Goal: Task Accomplishment & Management: Use online tool/utility

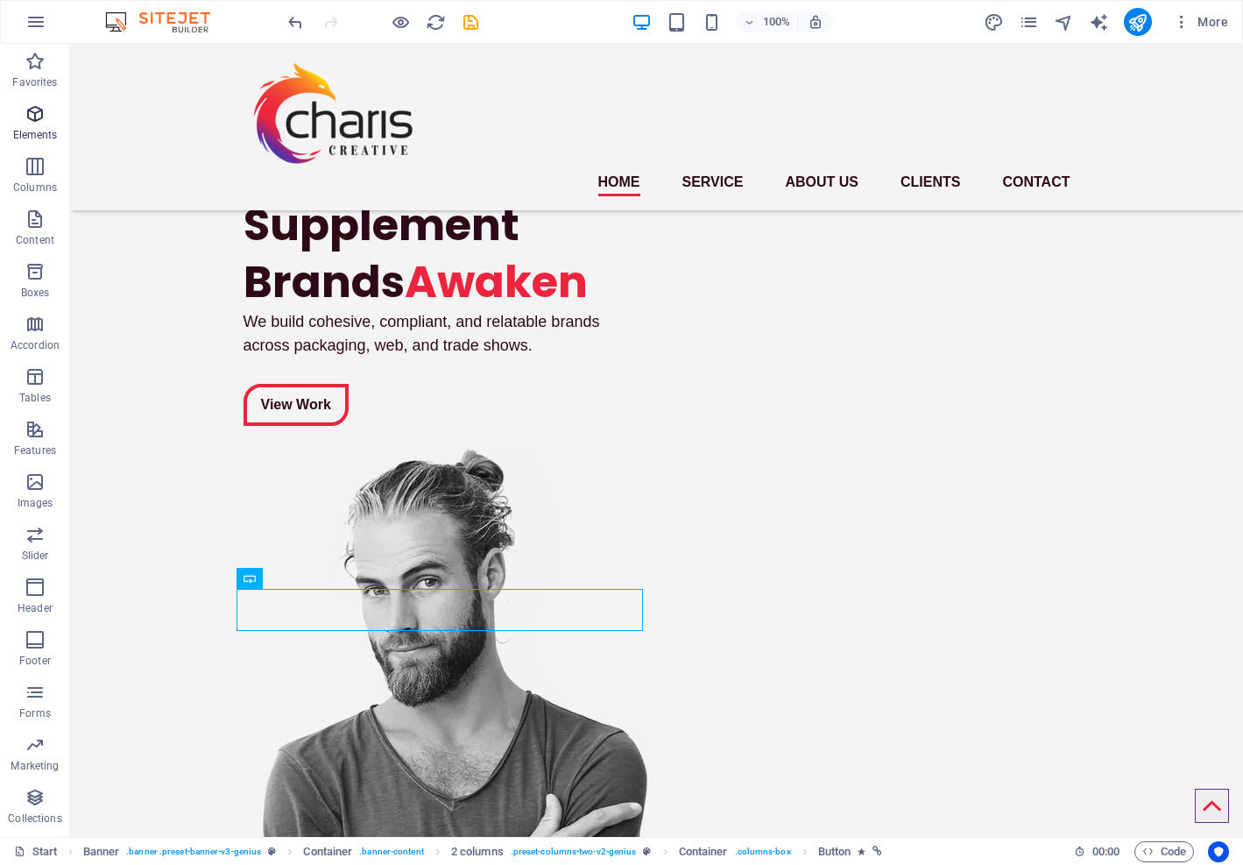
click at [34, 109] on icon "button" at bounding box center [35, 113] width 21 height 21
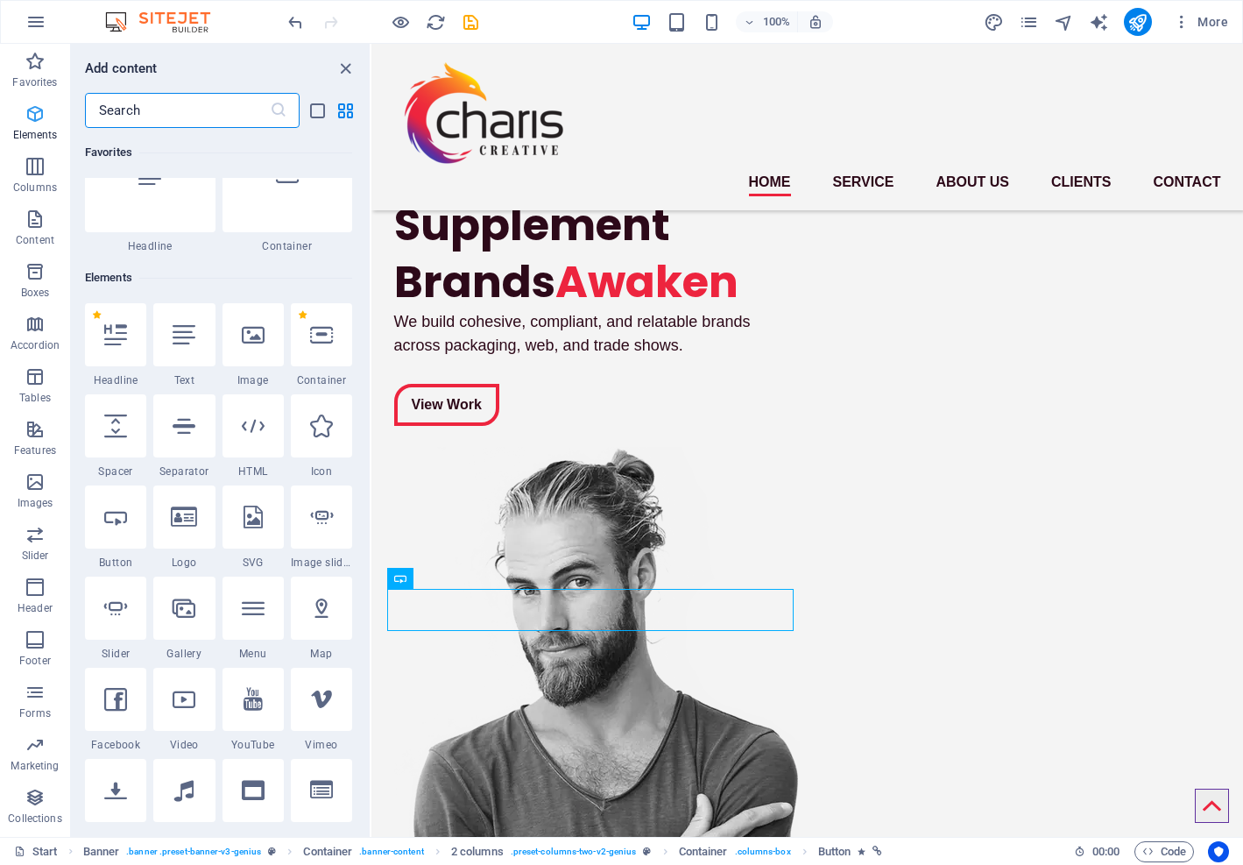
scroll to position [187, 0]
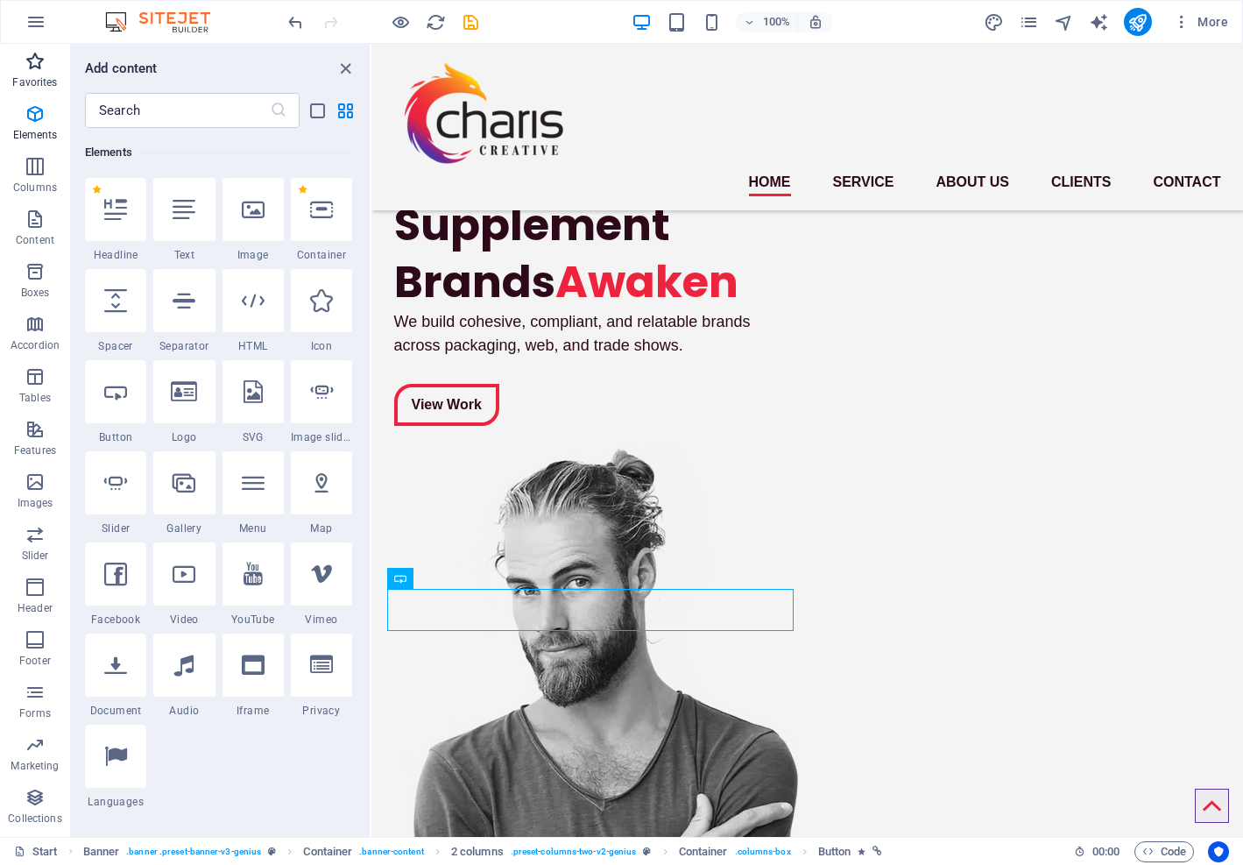
click at [25, 57] on icon "button" at bounding box center [35, 61] width 21 height 21
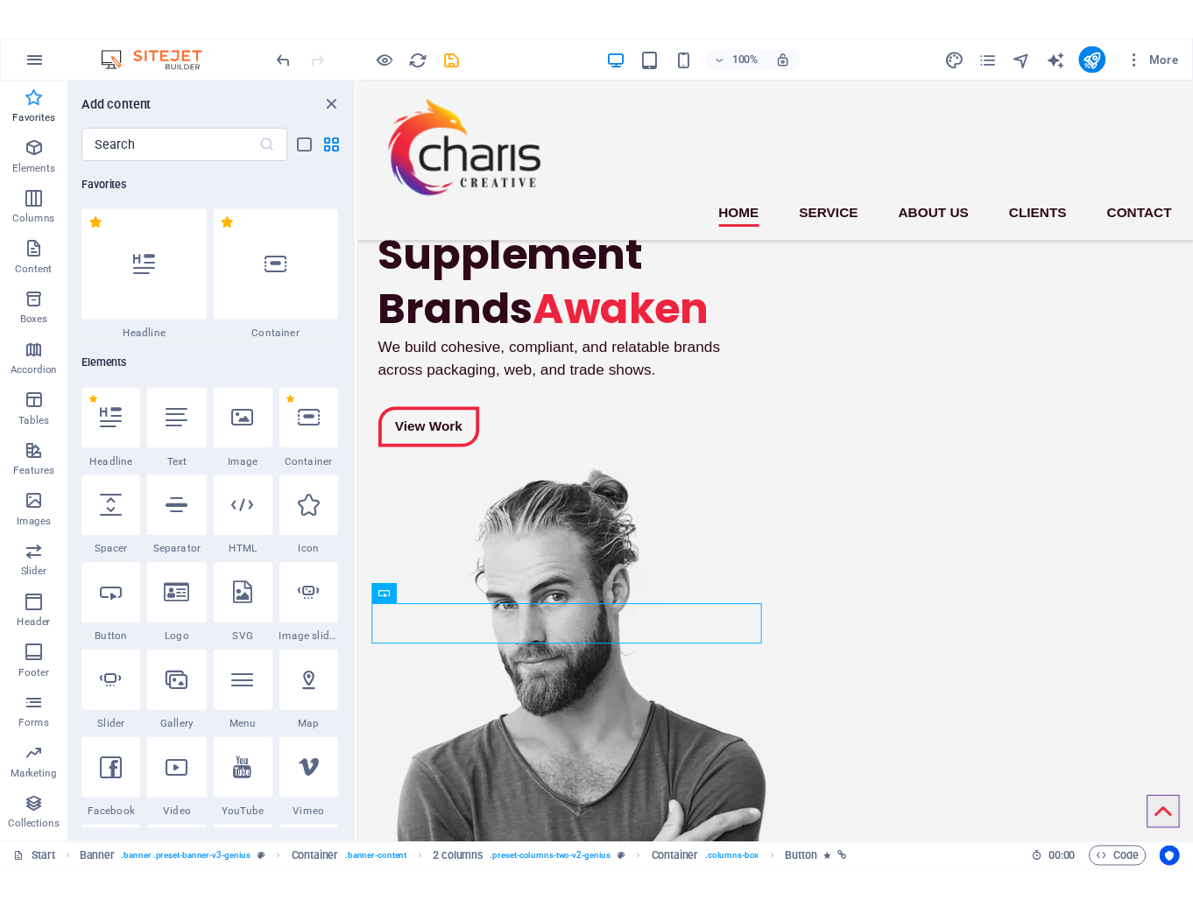
scroll to position [0, 0]
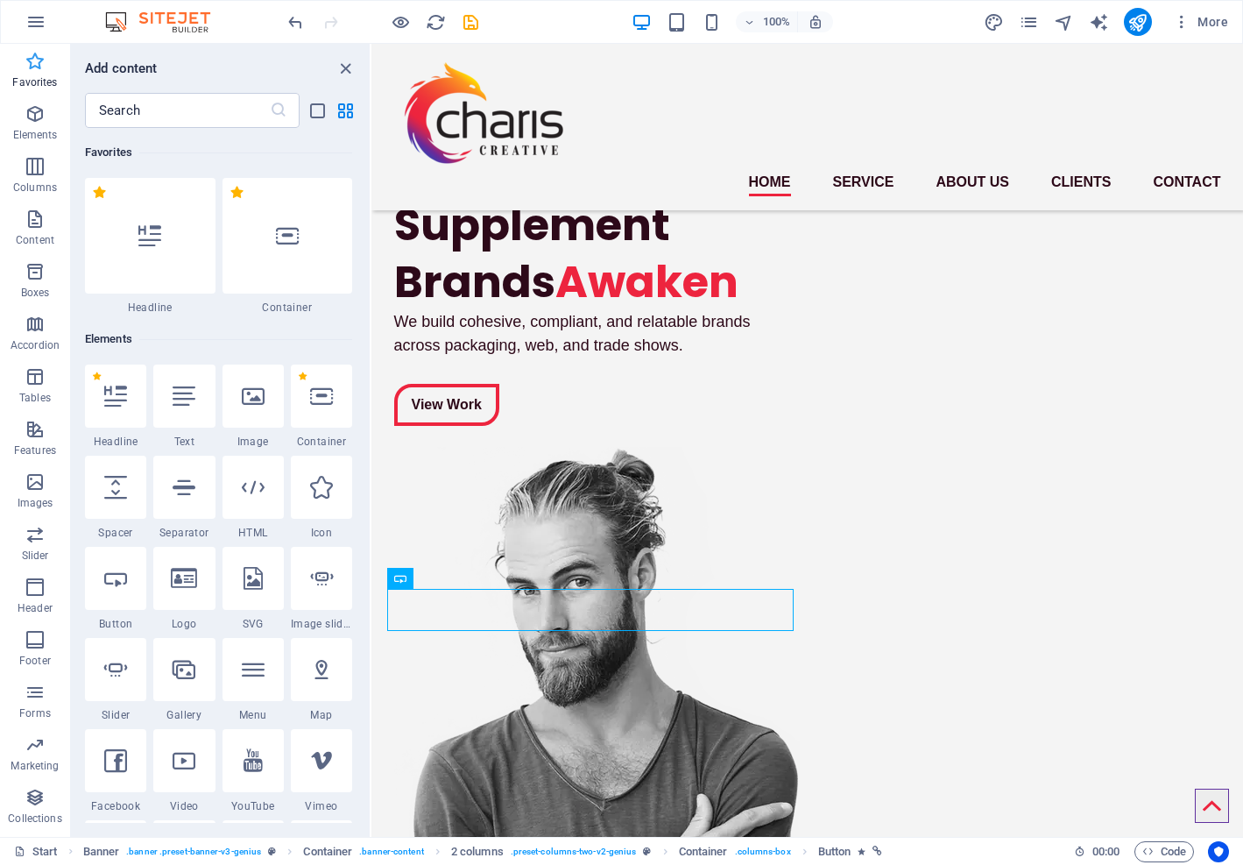
click at [25, 63] on icon "button" at bounding box center [35, 61] width 21 height 21
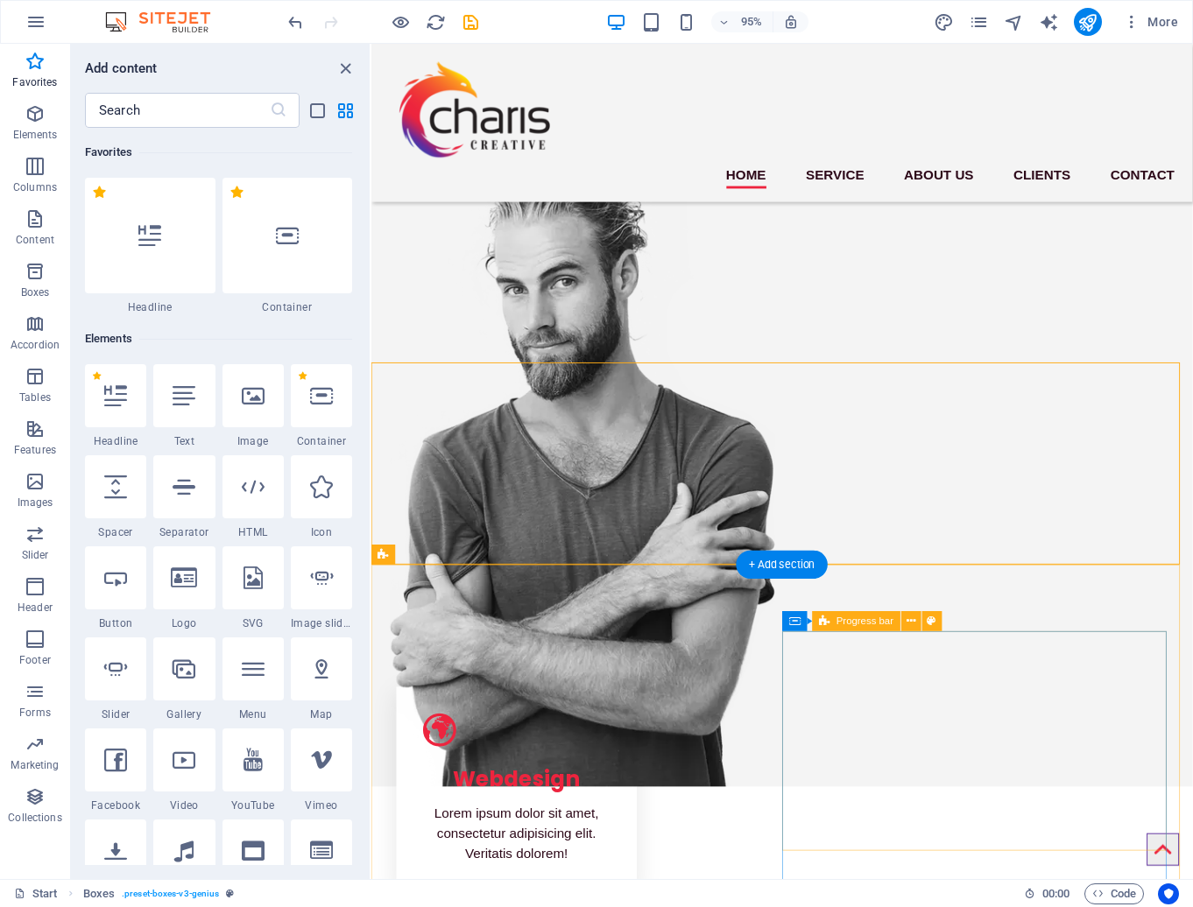
scroll to position [378, 0]
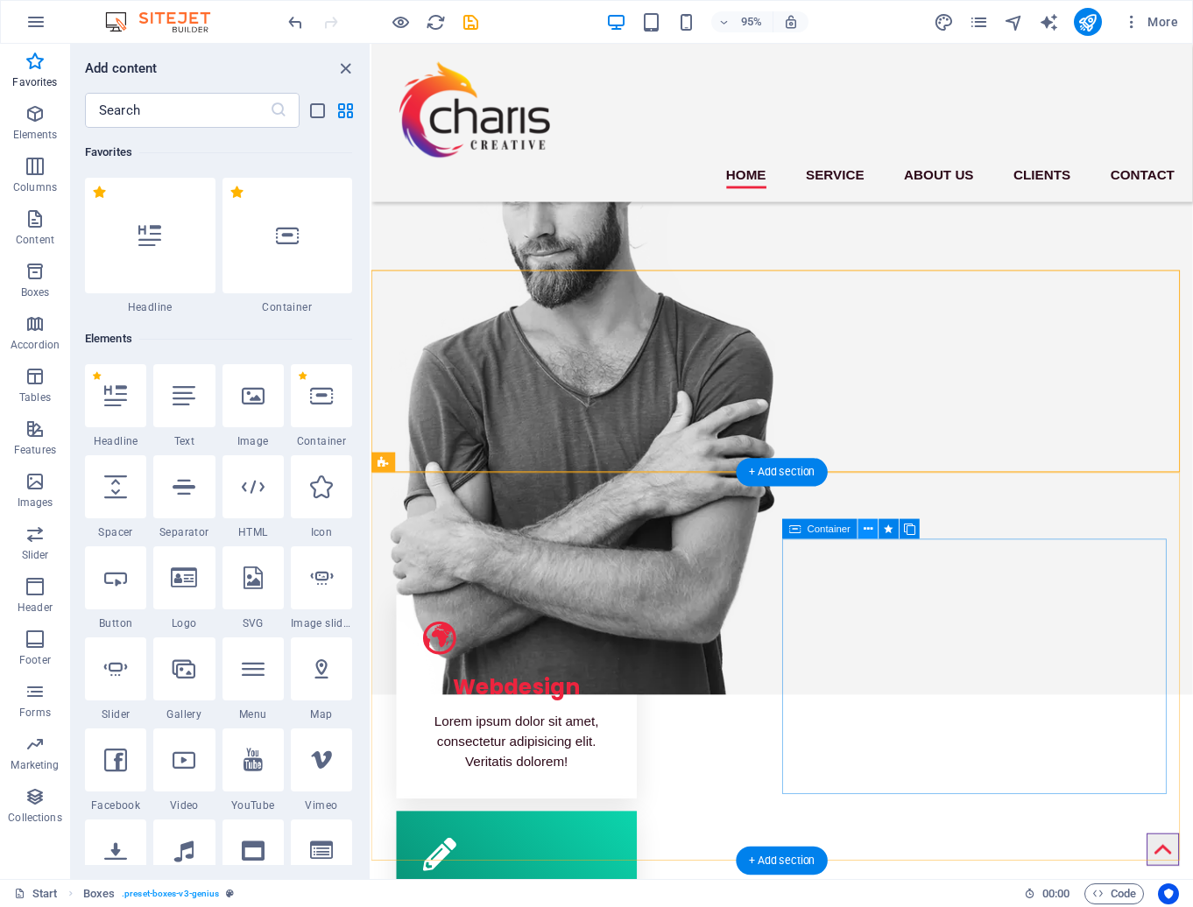
click at [867, 530] on icon at bounding box center [868, 529] width 9 height 18
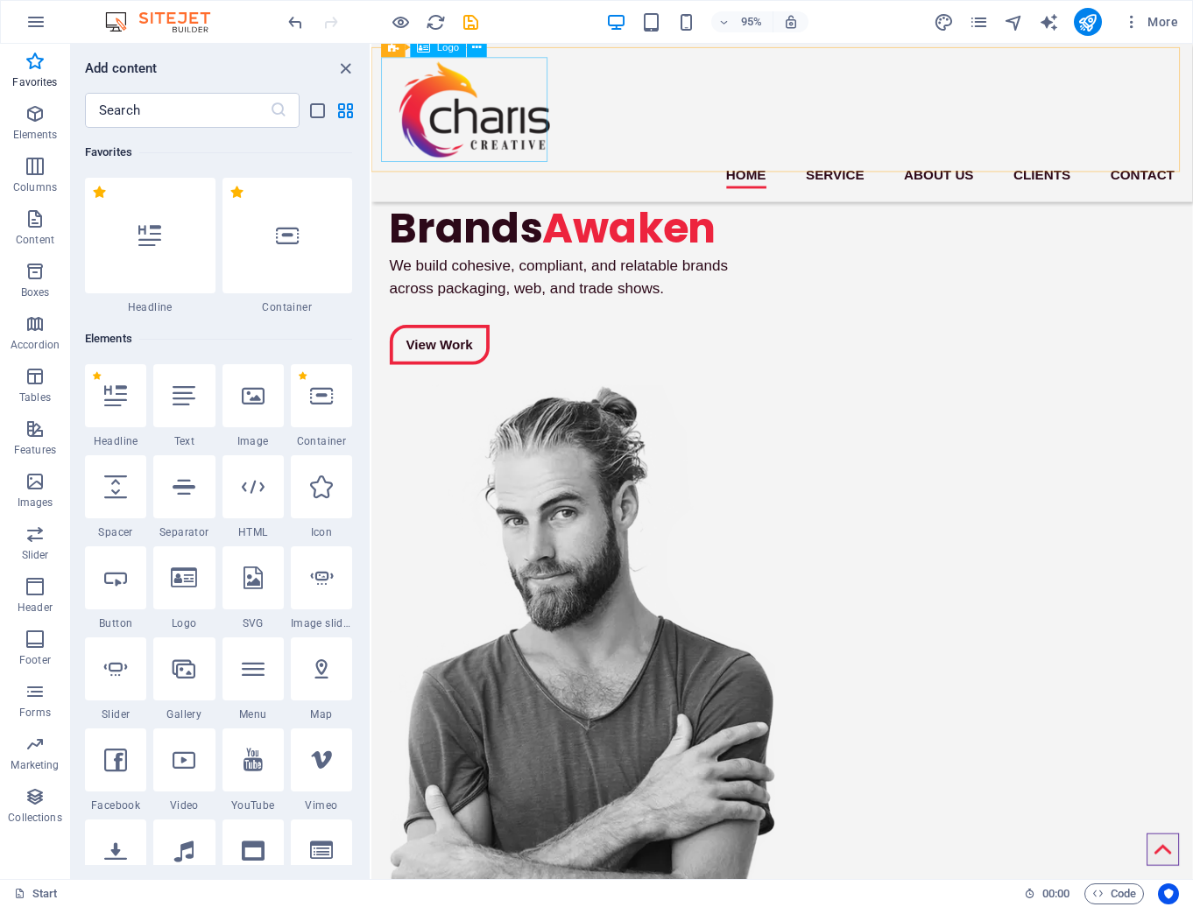
scroll to position [0, 0]
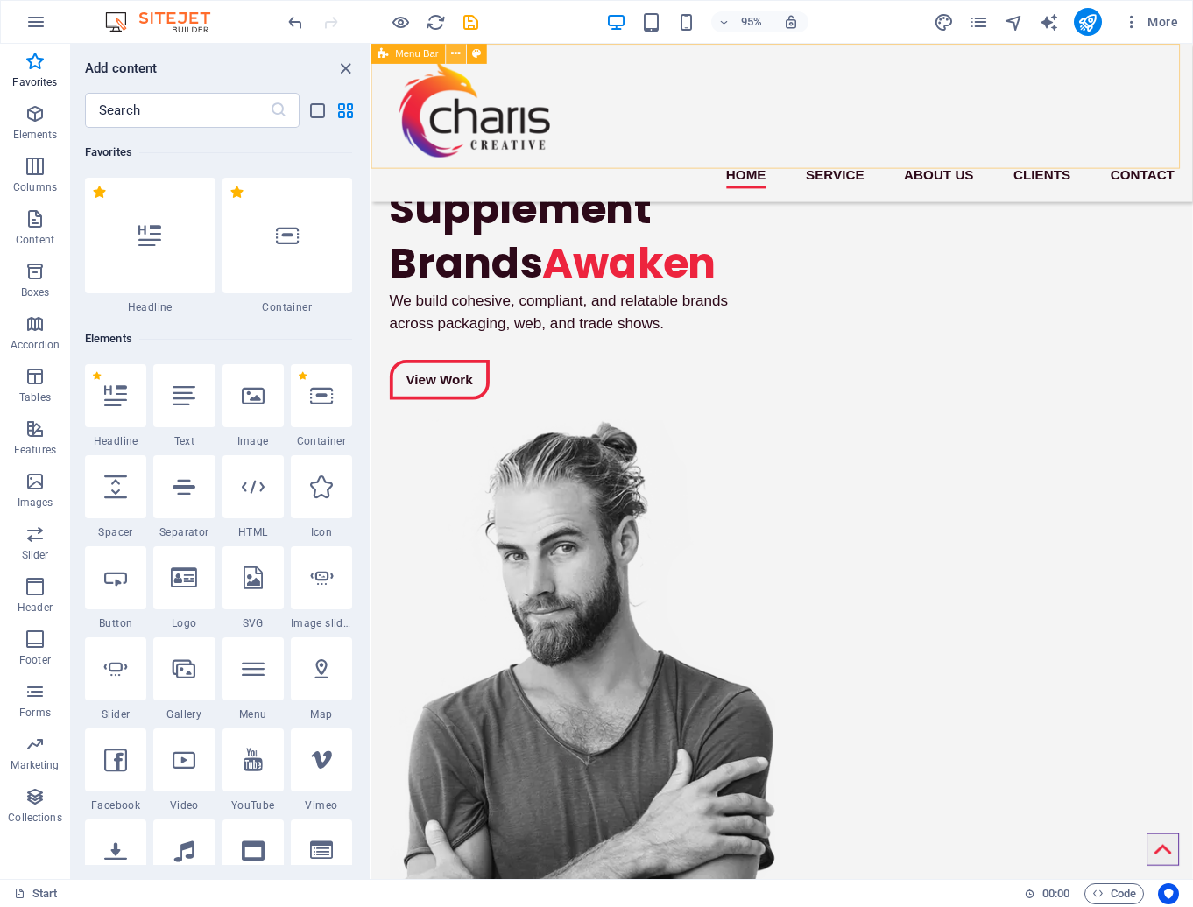
click at [455, 49] on icon at bounding box center [456, 54] width 9 height 18
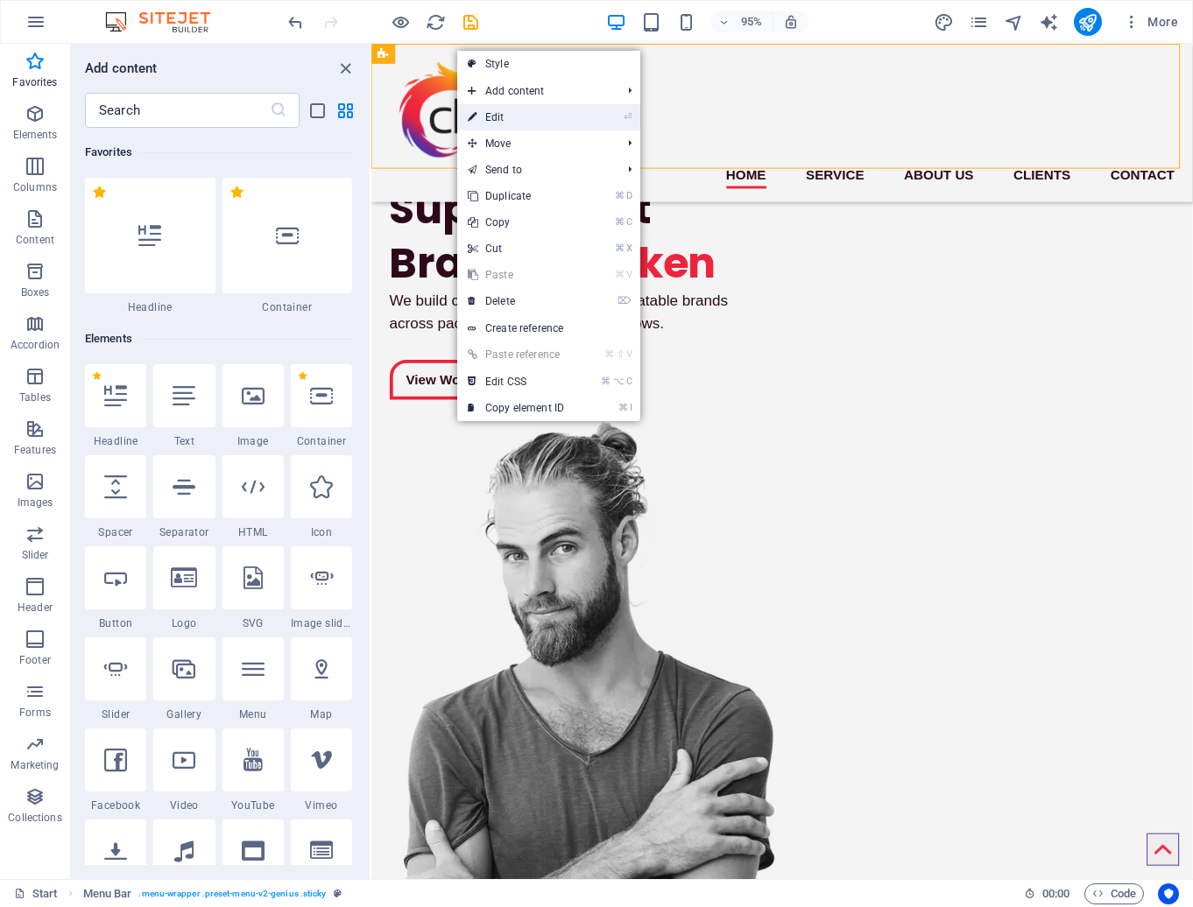
click at [492, 119] on link "⏎ Edit" at bounding box center [515, 117] width 117 height 26
select select "rem"
select select "sticky_instant"
select select "px"
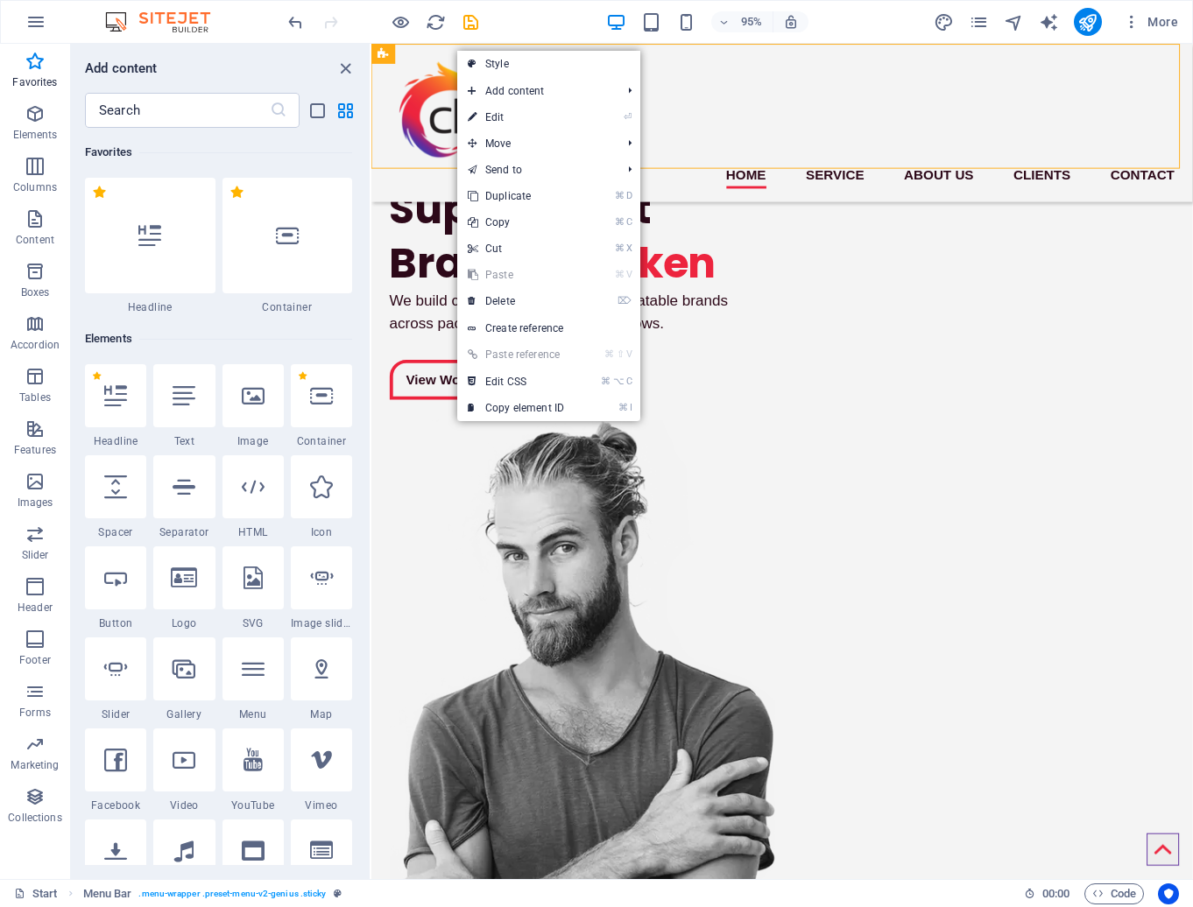
select select "px"
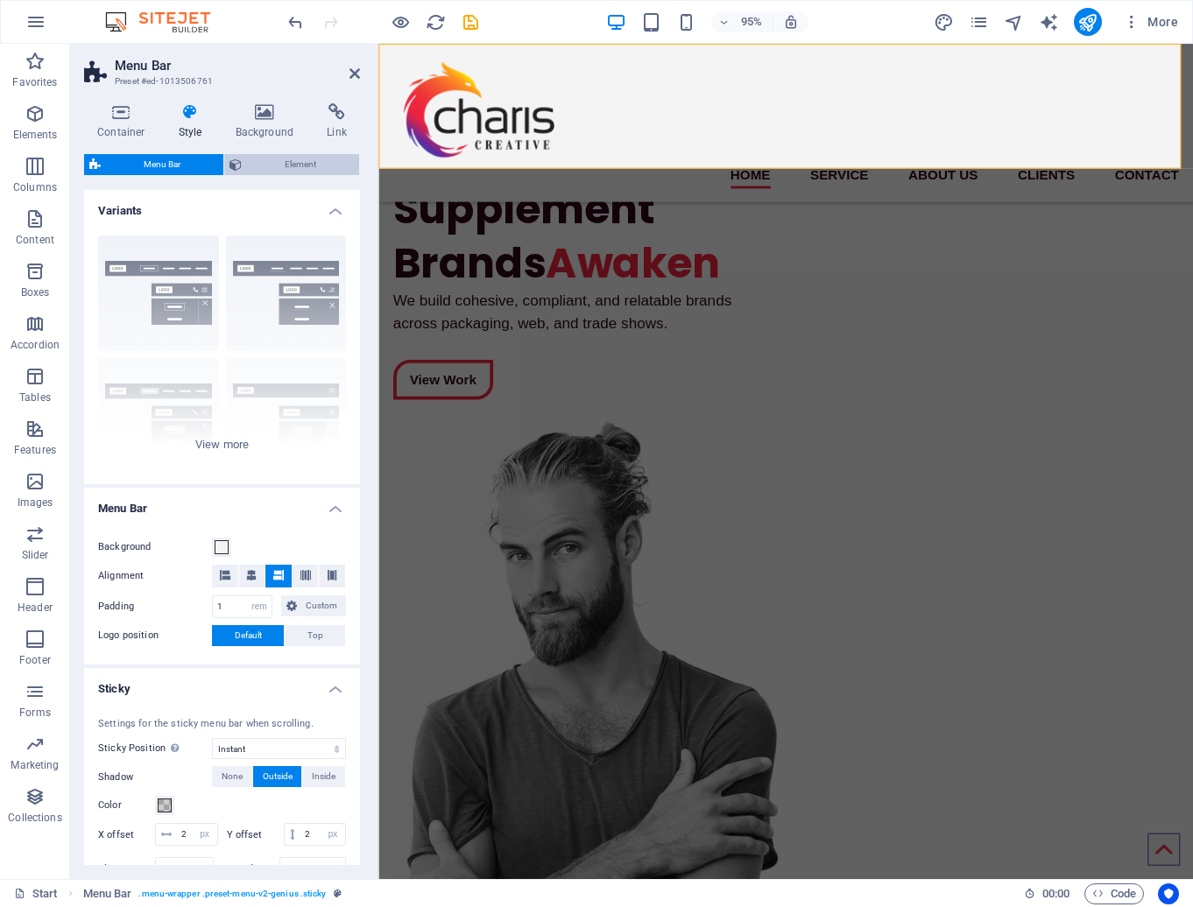
click at [272, 165] on span "Element" at bounding box center [300, 164] width 107 height 21
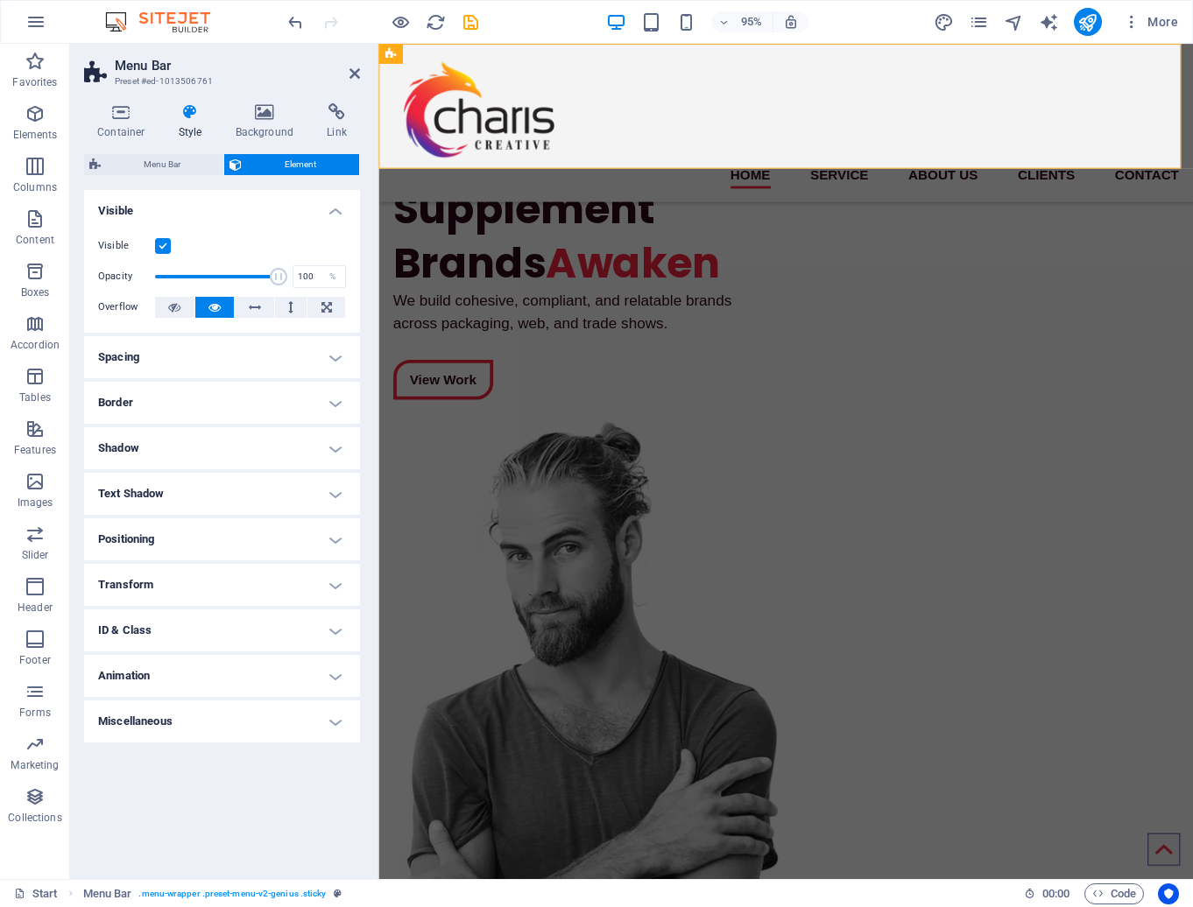
click at [328, 725] on h4 "Miscellaneous" at bounding box center [222, 722] width 276 height 42
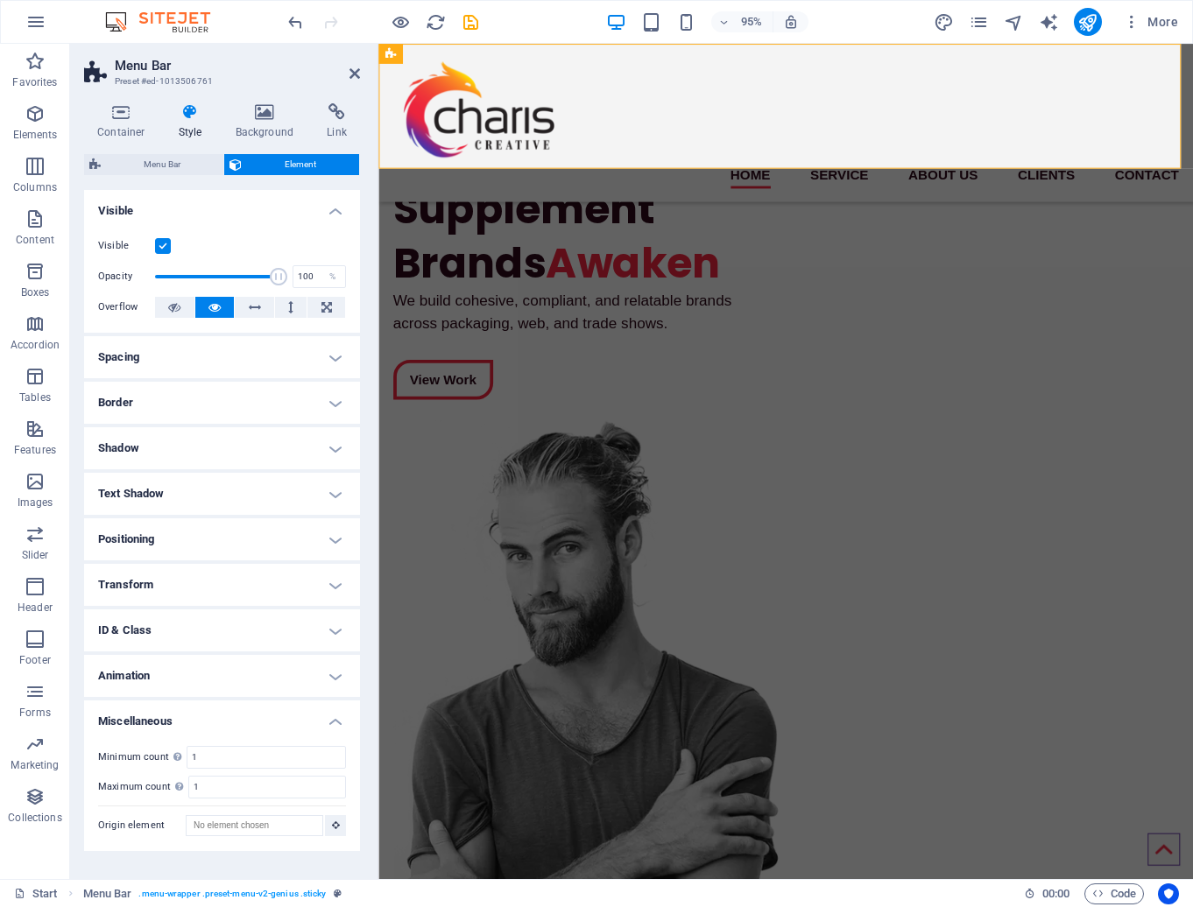
click at [328, 725] on h4 "Miscellaneous" at bounding box center [222, 717] width 276 height 32
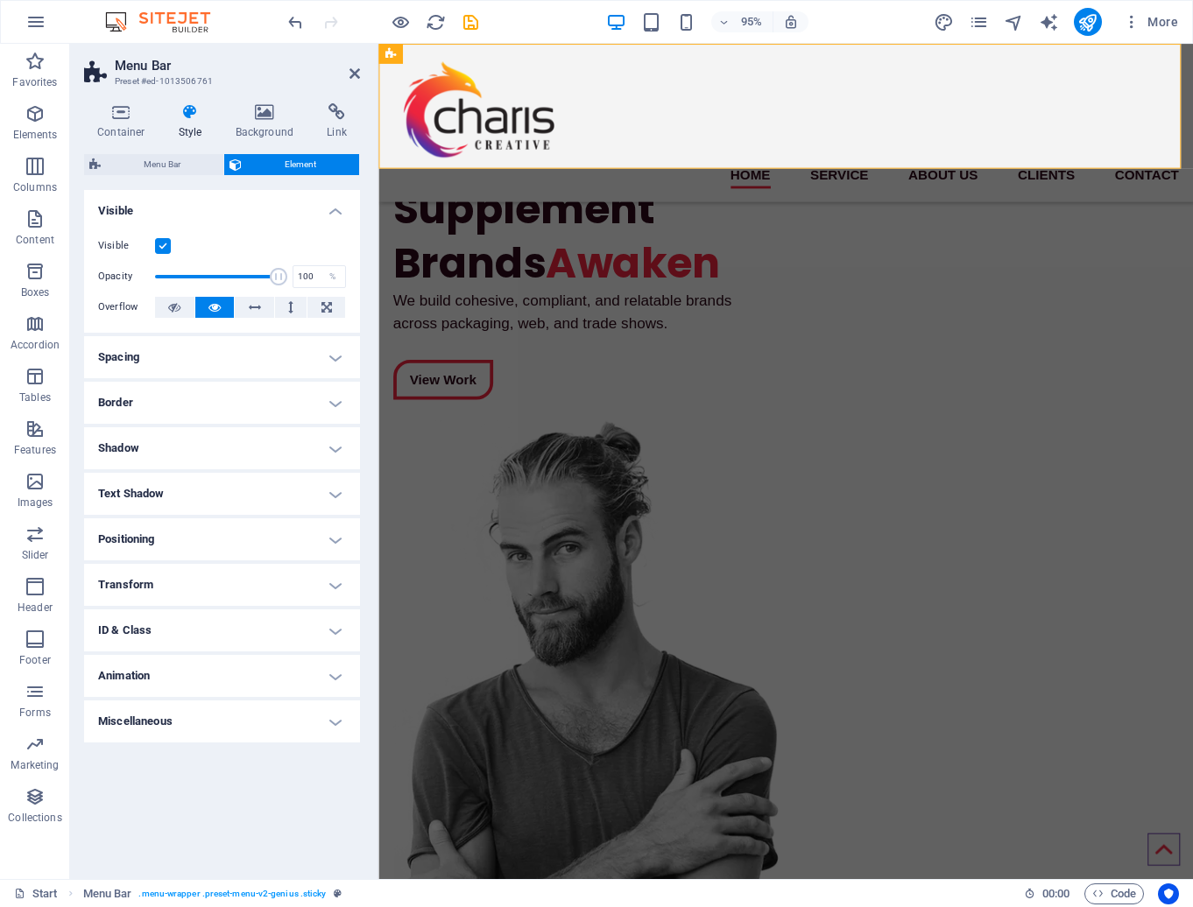
click at [335, 678] on h4 "Animation" at bounding box center [222, 676] width 276 height 42
click at [335, 678] on h4 "Animation" at bounding box center [222, 671] width 276 height 32
click at [35, 427] on icon "button" at bounding box center [35, 429] width 21 height 21
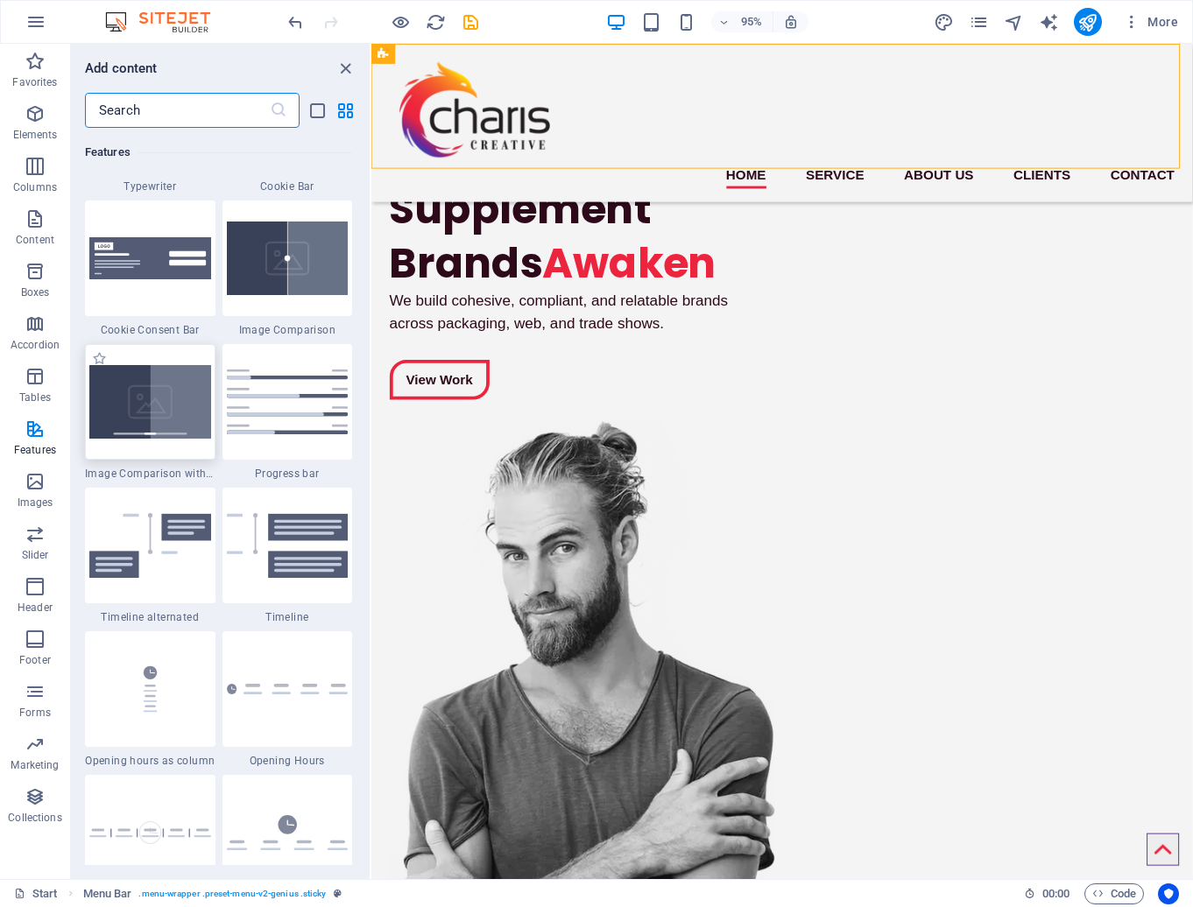
scroll to position [7417, 0]
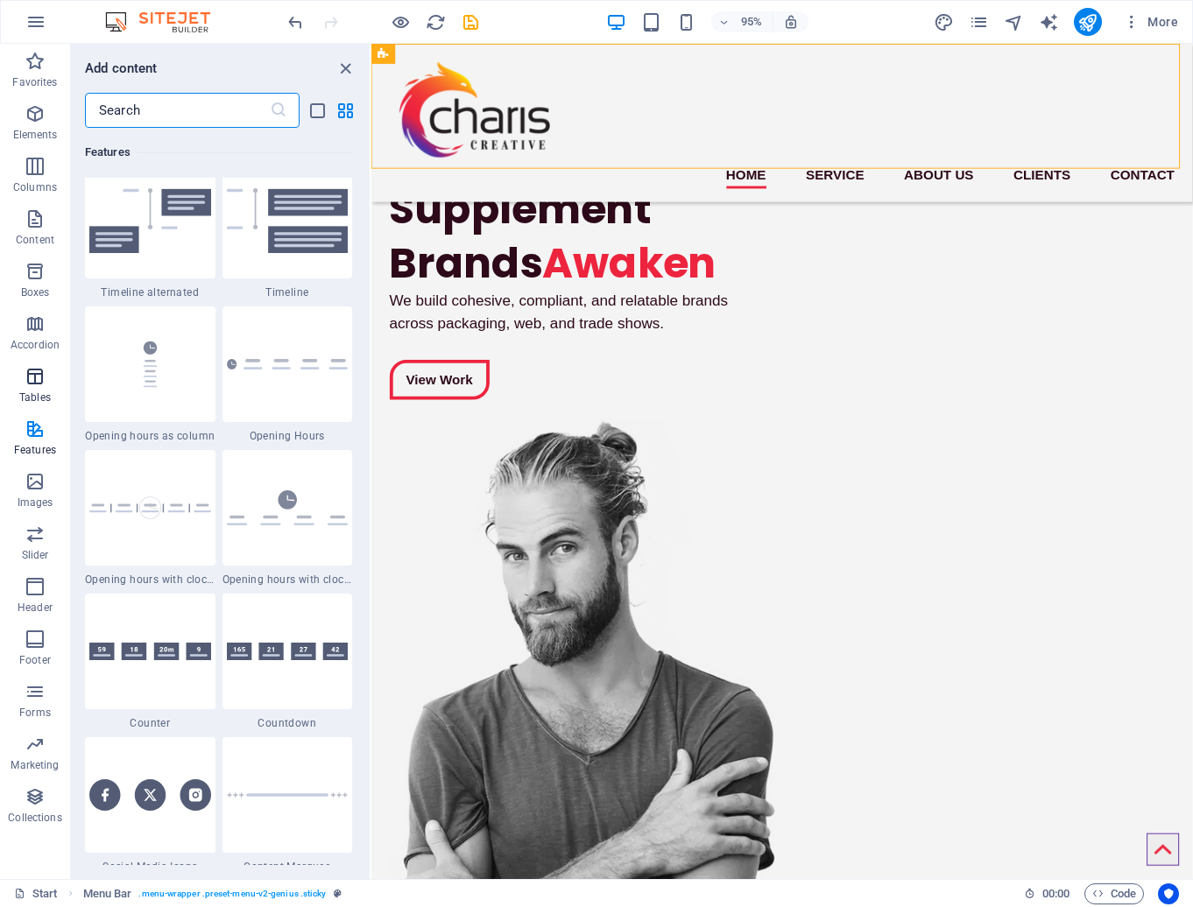
click at [32, 392] on p "Tables" at bounding box center [35, 398] width 32 height 14
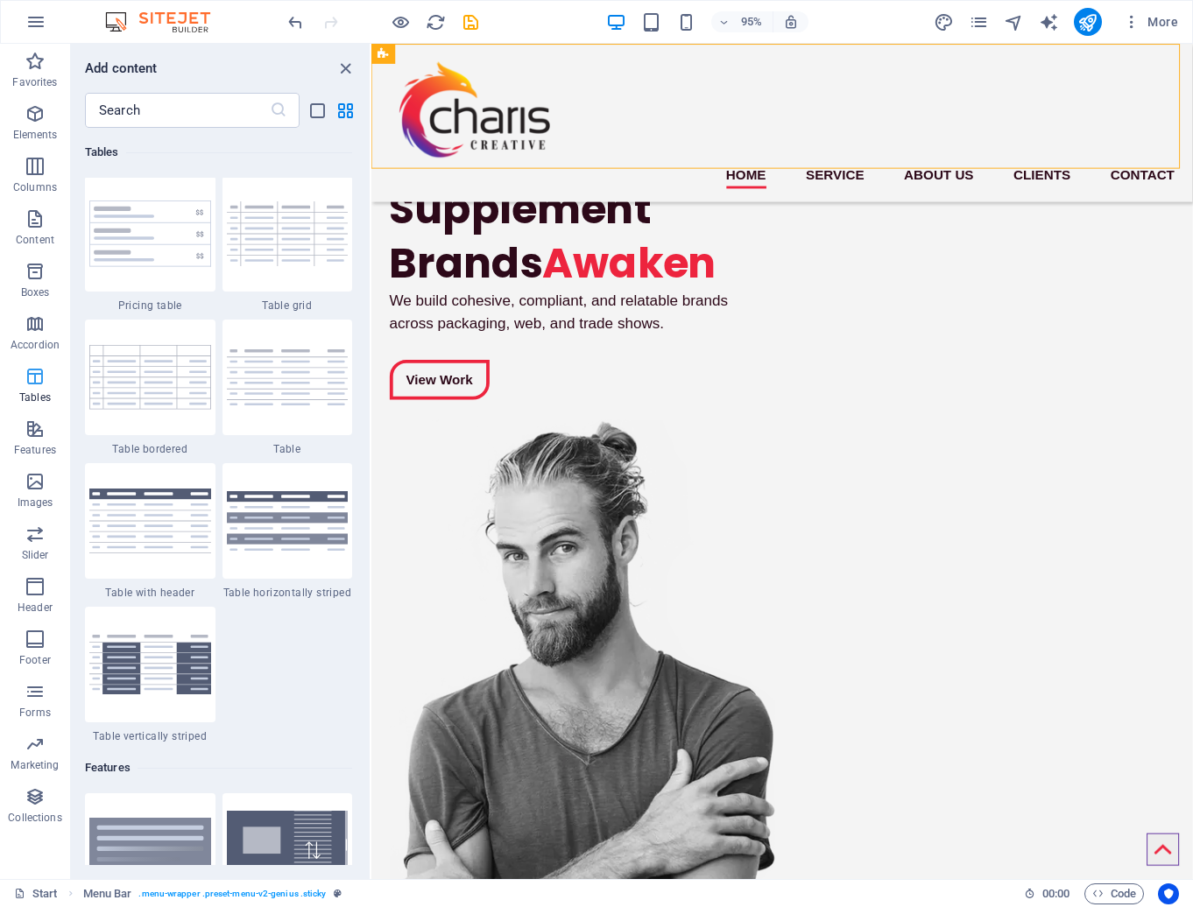
scroll to position [6211, 0]
click at [43, 488] on icon "button" at bounding box center [35, 481] width 21 height 21
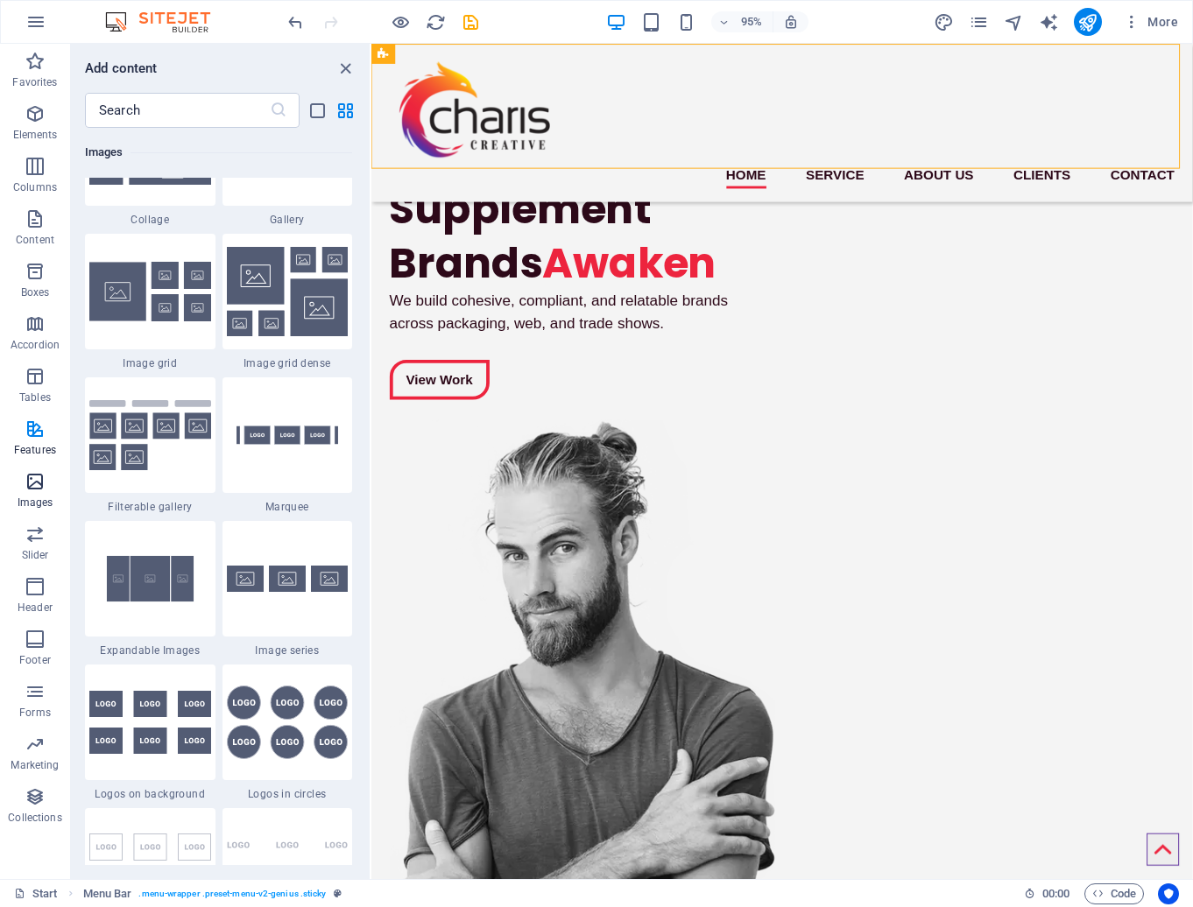
scroll to position [9113, 0]
click at [36, 279] on icon "button" at bounding box center [35, 271] width 21 height 21
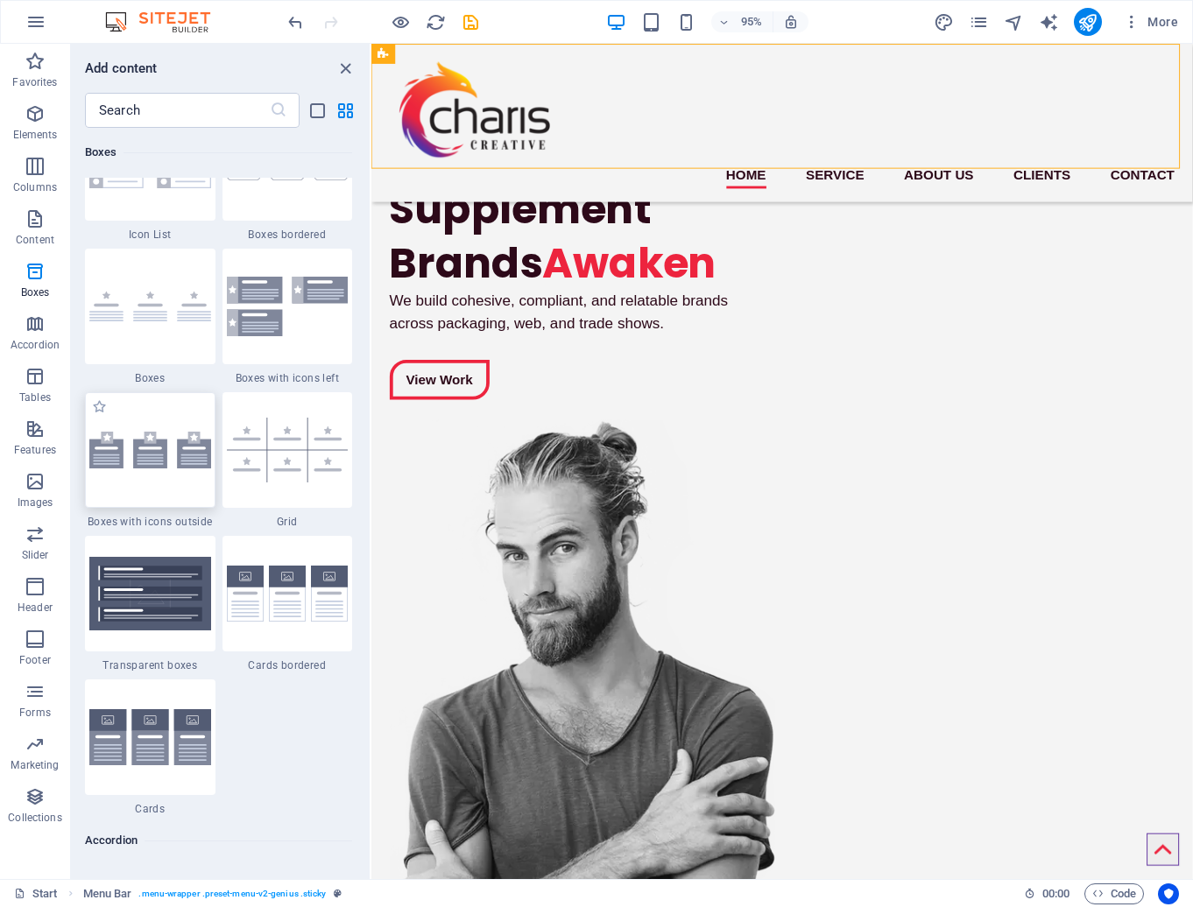
scroll to position [4897, 0]
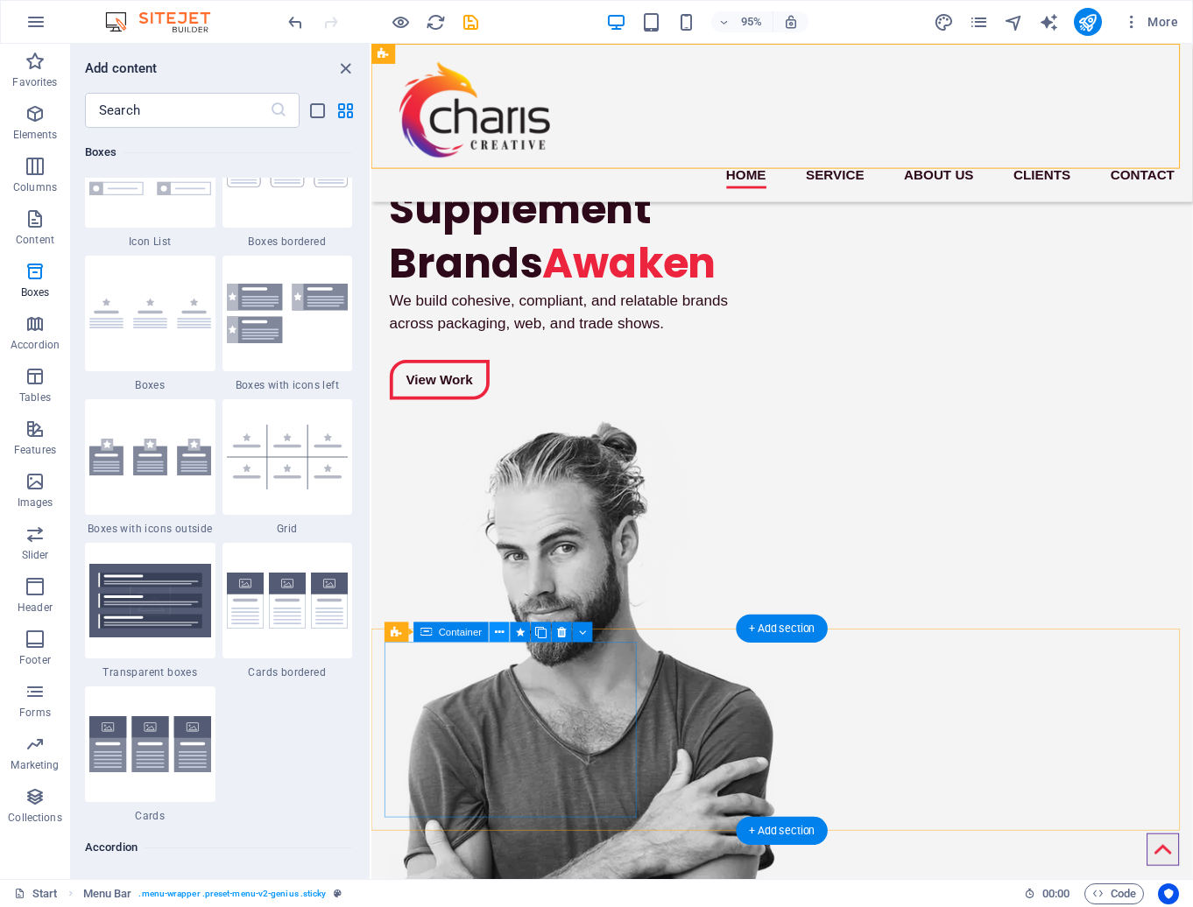
click at [498, 630] on icon at bounding box center [499, 633] width 9 height 18
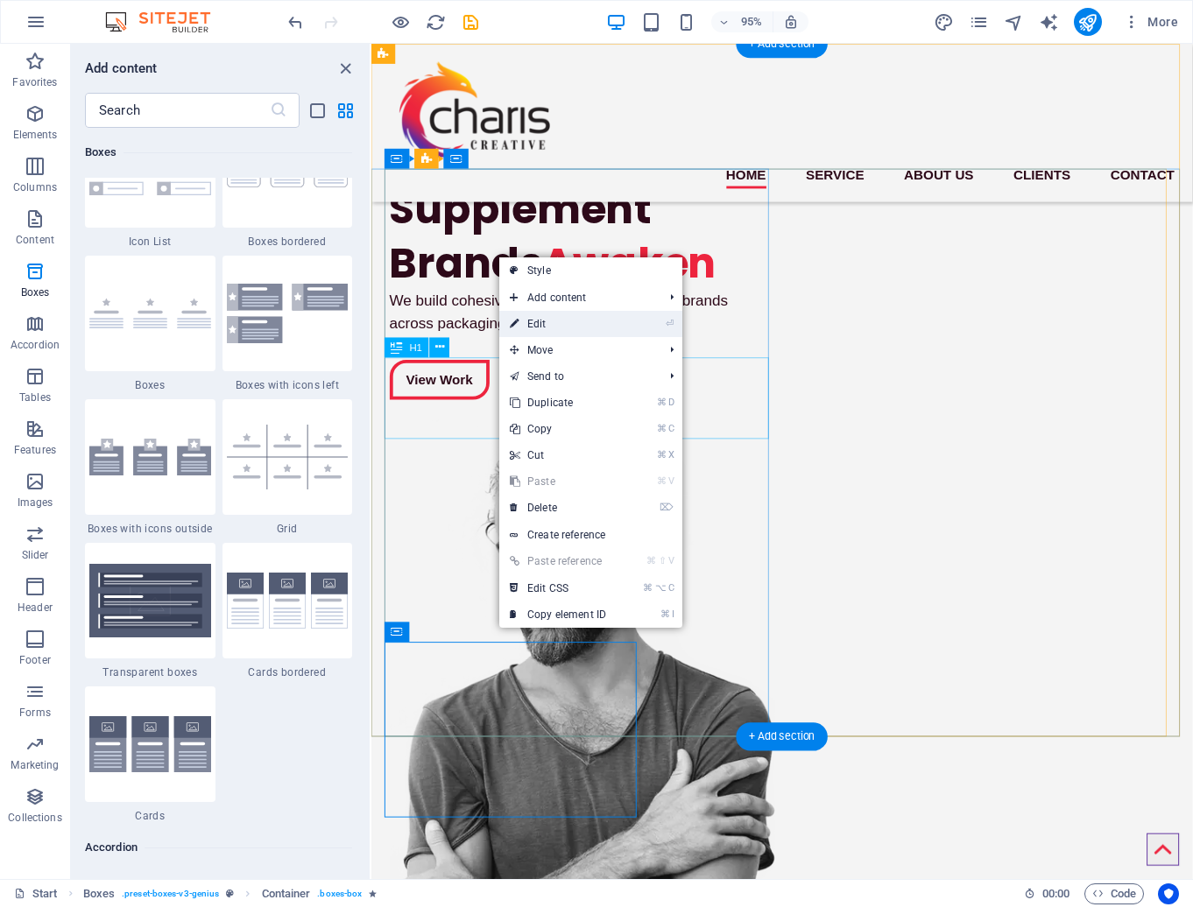
click at [588, 324] on link "⏎ Edit" at bounding box center [557, 324] width 117 height 26
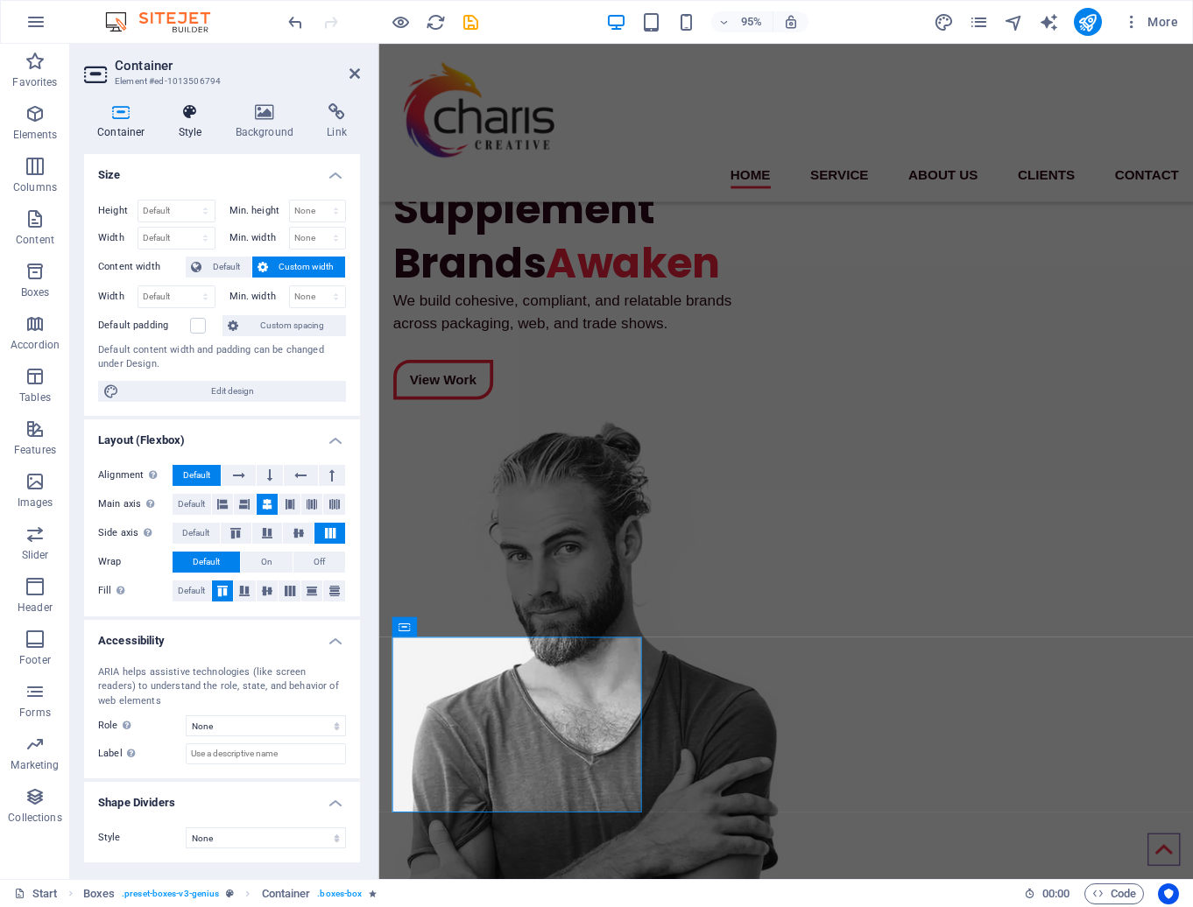
click at [187, 106] on icon at bounding box center [191, 112] width 50 height 18
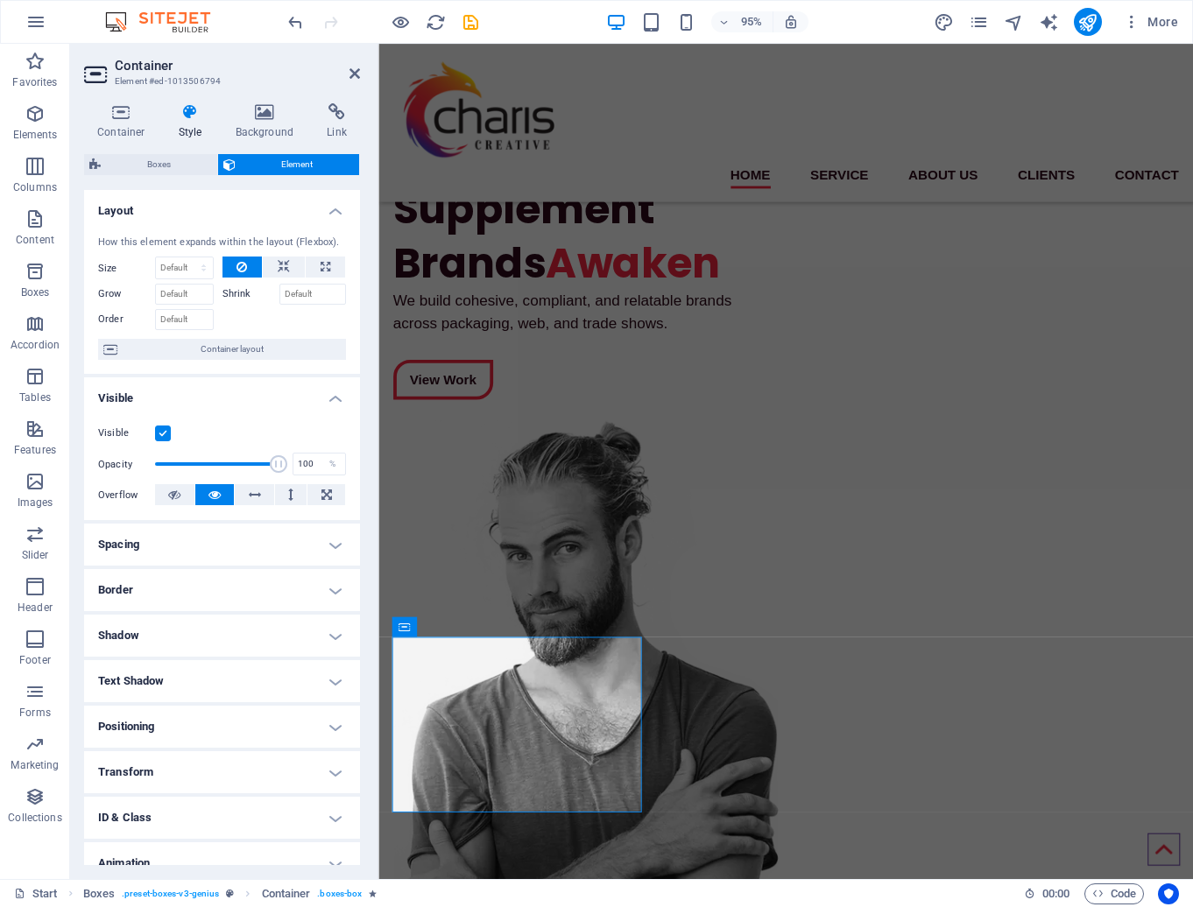
click at [323, 590] on h4 "Border" at bounding box center [222, 590] width 276 height 42
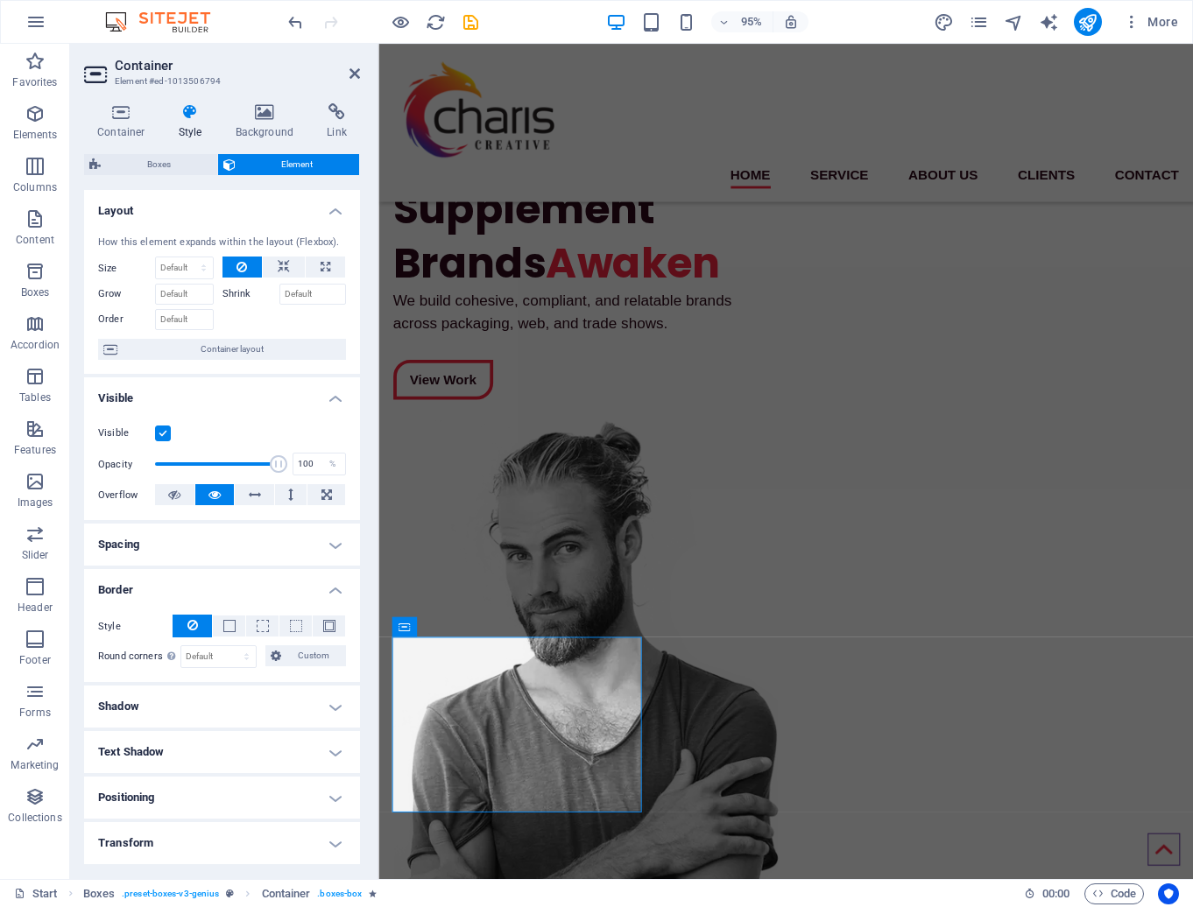
click at [323, 590] on h4 "Border" at bounding box center [222, 585] width 276 height 32
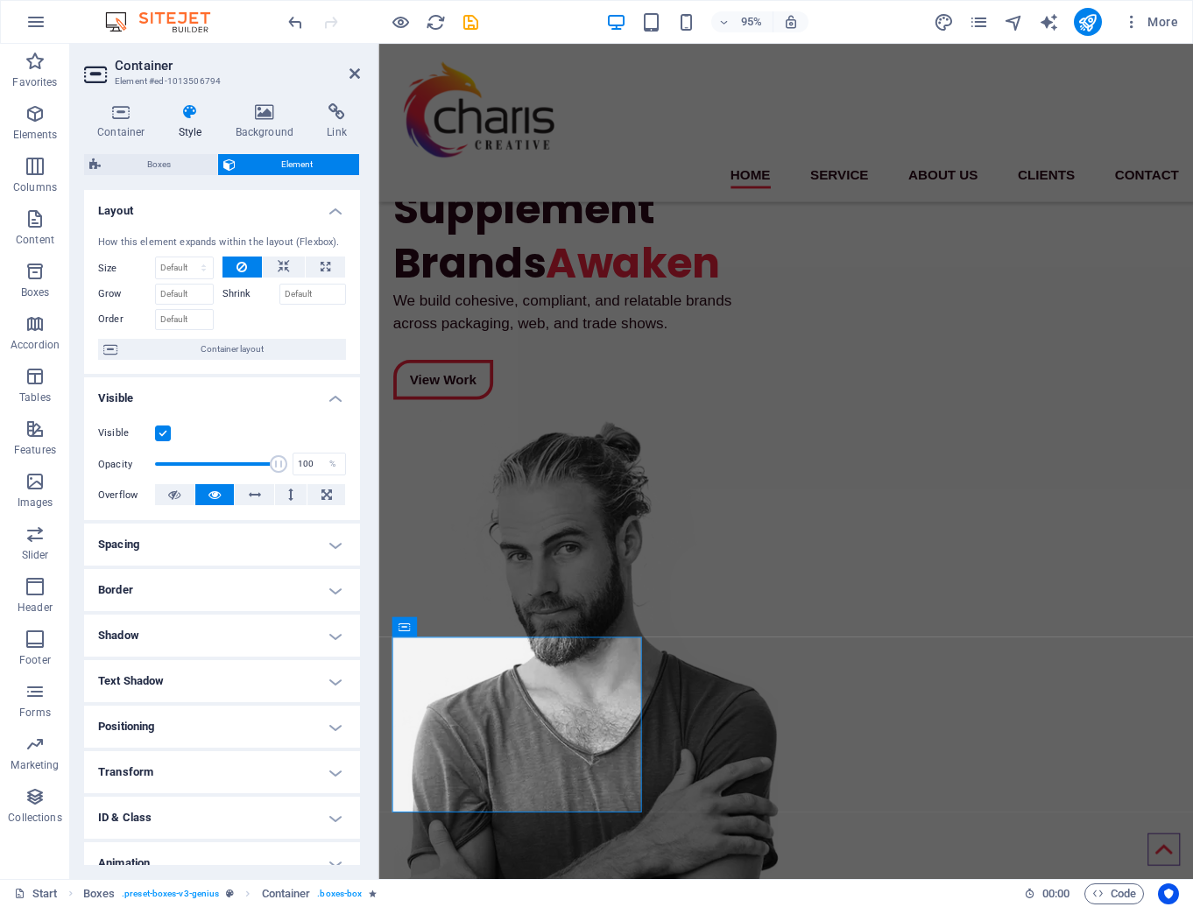
scroll to position [64, 0]
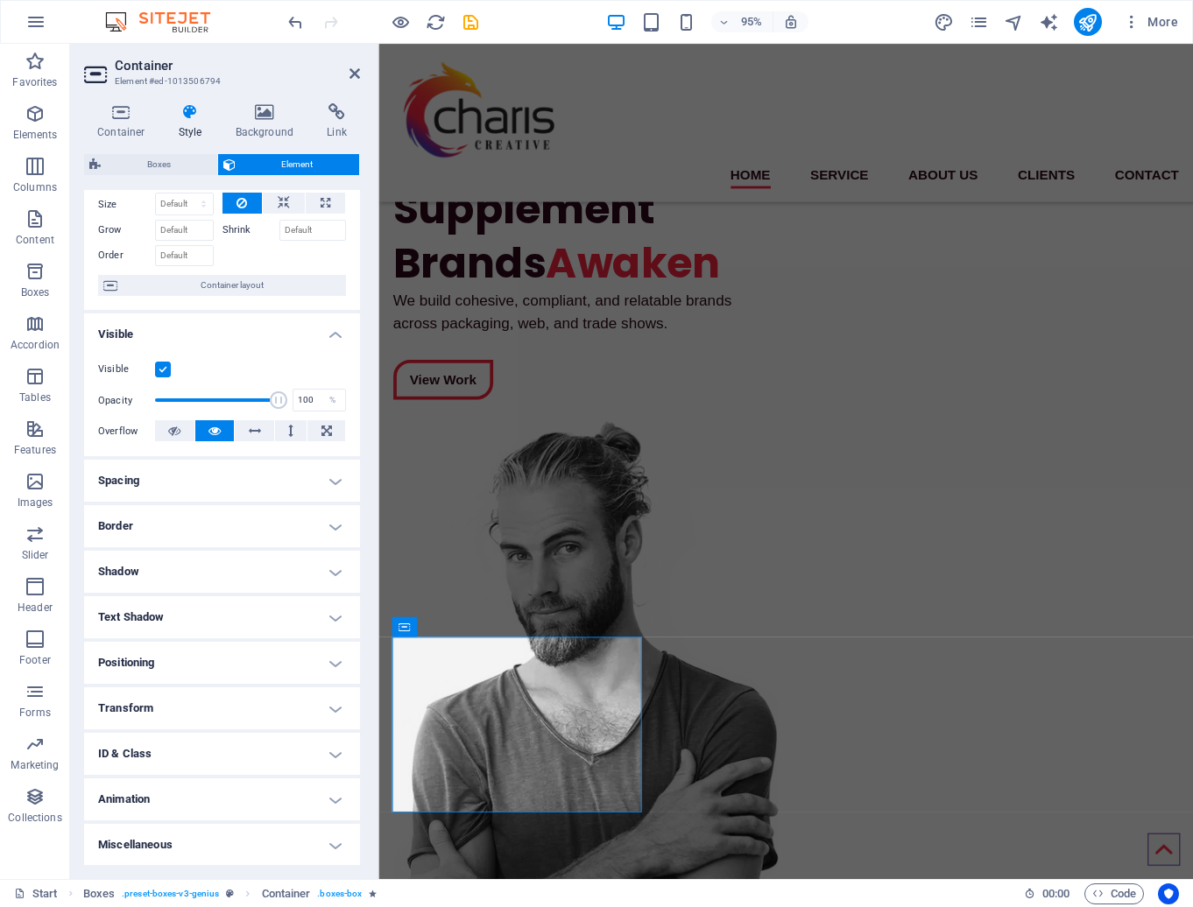
click at [328, 836] on h4 "Miscellaneous" at bounding box center [222, 845] width 276 height 42
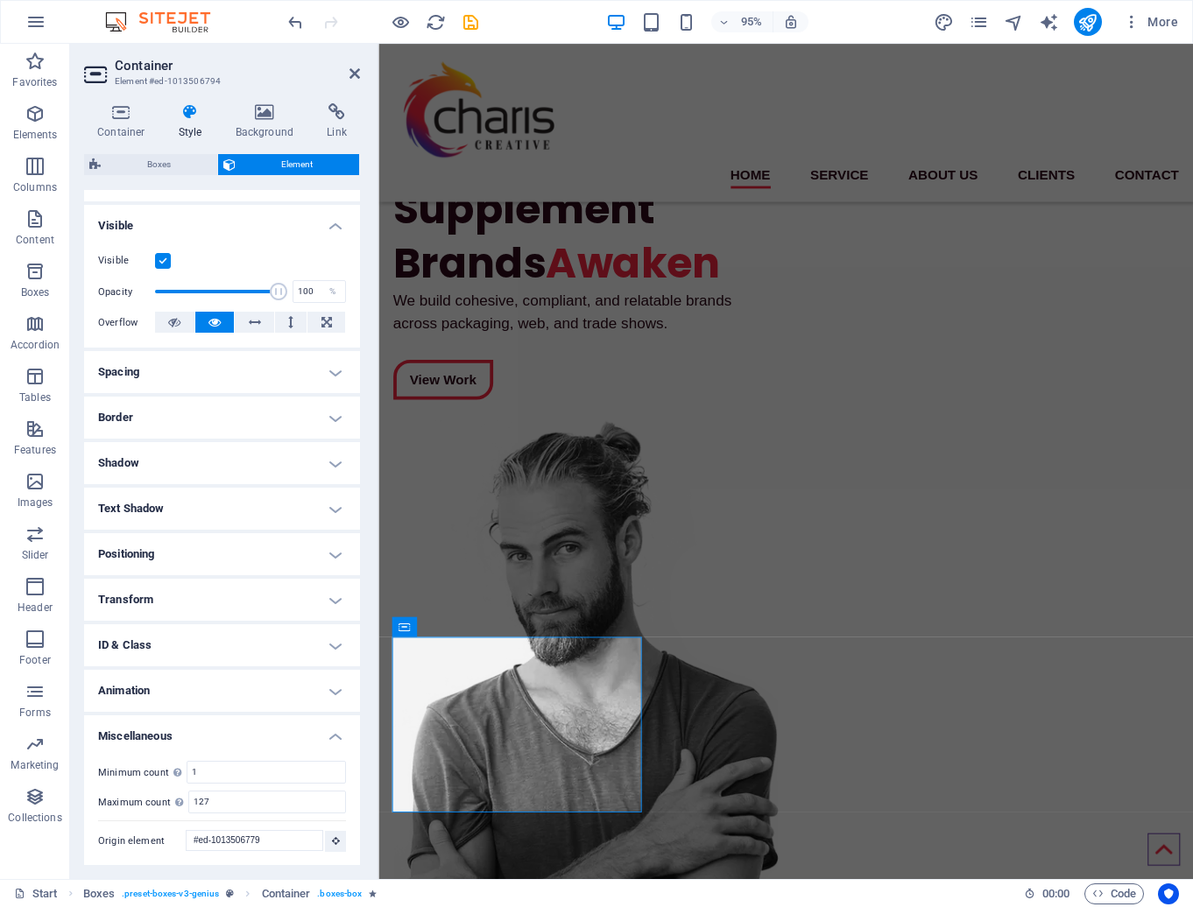
click at [327, 734] on h4 "Miscellaneous" at bounding box center [222, 732] width 276 height 32
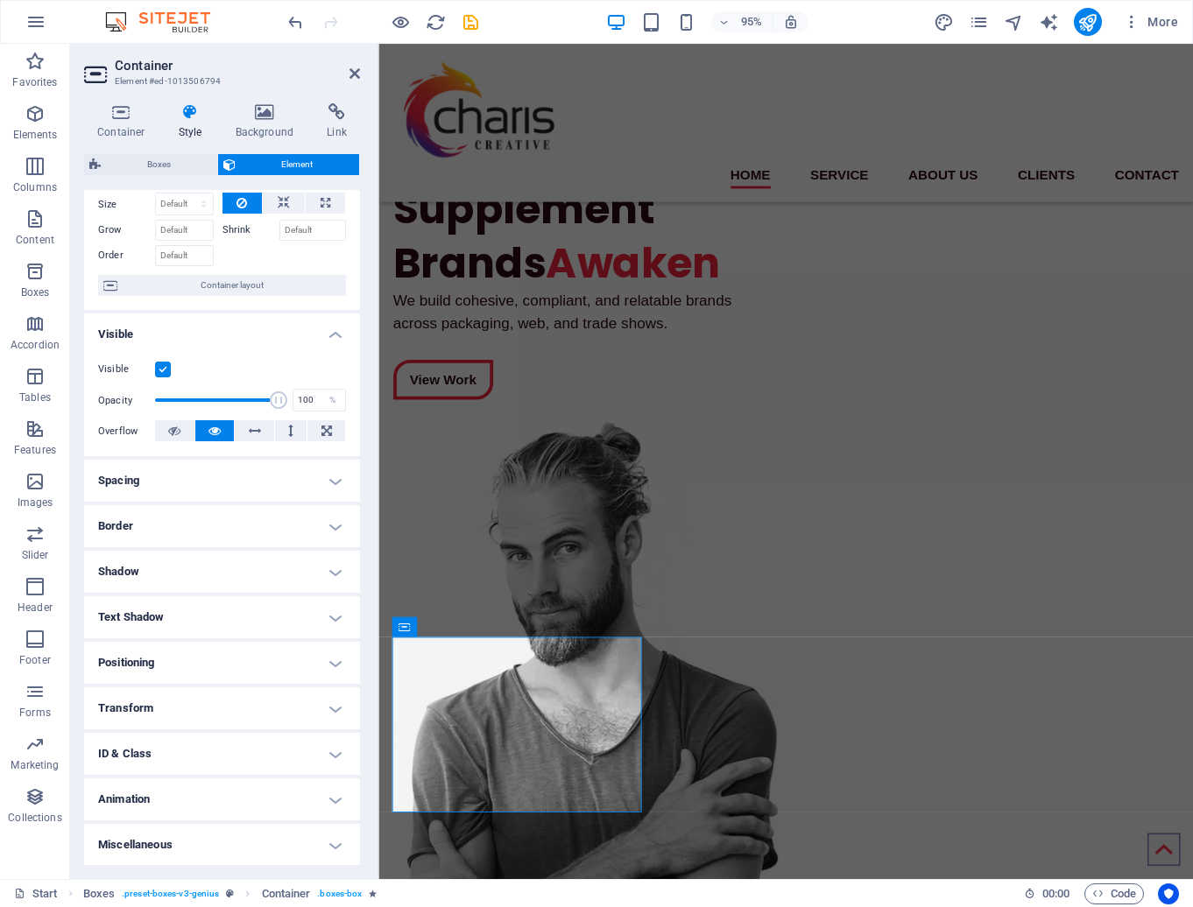
scroll to position [0, 0]
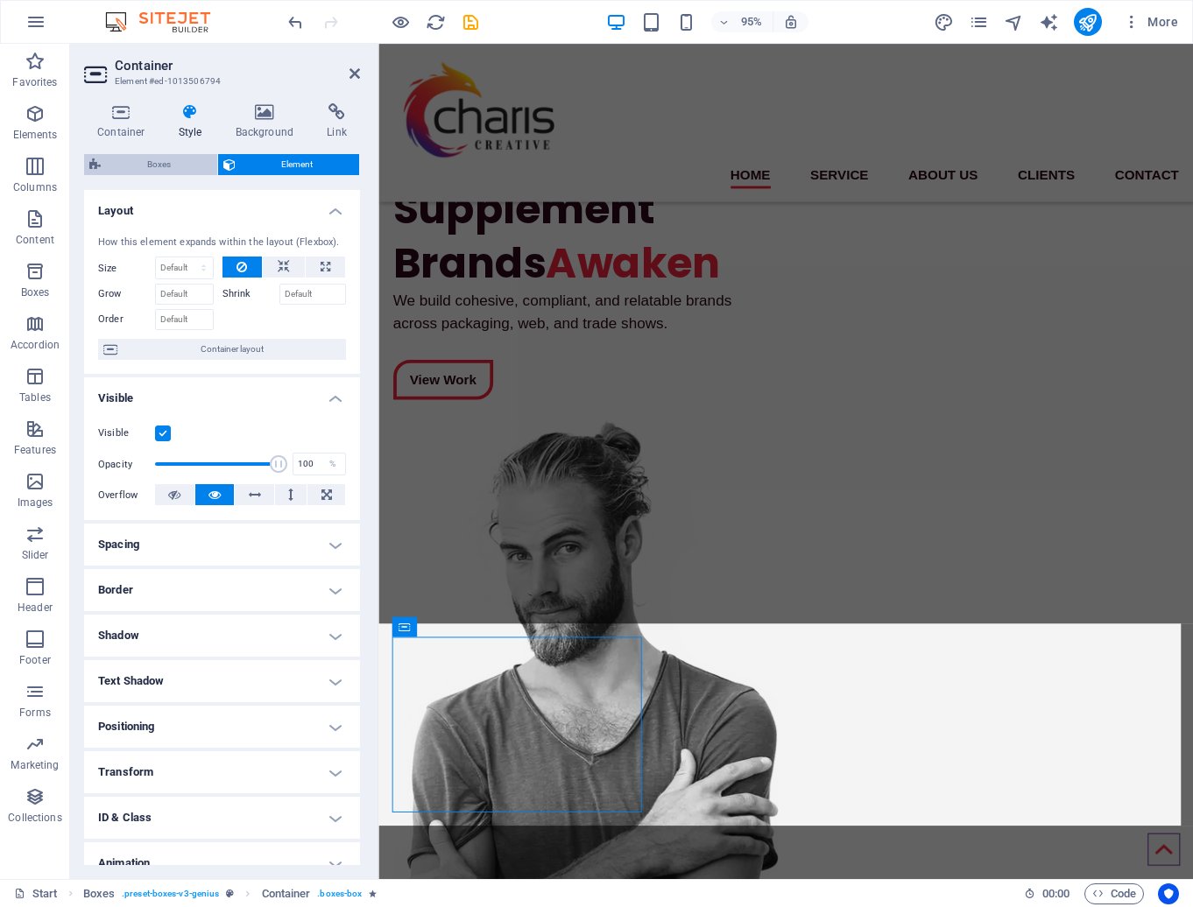
click at [152, 164] on span "Boxes" at bounding box center [159, 164] width 106 height 21
select select "vw"
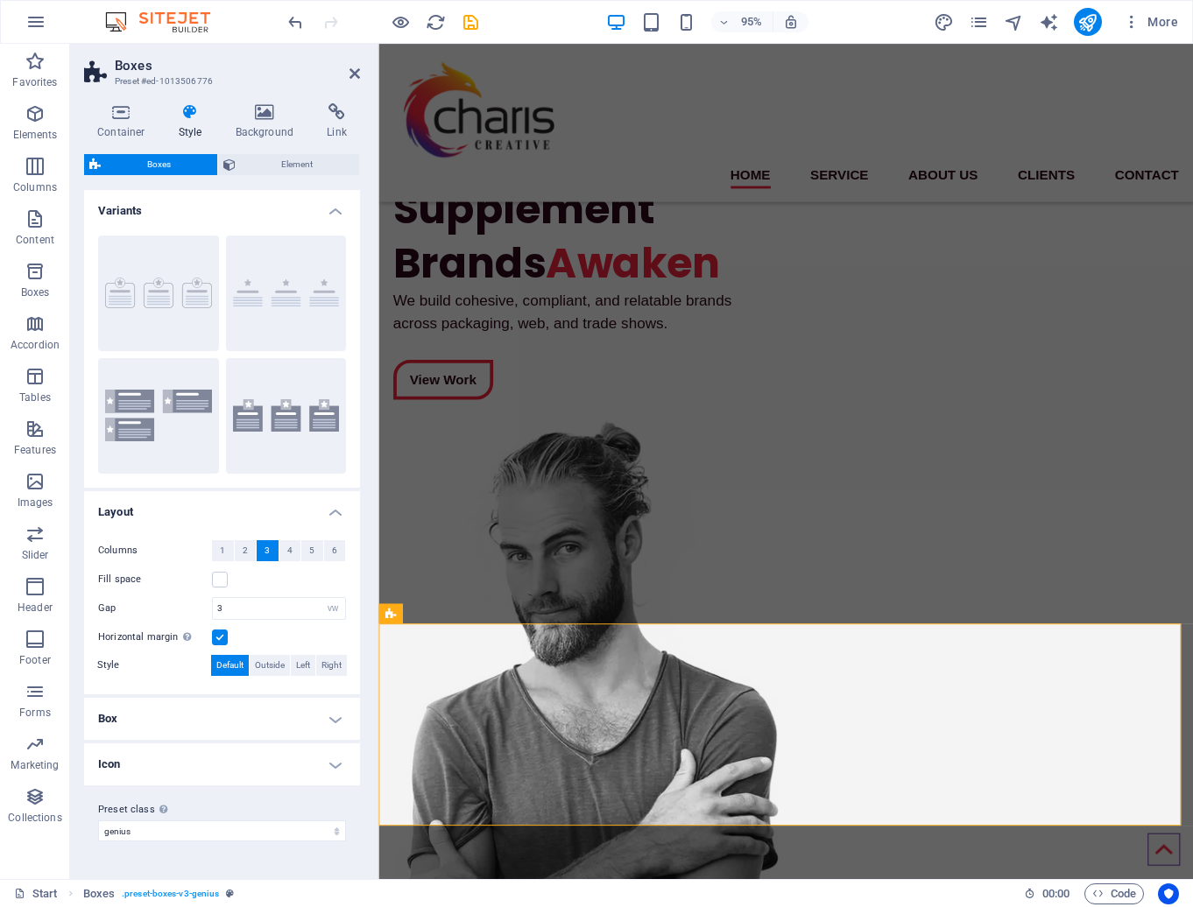
click at [333, 719] on h4 "Box" at bounding box center [222, 719] width 276 height 42
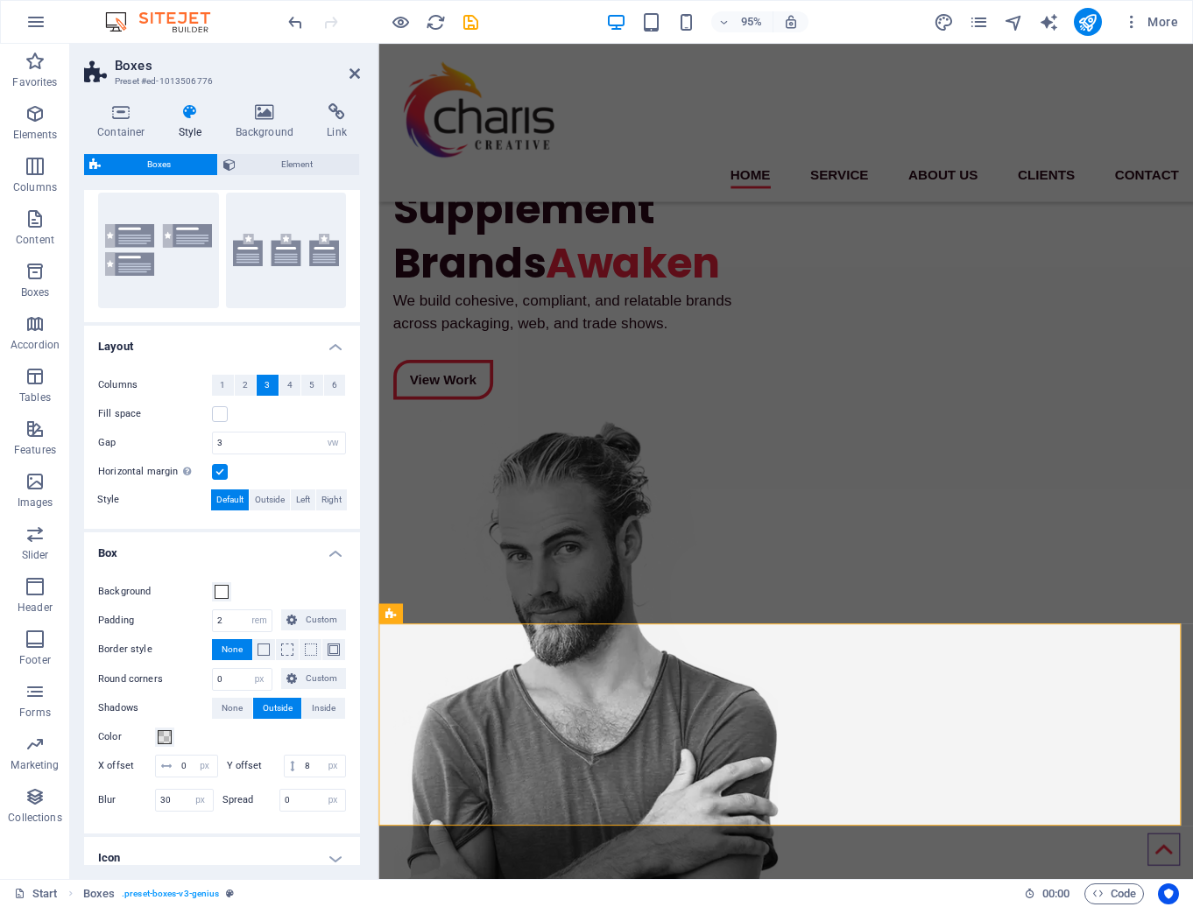
scroll to position [249, 0]
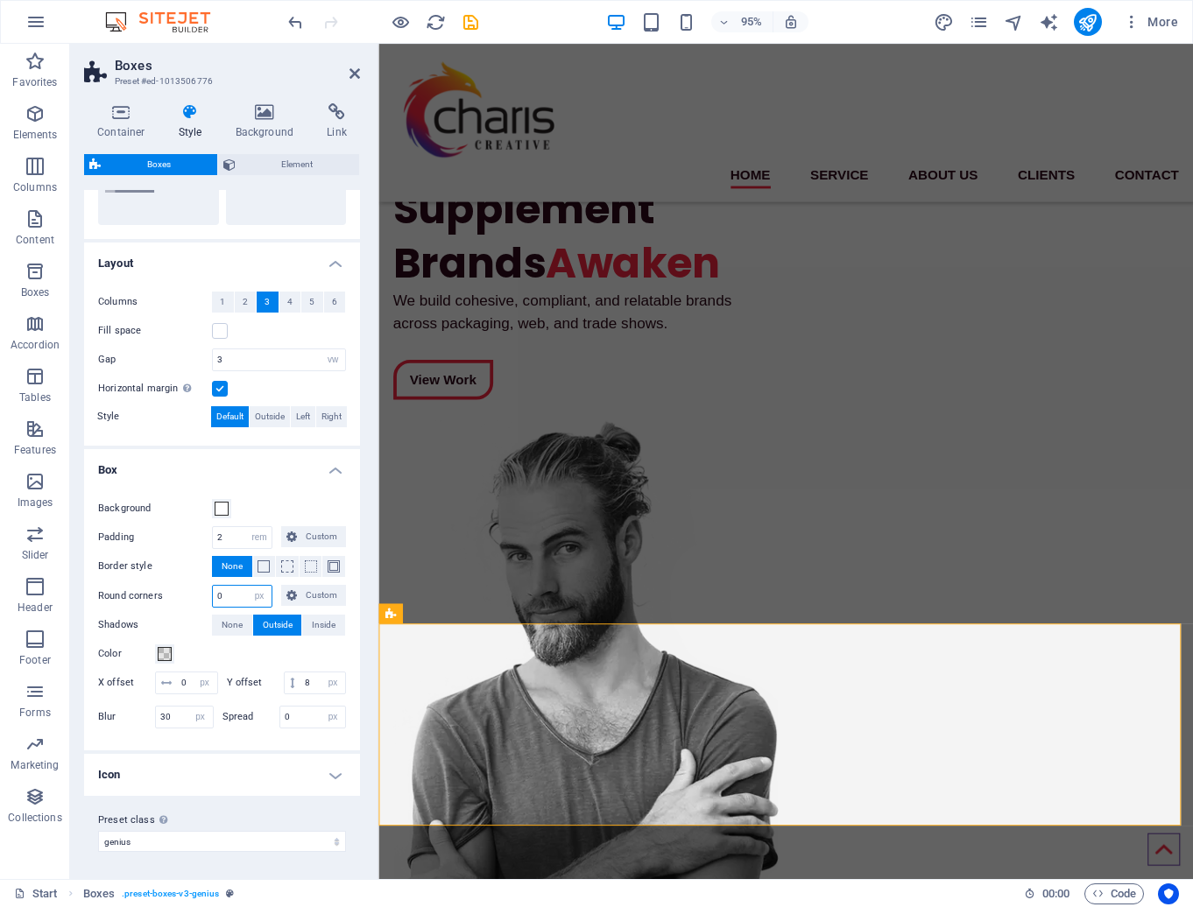
drag, startPoint x: 227, startPoint y: 594, endPoint x: 208, endPoint y: 594, distance: 19.3
click at [208, 594] on div "Round corners 0 px rem % vh vw Custom Custom" at bounding box center [222, 596] width 248 height 23
drag, startPoint x: 227, startPoint y: 589, endPoint x: 189, endPoint y: 590, distance: 37.7
click at [189, 590] on div "Round corners 20 px rem % vh vw Custom Custom" at bounding box center [222, 596] width 248 height 23
type input "12"
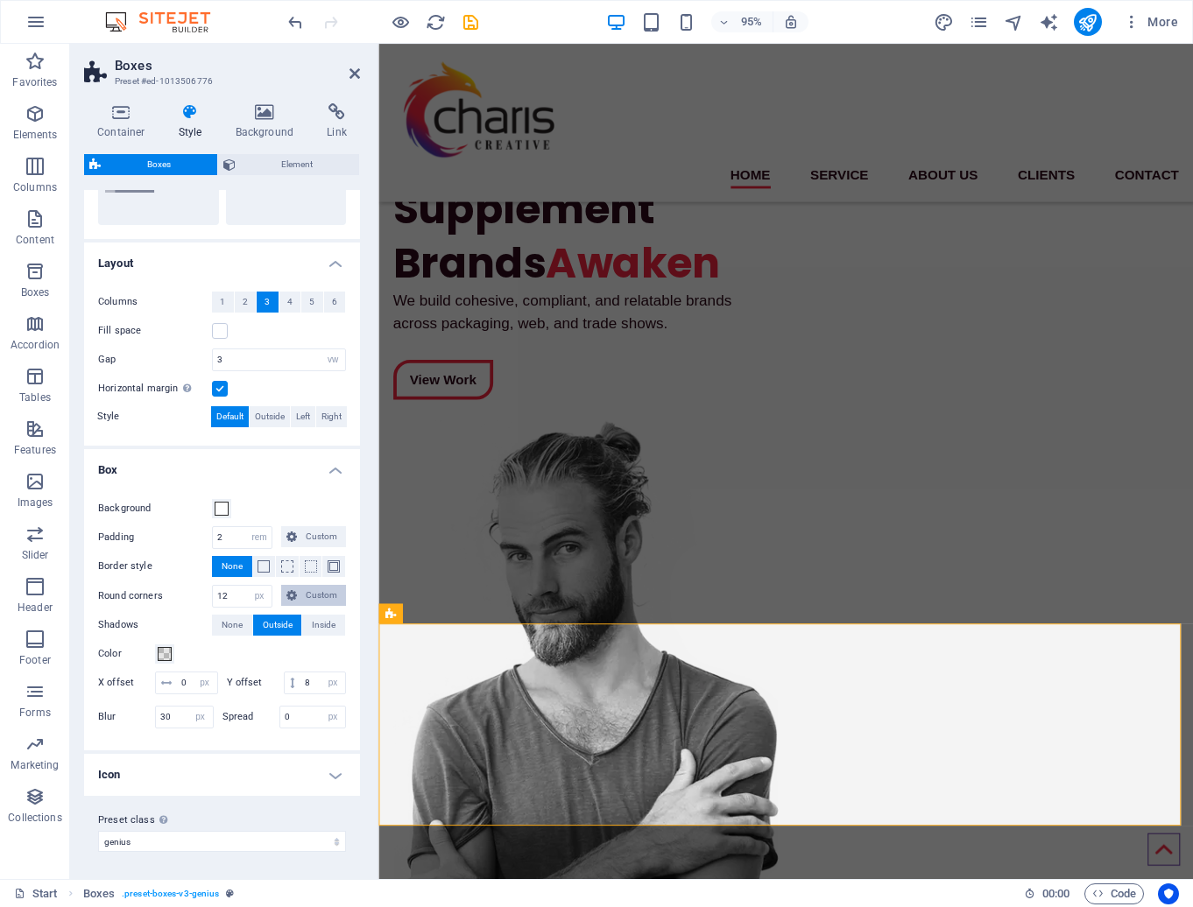
click at [307, 591] on span "Custom" at bounding box center [321, 595] width 39 height 21
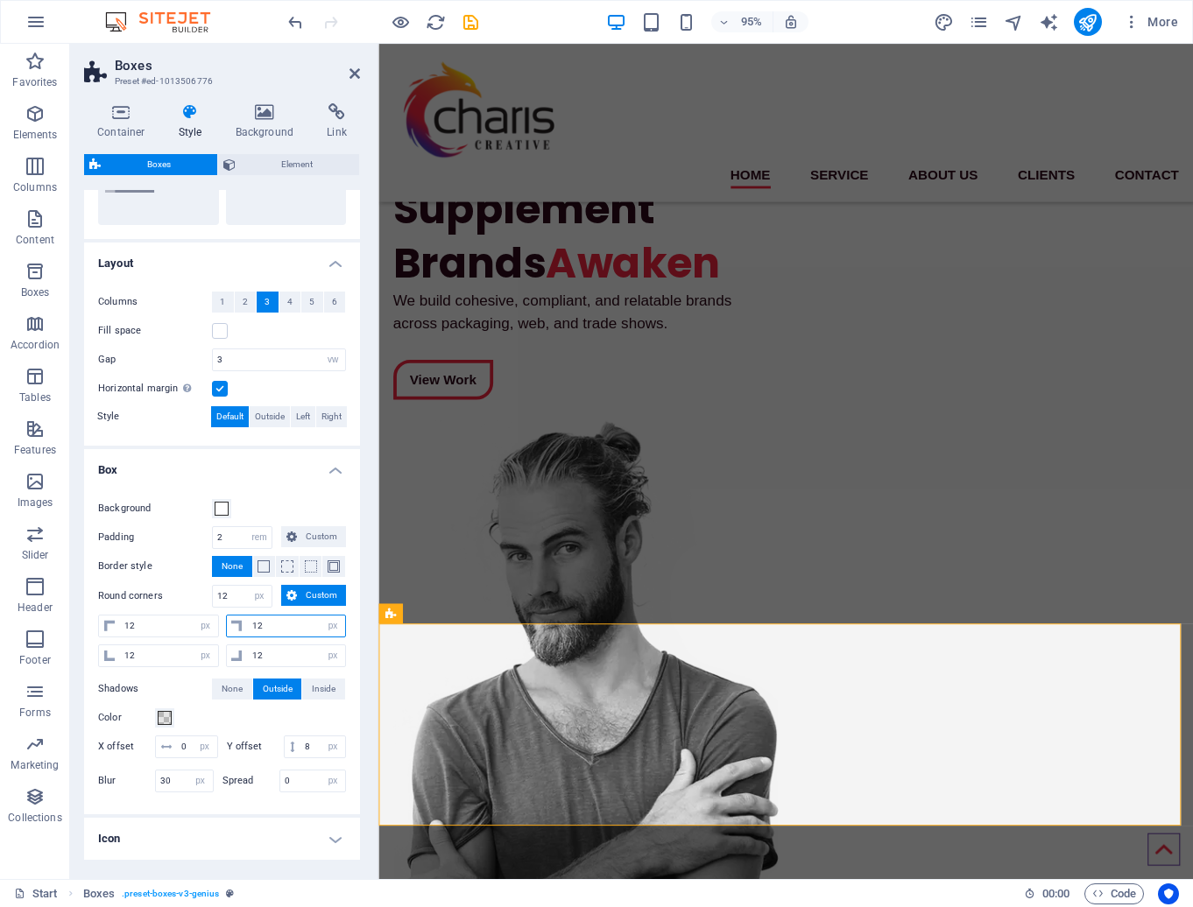
drag, startPoint x: 265, startPoint y: 625, endPoint x: 250, endPoint y: 626, distance: 14.9
click at [250, 626] on input "0" at bounding box center [297, 626] width 98 height 21
type input "0"
select select "DISABLED_OPTION_VALUE"
type input "0"
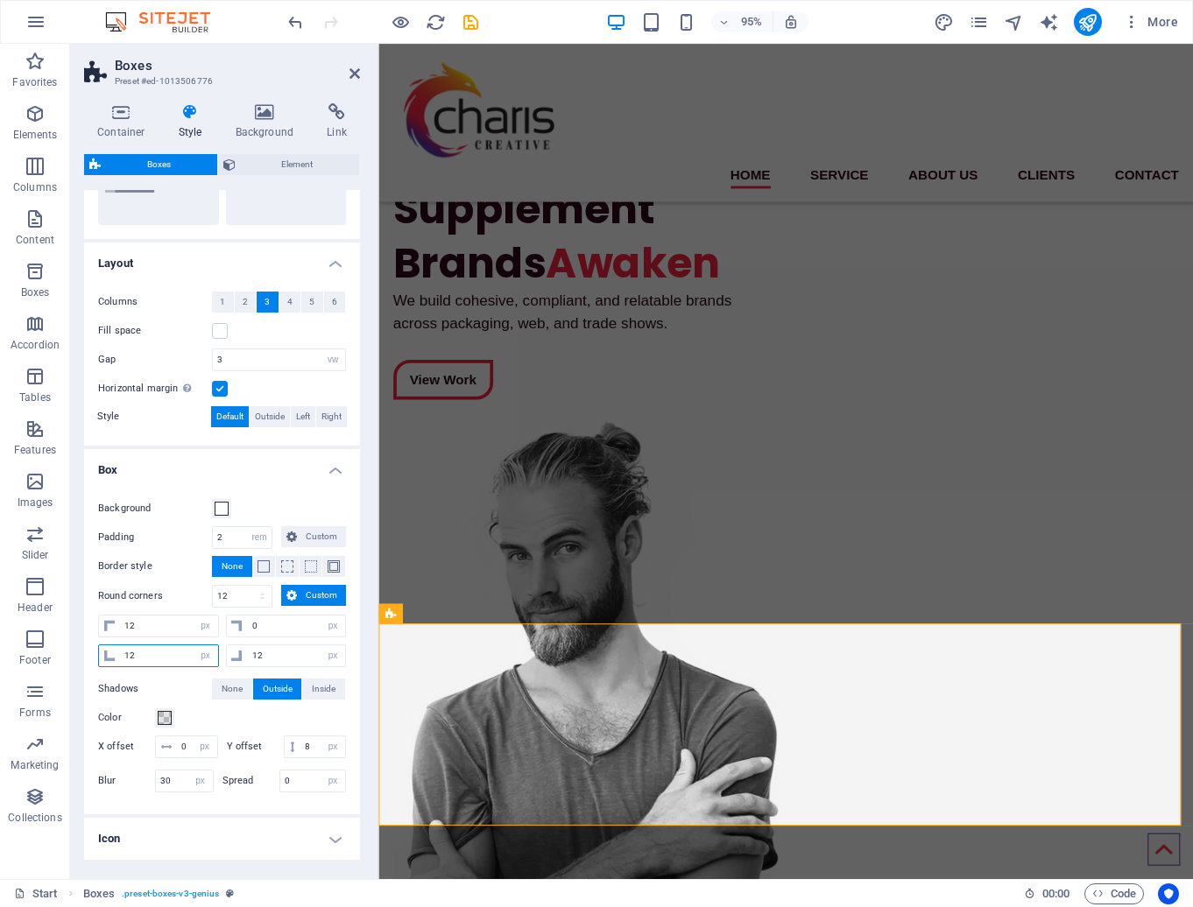
drag, startPoint x: 143, startPoint y: 660, endPoint x: 120, endPoint y: 660, distance: 22.8
click at [120, 660] on input "0" at bounding box center [169, 656] width 98 height 21
drag, startPoint x: 140, startPoint y: 653, endPoint x: 123, endPoint y: 653, distance: 17.5
click at [123, 653] on input "0" at bounding box center [169, 656] width 98 height 21
type input "0"
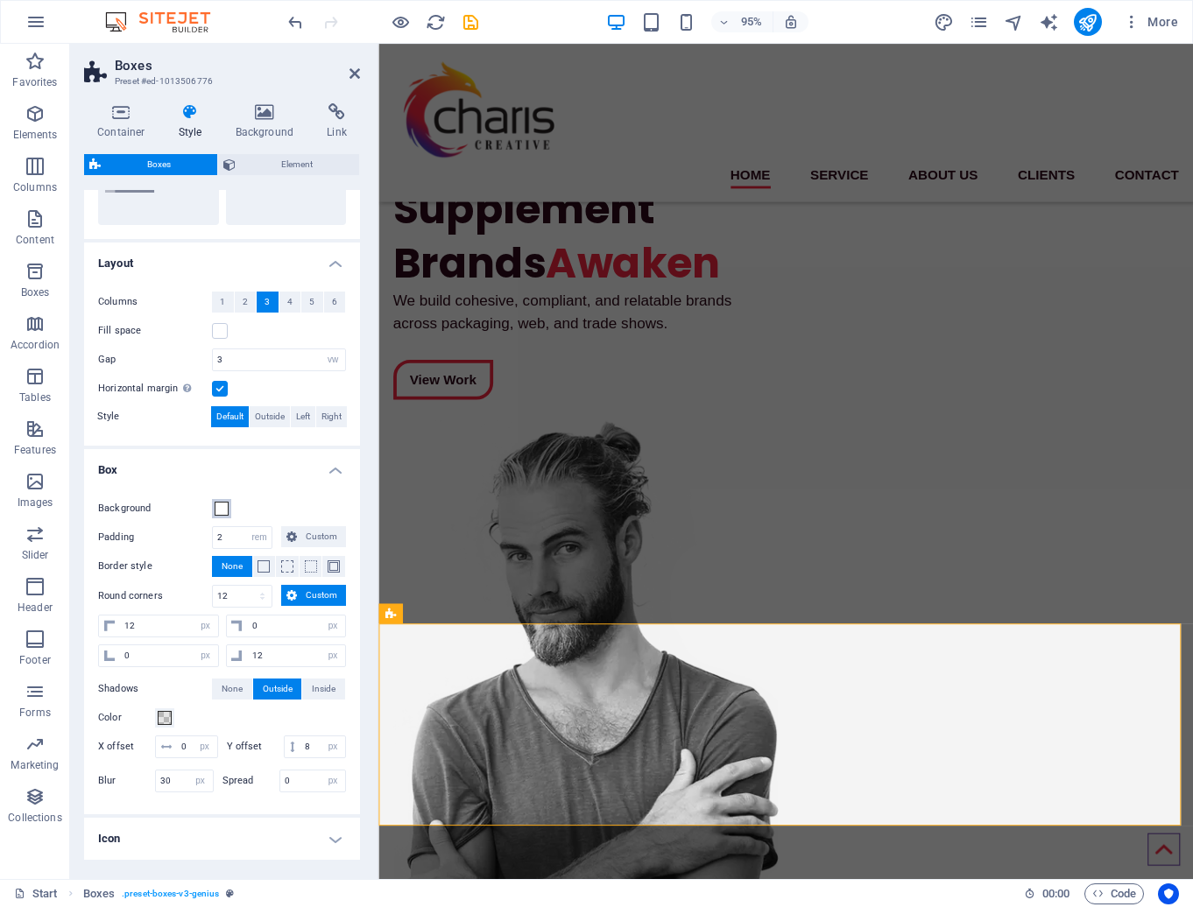
click at [224, 507] on span at bounding box center [222, 509] width 14 height 14
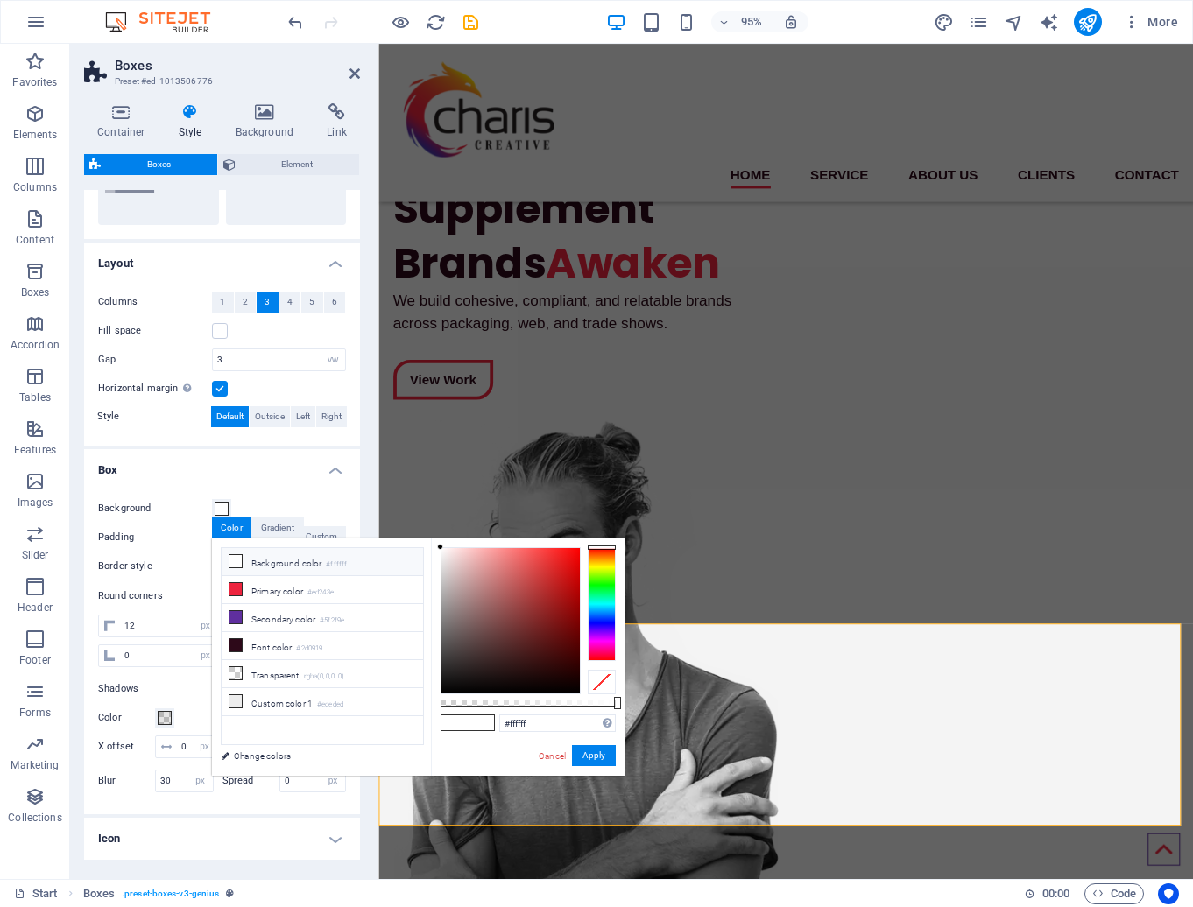
click at [234, 563] on icon at bounding box center [235, 561] width 12 height 12
click at [582, 756] on button "Apply" at bounding box center [594, 755] width 44 height 21
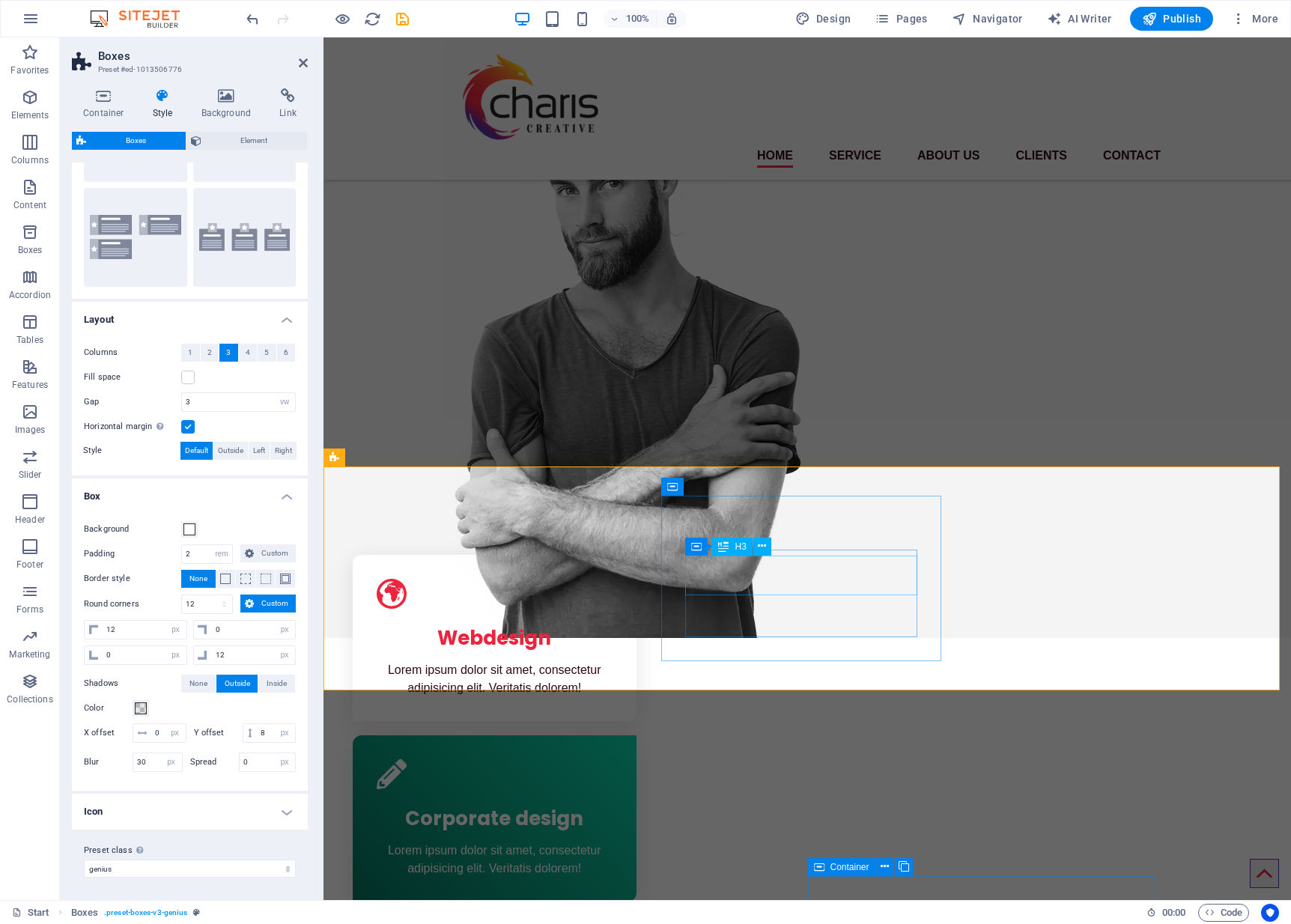
scroll to position [147, 0]
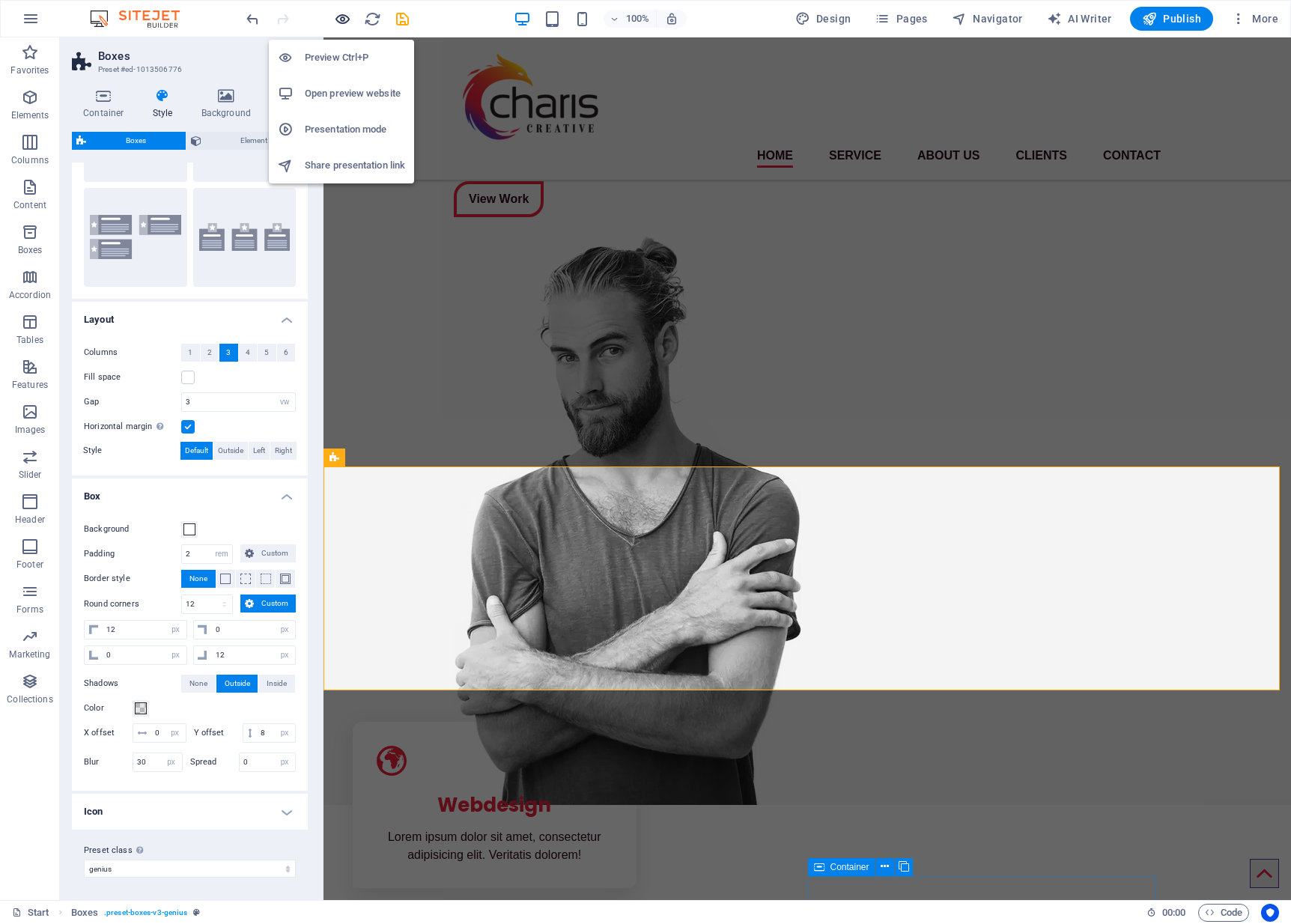
click at [342, 21] on icon "button" at bounding box center [343, 19] width 17 height 17
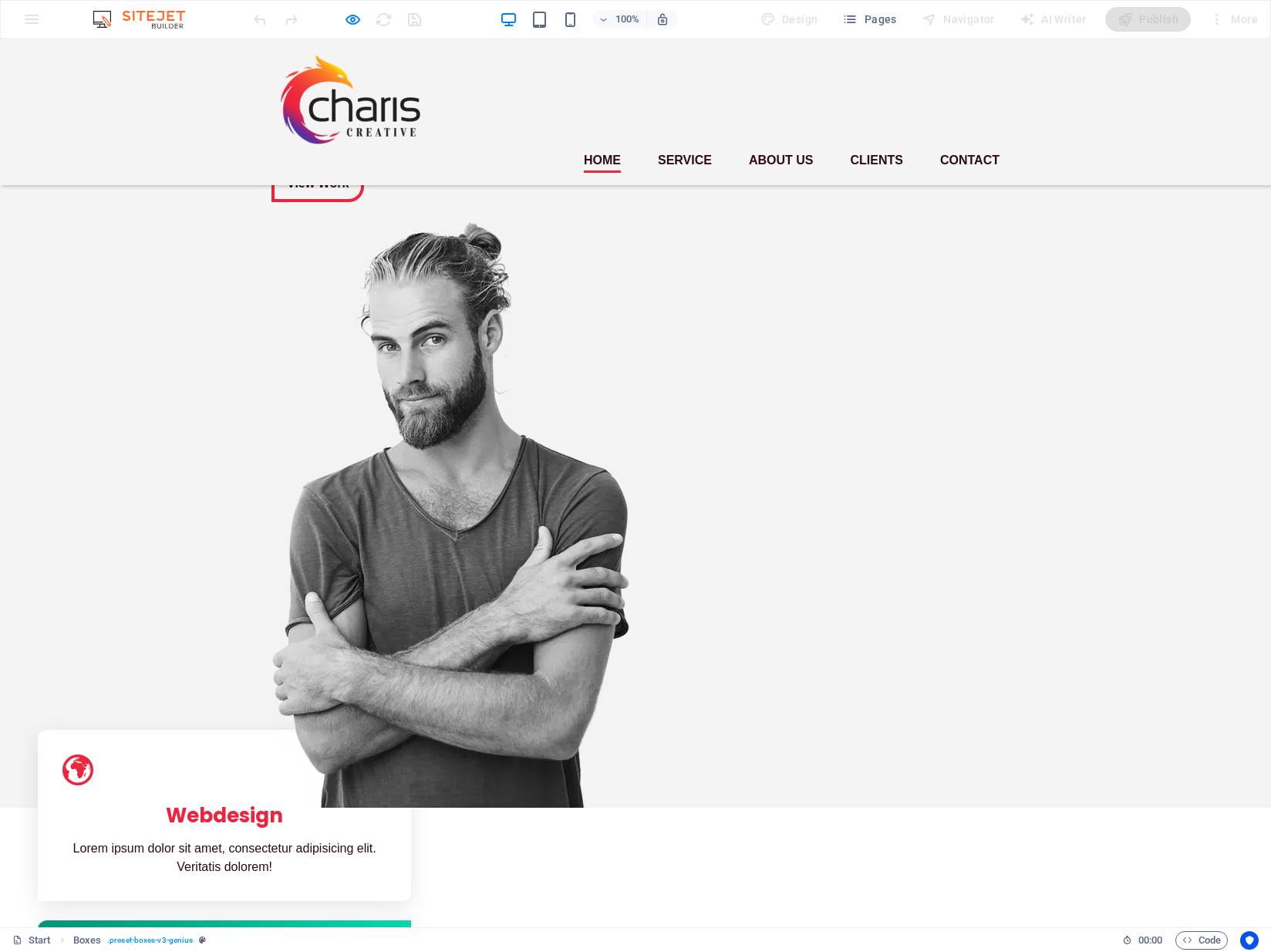
scroll to position [0, 0]
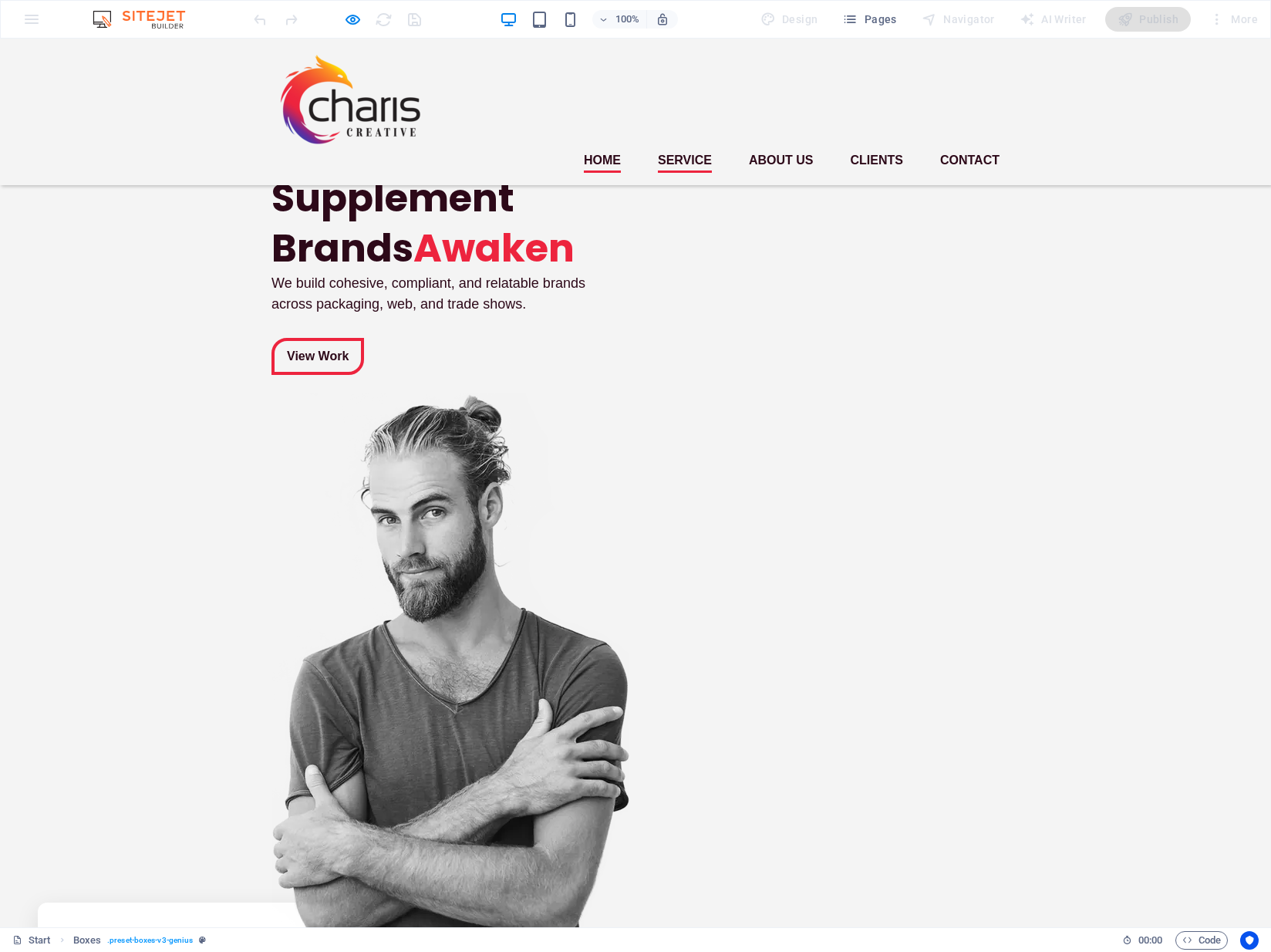
click at [683, 148] on link "Service" at bounding box center [684, 160] width 54 height 25
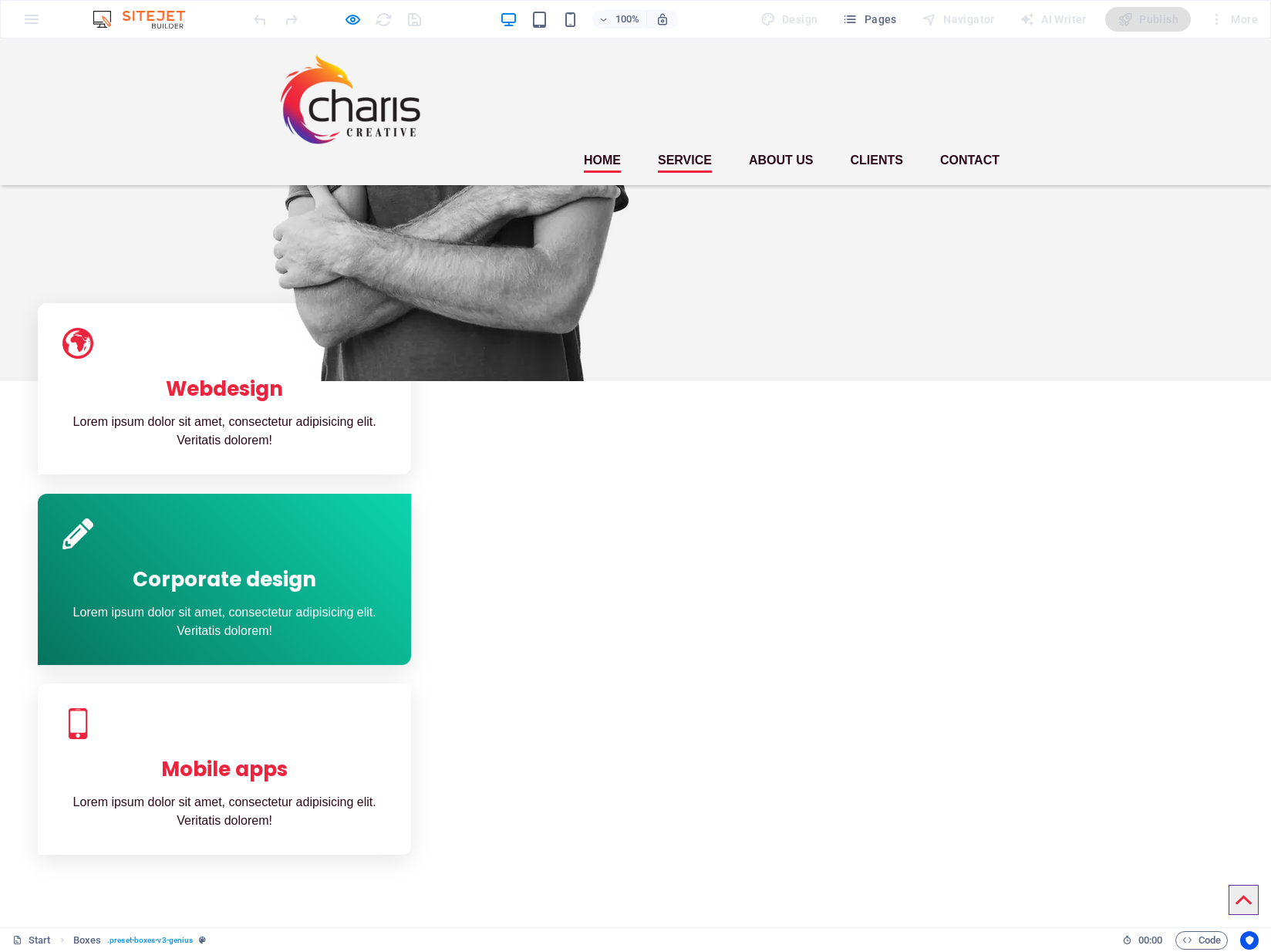
scroll to position [712, 0]
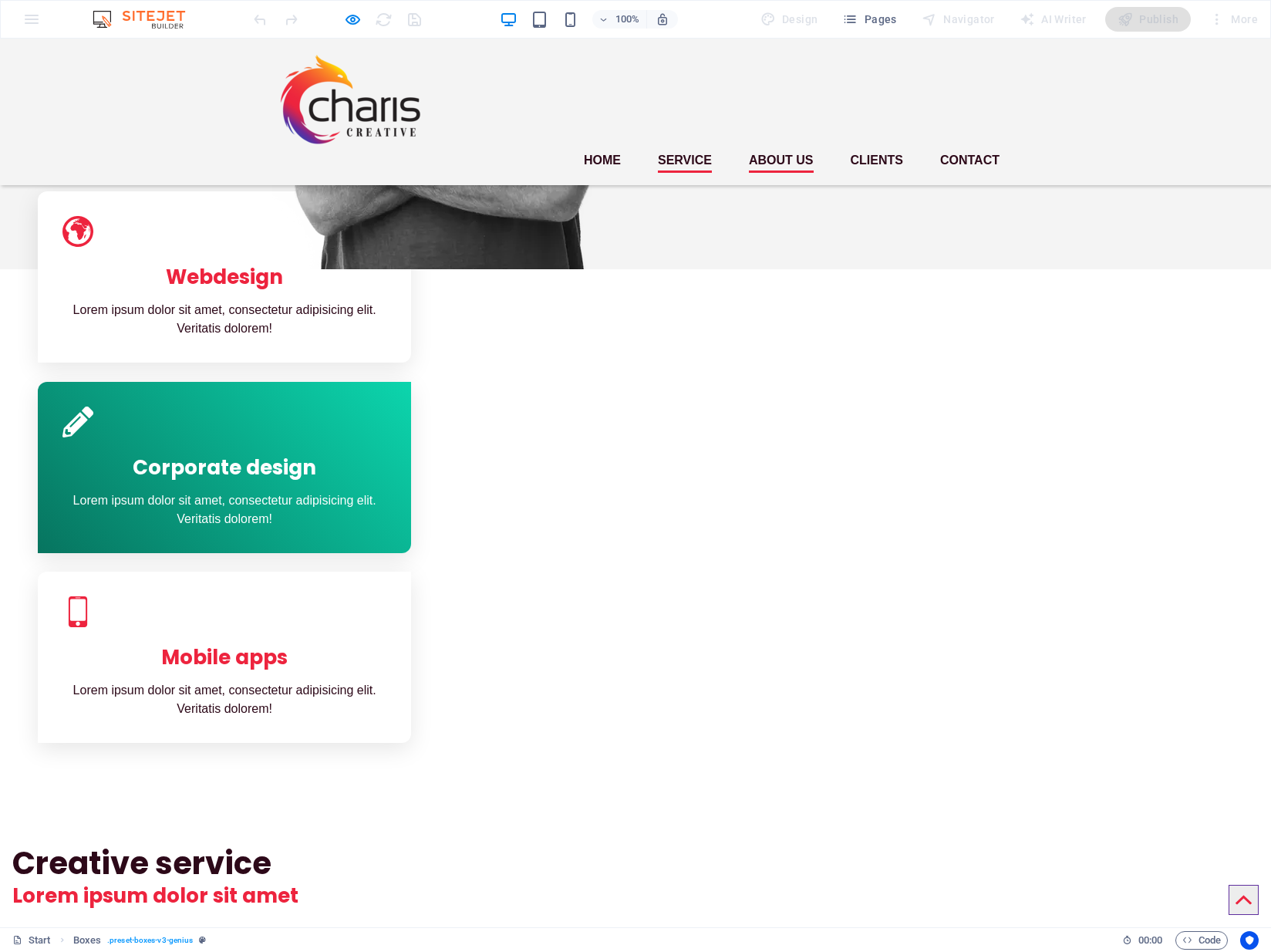
click at [787, 148] on link "About us" at bounding box center [781, 160] width 65 height 25
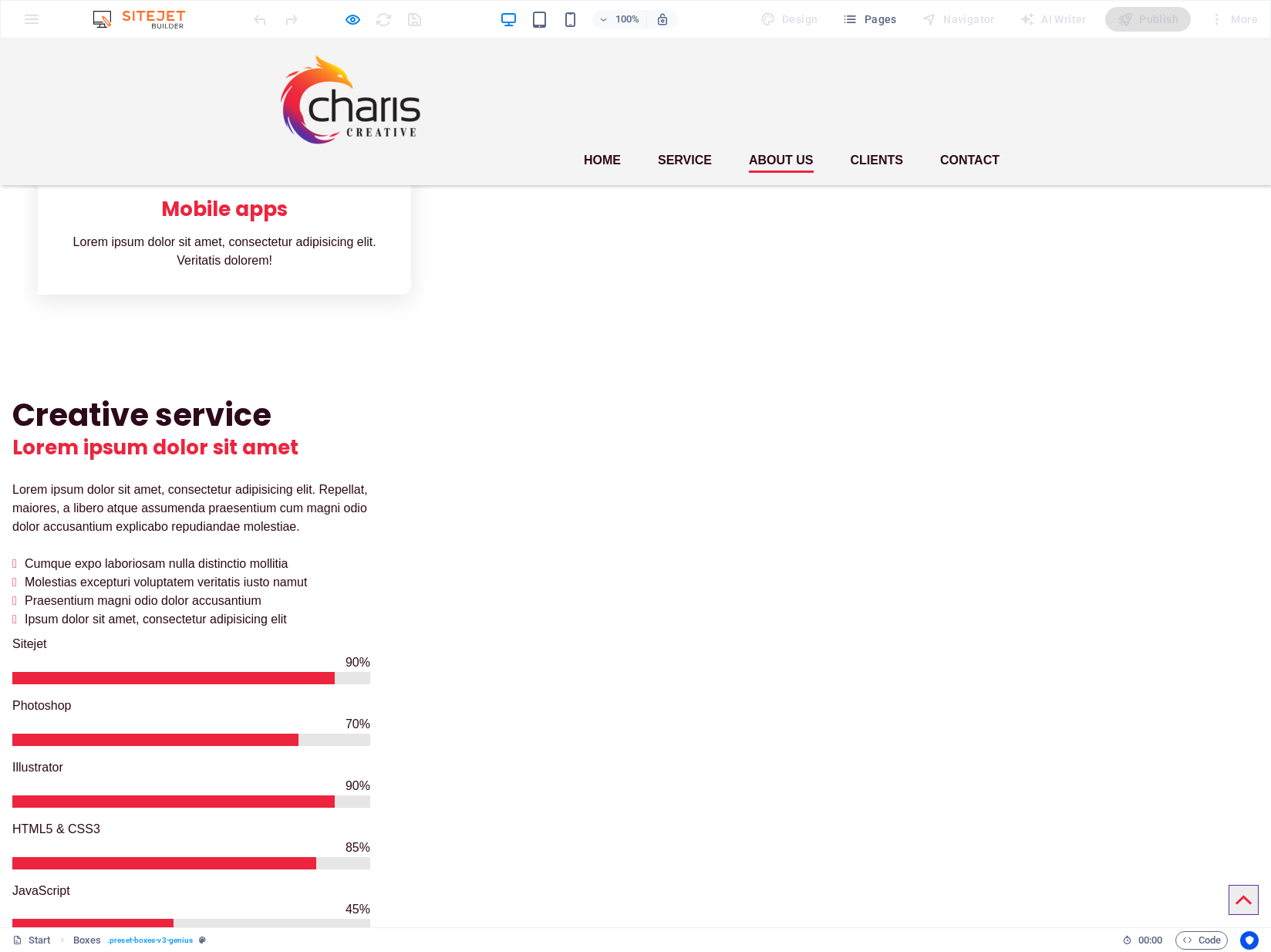
scroll to position [1369, 0]
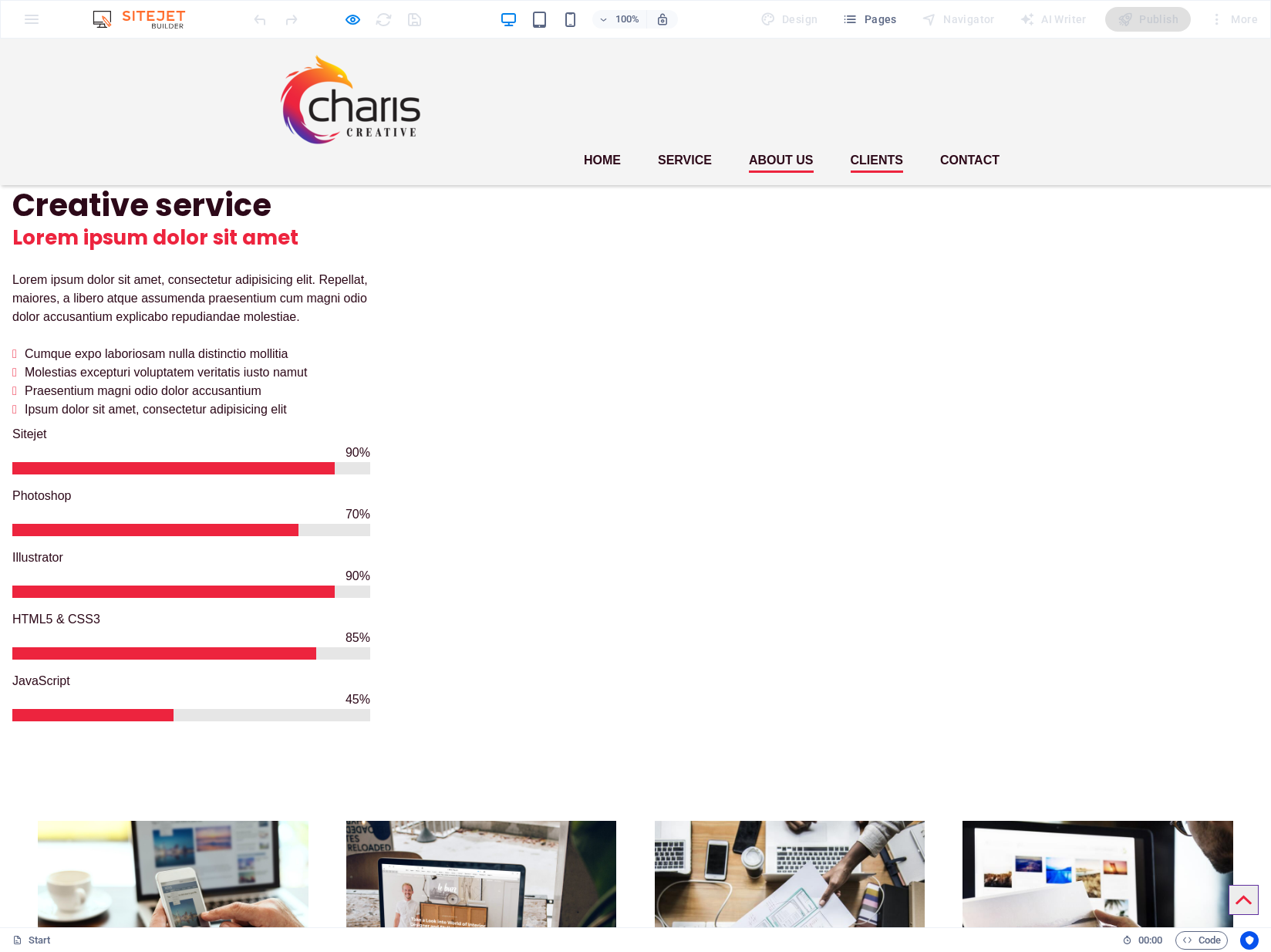
click at [861, 148] on link "Clients" at bounding box center [877, 160] width 53 height 25
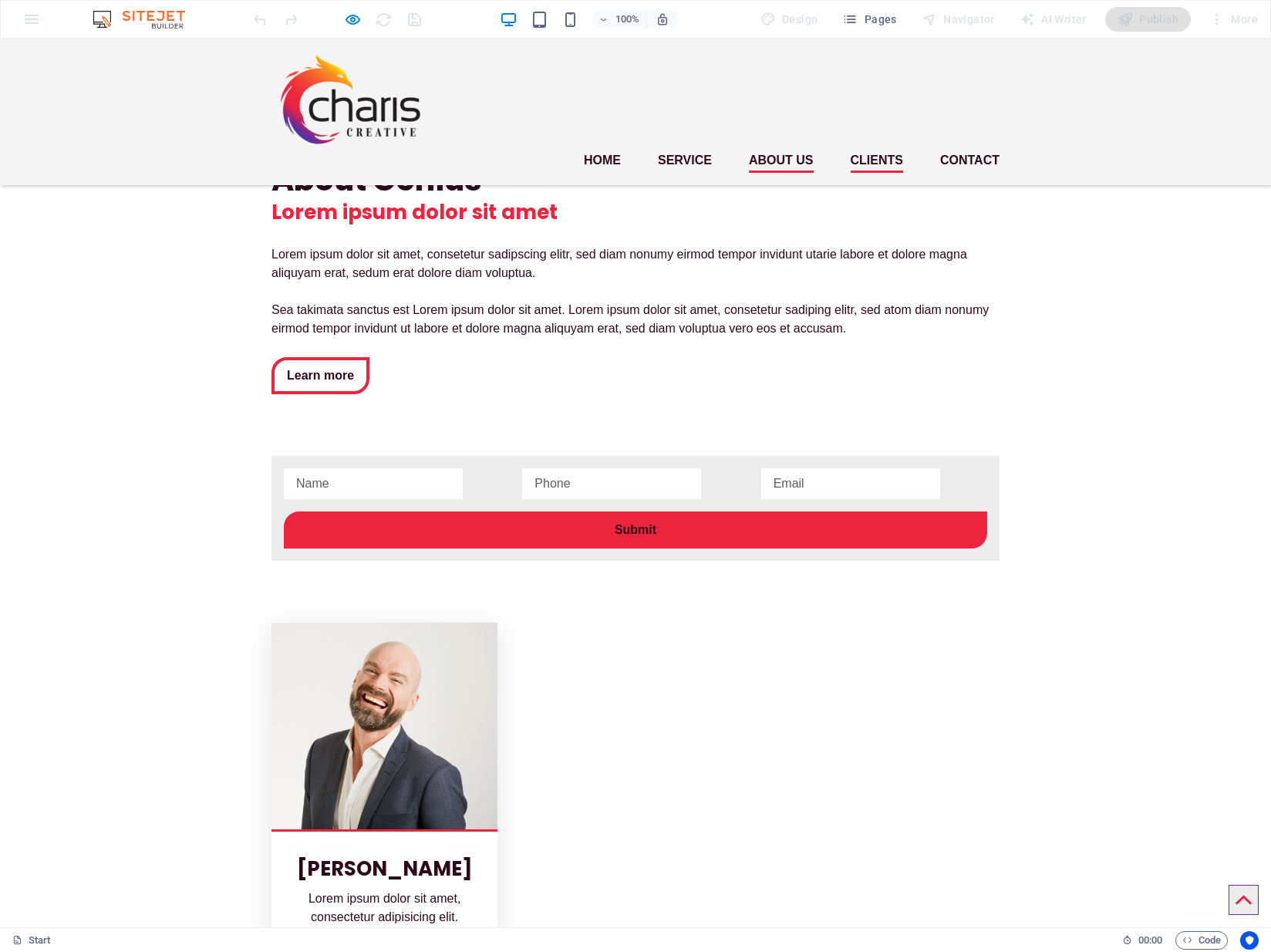
scroll to position [2727, 0]
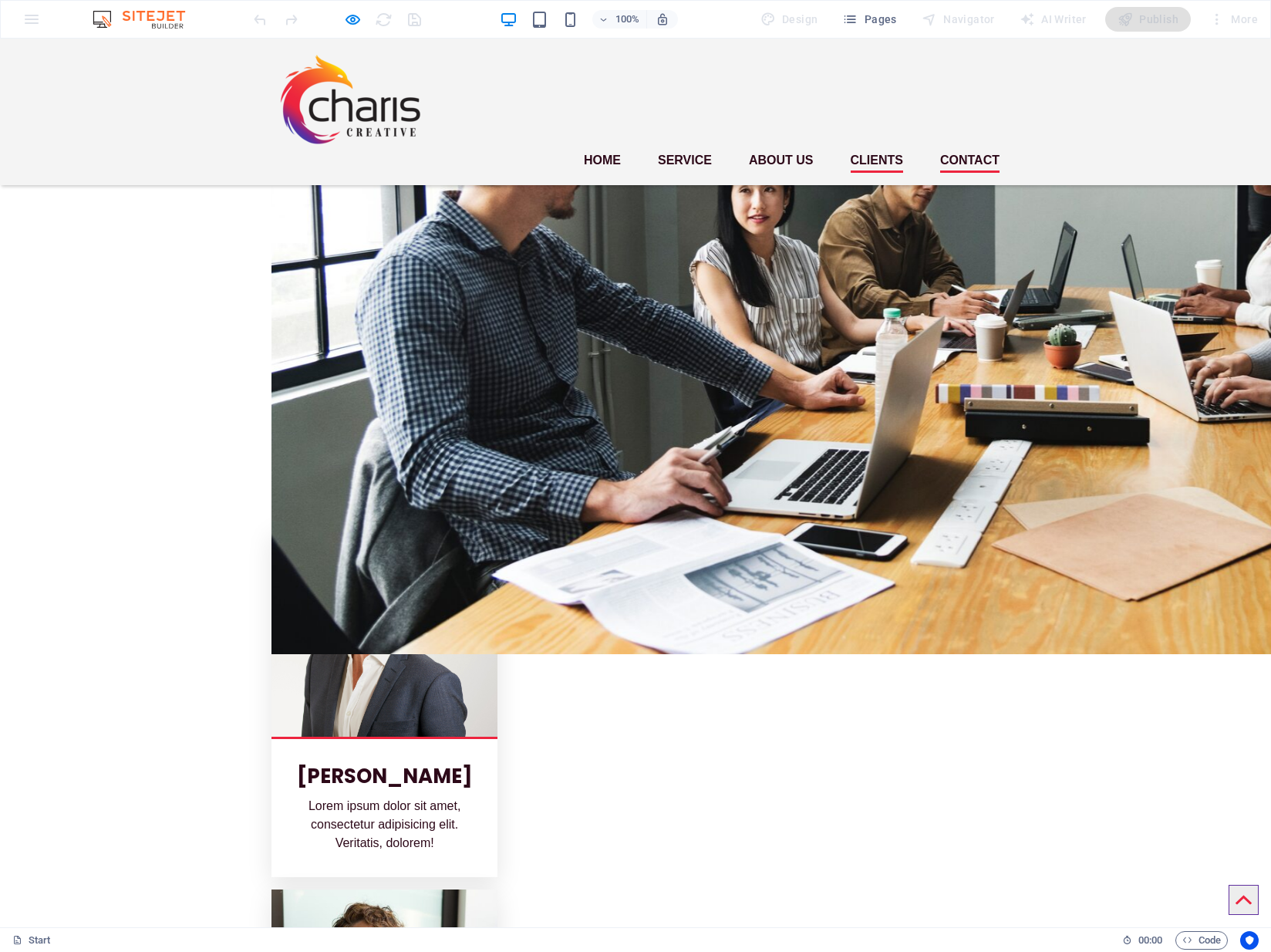
click at [966, 148] on link "Contact" at bounding box center [970, 160] width 59 height 25
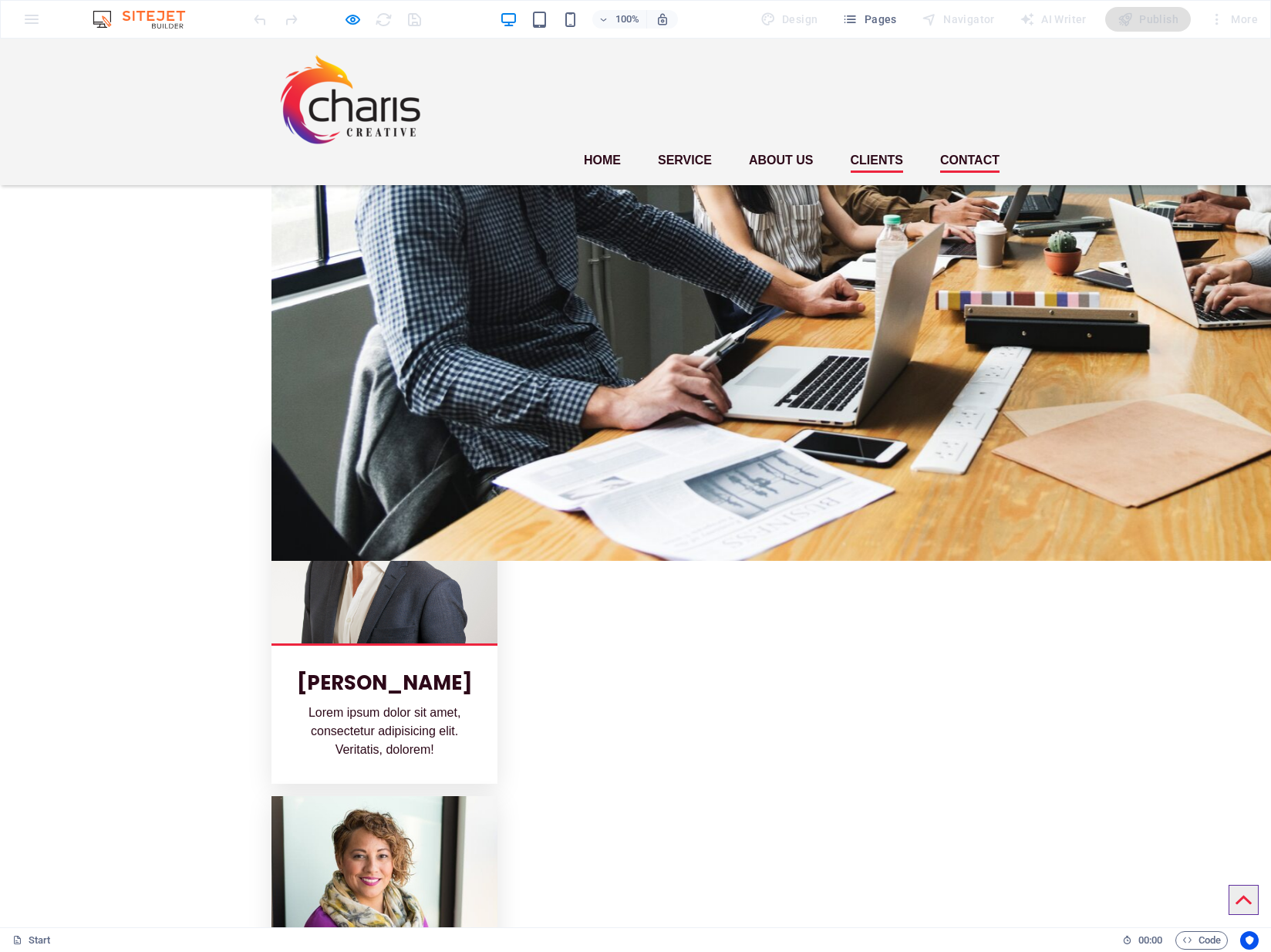
scroll to position [2838, 0]
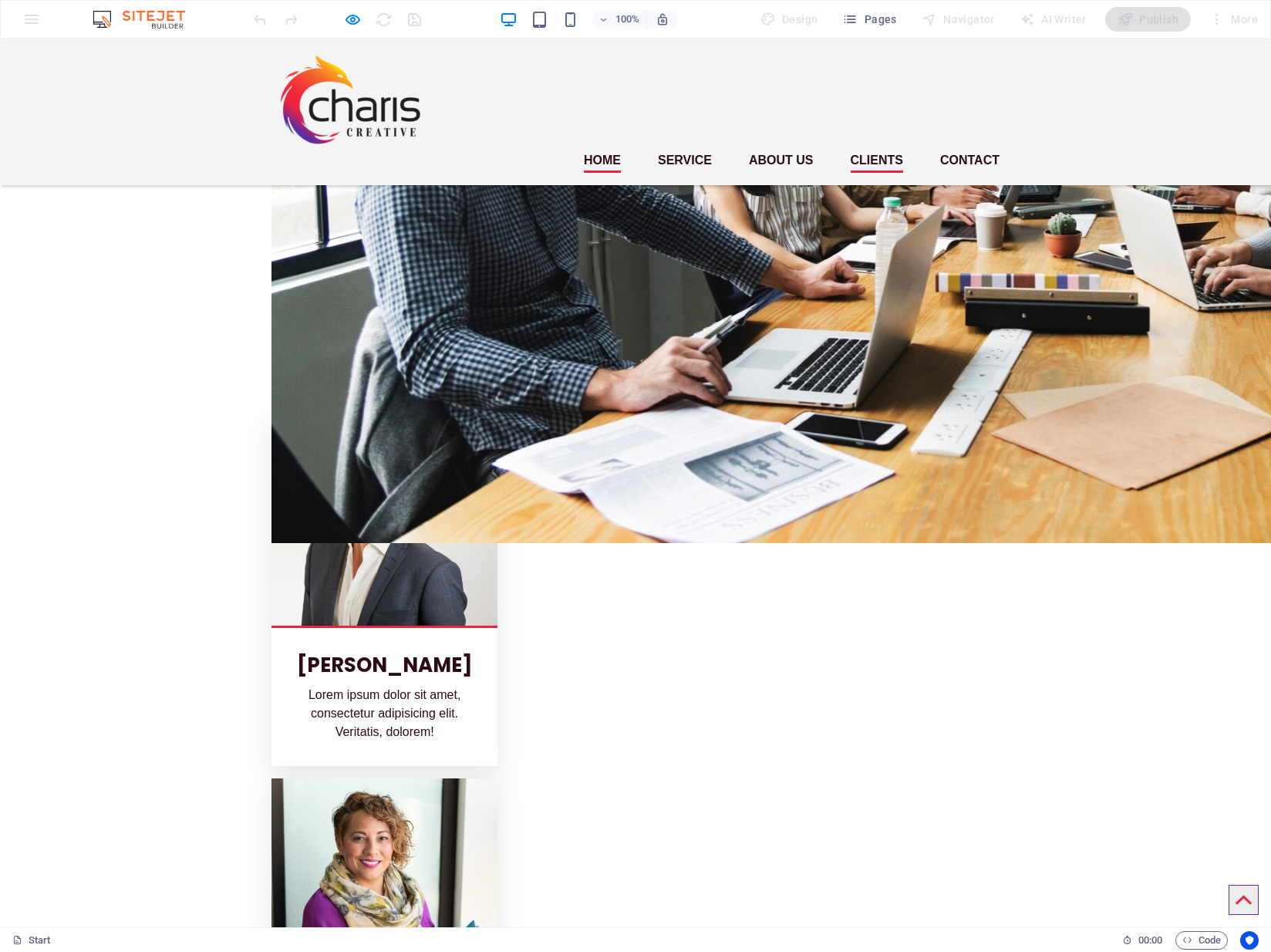
click at [593, 148] on link "Home" at bounding box center [602, 160] width 37 height 25
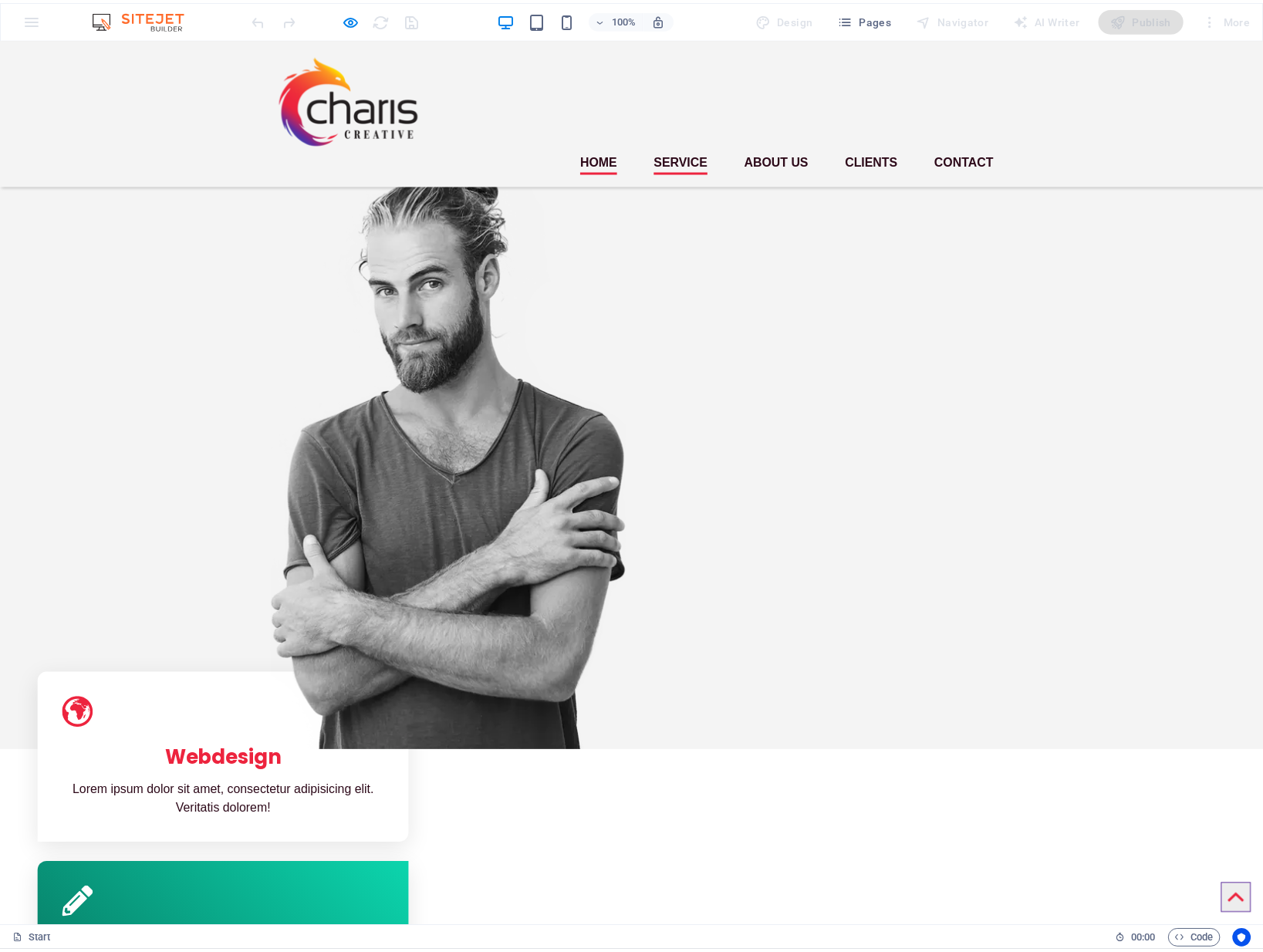
scroll to position [0, 0]
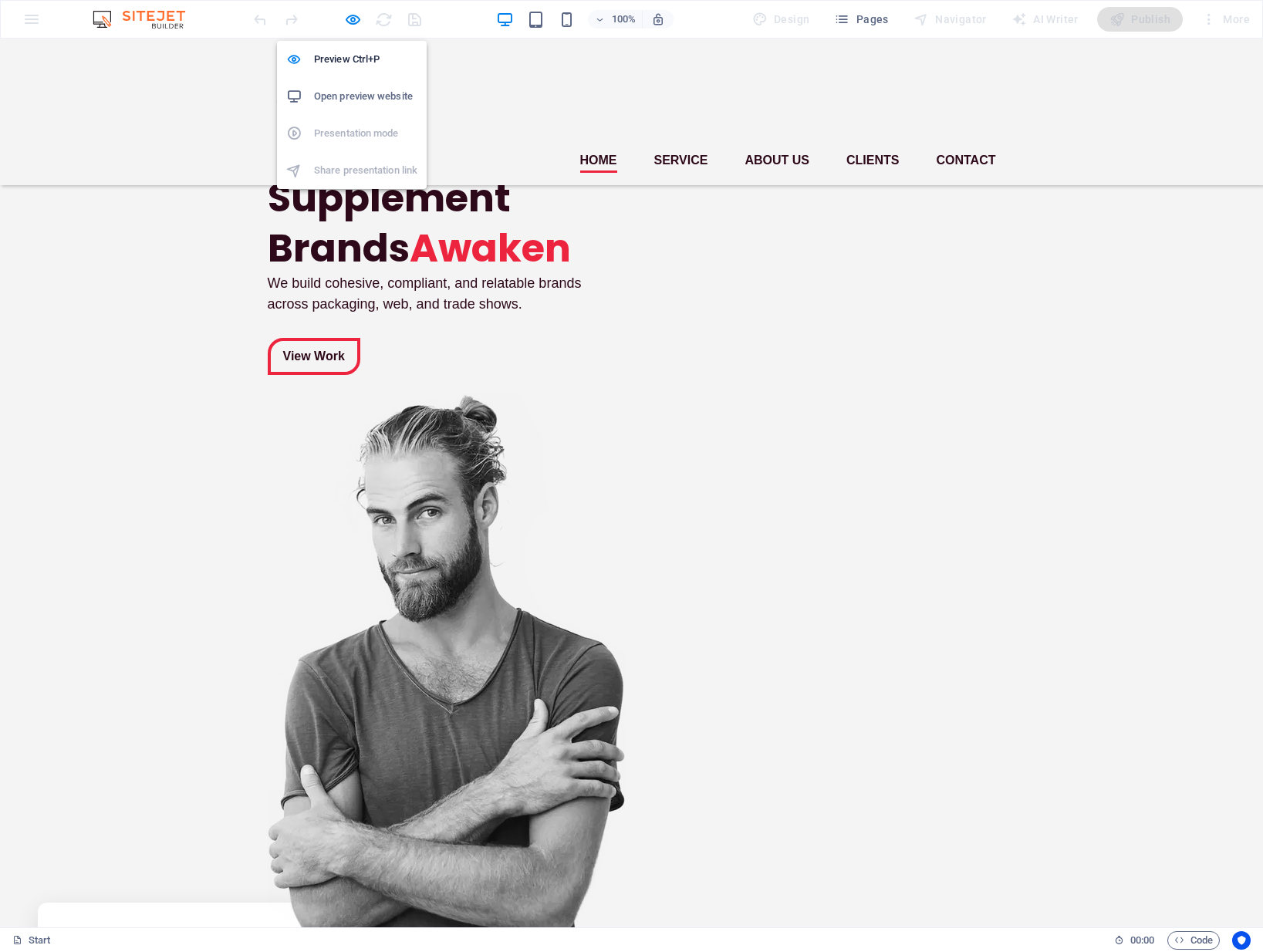
click at [362, 18] on div at bounding box center [337, 19] width 173 height 25
click at [351, 19] on icon "button" at bounding box center [353, 19] width 18 height 18
select select "vw"
select select "rem"
select select "px"
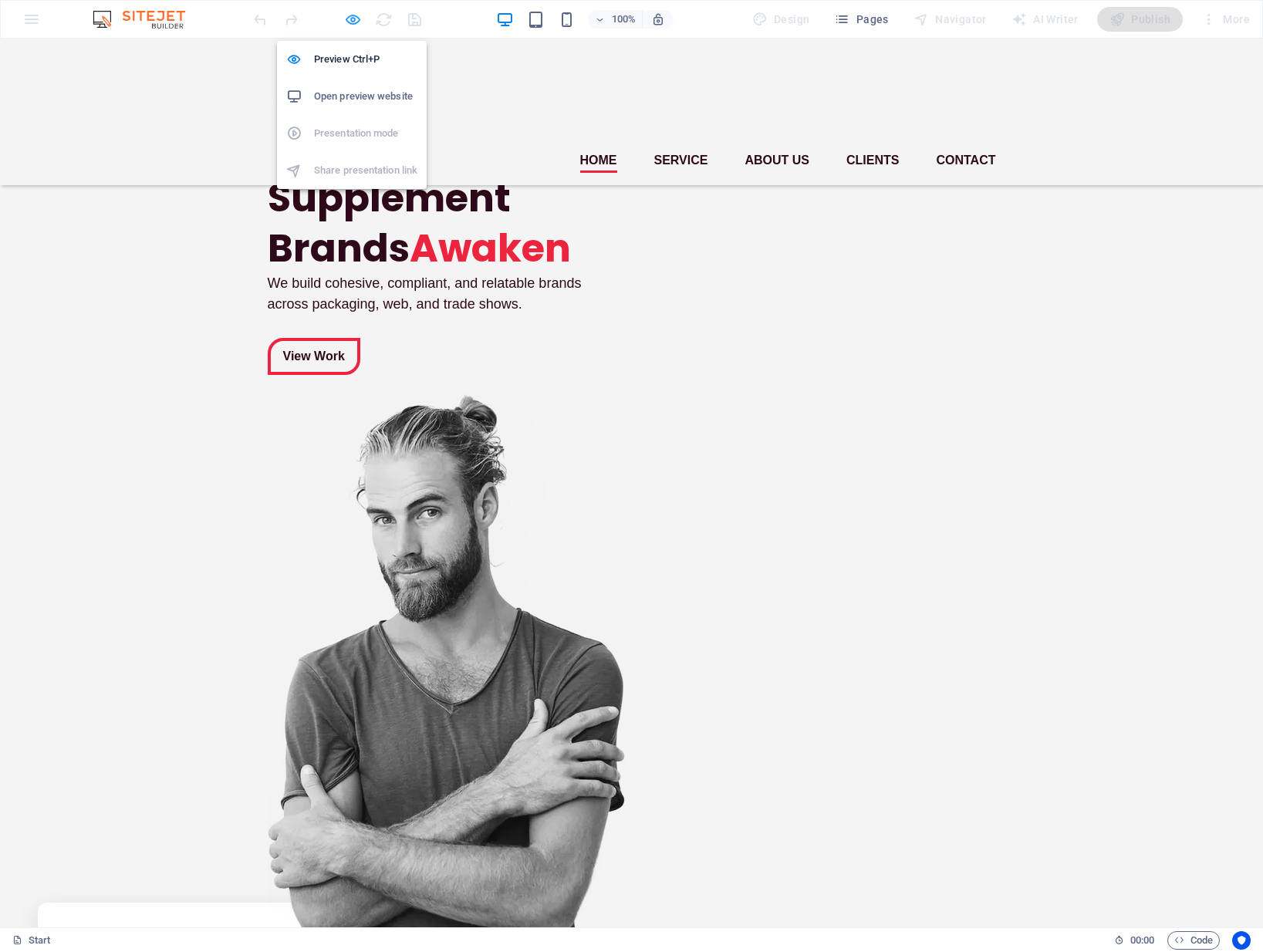
select select "px"
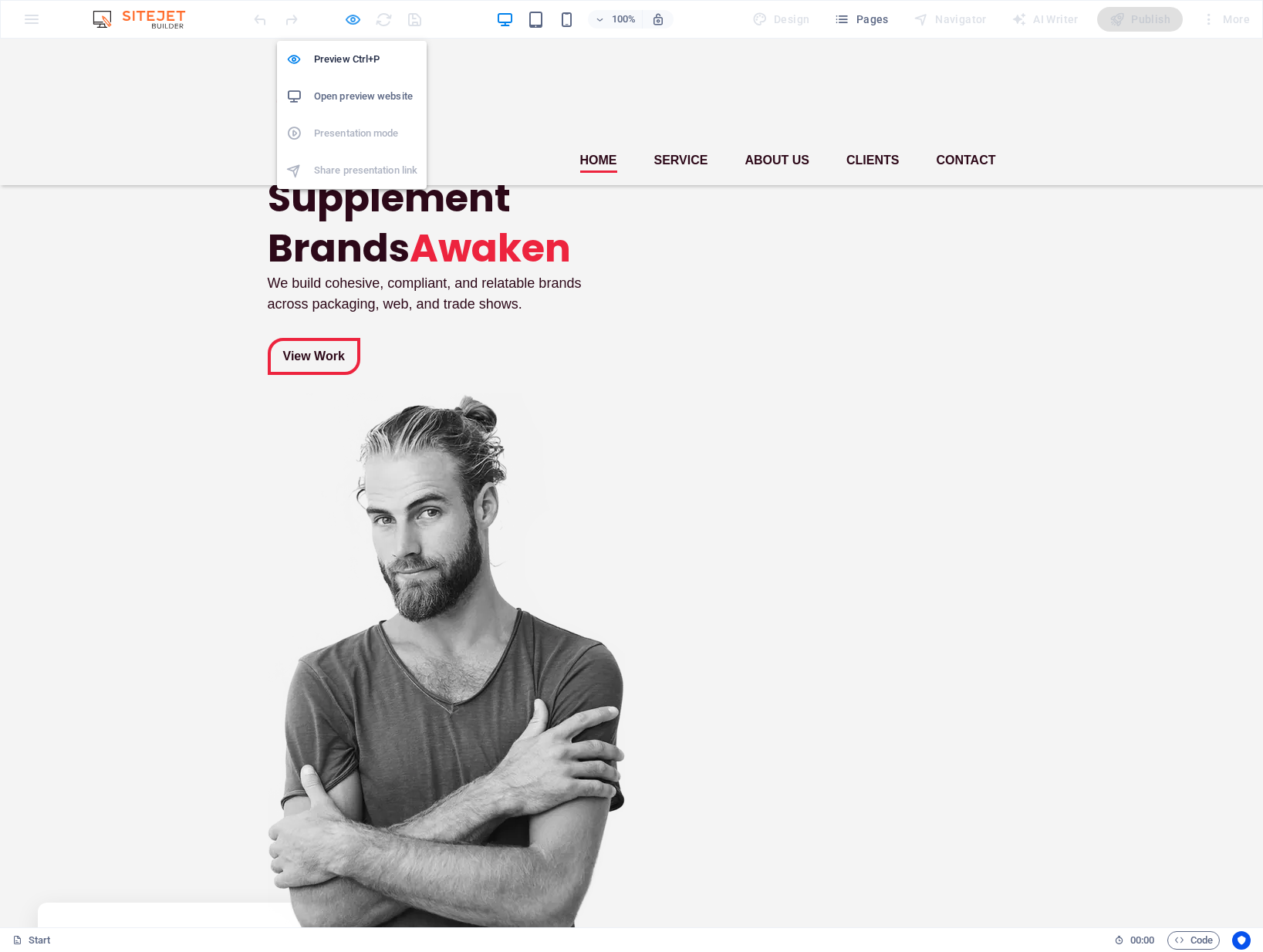
select select "px"
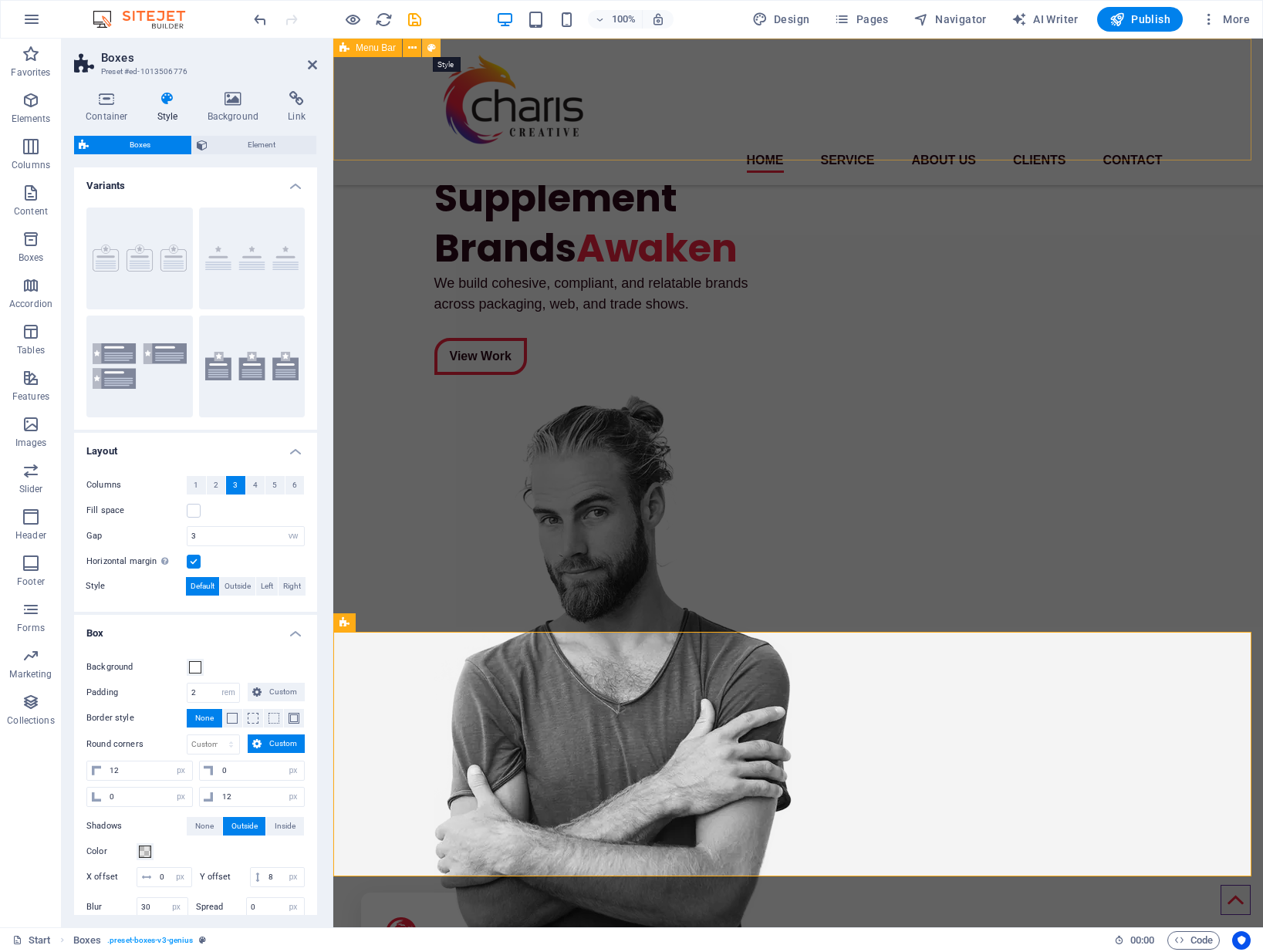
click at [432, 47] on icon at bounding box center [432, 48] width 9 height 16
select select "rem"
select select "sticky_instant"
select select "px"
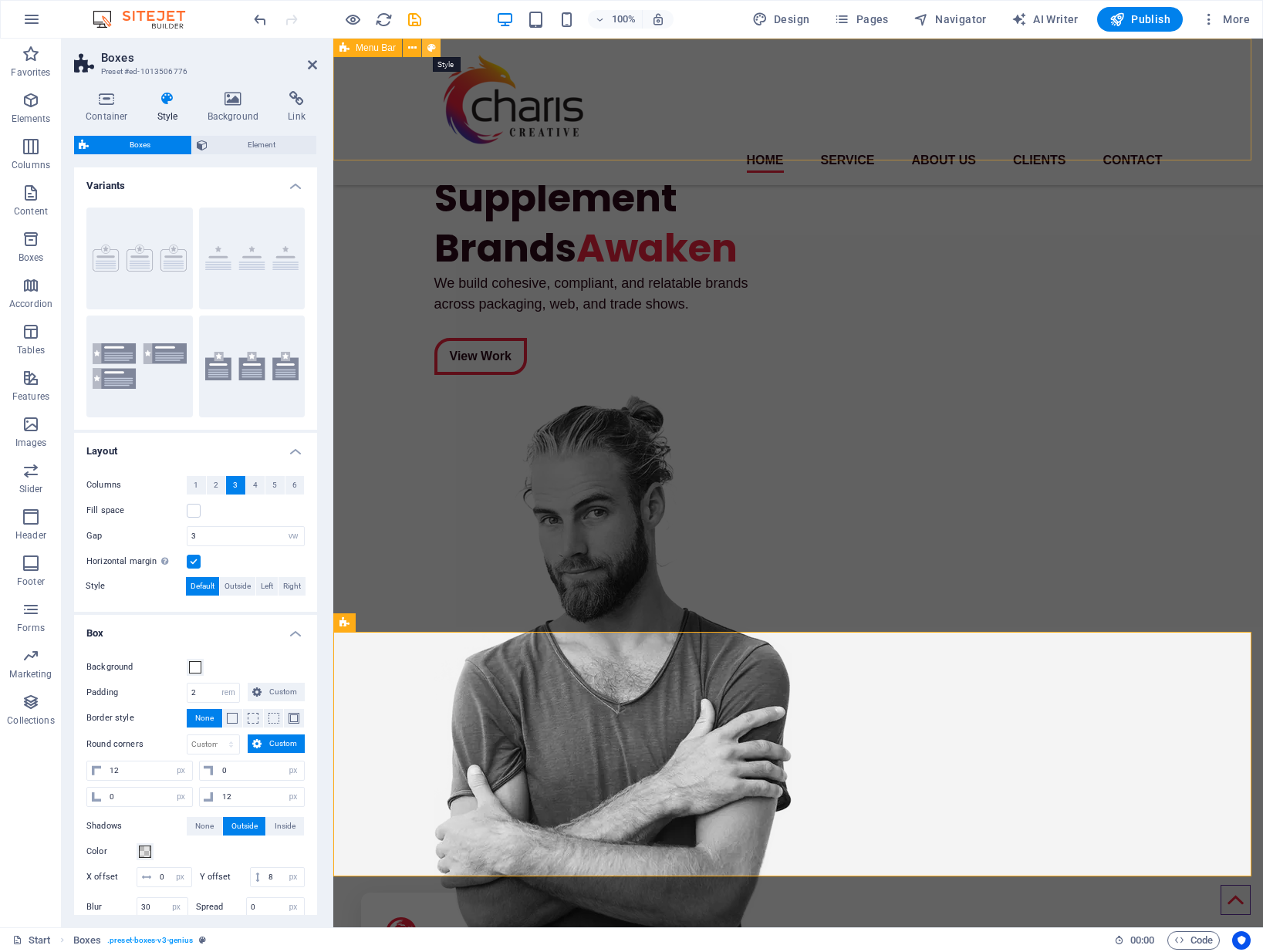
select select "px"
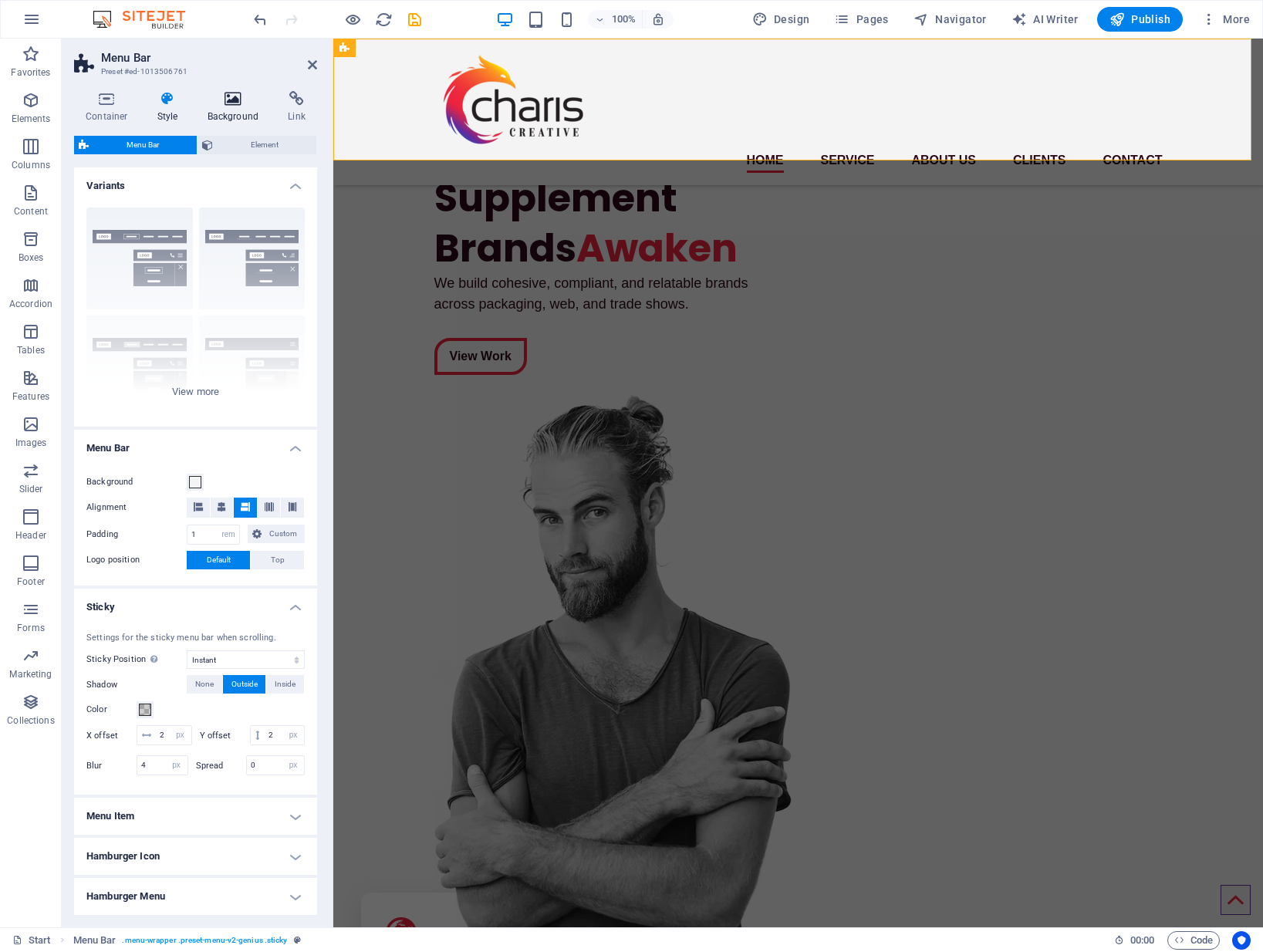
click at [244, 97] on icon at bounding box center [233, 99] width 75 height 16
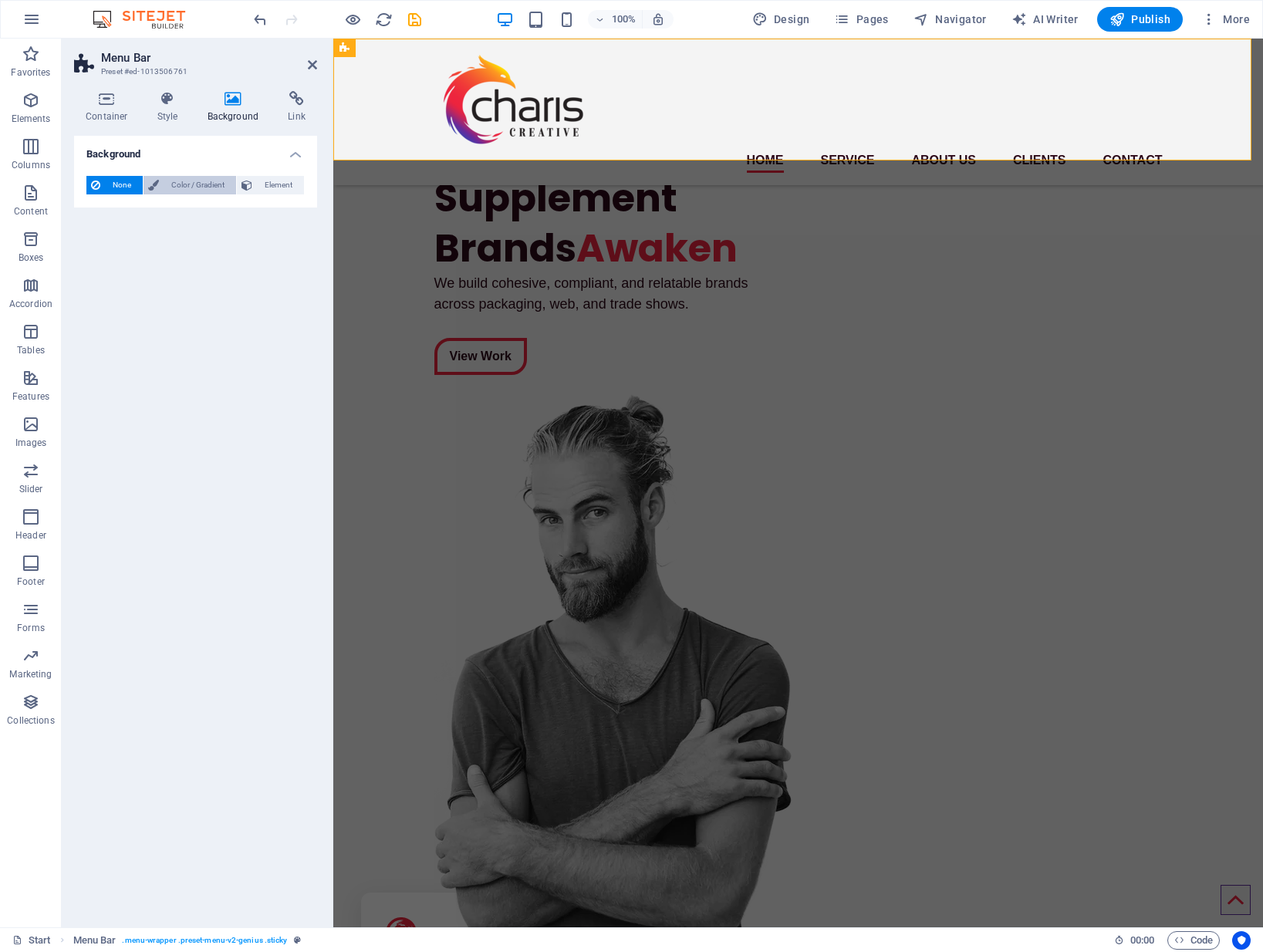
click at [187, 183] on span "Color / Gradient" at bounding box center [197, 185] width 68 height 18
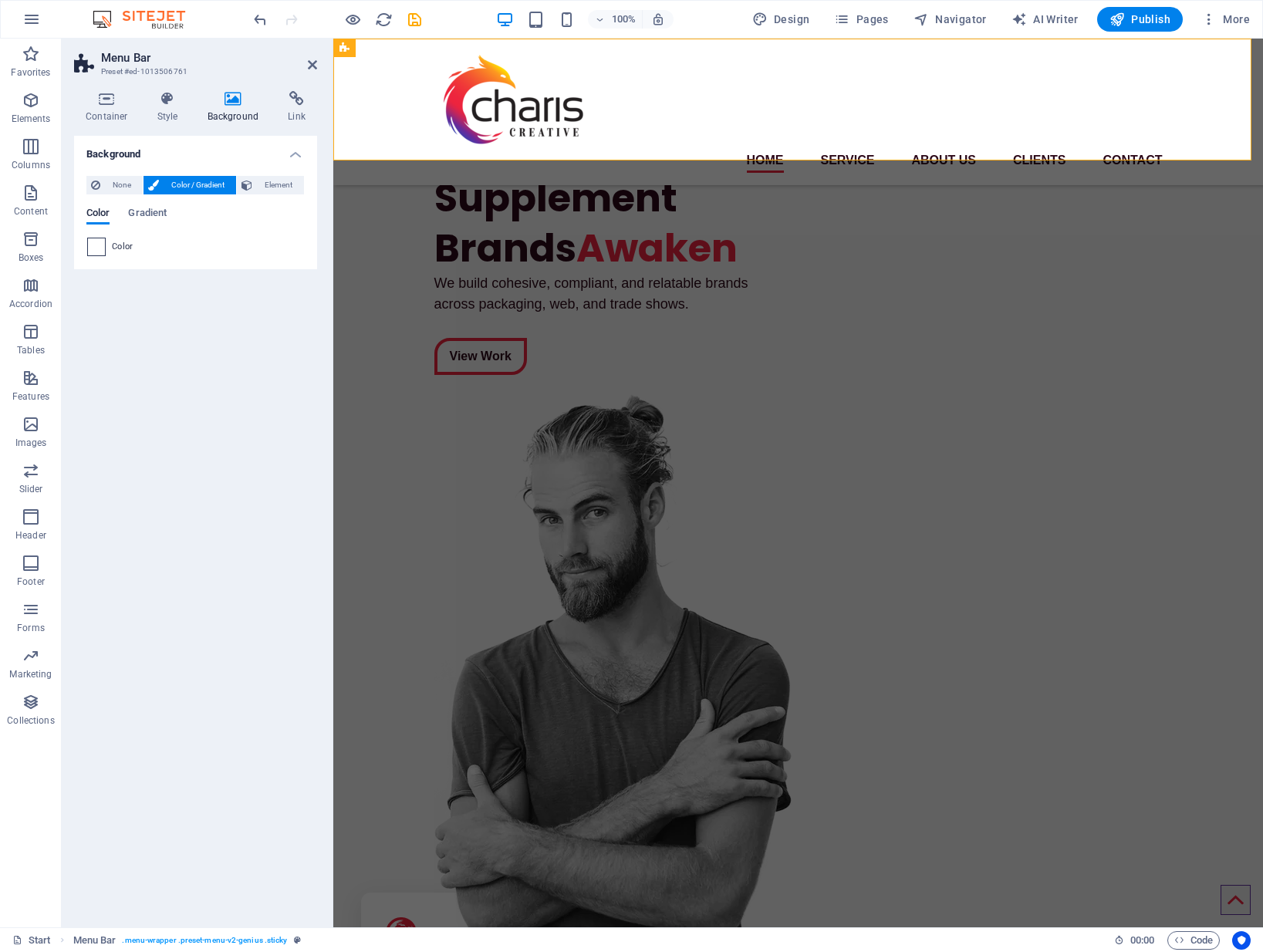
click at [92, 240] on span at bounding box center [96, 247] width 17 height 17
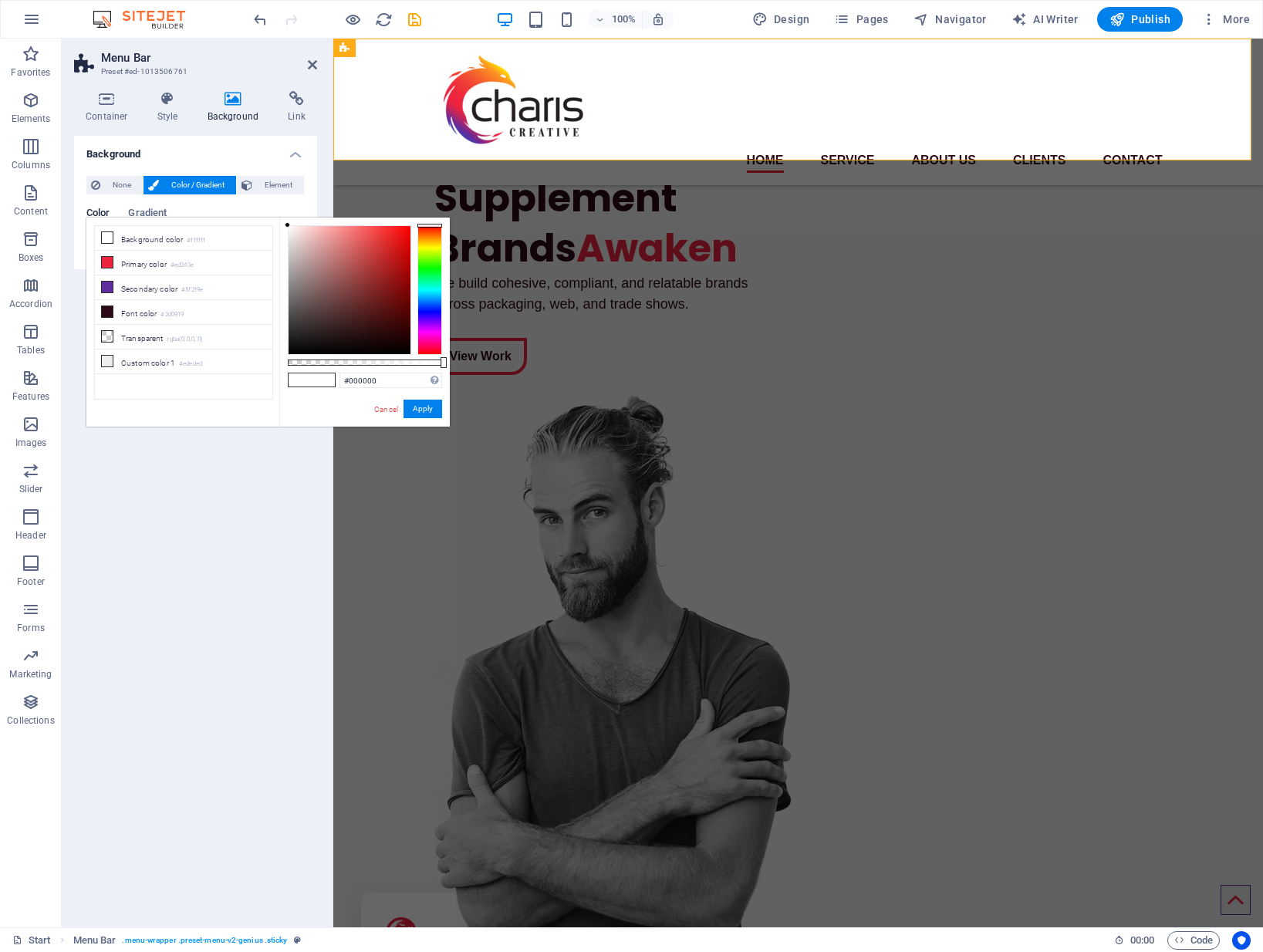
type input "#ffffff"
click at [320, 380] on span at bounding box center [323, 380] width 23 height 13
click at [425, 408] on button "Apply" at bounding box center [423, 409] width 39 height 18
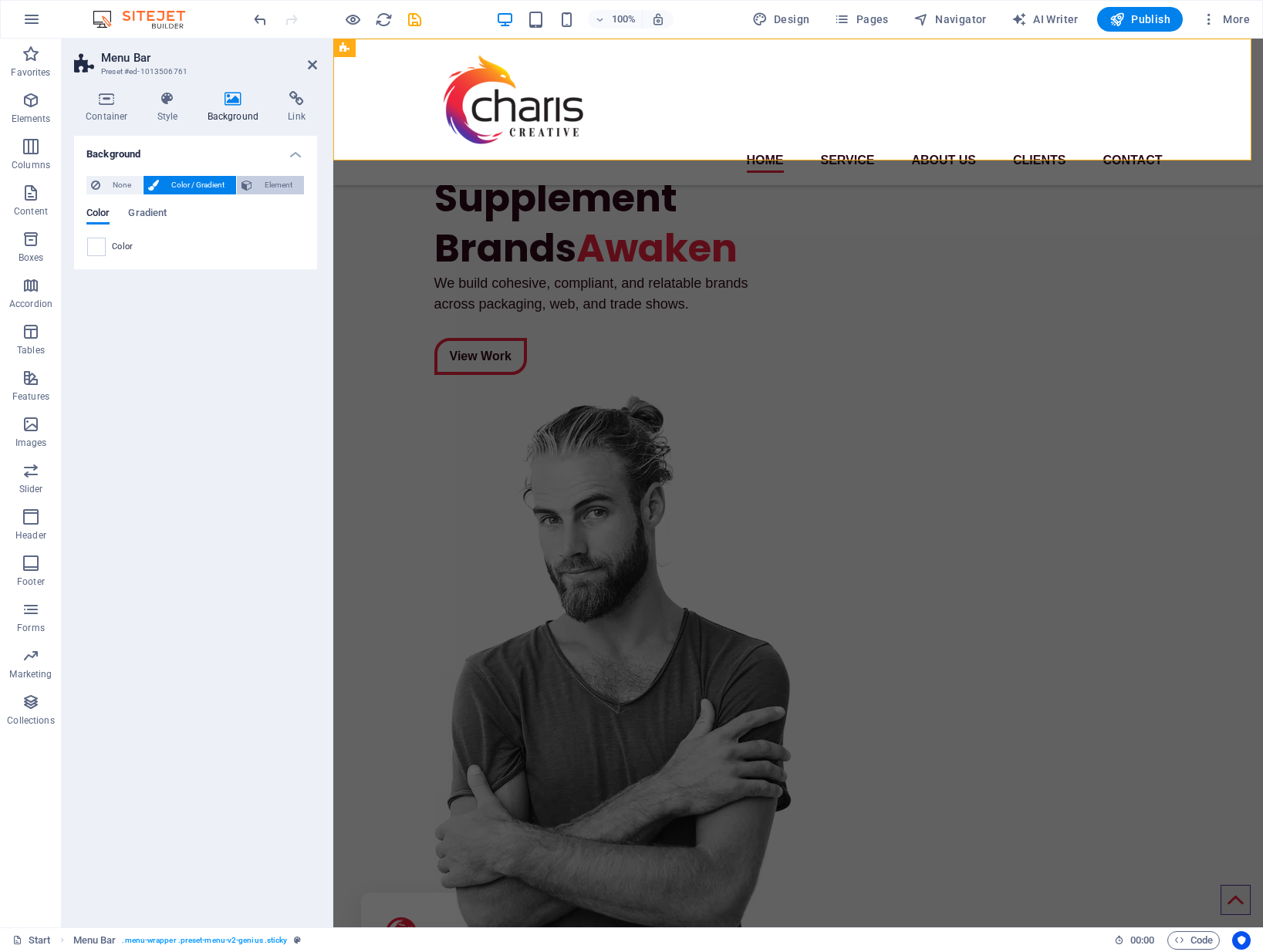
click at [277, 183] on span "Element" at bounding box center [278, 185] width 42 height 18
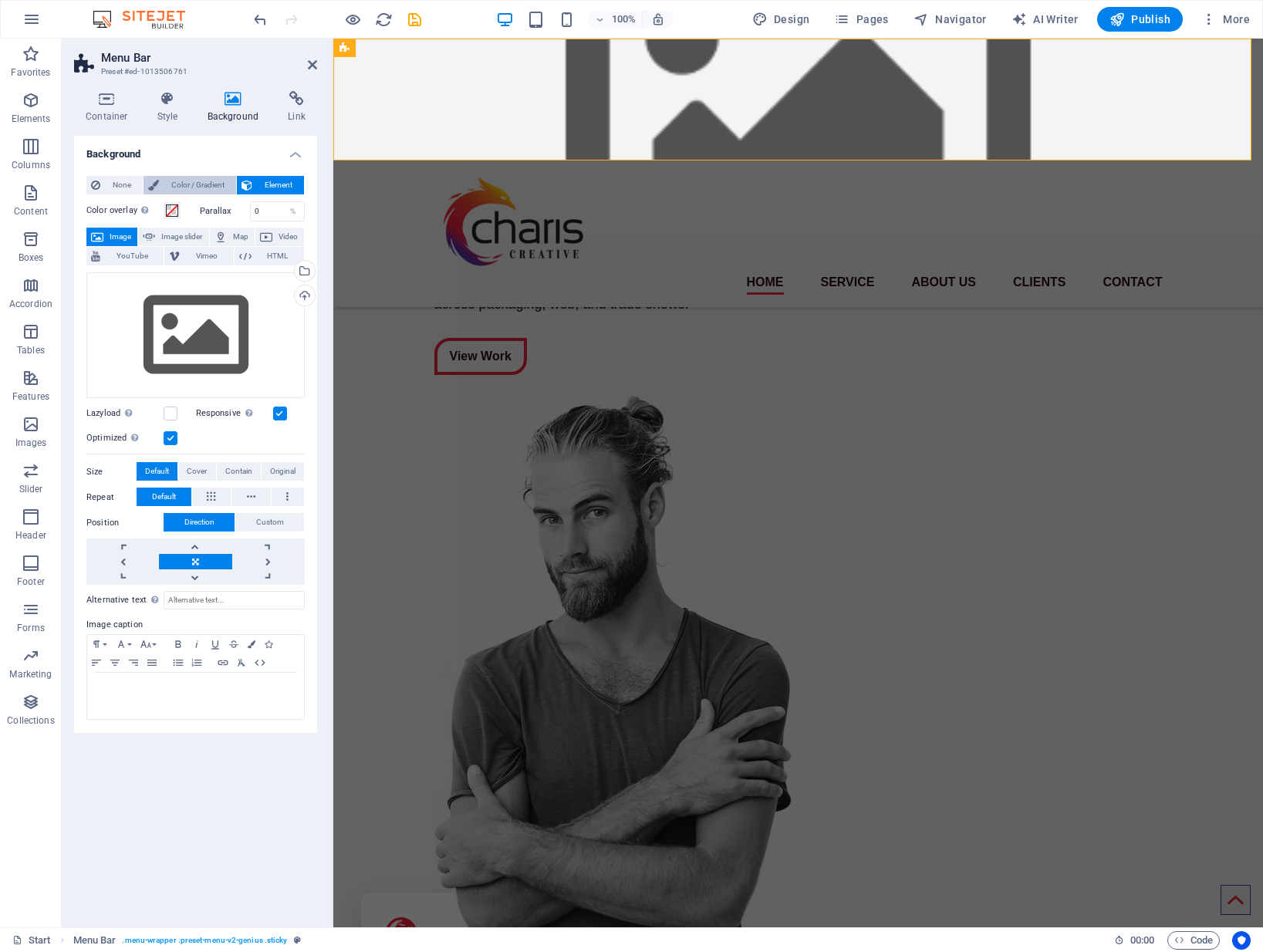
click at [214, 188] on span "Color / Gradient" at bounding box center [197, 185] width 68 height 18
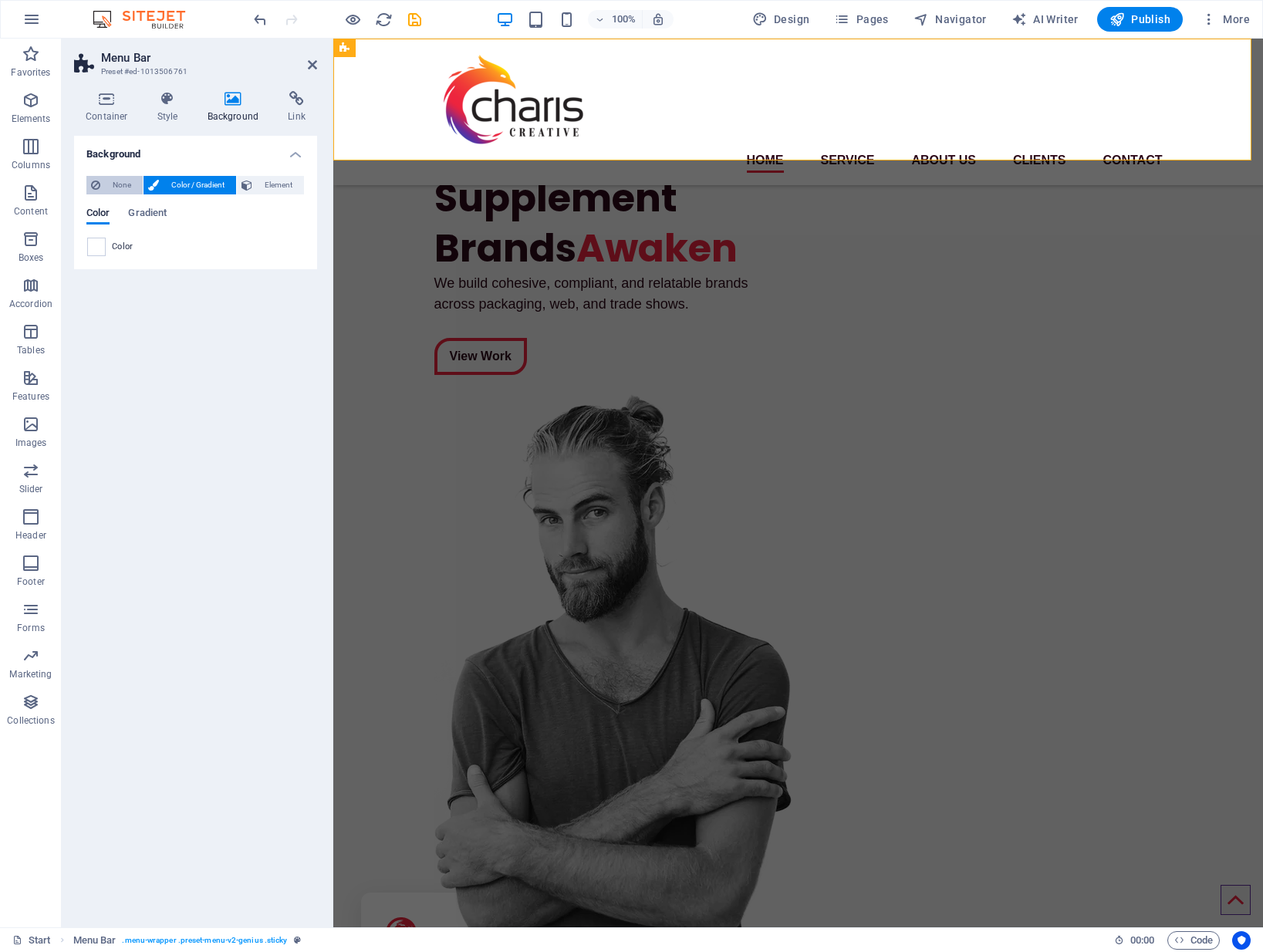
click at [113, 182] on span "None" at bounding box center [122, 185] width 33 height 18
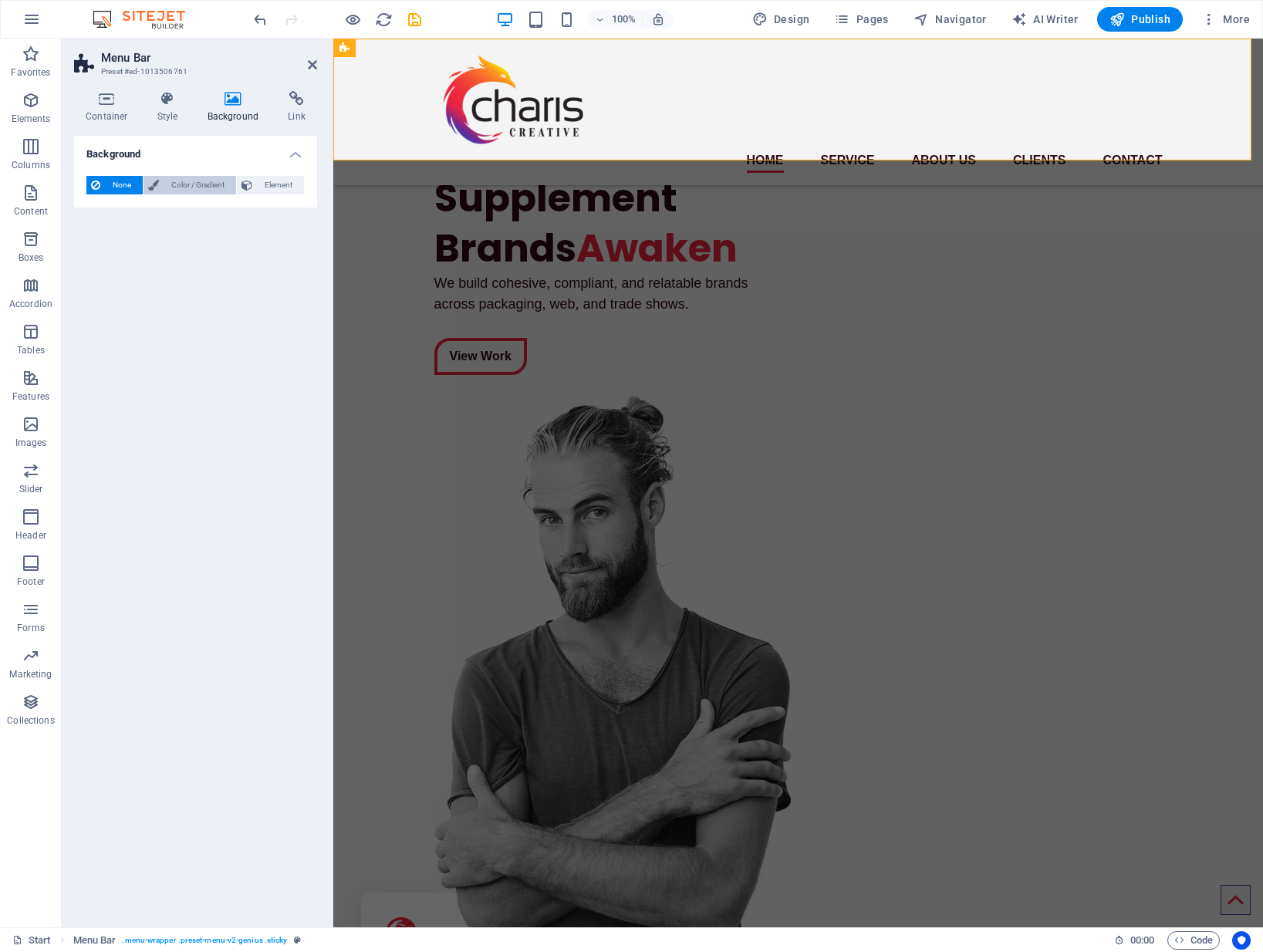
click at [177, 181] on span "Color / Gradient" at bounding box center [197, 185] width 68 height 18
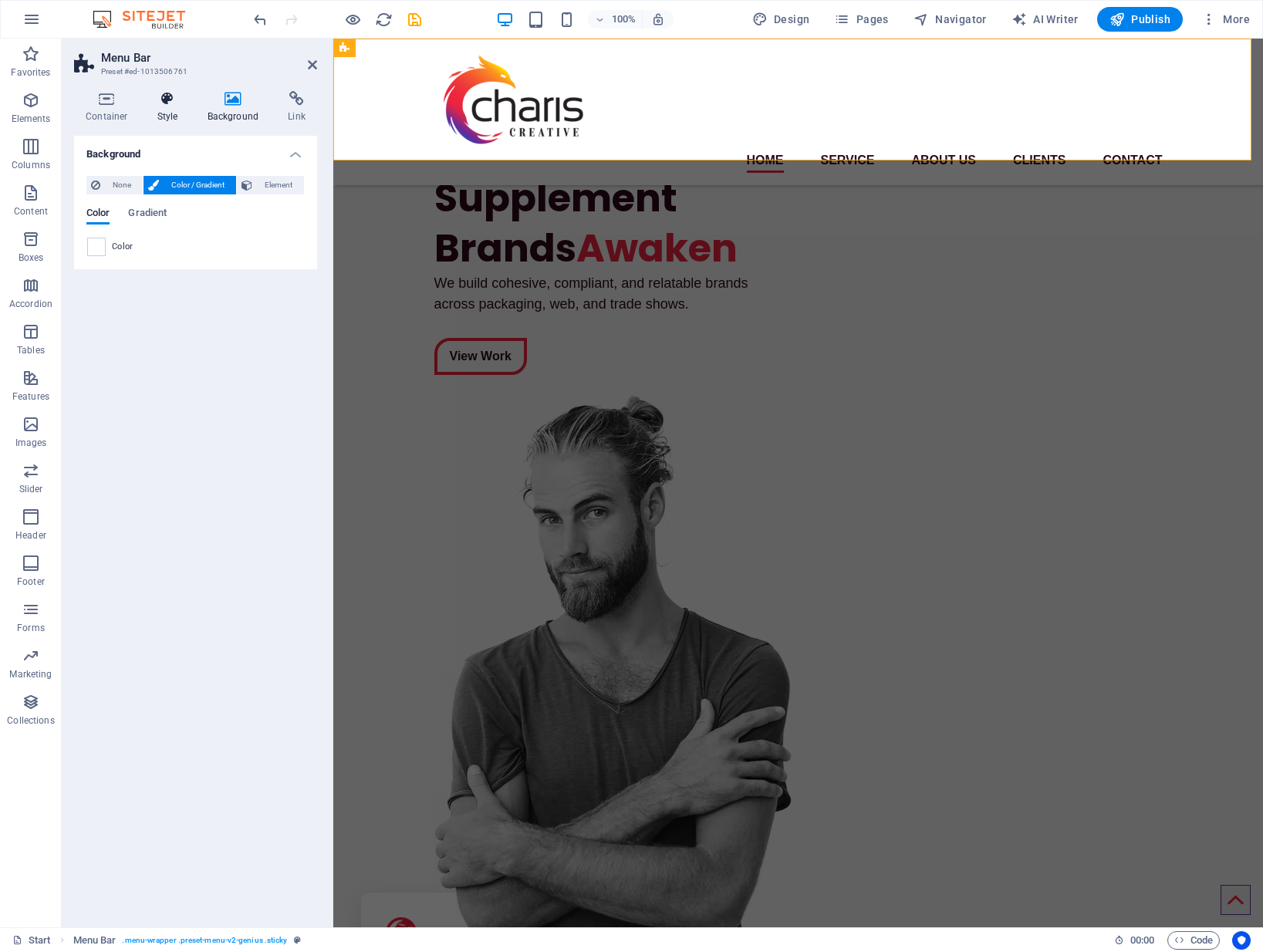
click at [170, 102] on icon at bounding box center [168, 99] width 44 height 16
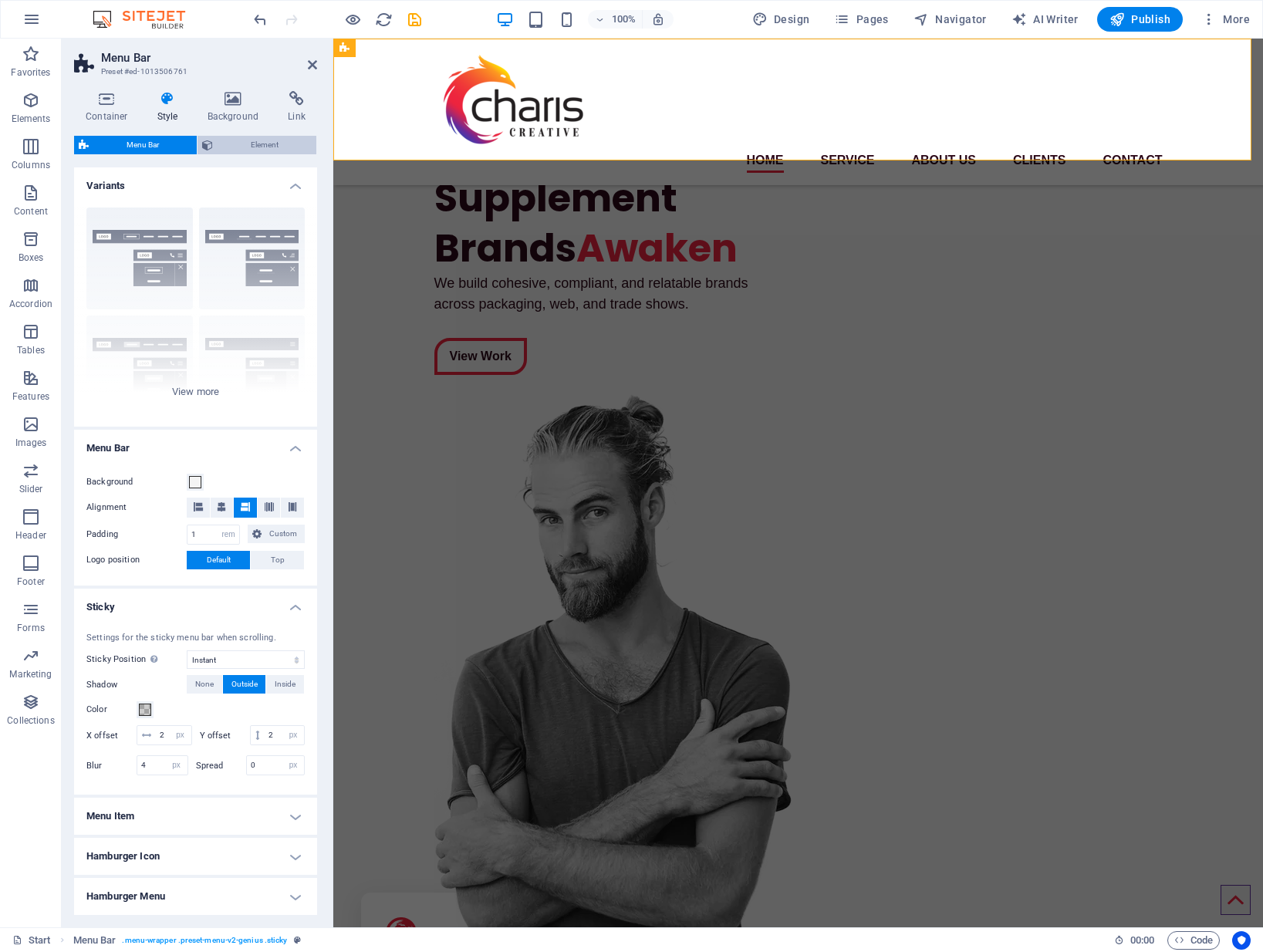
click at [236, 142] on span "Element" at bounding box center [264, 144] width 94 height 18
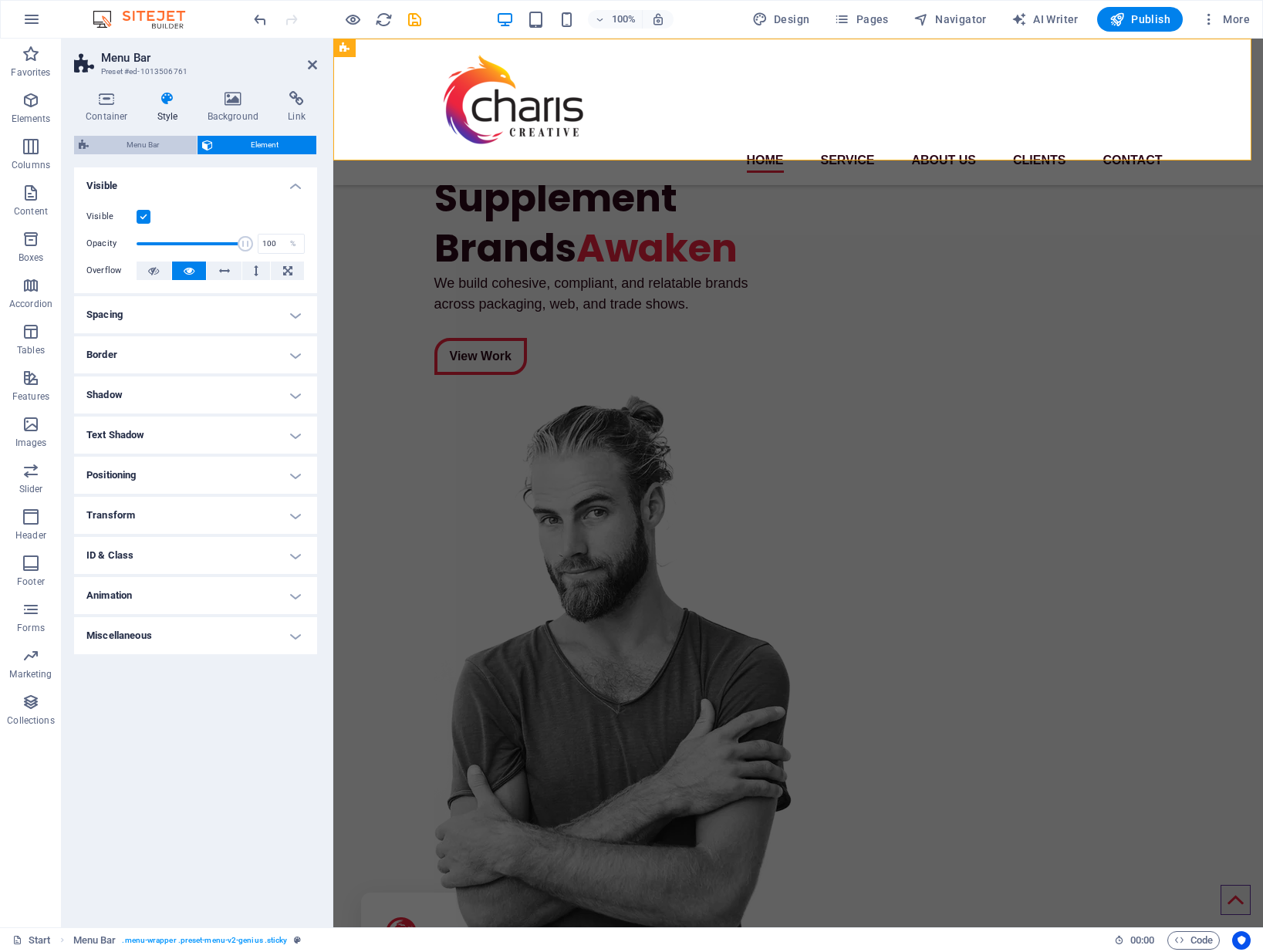
click at [159, 140] on span "Menu Bar" at bounding box center [143, 144] width 99 height 18
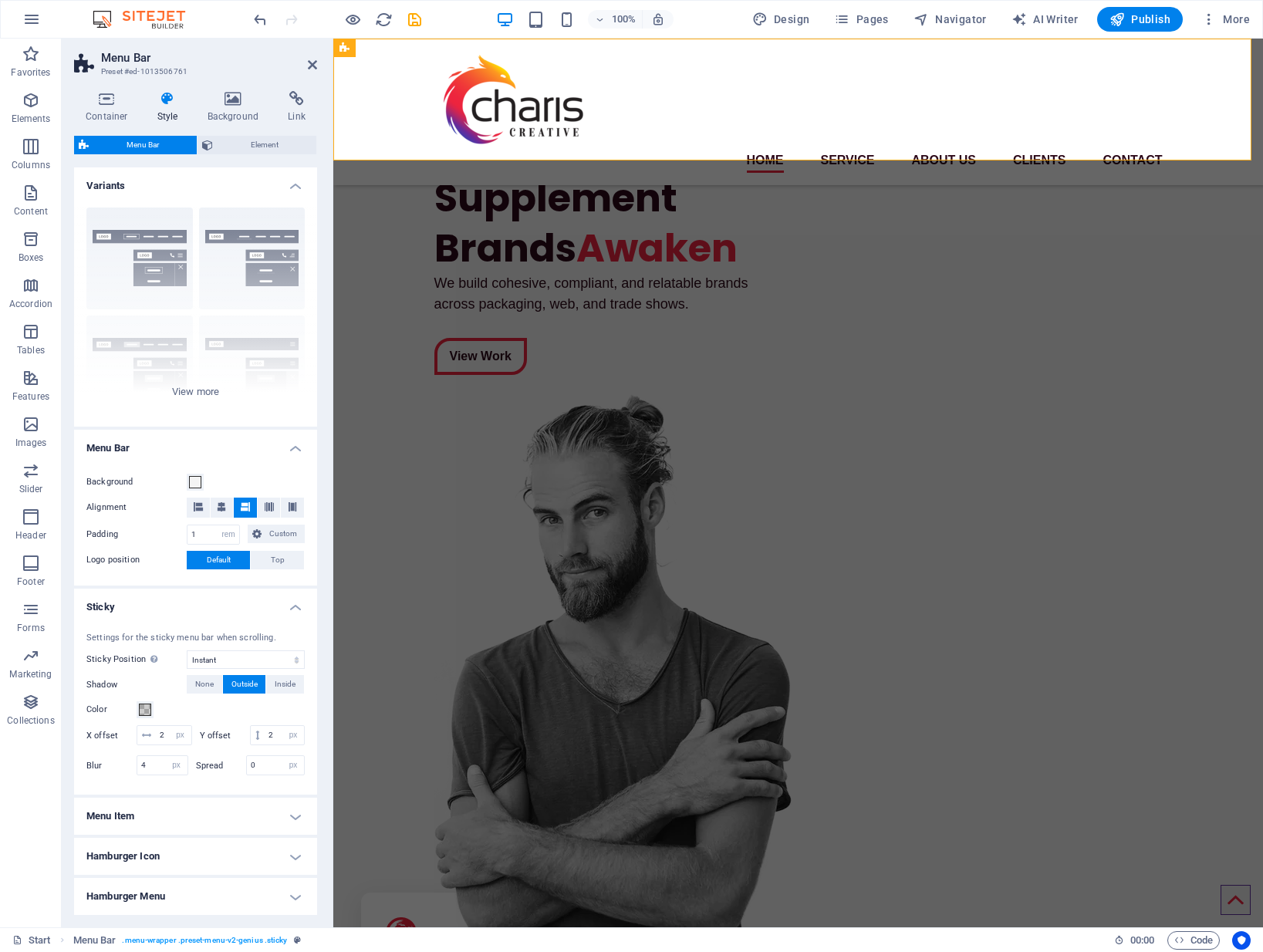
scroll to position [101, 0]
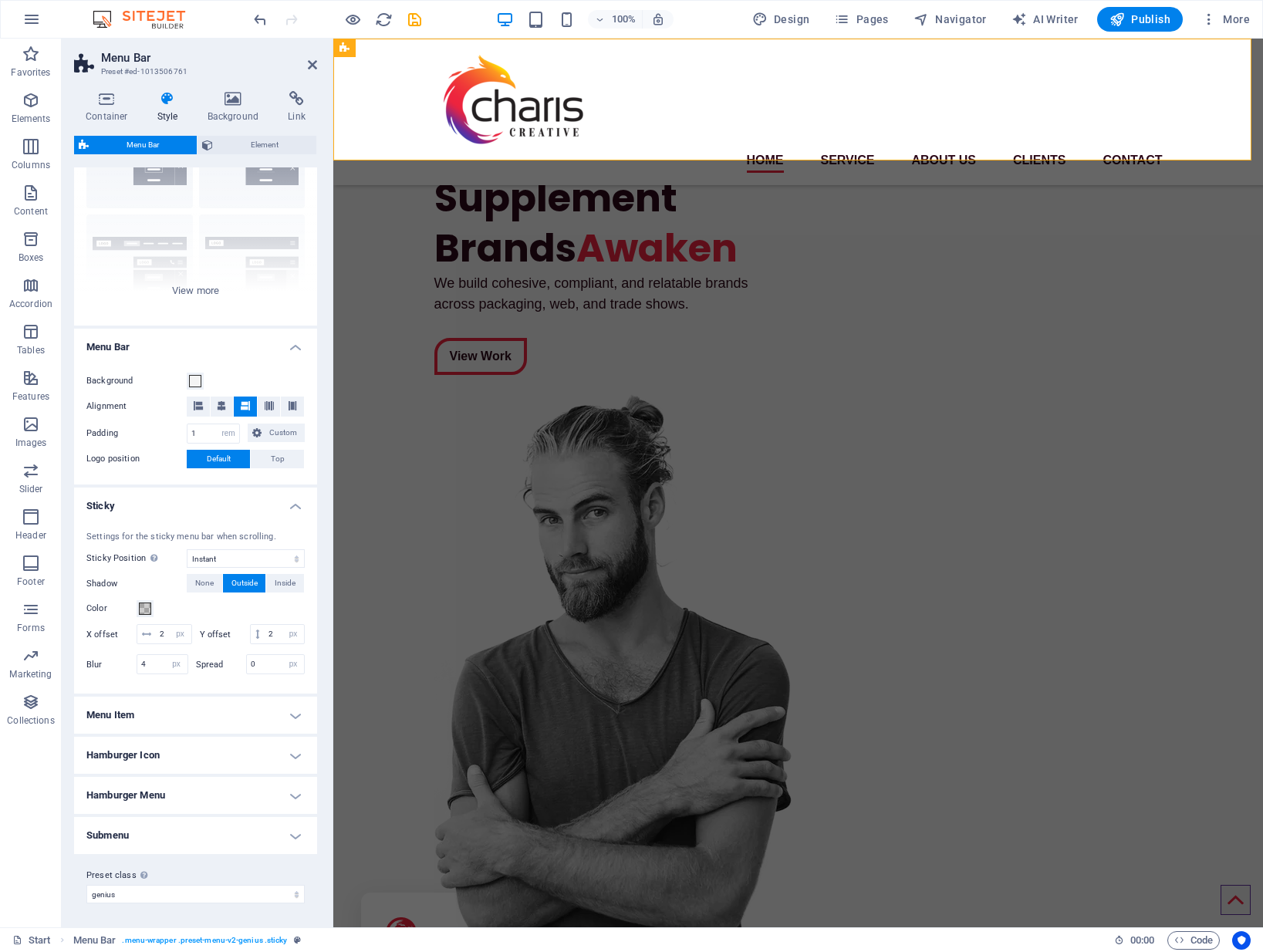
click at [295, 717] on h4 "Menu Item" at bounding box center [196, 715] width 243 height 37
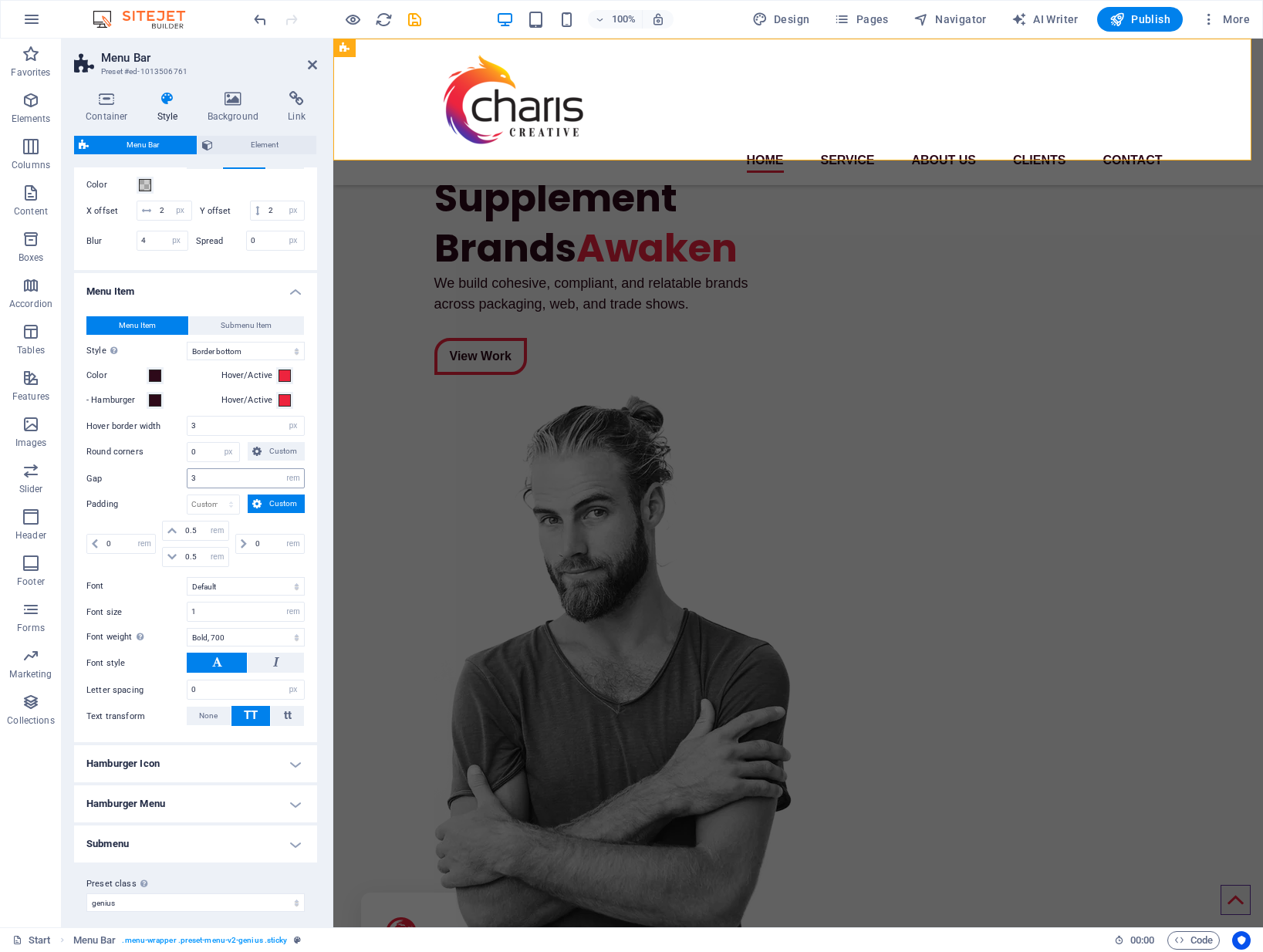
scroll to position [528, 0]
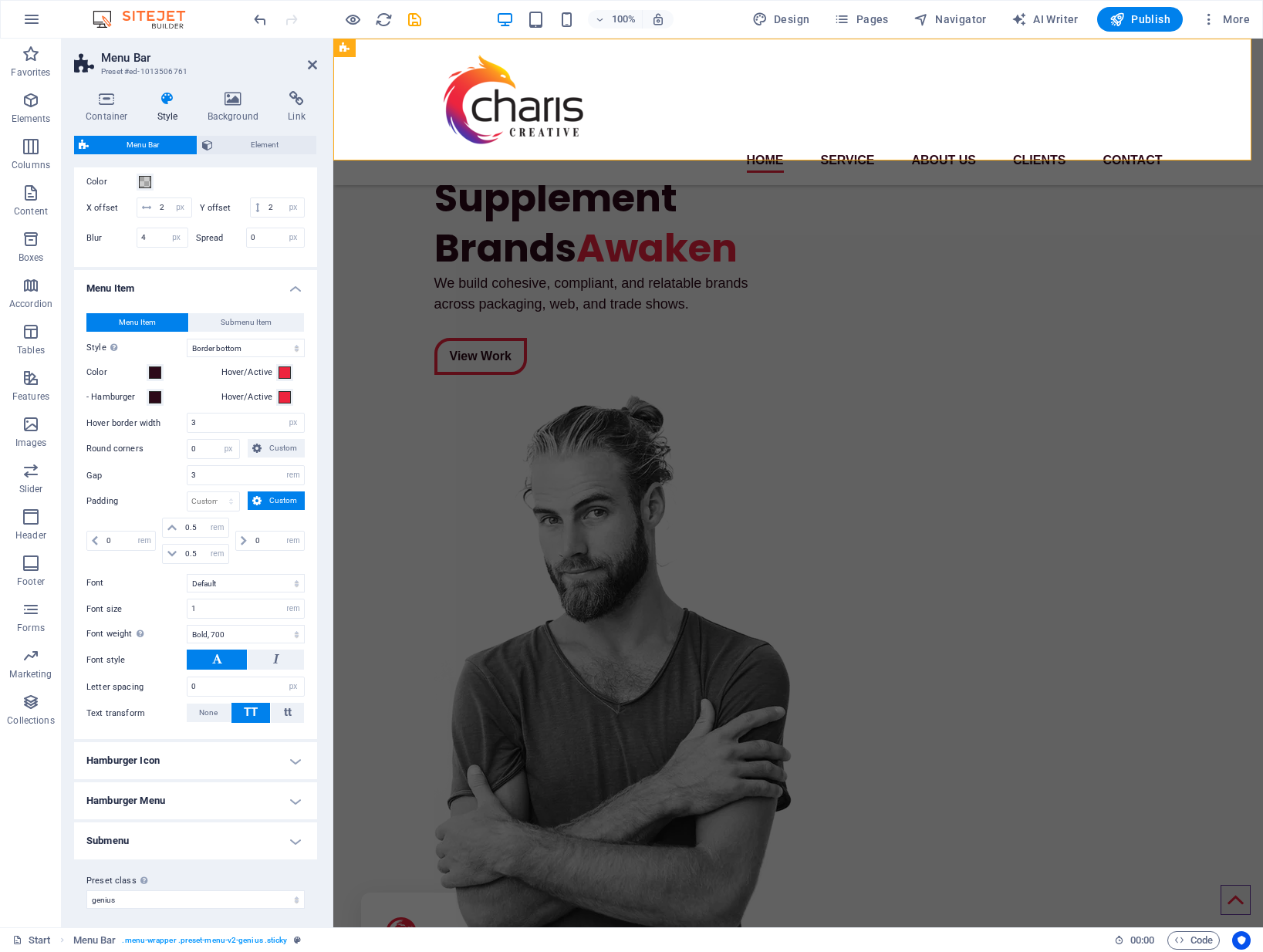
click at [290, 285] on h4 "Menu Item" at bounding box center [196, 284] width 243 height 28
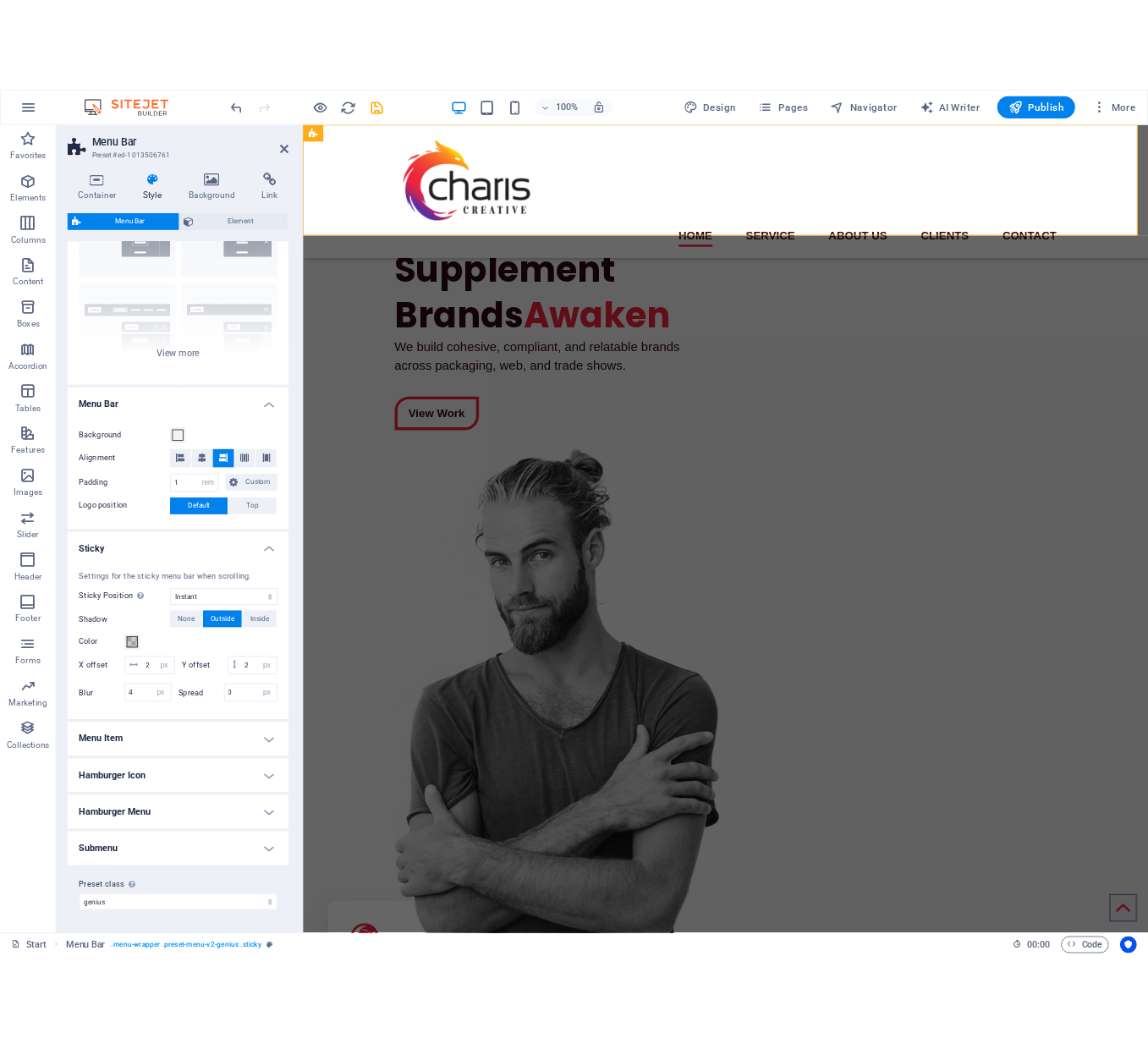
scroll to position [111, 0]
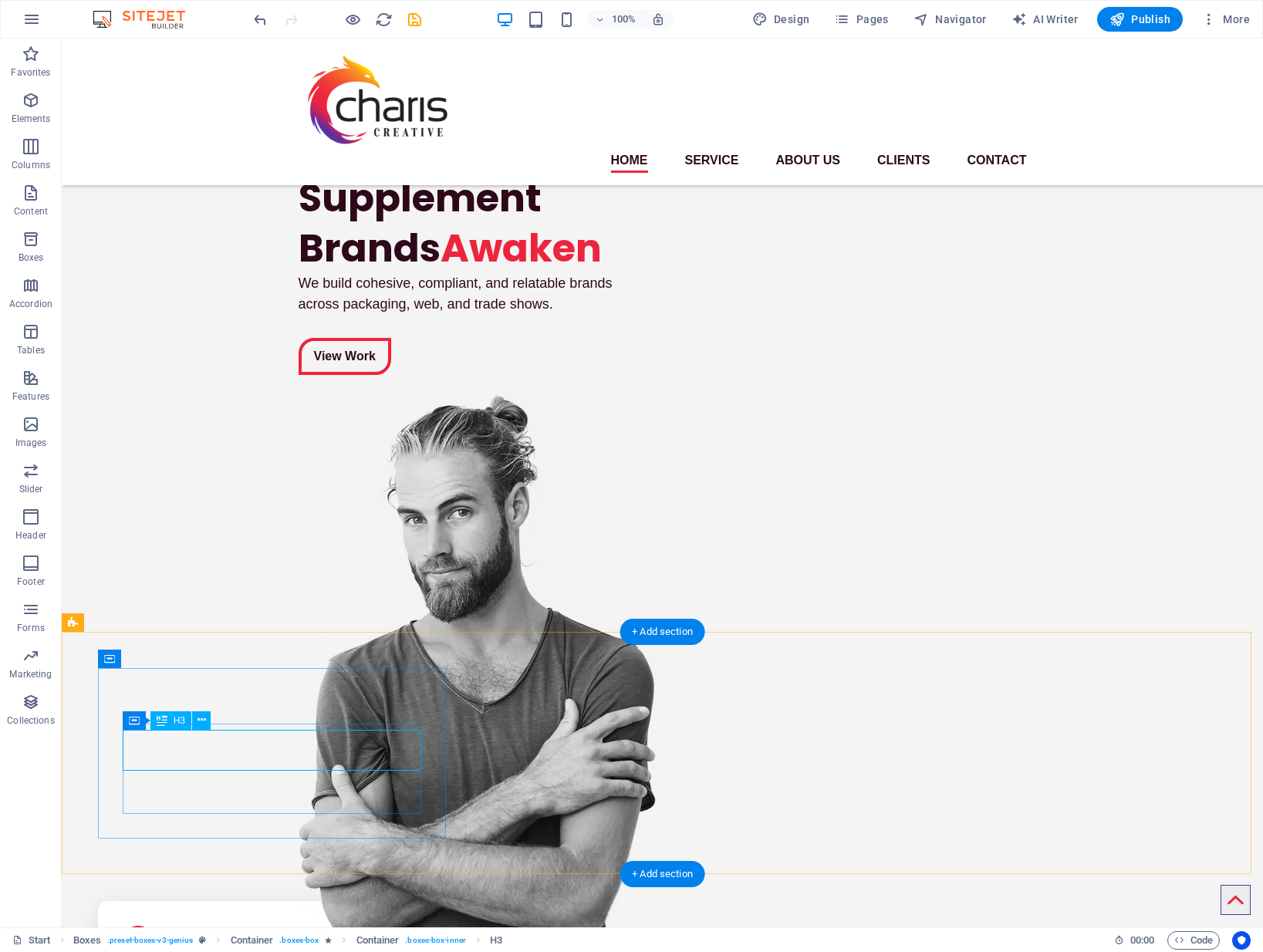
drag, startPoint x: 318, startPoint y: 752, endPoint x: 380, endPoint y: 791, distance: 73.2
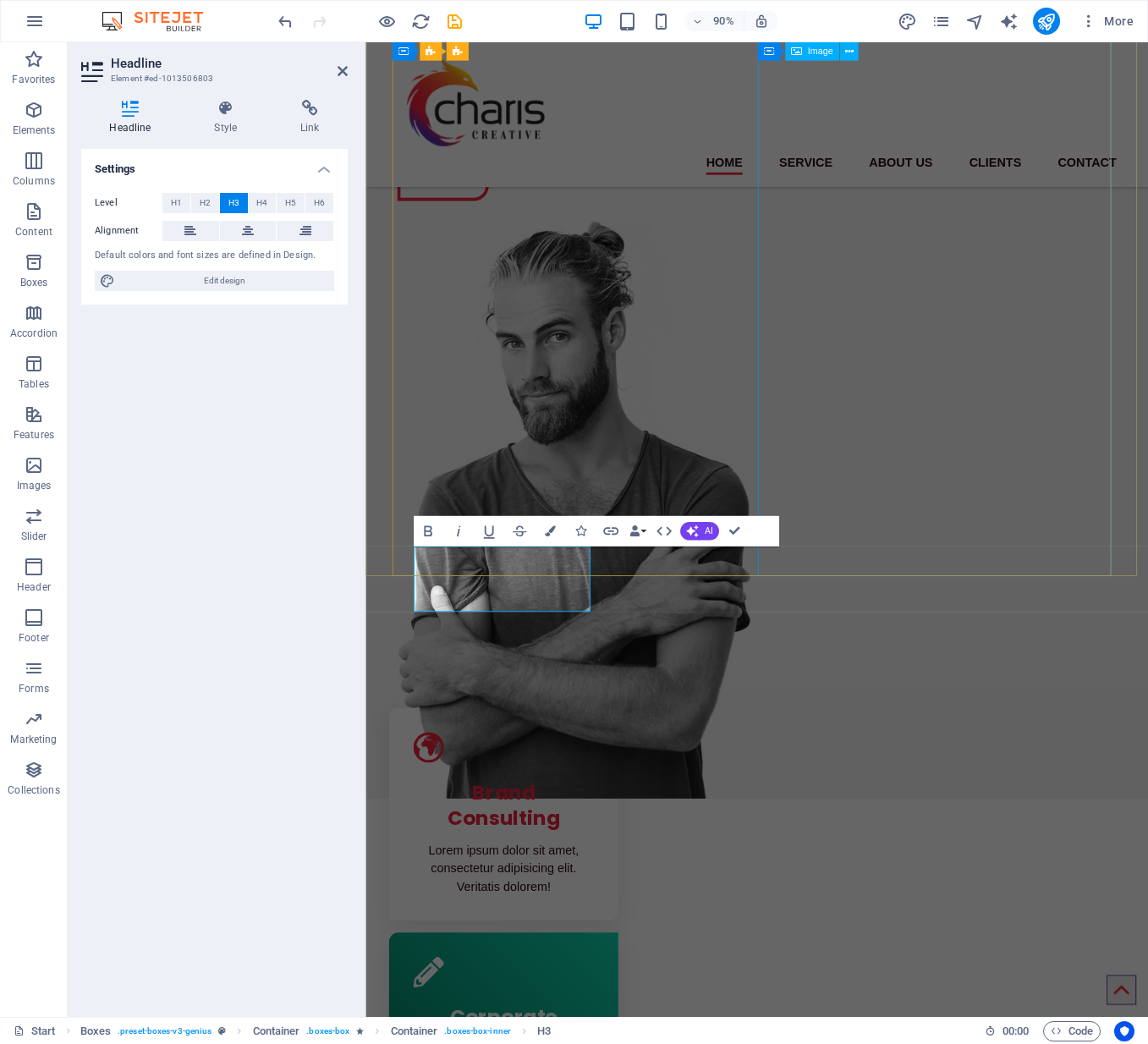
scroll to position [182, 0]
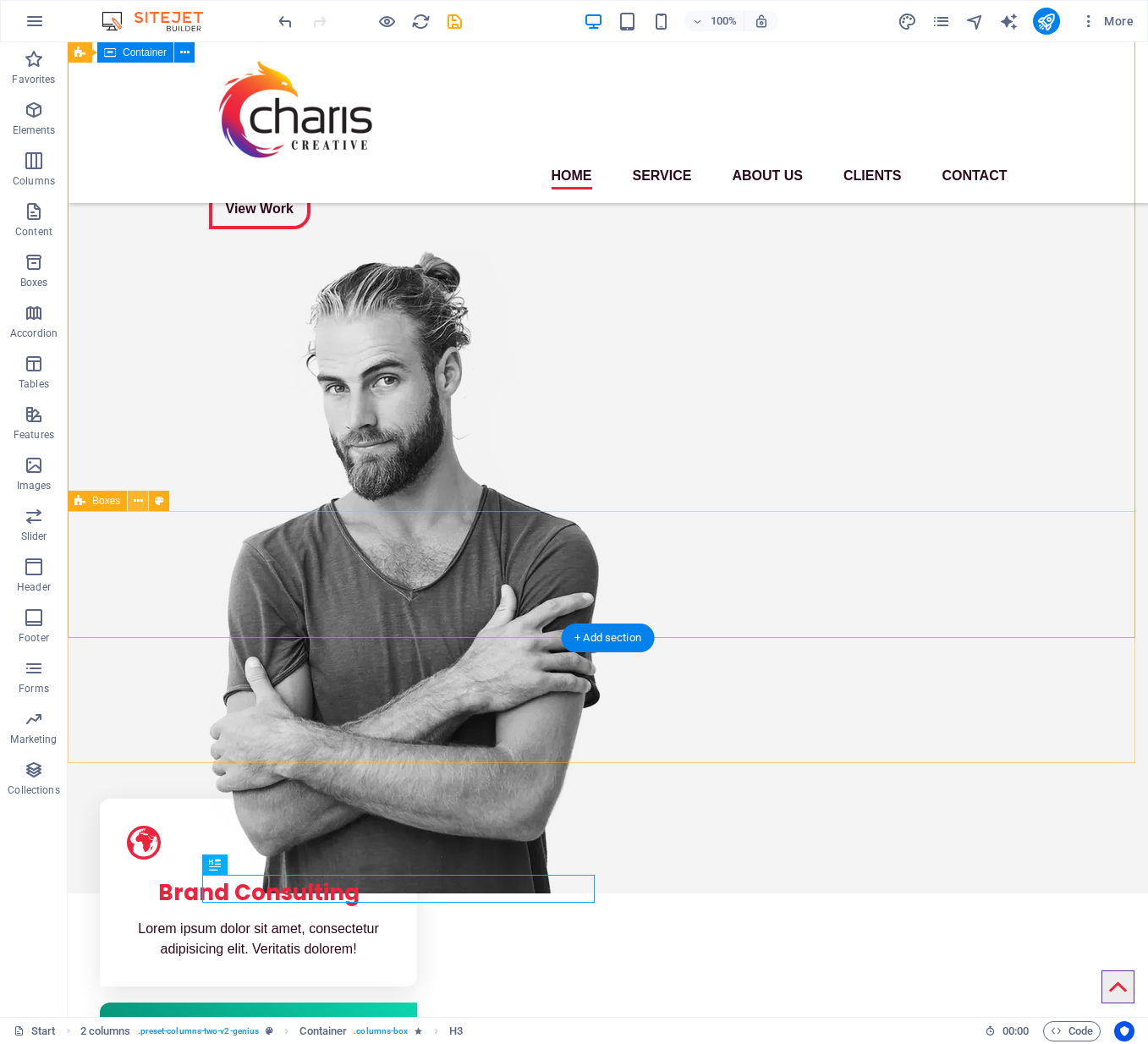
click at [137, 501] on icon at bounding box center [138, 501] width 10 height 17
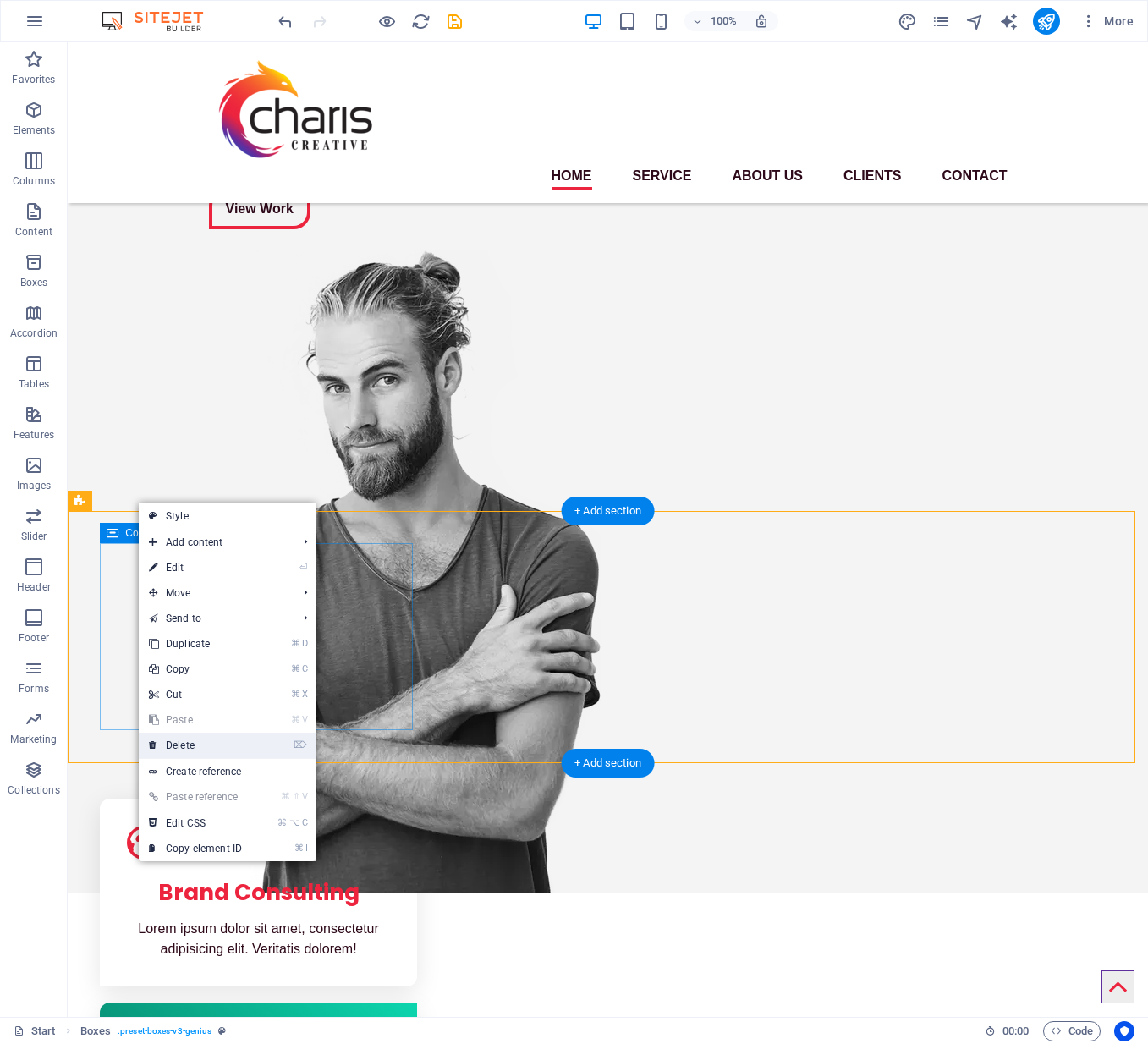
click at [188, 740] on link "⌦ Delete" at bounding box center [195, 746] width 113 height 25
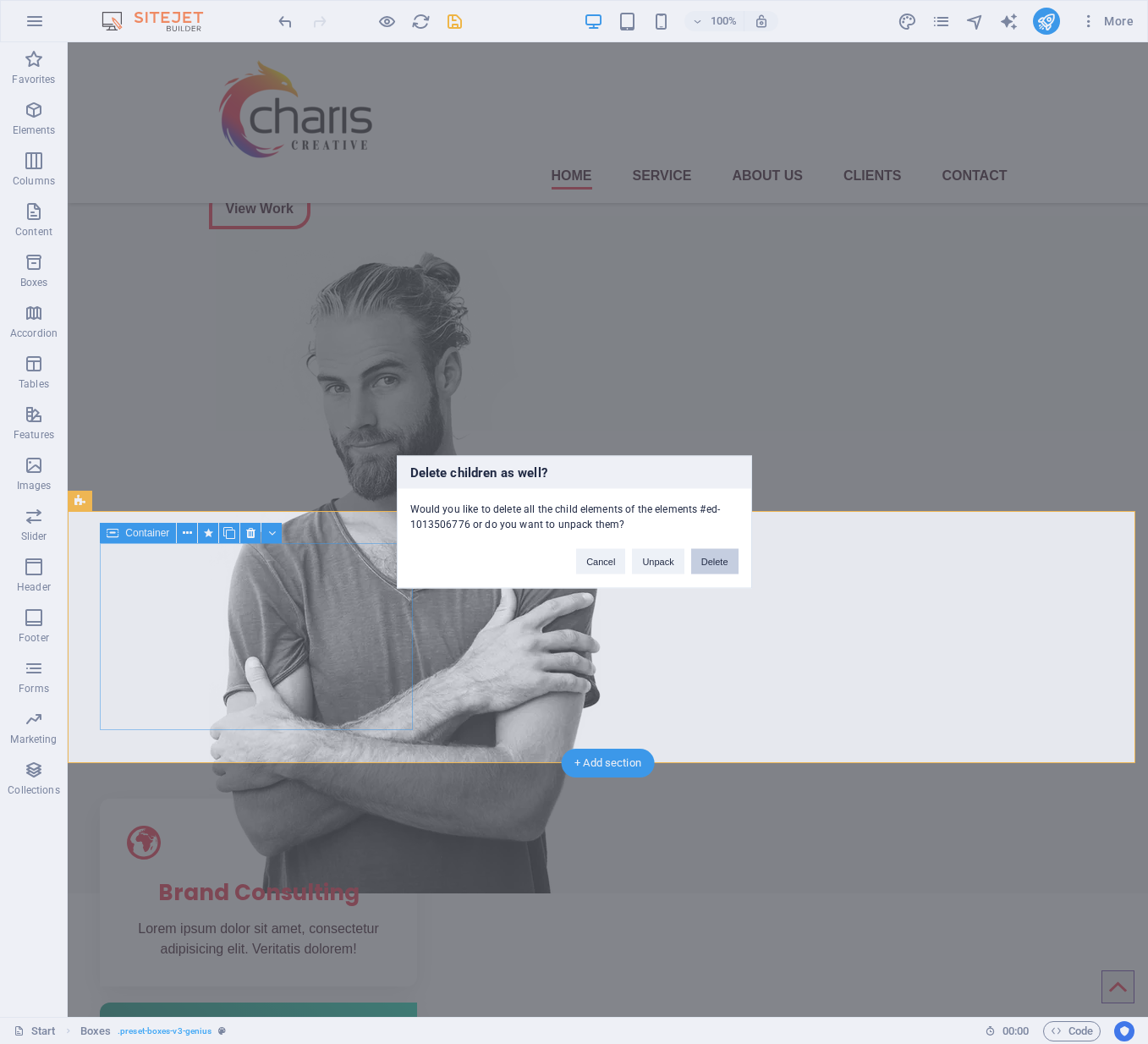
click at [714, 558] on button "Delete" at bounding box center [714, 561] width 47 height 25
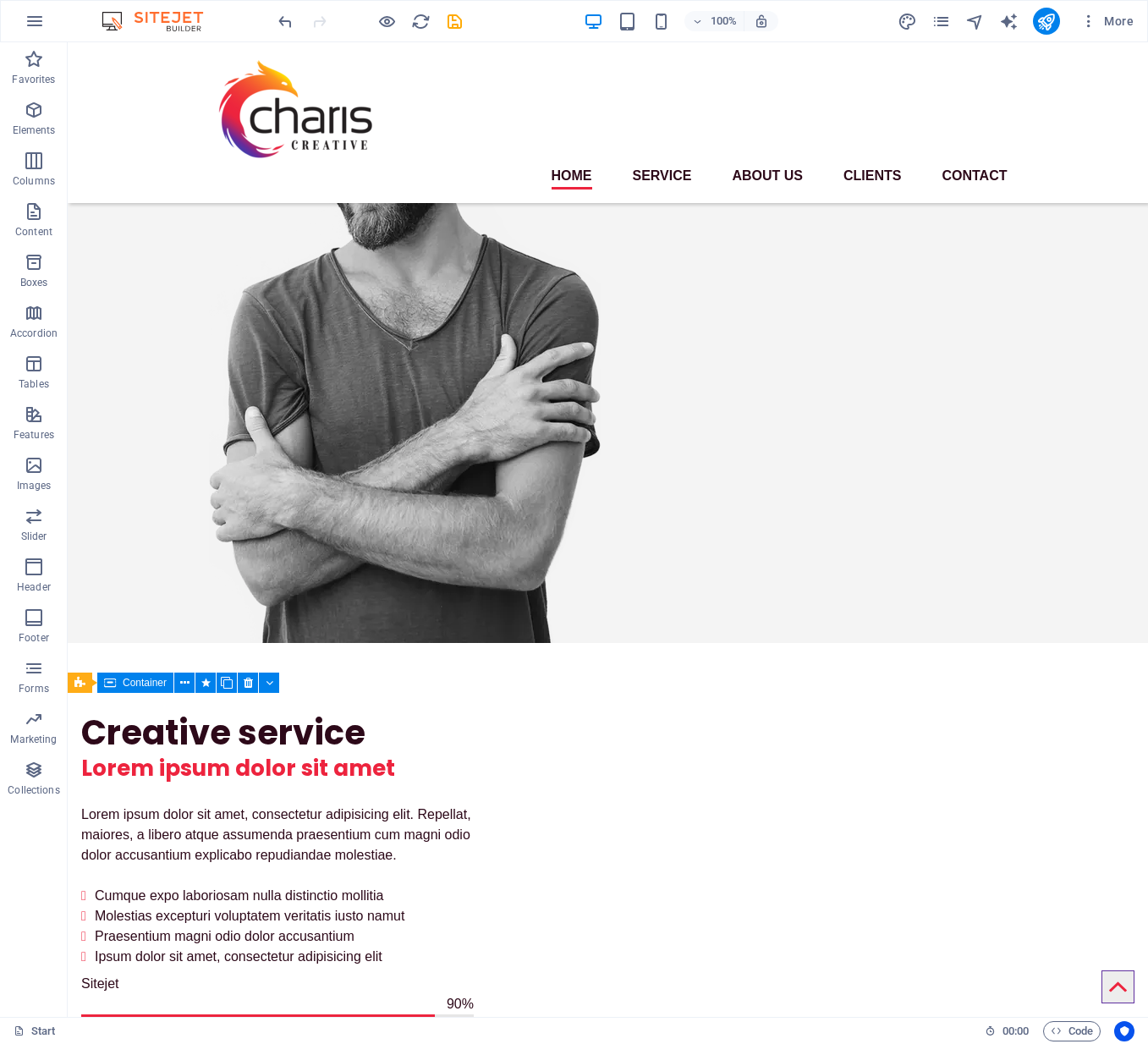
scroll to position [433, 0]
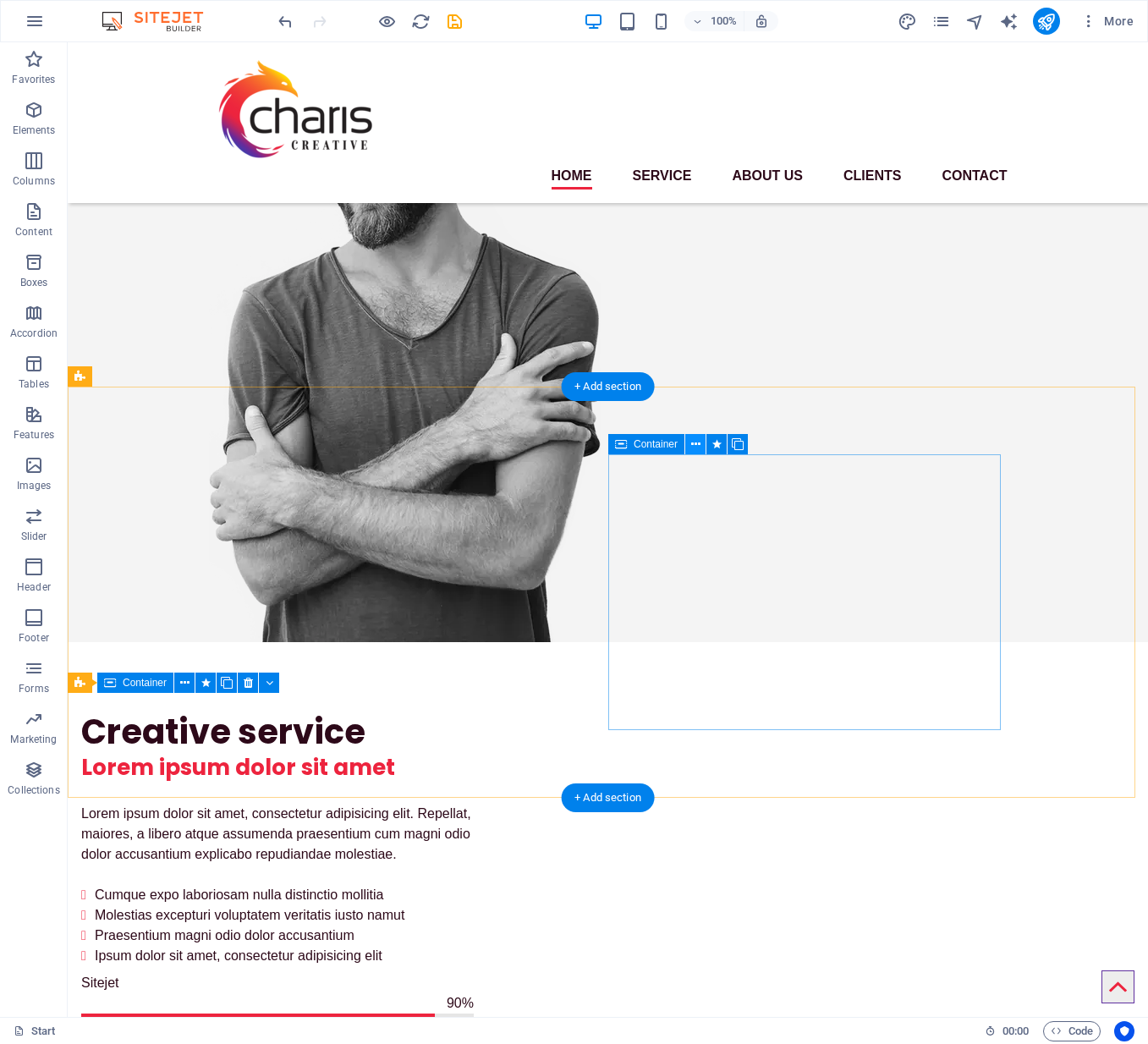
click at [695, 448] on icon at bounding box center [696, 444] width 10 height 17
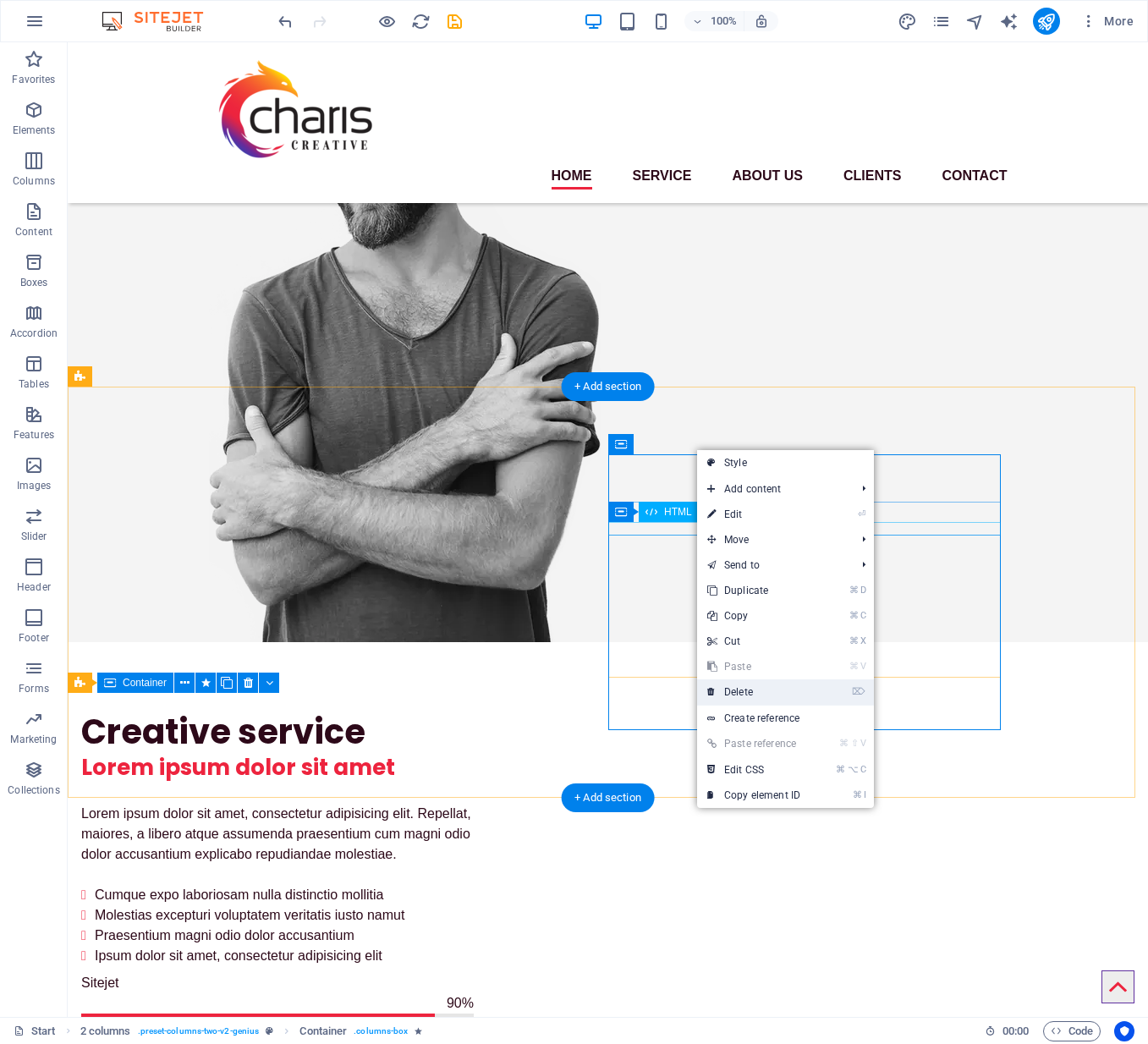
click at [743, 693] on link "⌦ Delete" at bounding box center [753, 691] width 113 height 25
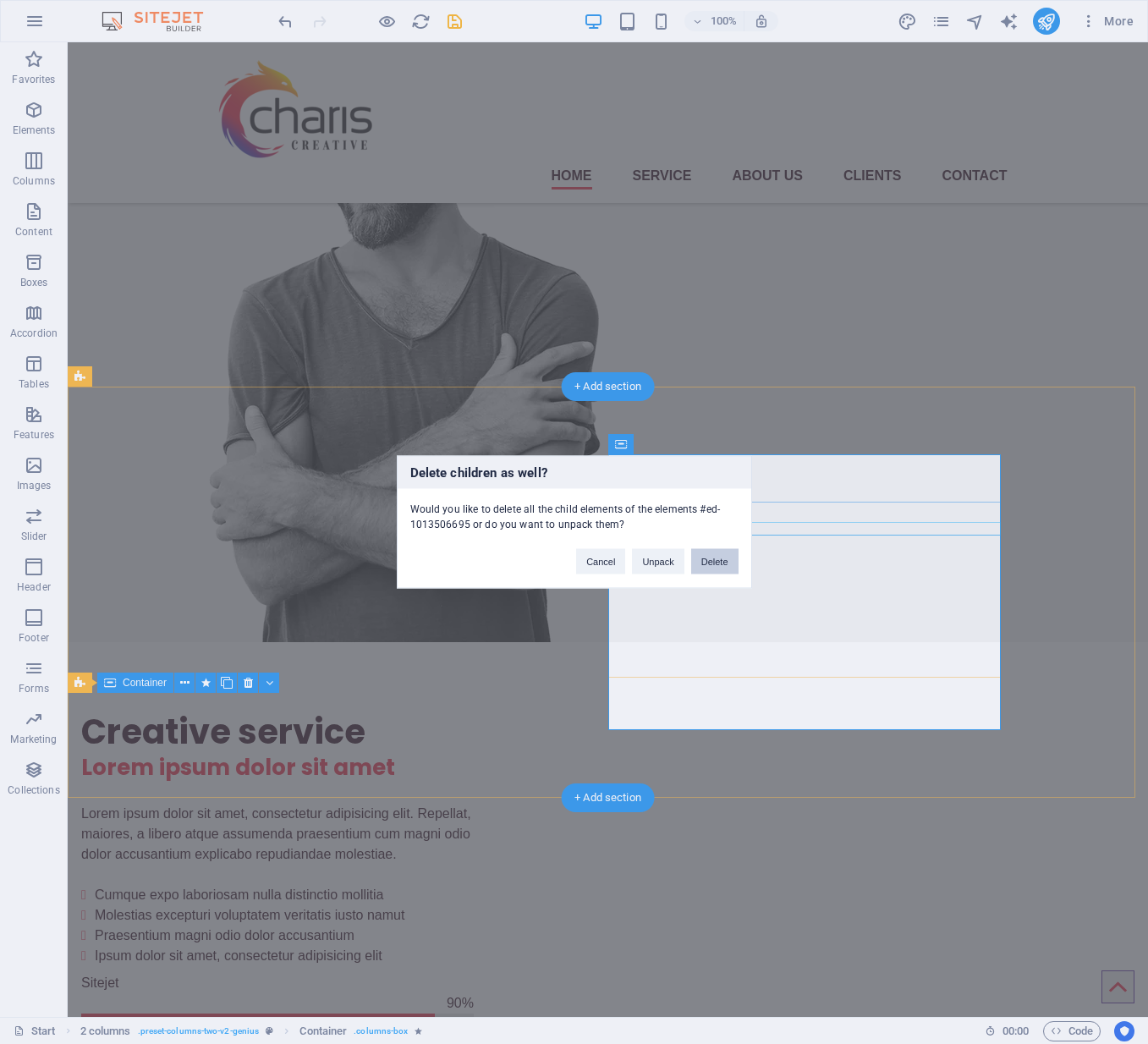
click at [719, 563] on button "Delete" at bounding box center [714, 561] width 47 height 25
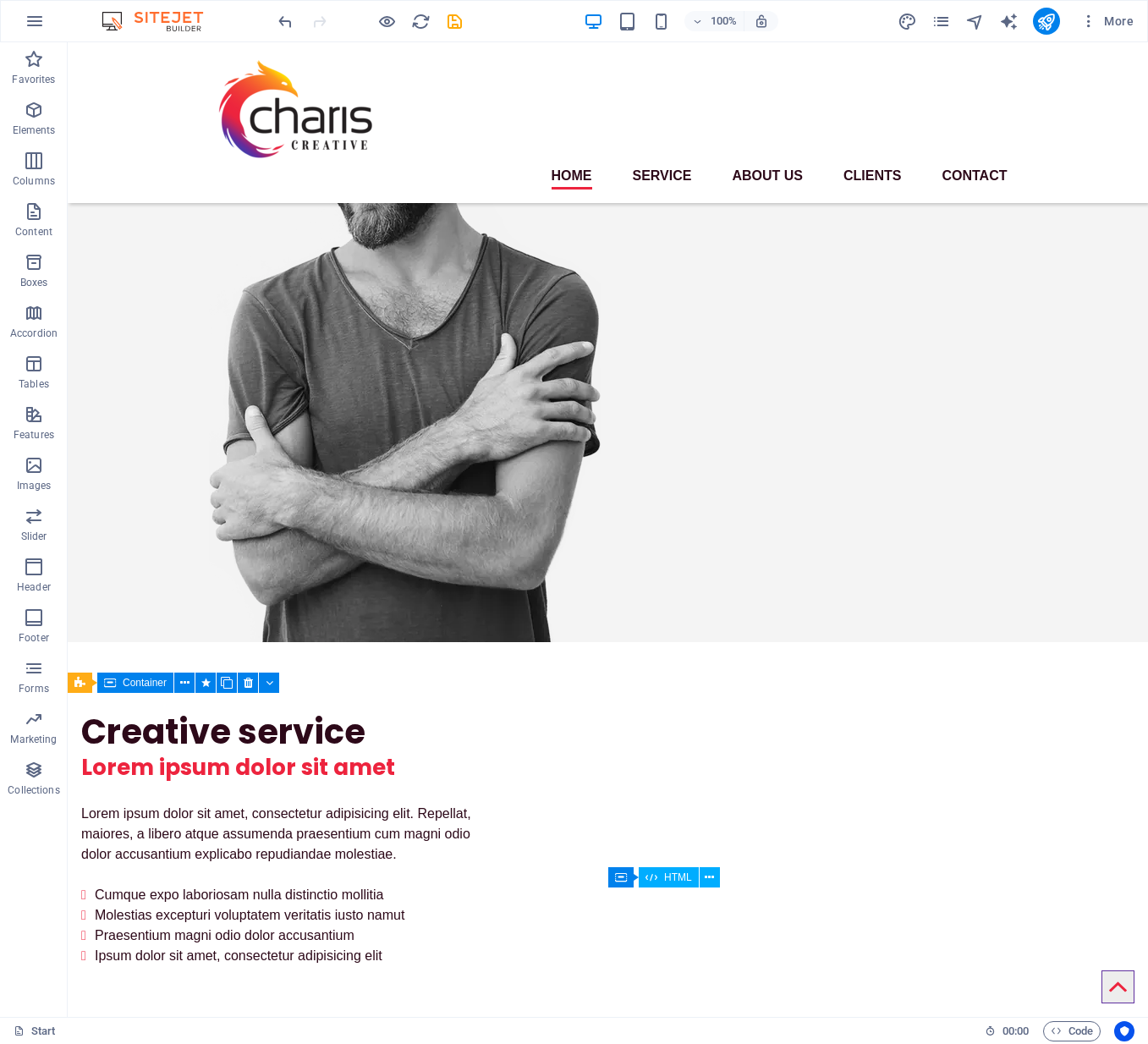
click at [324, 804] on div "Lorem ipsum dolor sit amet, consectetur adipisicing elit. Repellat, maiores, a …" at bounding box center [277, 885] width 392 height 162
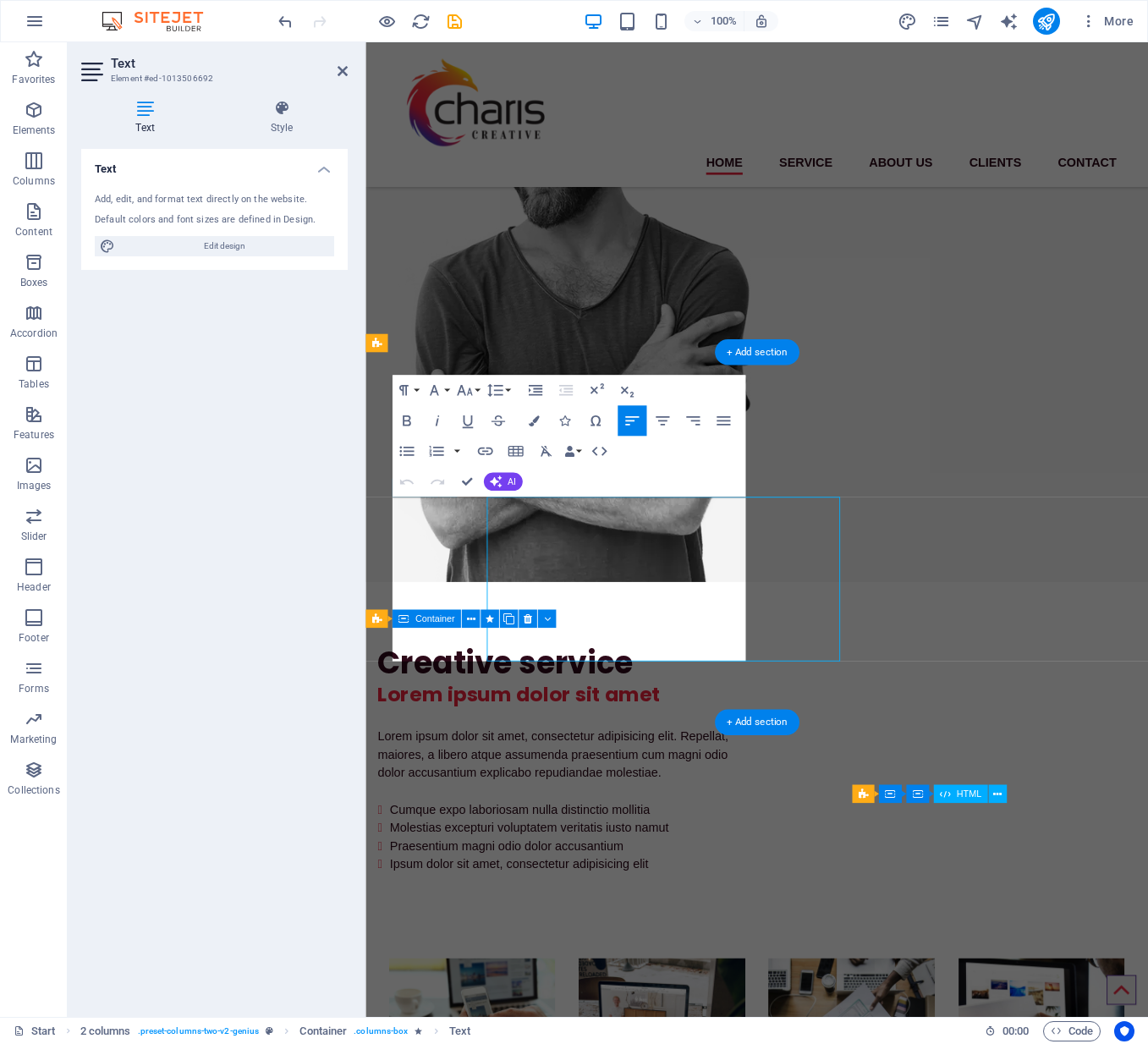
click at [324, 578] on div "Text Add, edit, and format text directly on the website. Default colors and fon…" at bounding box center [214, 576] width 266 height 855
click at [448, 804] on p "Lorem ipsum dolor sit amet, consectetur adipisicing elit. Repellat, maiores, a …" at bounding box center [574, 833] width 392 height 61
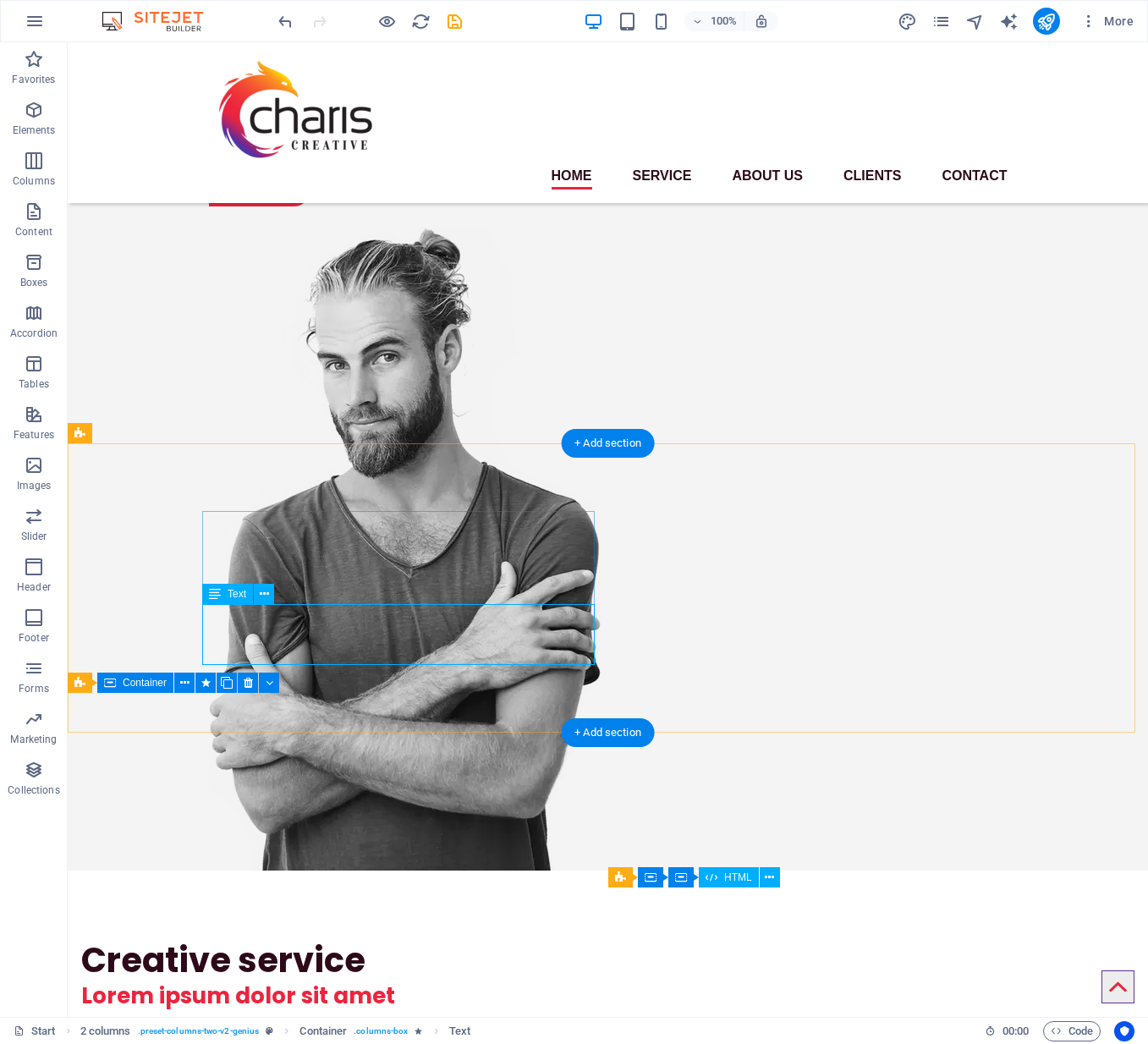
scroll to position [148, 0]
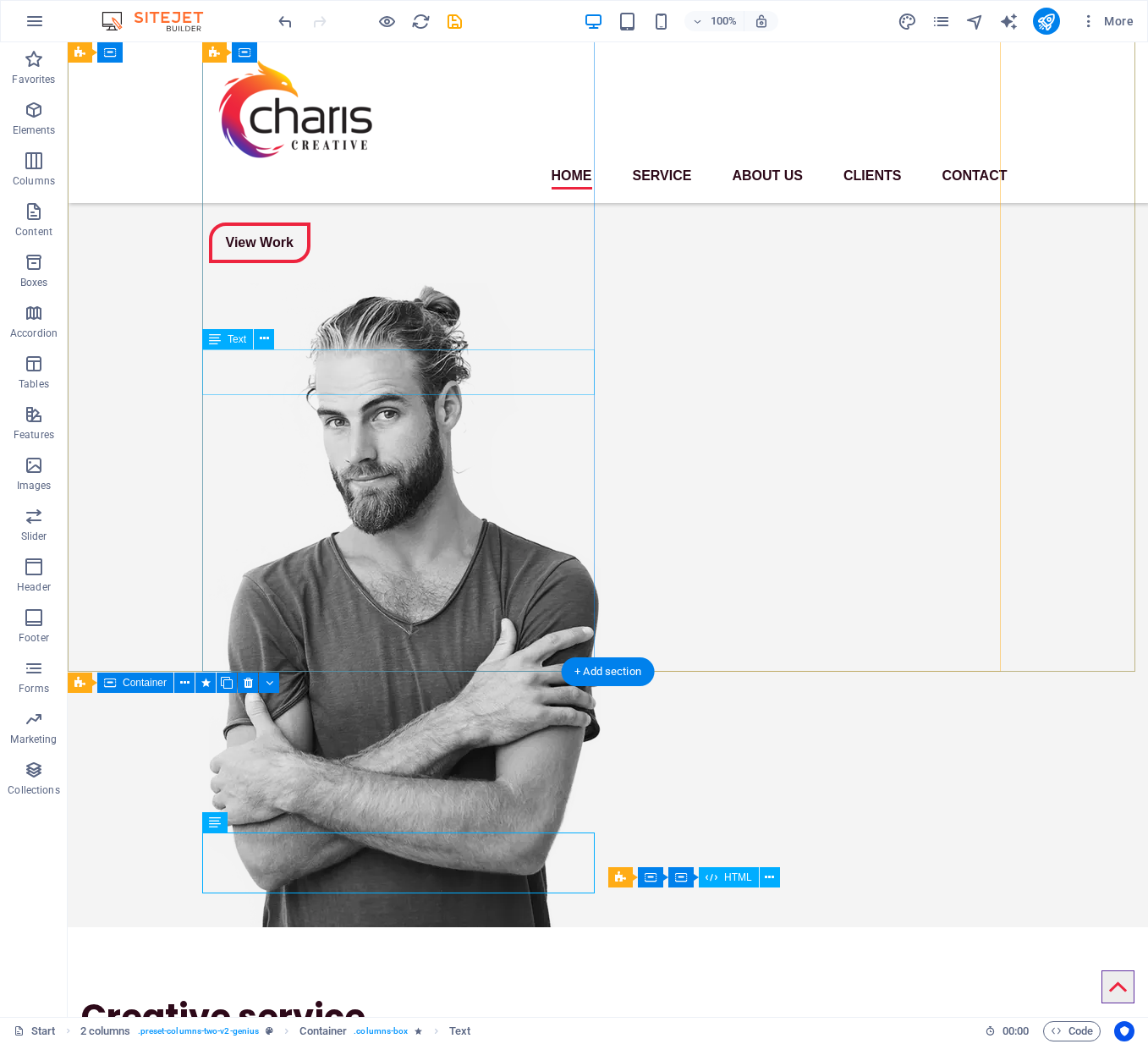
click at [322, 197] on div "We build cohesive, compliant, and relatable brands across packaging, web, and t…" at bounding box center [405, 174] width 392 height 45
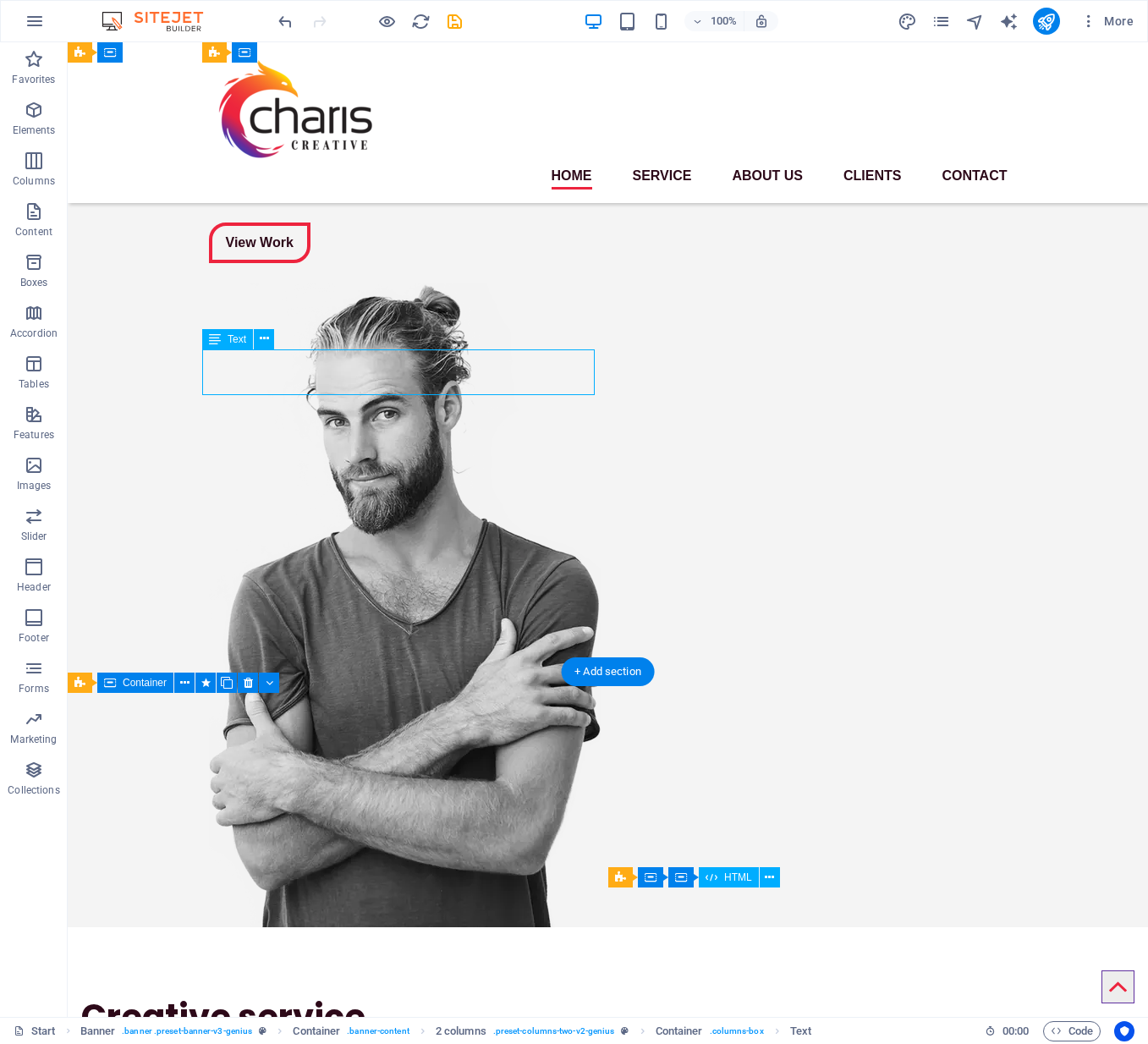
click at [297, 197] on div "We build cohesive, compliant, and relatable brands across packaging, web, and t…" at bounding box center [405, 174] width 392 height 45
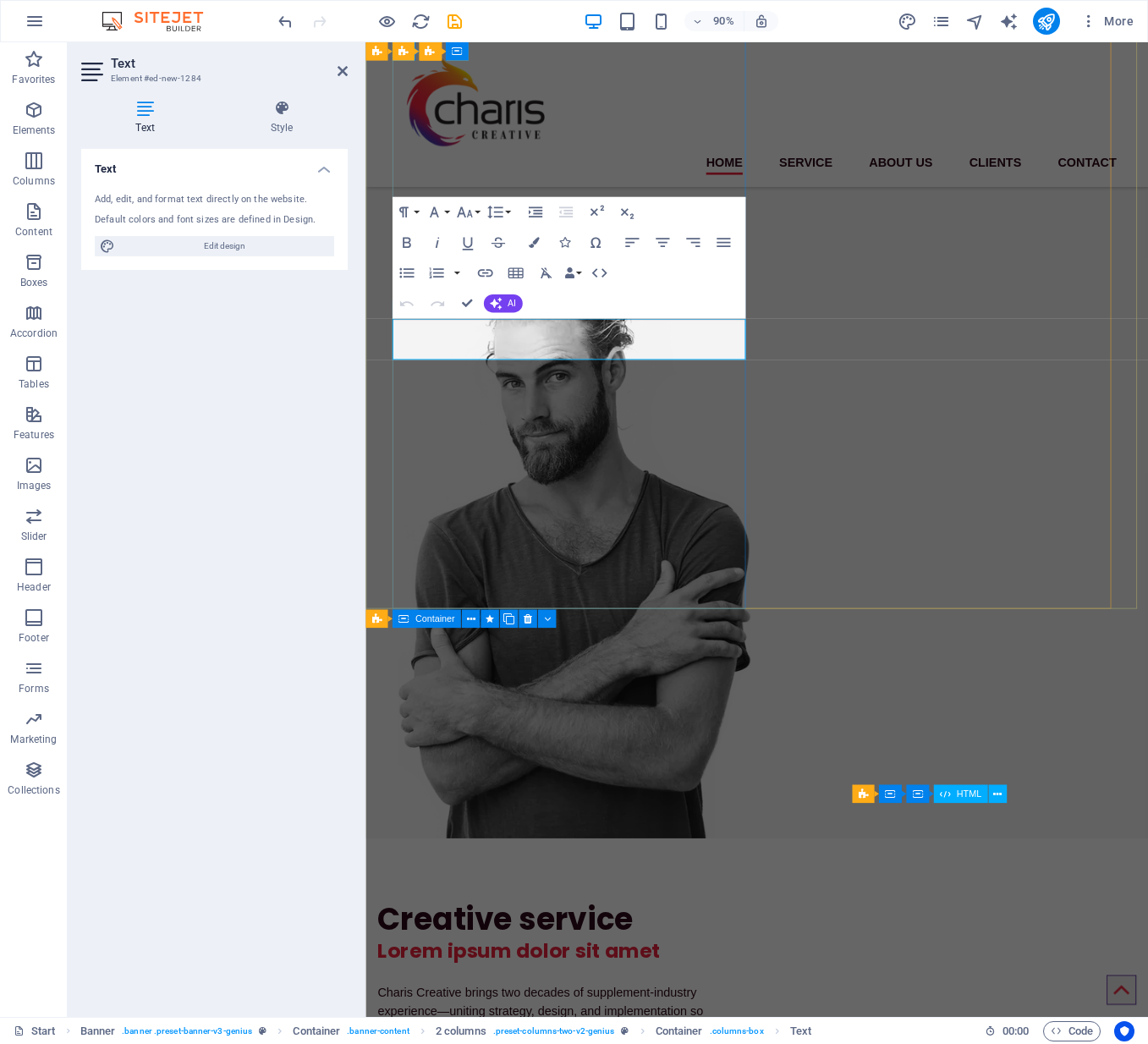
click at [477, 194] on span "We build cohesive, compliant, and relatable brands across packaging, web, and t…" at bounding box center [573, 173] width 344 height 40
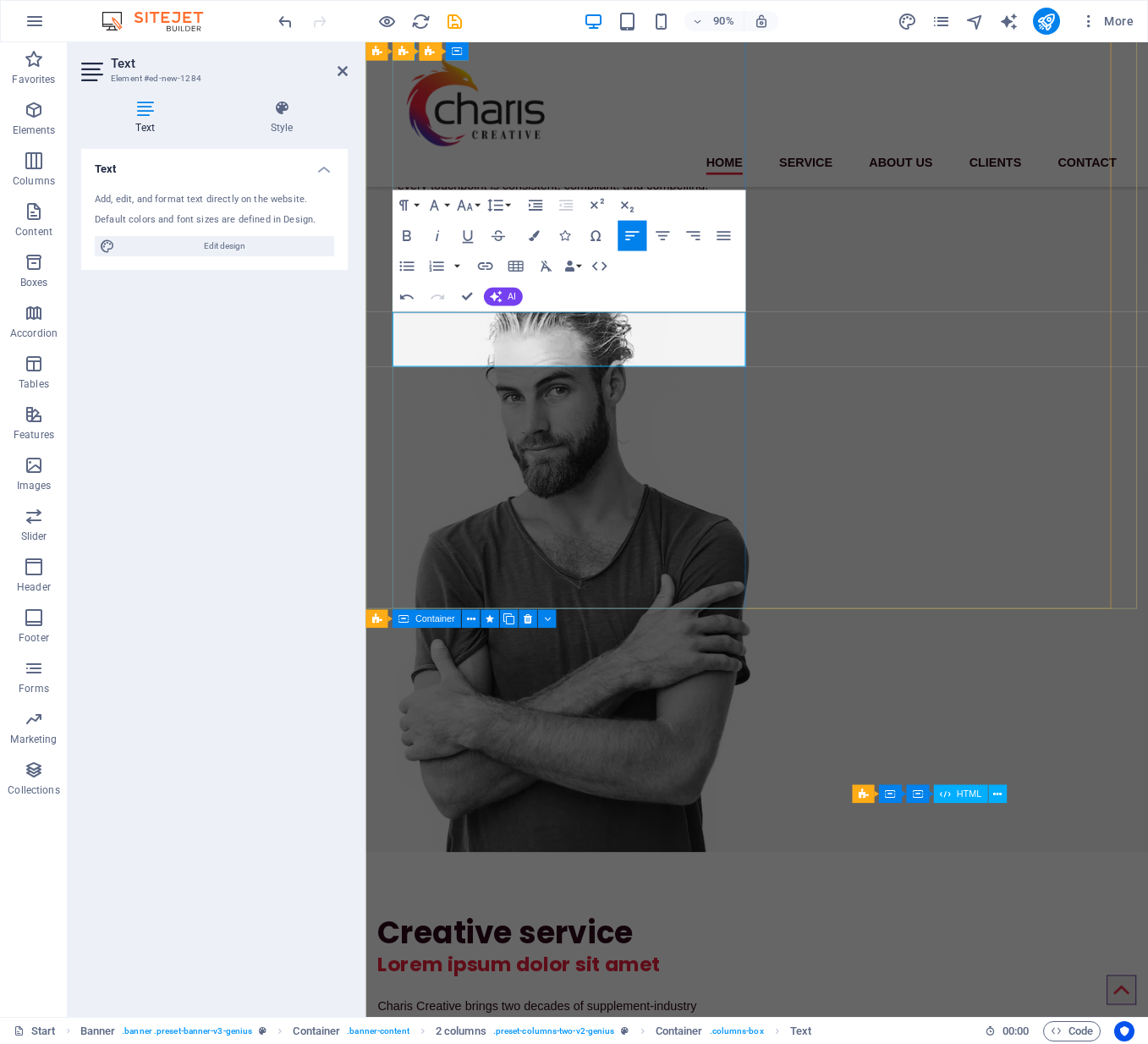
click at [477, 212] on p "Charis Creative brings two decades of supplement-industry experience—uniting st…" at bounding box center [597, 182] width 392 height 61
click at [474, 206] on button "Font Size" at bounding box center [467, 205] width 29 height 31
click at [467, 345] on link "14" at bounding box center [473, 349] width 55 height 23
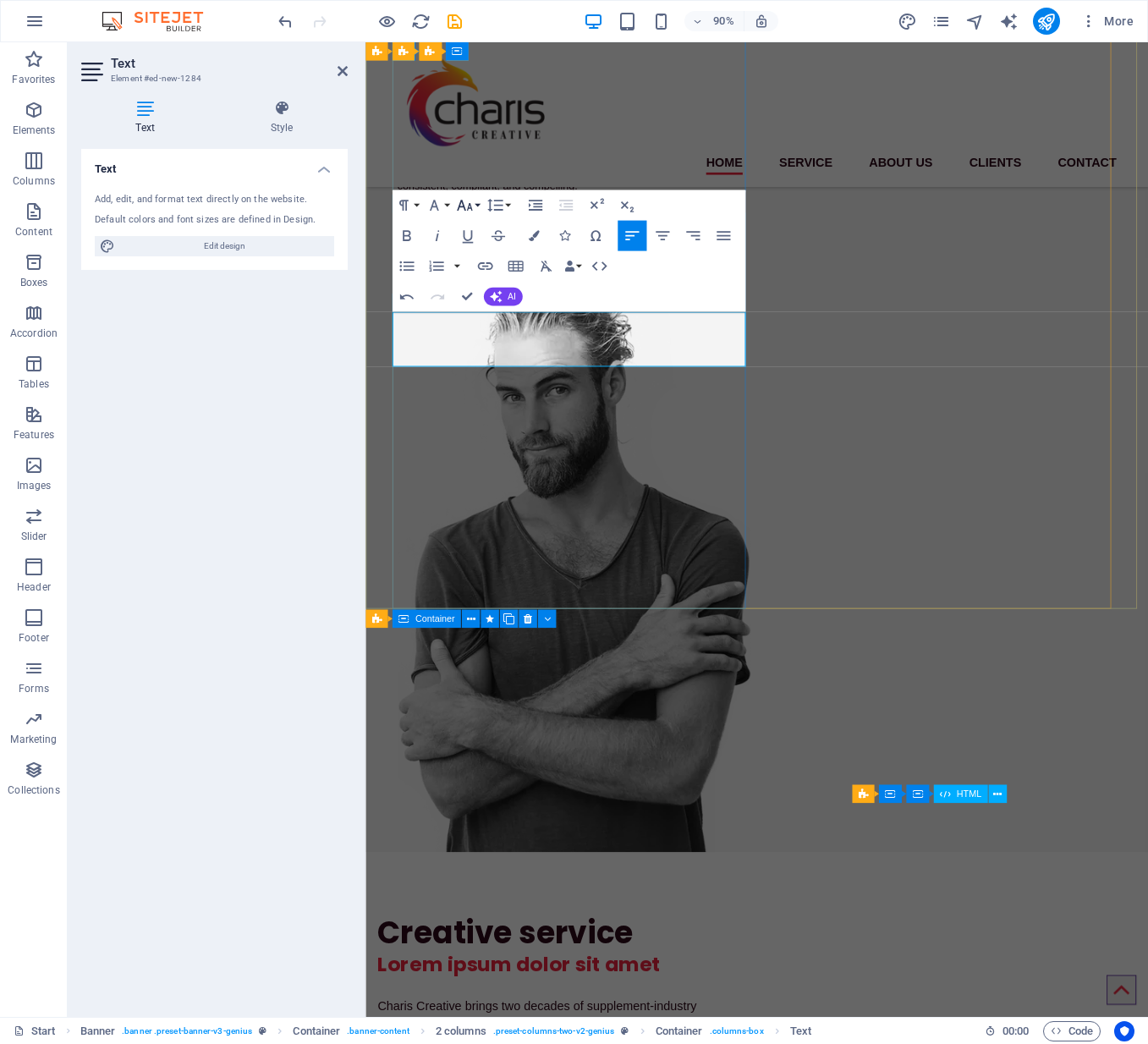
click at [466, 206] on icon "button" at bounding box center [463, 204] width 18 height 18
click at [472, 250] on link "18" at bounding box center [473, 249] width 55 height 23
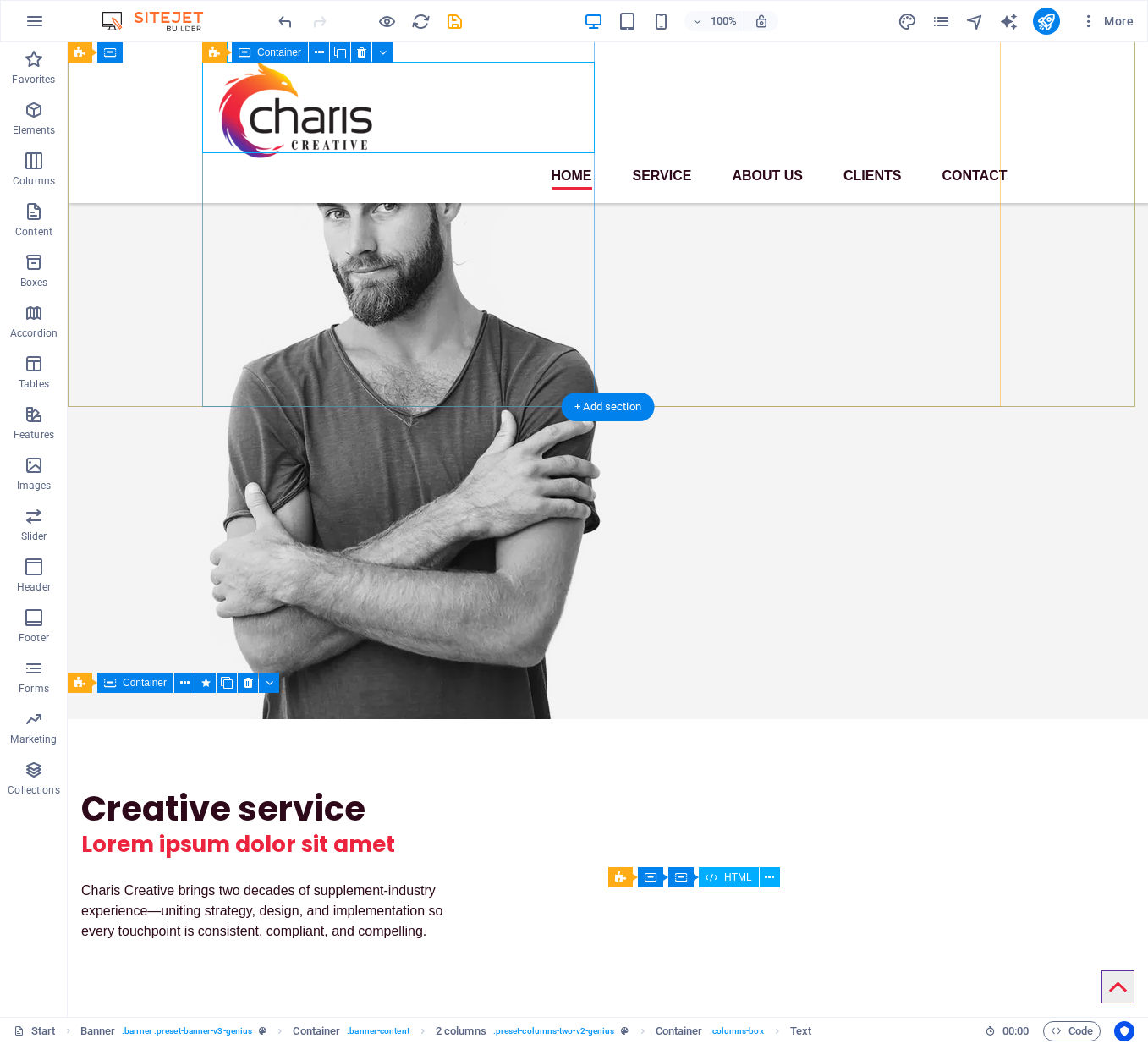
scroll to position [502, 0]
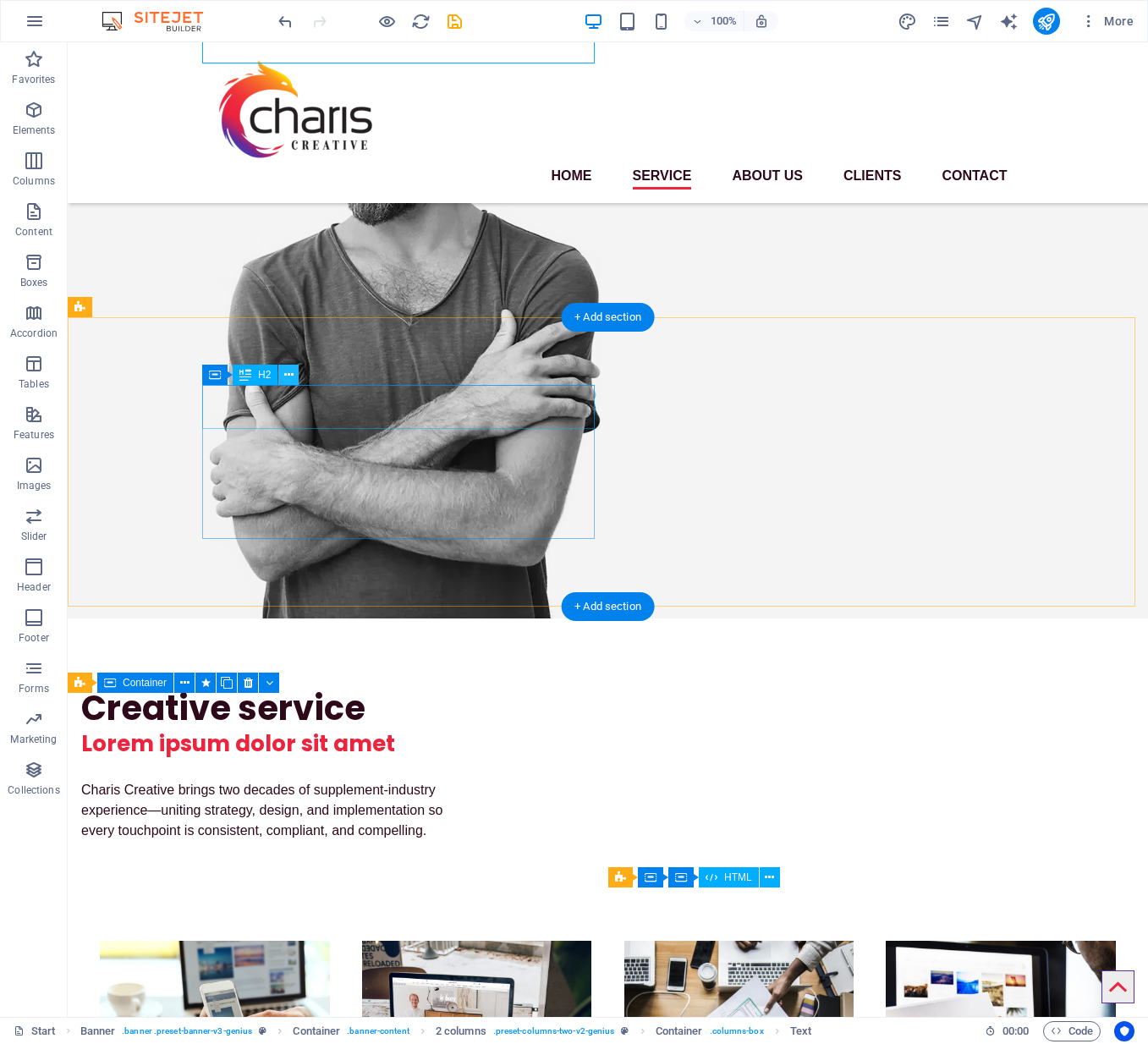
click at [290, 373] on icon at bounding box center [289, 375] width 10 height 17
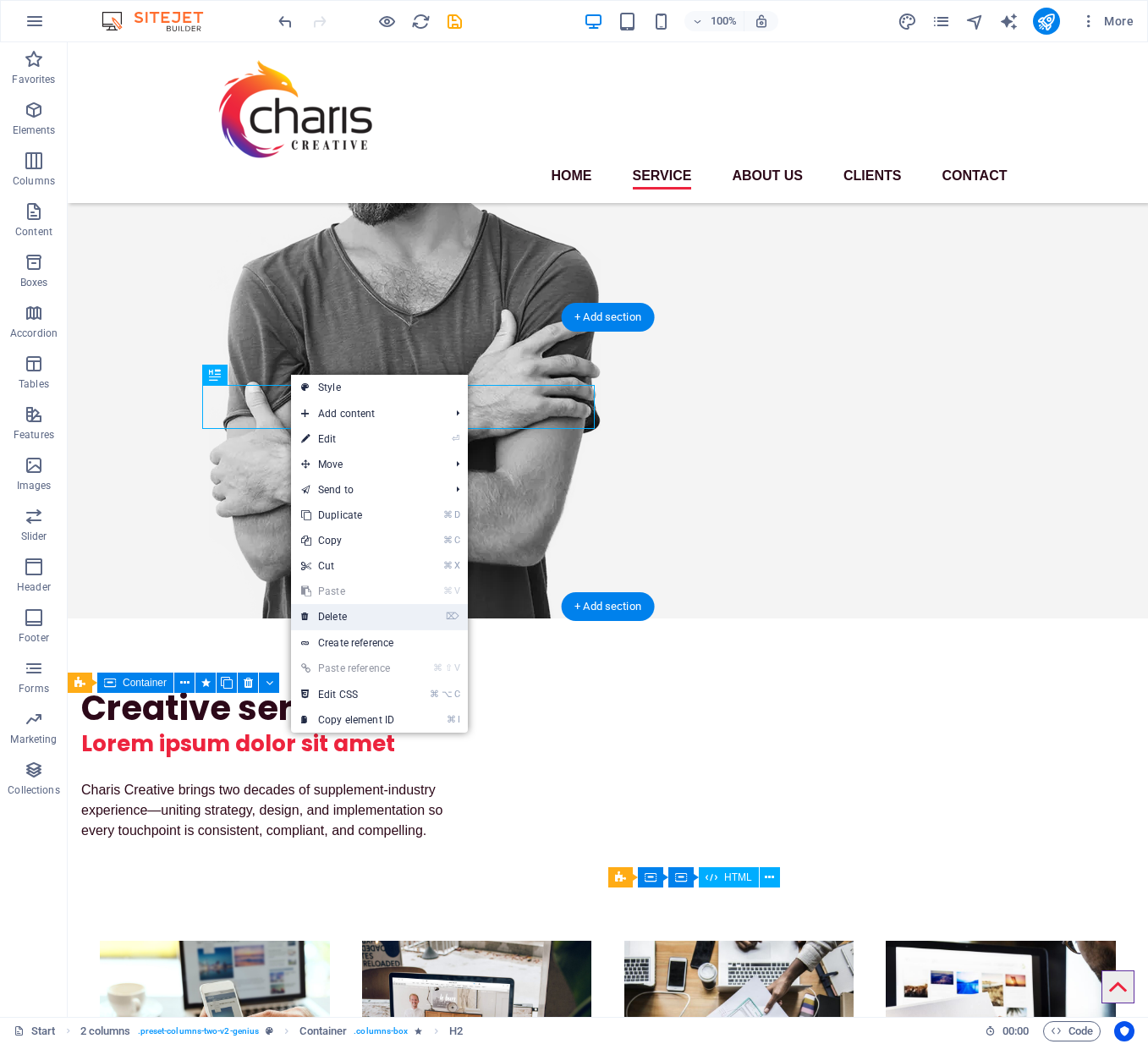
click at [350, 616] on link "⌦ Delete" at bounding box center [347, 616] width 113 height 25
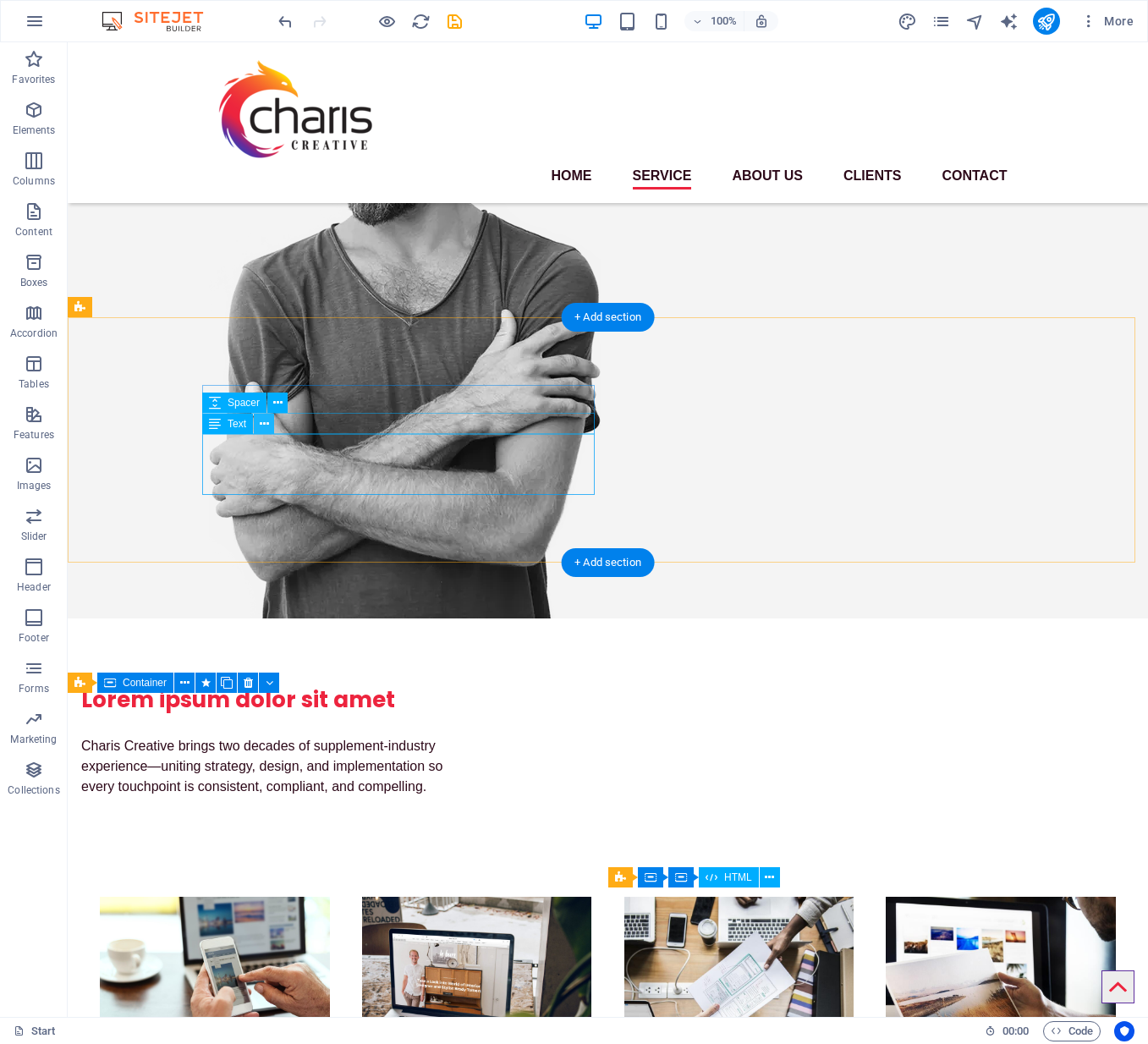
click at [264, 424] on icon at bounding box center [265, 424] width 10 height 17
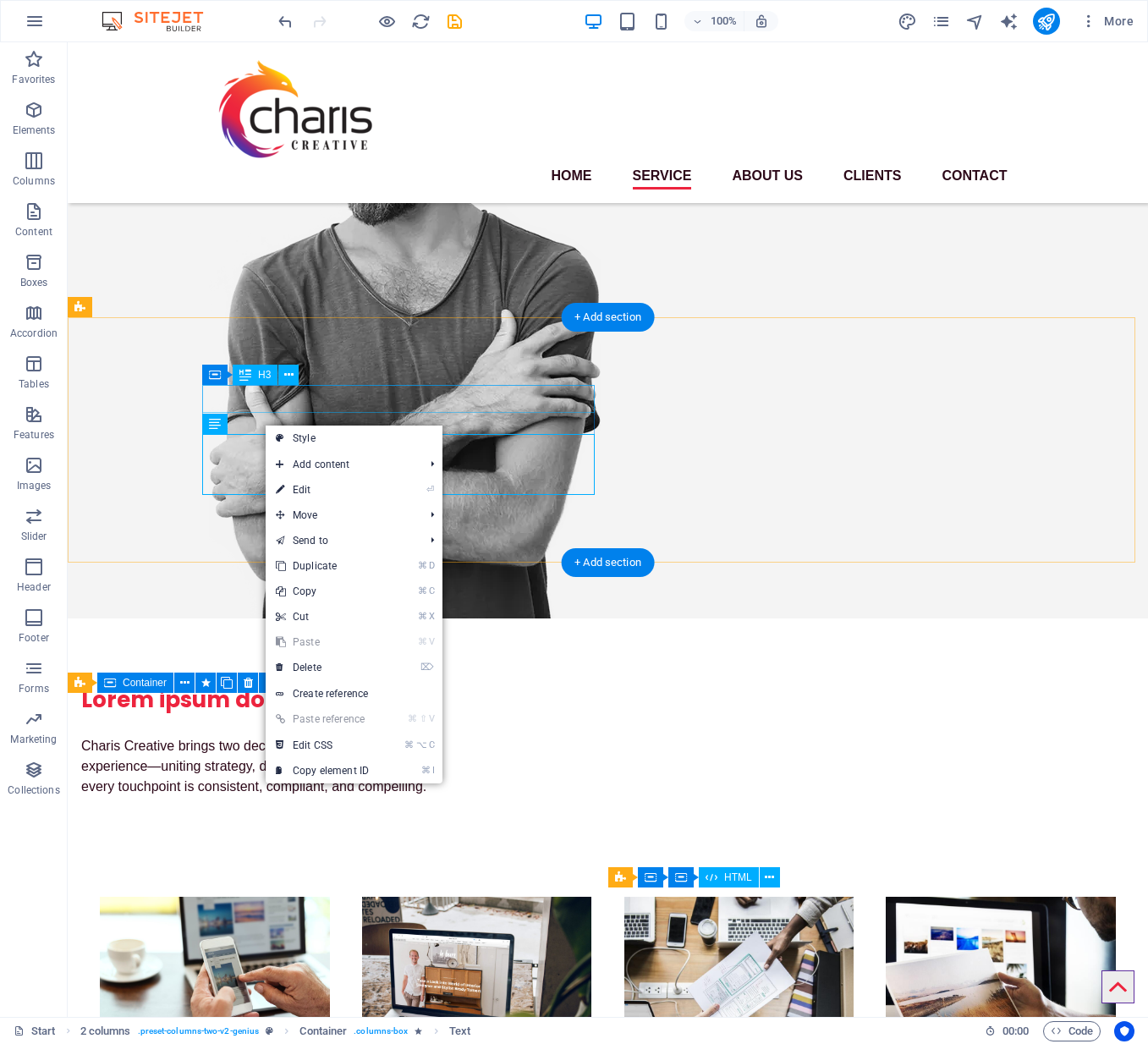
click at [427, 686] on div "Lorem ipsum dolor sit amet" at bounding box center [277, 700] width 392 height 29
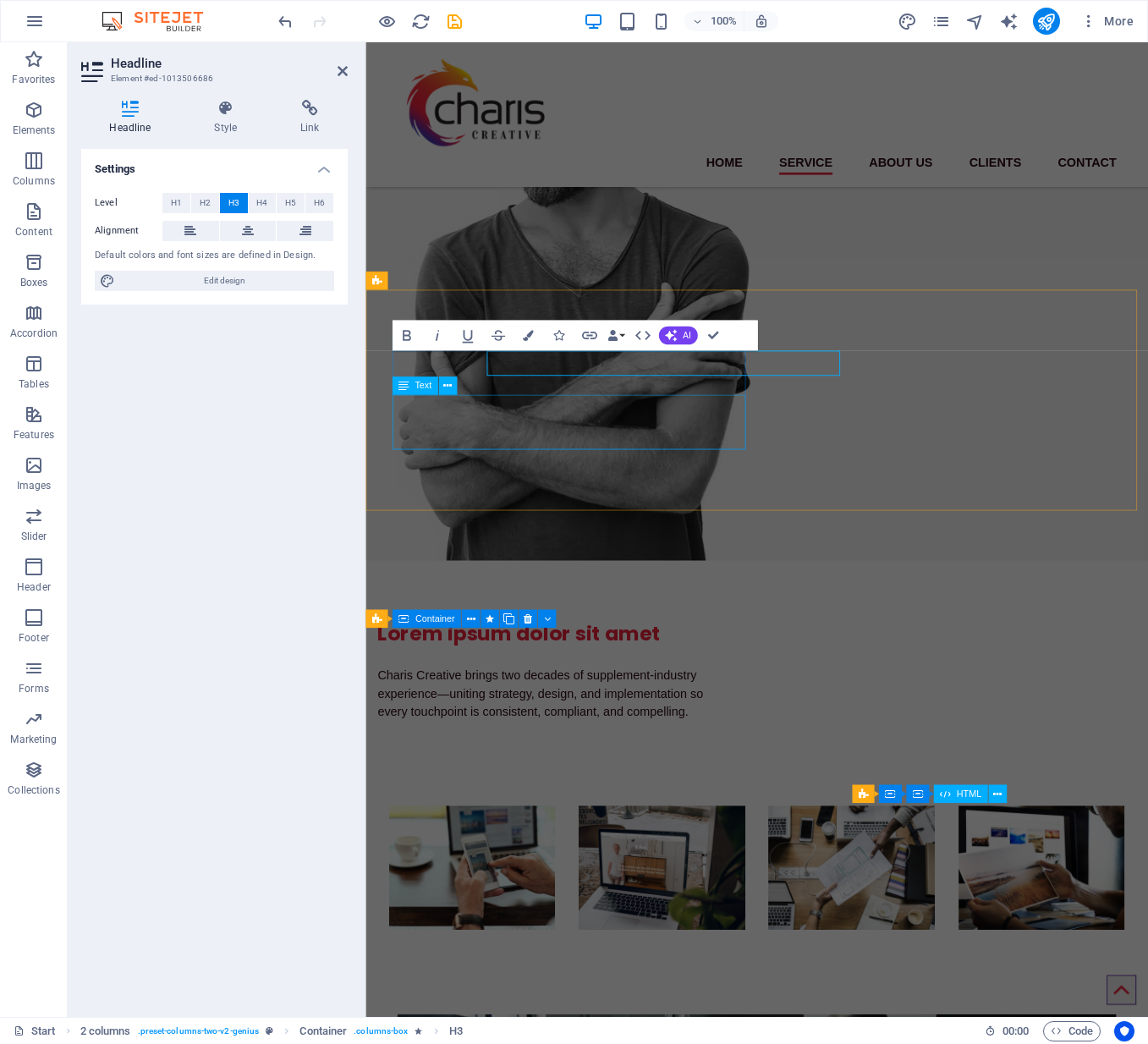
click at [434, 736] on div "Charis Creative brings two decades of supplement-industry experience—uniting st…" at bounding box center [574, 766] width 392 height 61
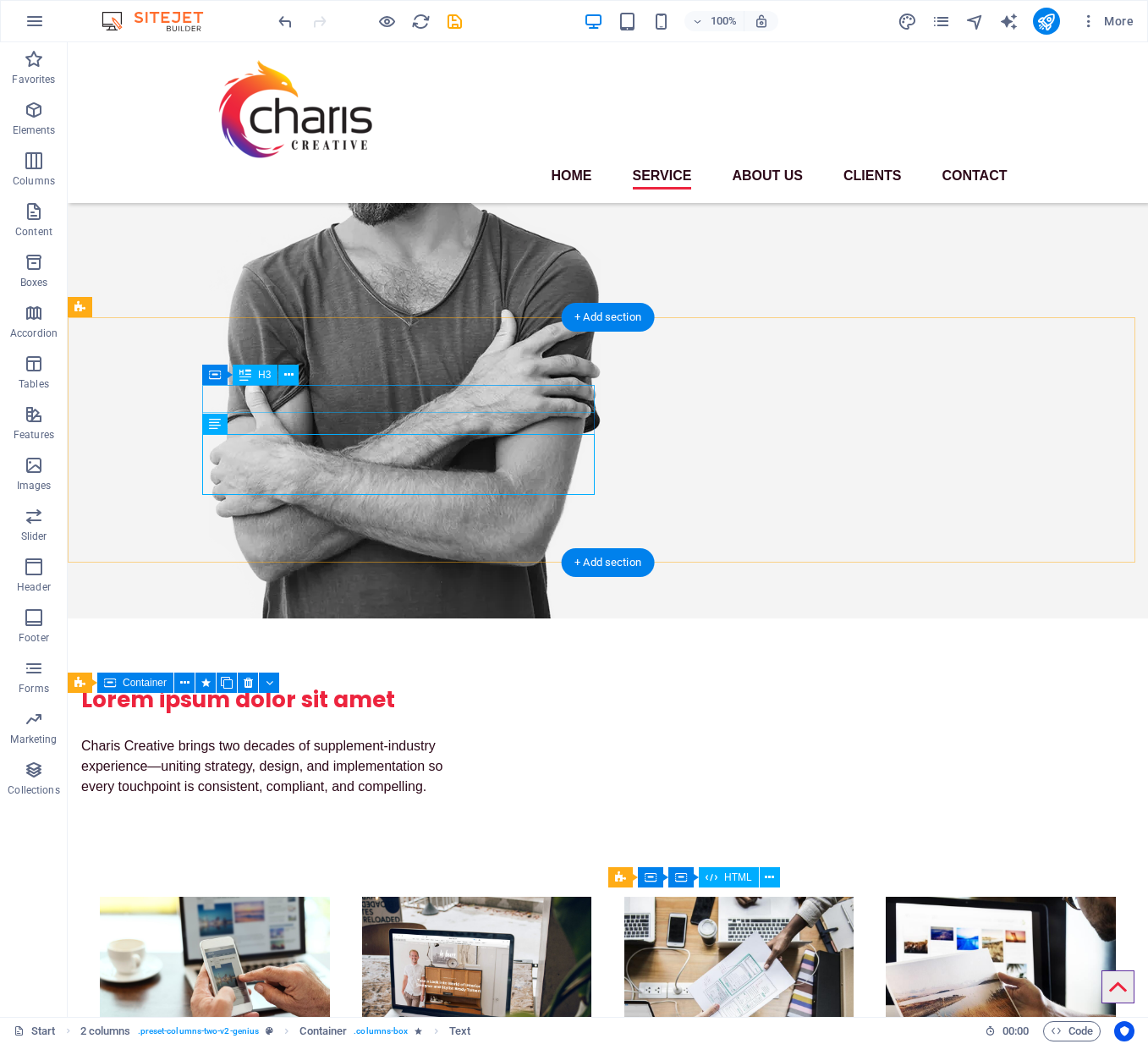
click at [445, 686] on div "Lorem ipsum dolor sit amet" at bounding box center [277, 700] width 392 height 29
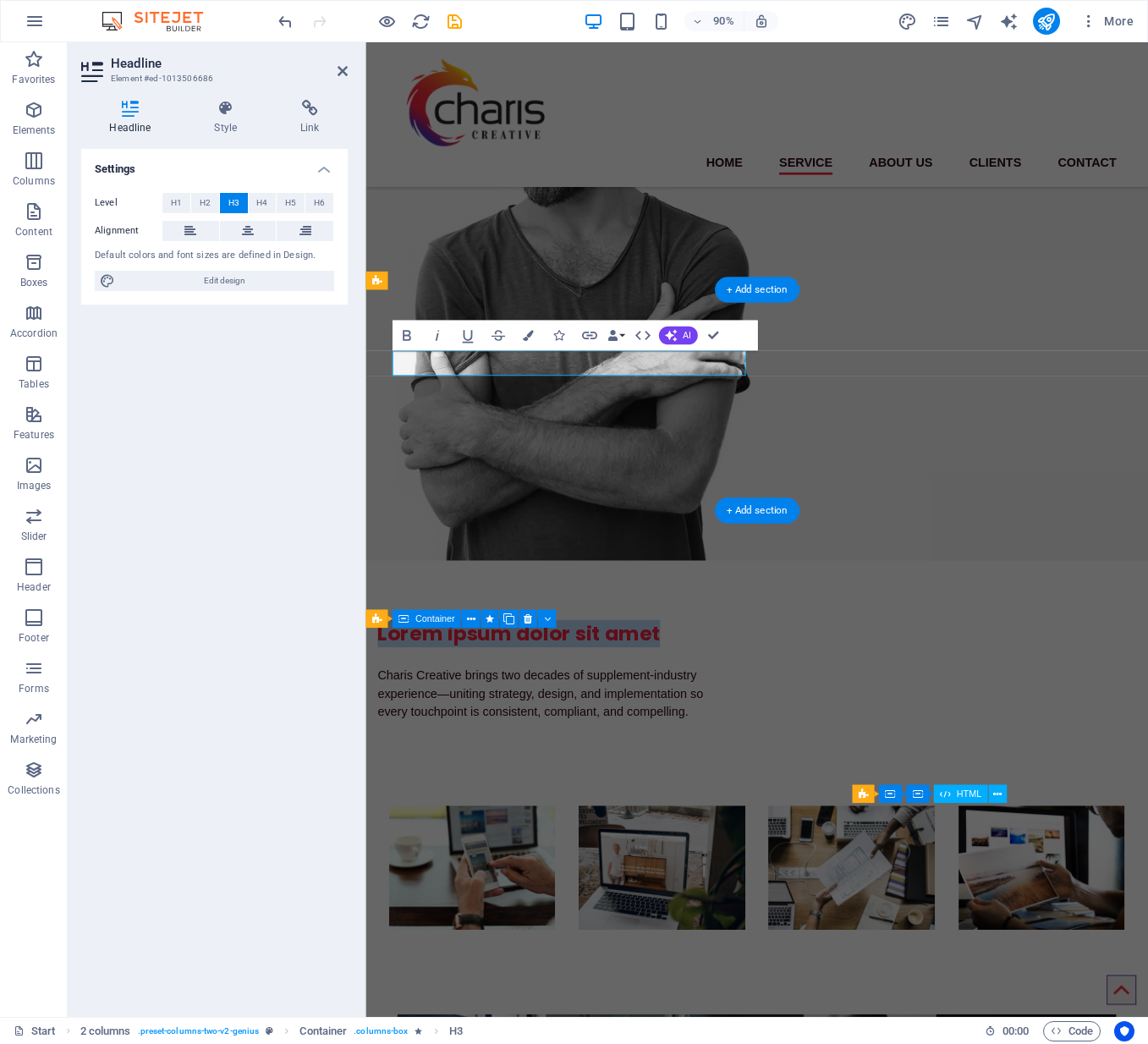
click at [453, 736] on div "Charis Creative brings two decades of supplement-industry experience—uniting st…" at bounding box center [574, 766] width 392 height 61
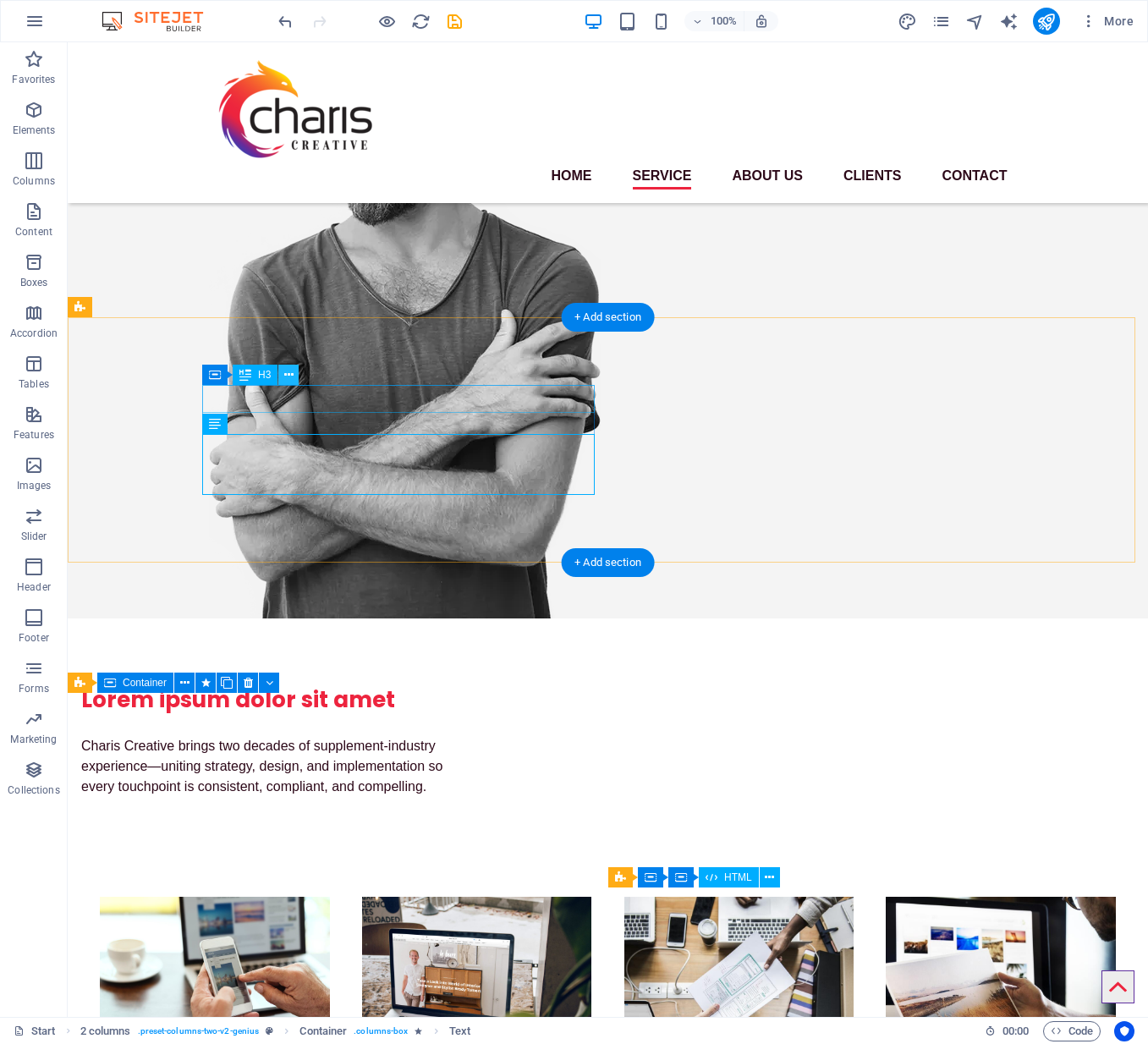
click at [288, 372] on icon at bounding box center [289, 375] width 10 height 17
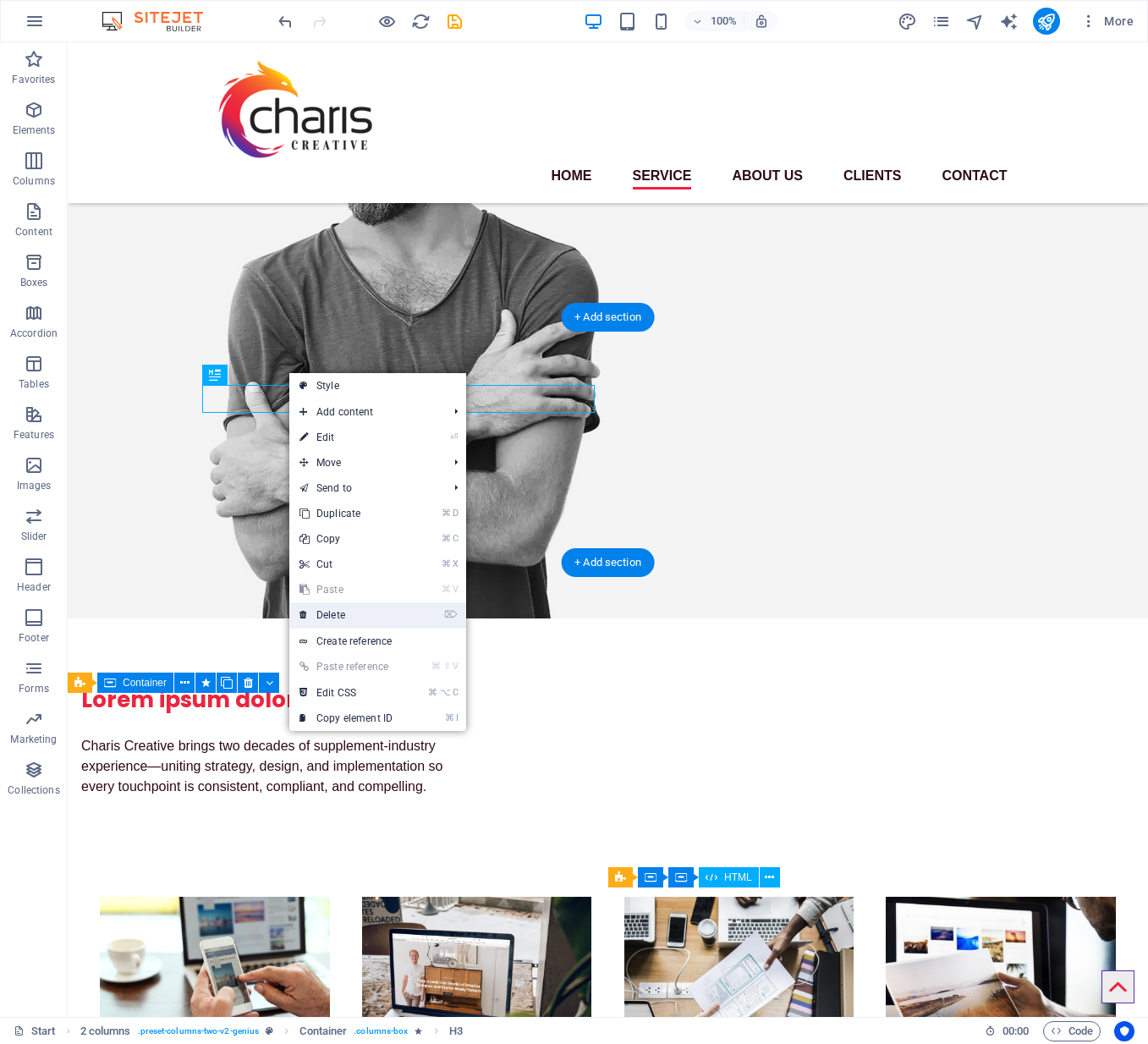
click at [337, 611] on link "⌦ Delete" at bounding box center [346, 615] width 113 height 25
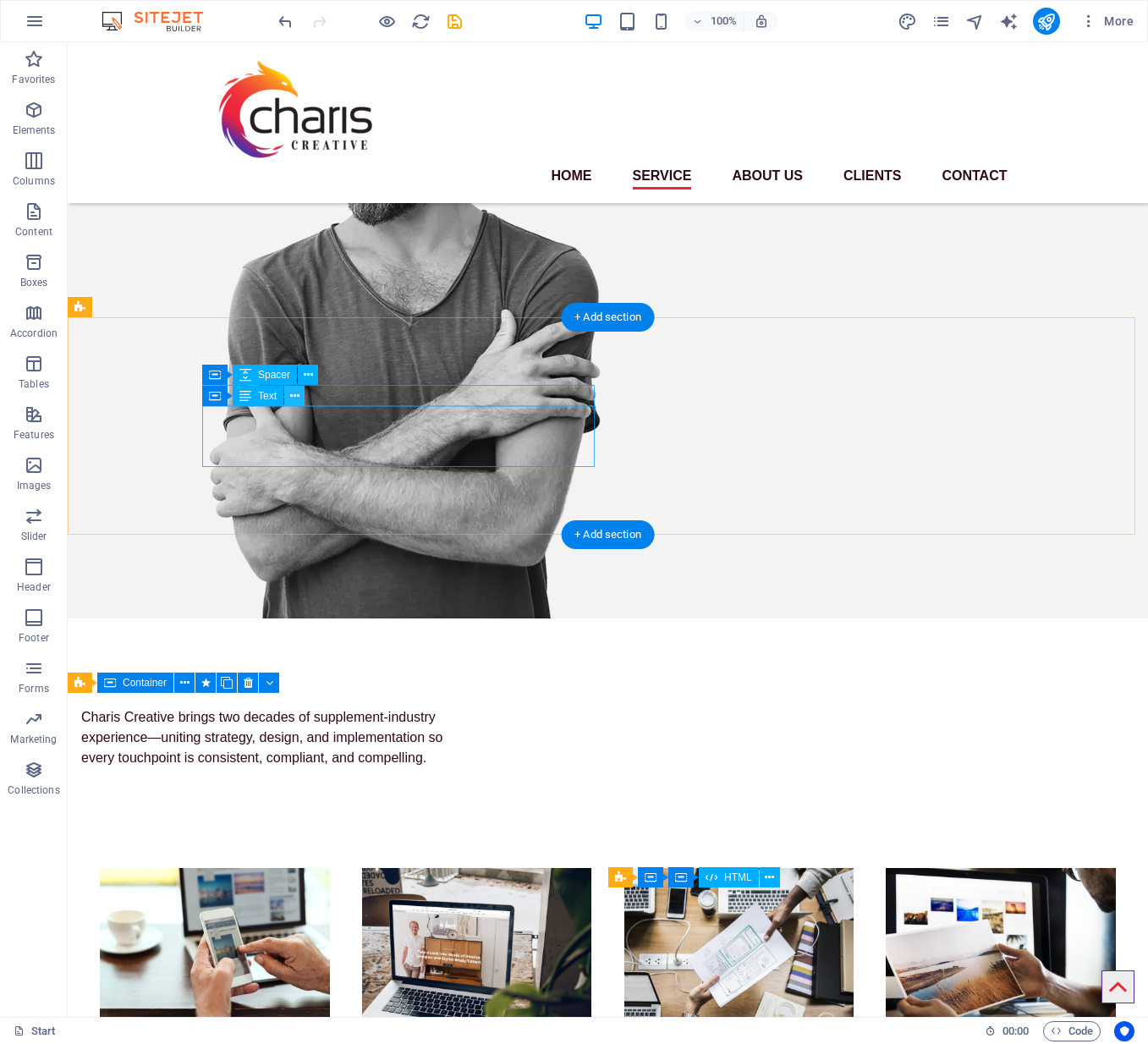
click at [294, 395] on icon at bounding box center [294, 396] width 10 height 17
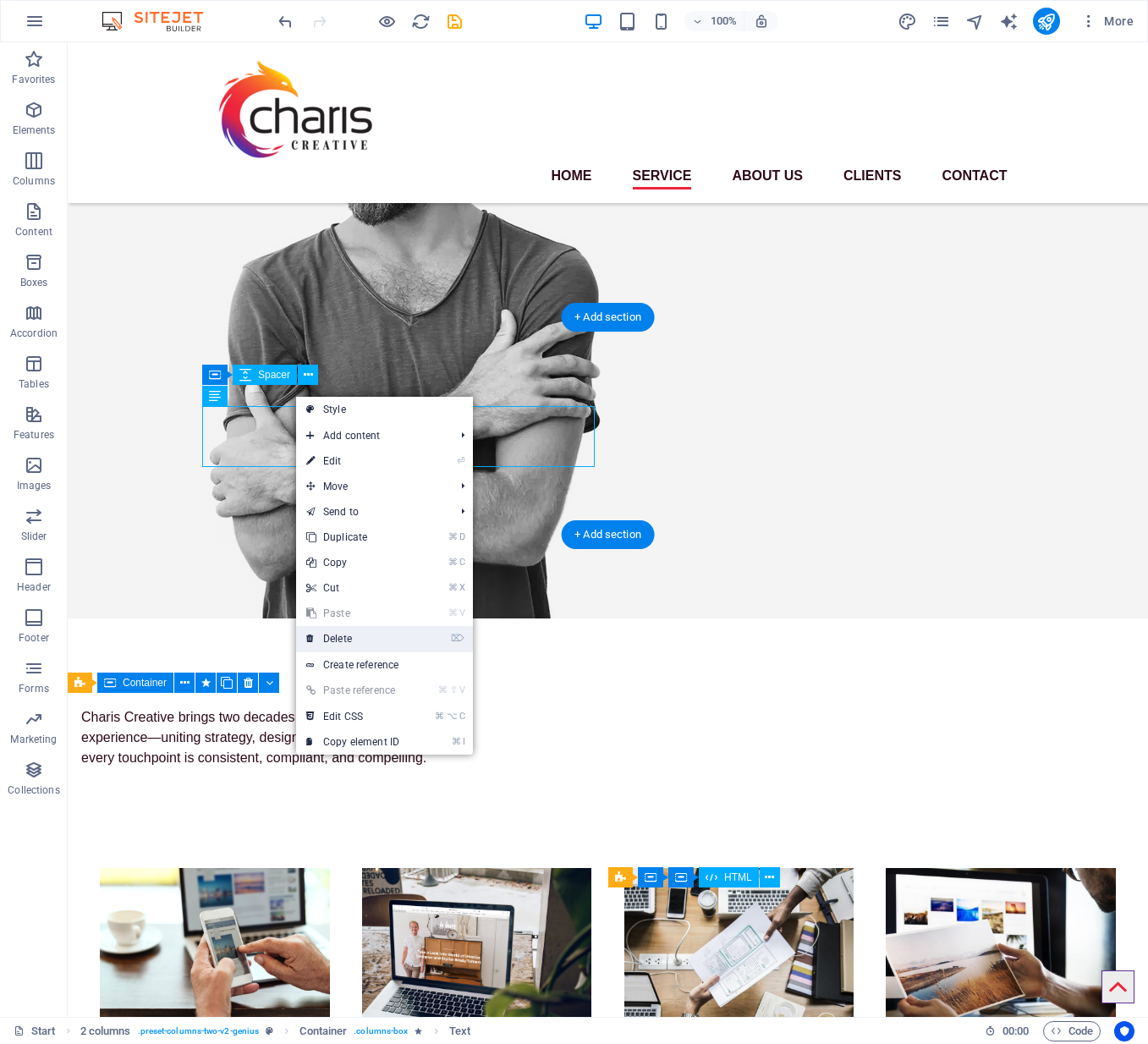
click at [349, 635] on link "⌦ Delete" at bounding box center [352, 638] width 113 height 25
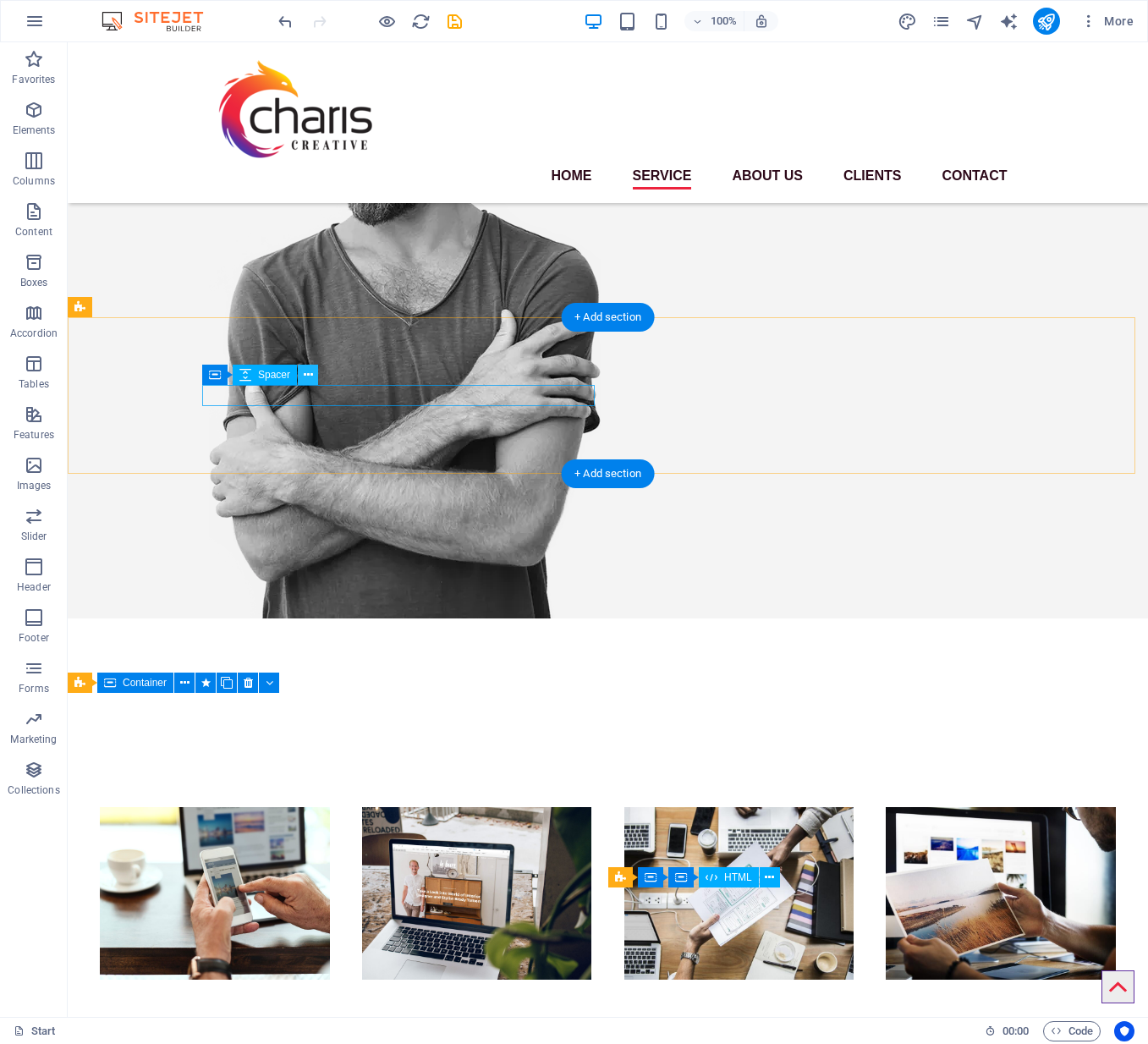
click at [305, 378] on icon at bounding box center [308, 375] width 10 height 17
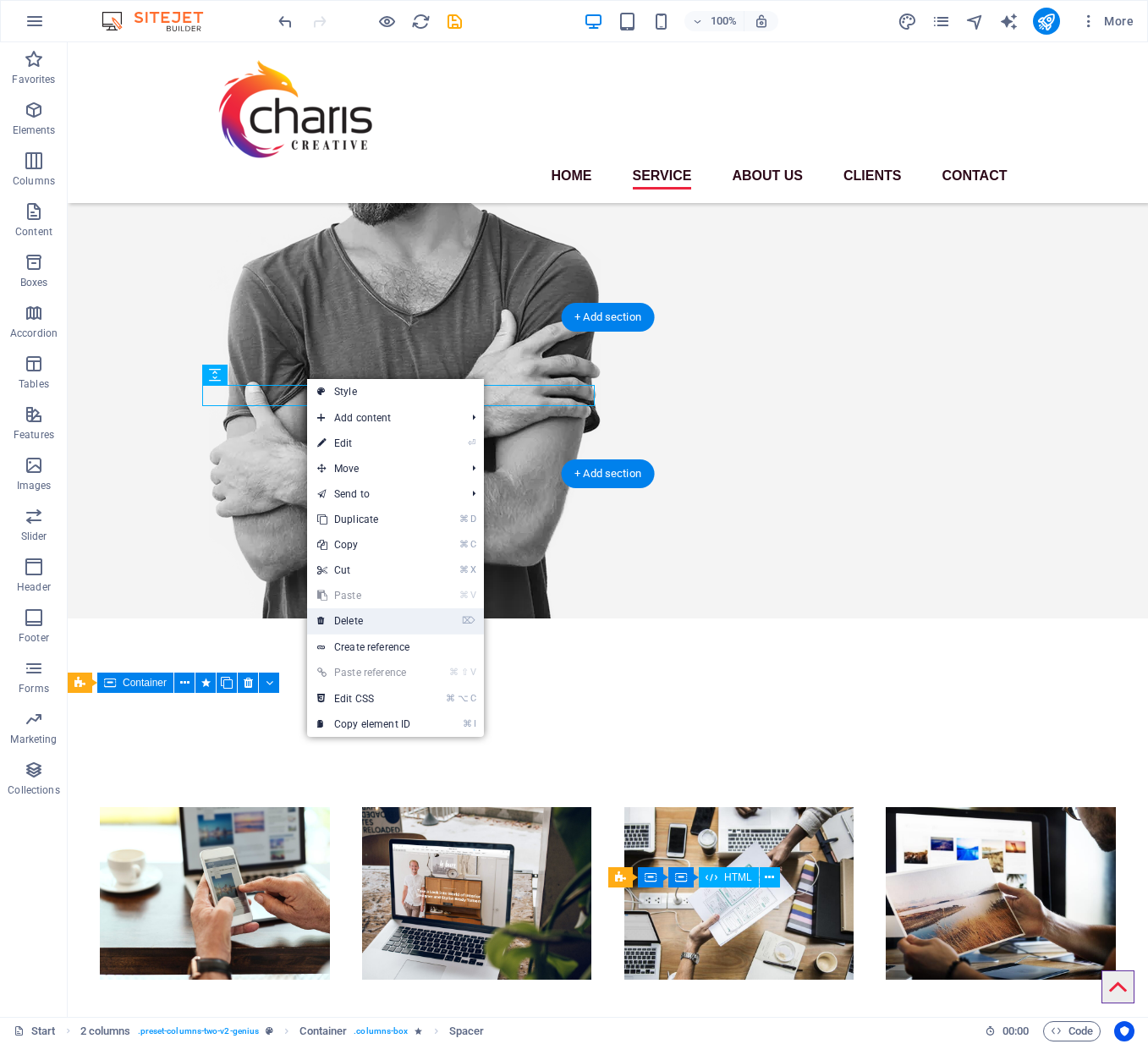
click at [364, 618] on link "⌦ Delete" at bounding box center [363, 621] width 113 height 25
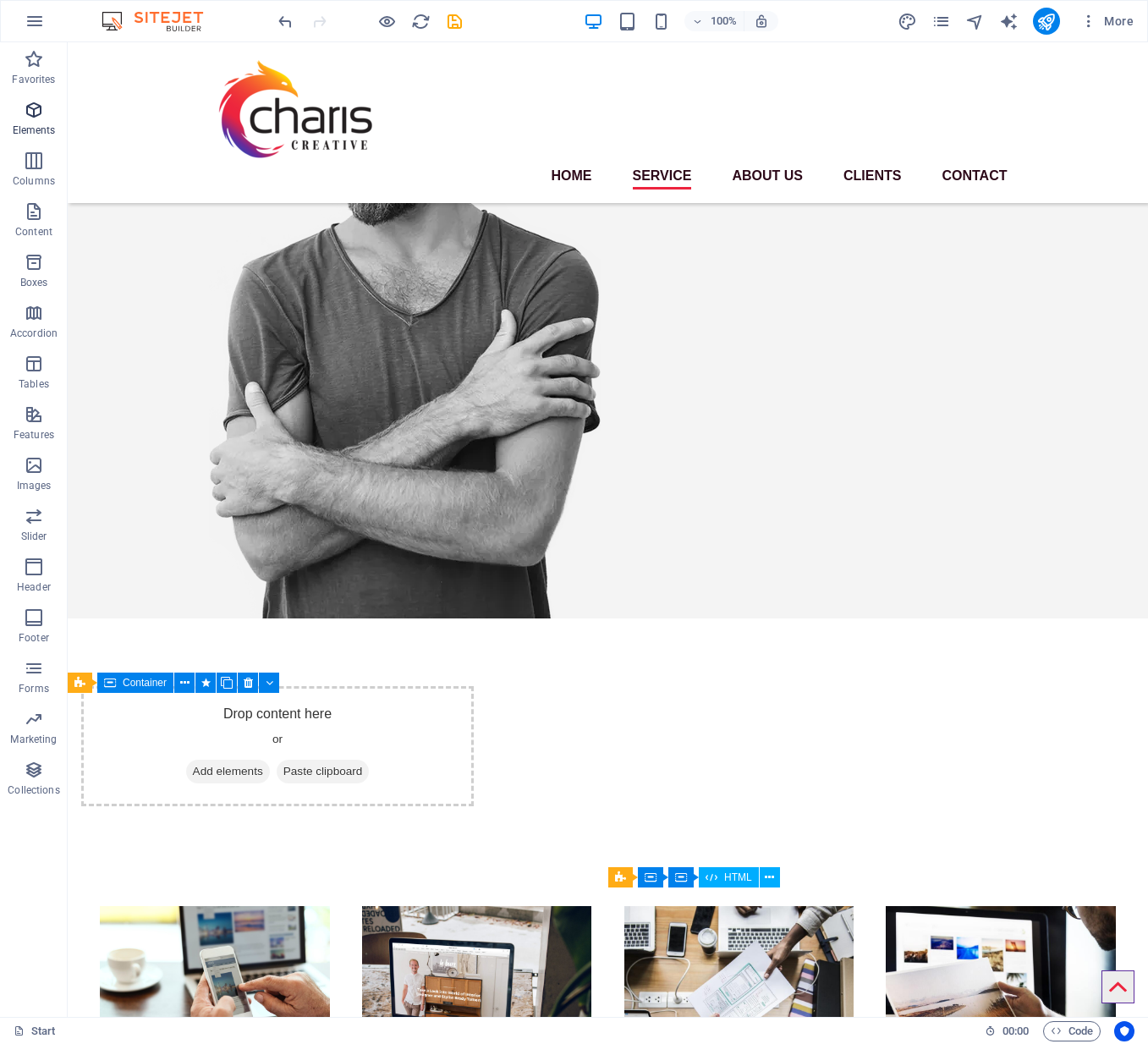
click at [38, 118] on icon "button" at bounding box center [34, 109] width 20 height 20
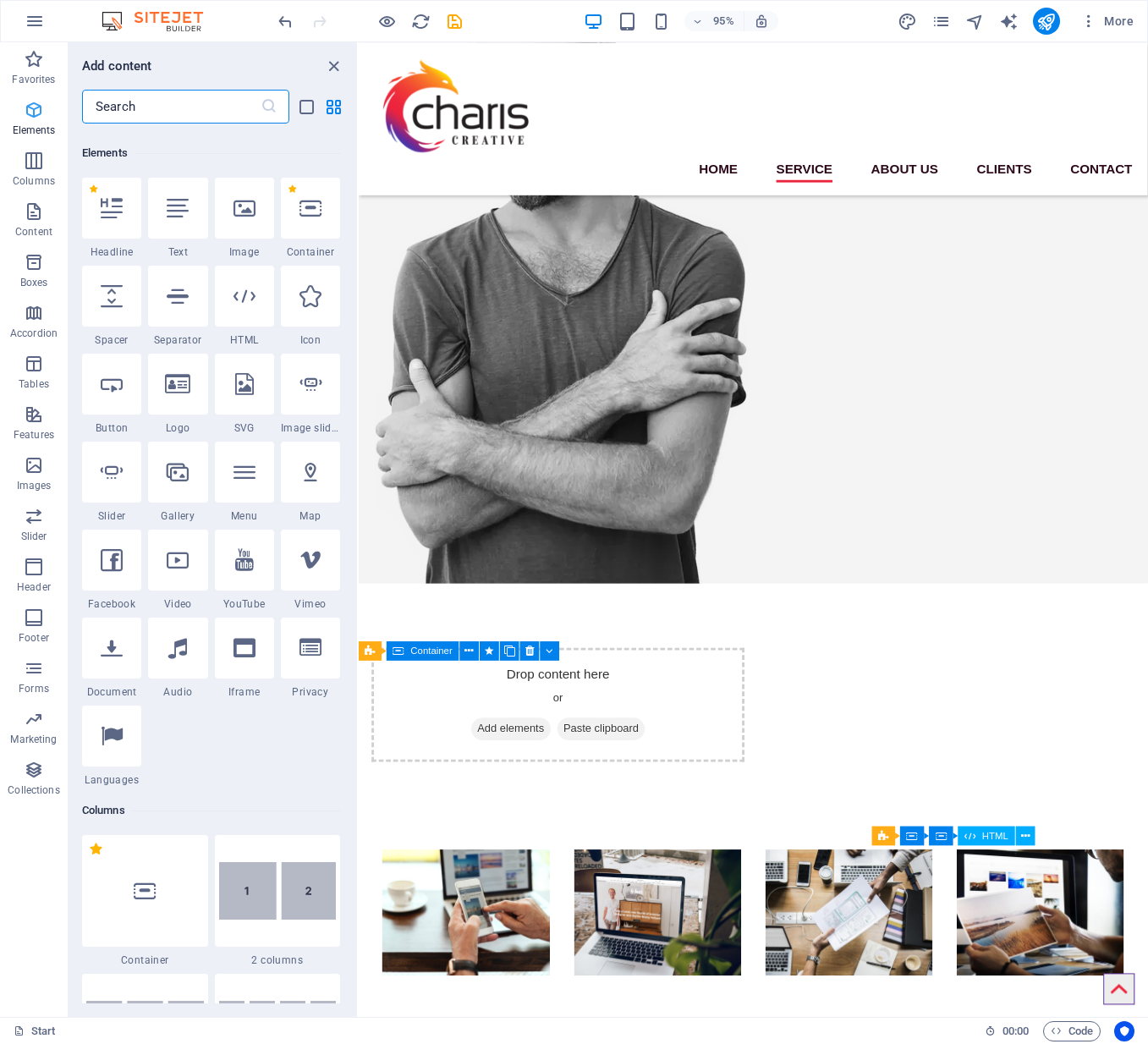
scroll to position [181, 0]
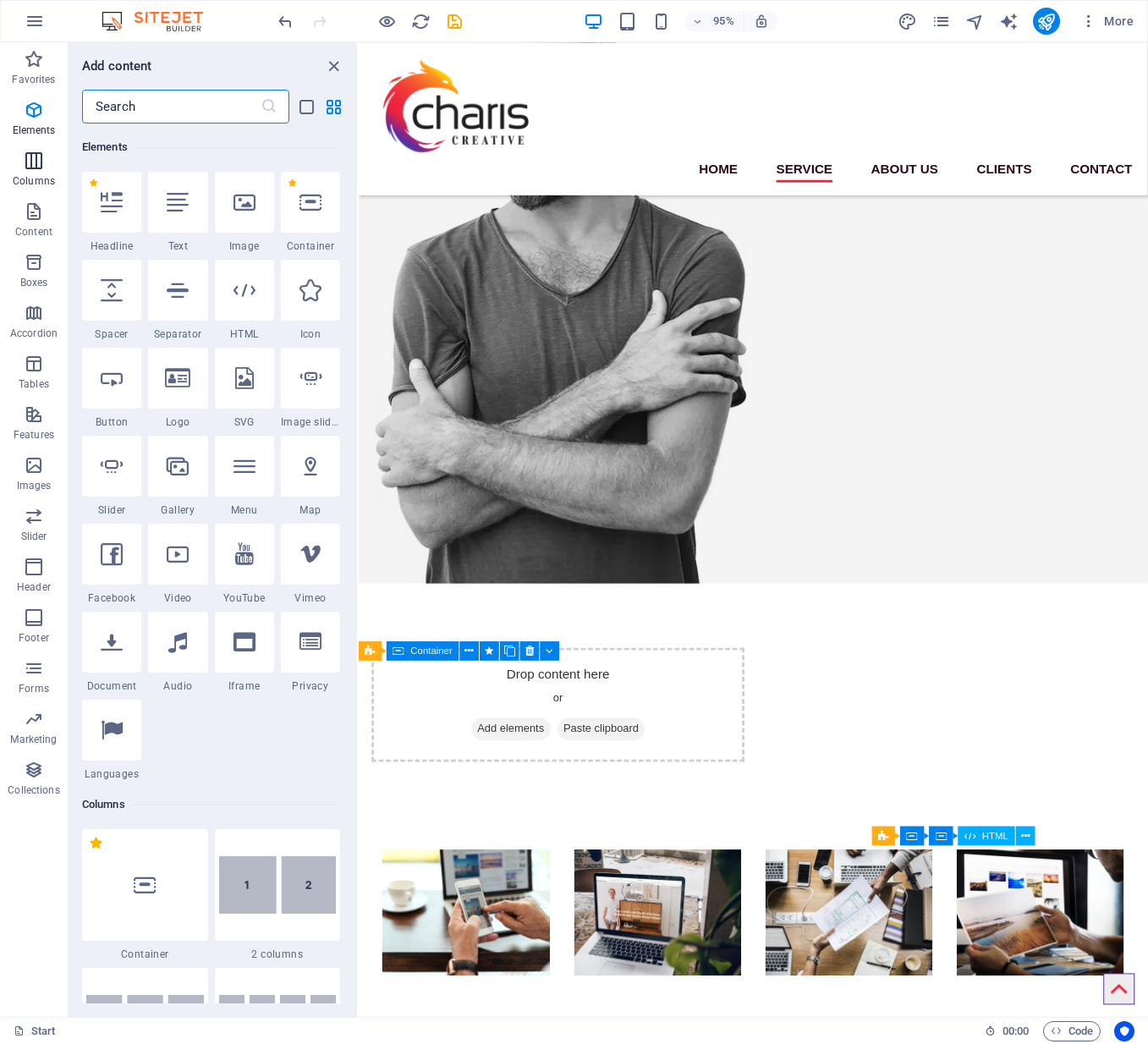
click at [32, 158] on icon "button" at bounding box center [34, 160] width 20 height 20
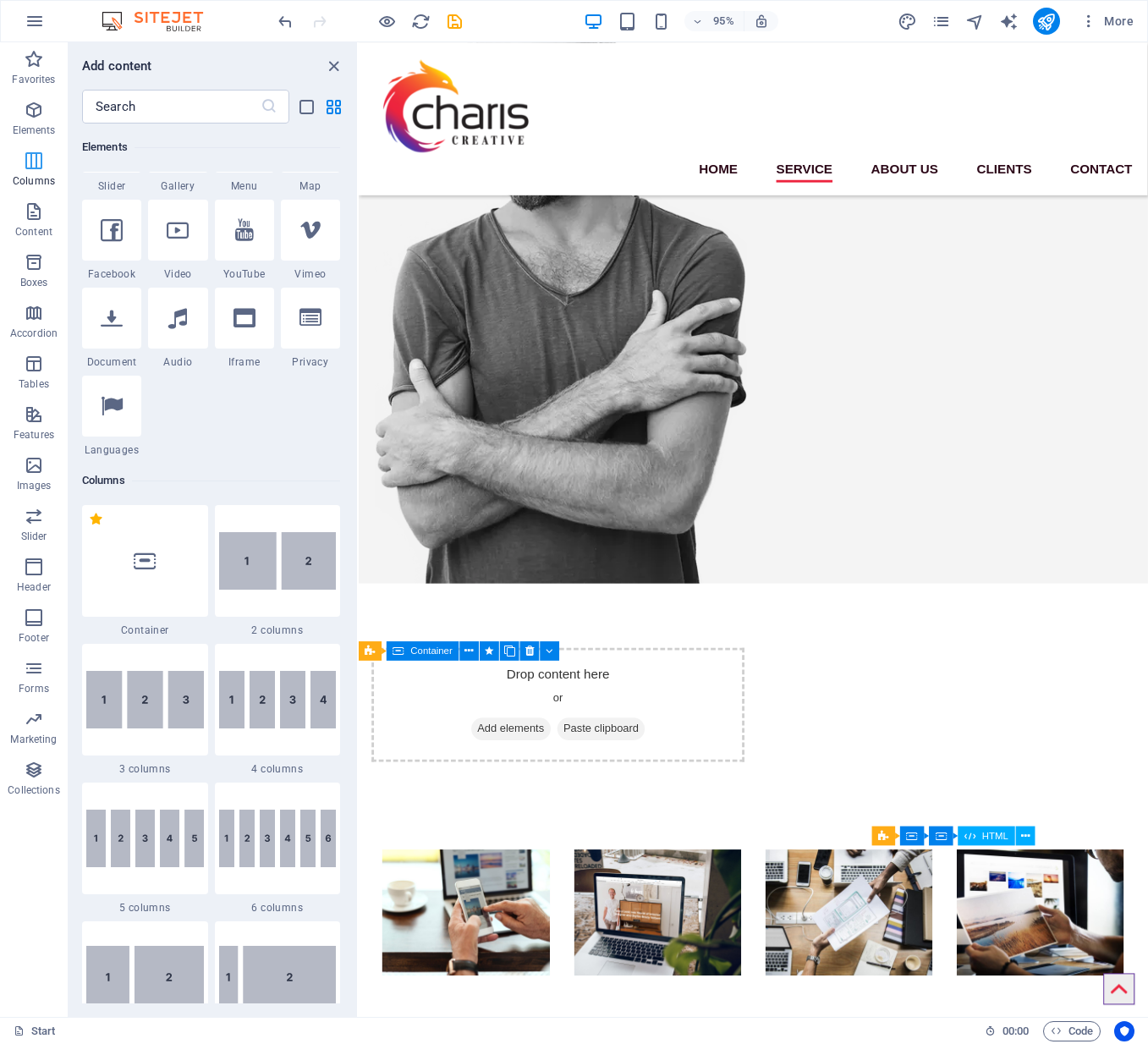
scroll to position [837, 0]
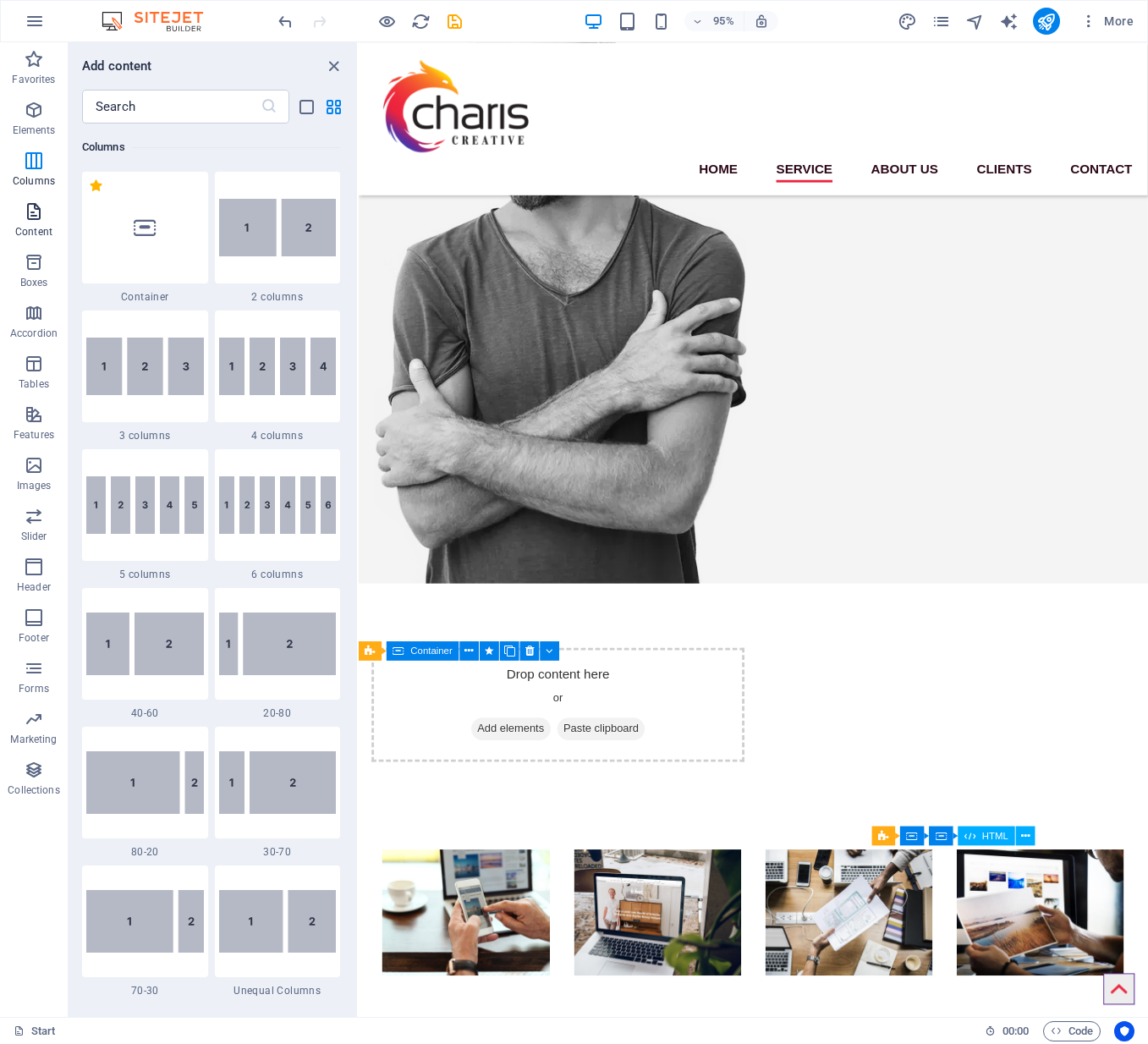
click at [29, 208] on icon "button" at bounding box center [34, 211] width 20 height 20
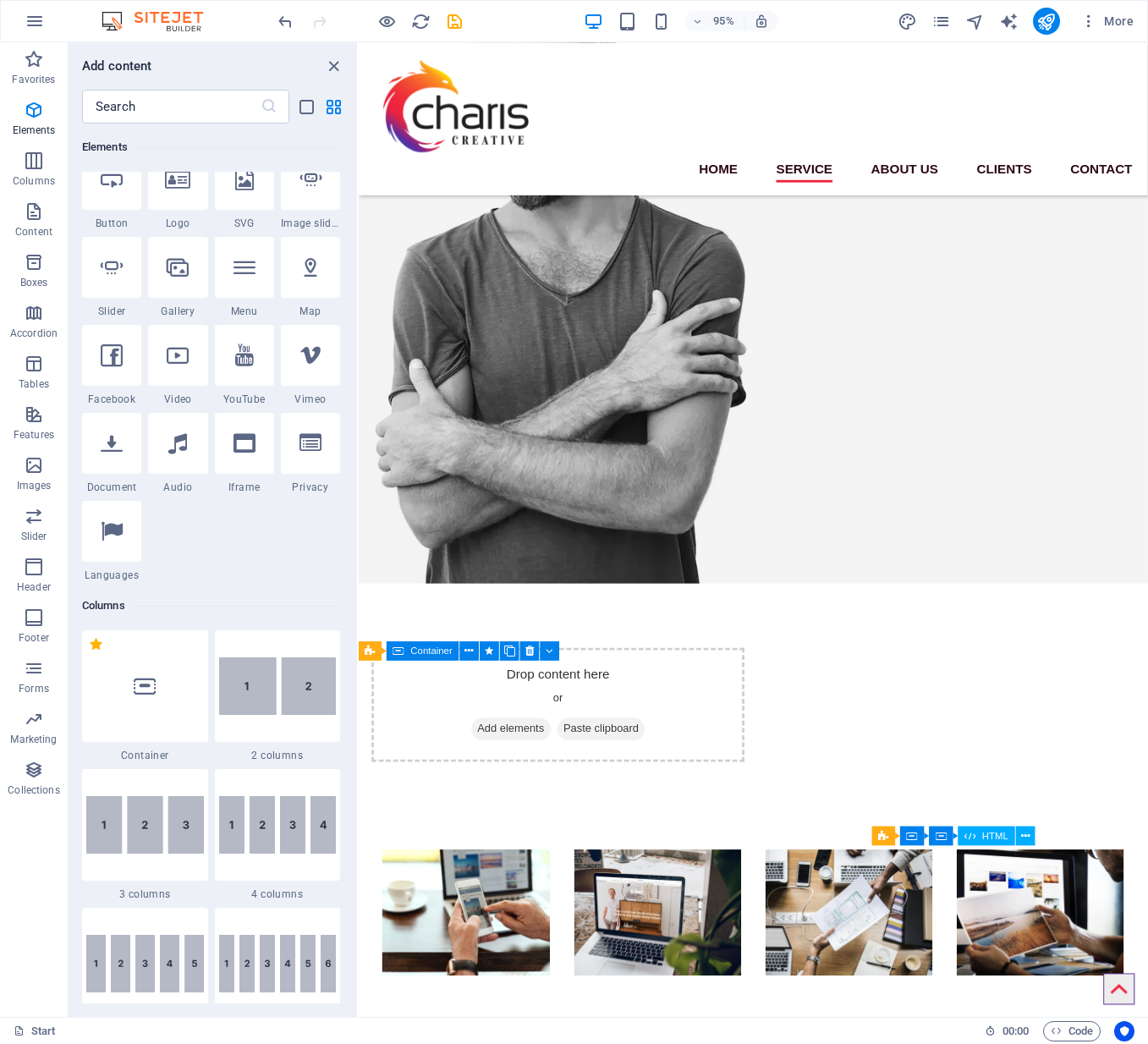
scroll to position [392, 0]
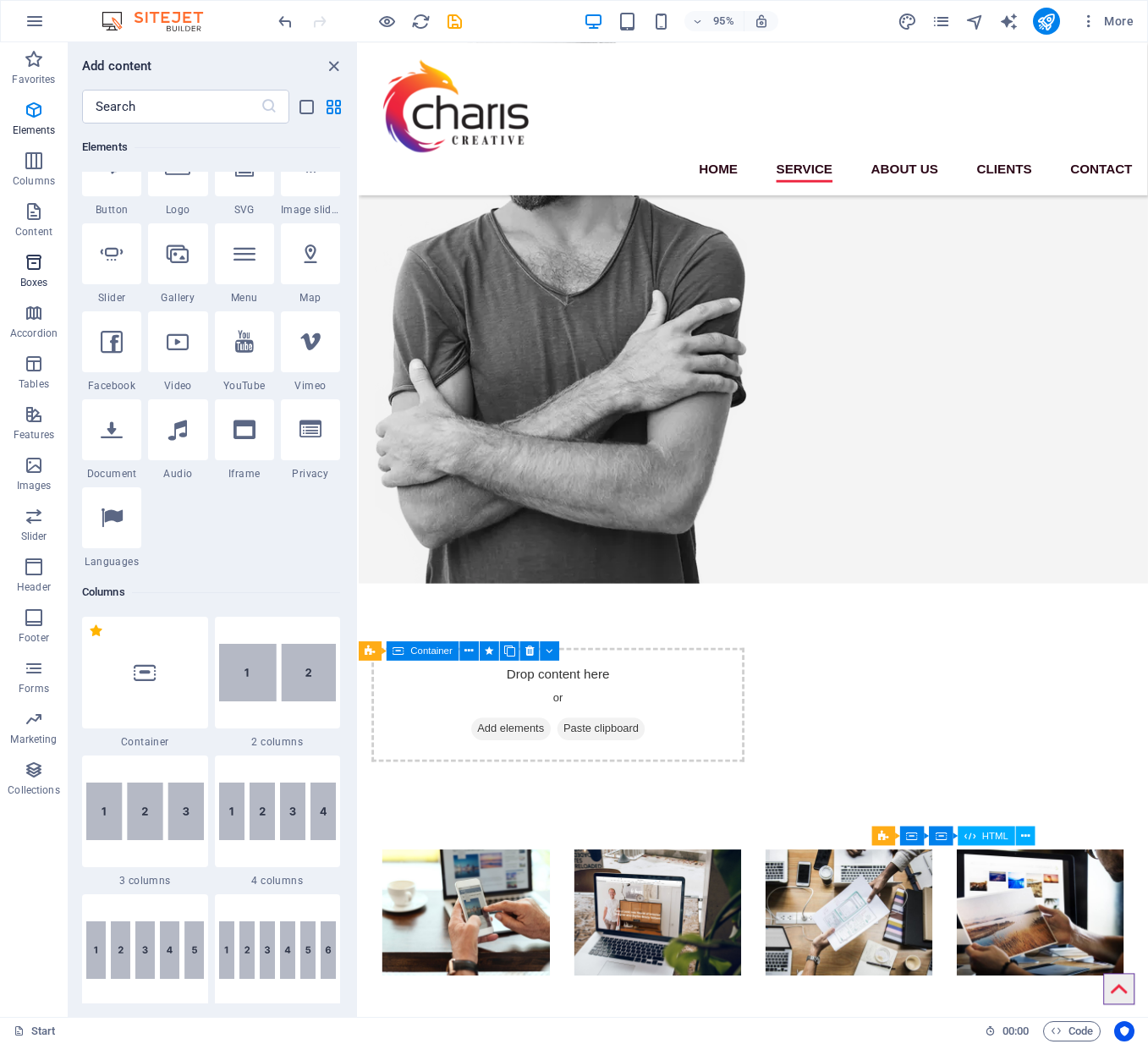
click at [35, 268] on icon "button" at bounding box center [34, 262] width 20 height 20
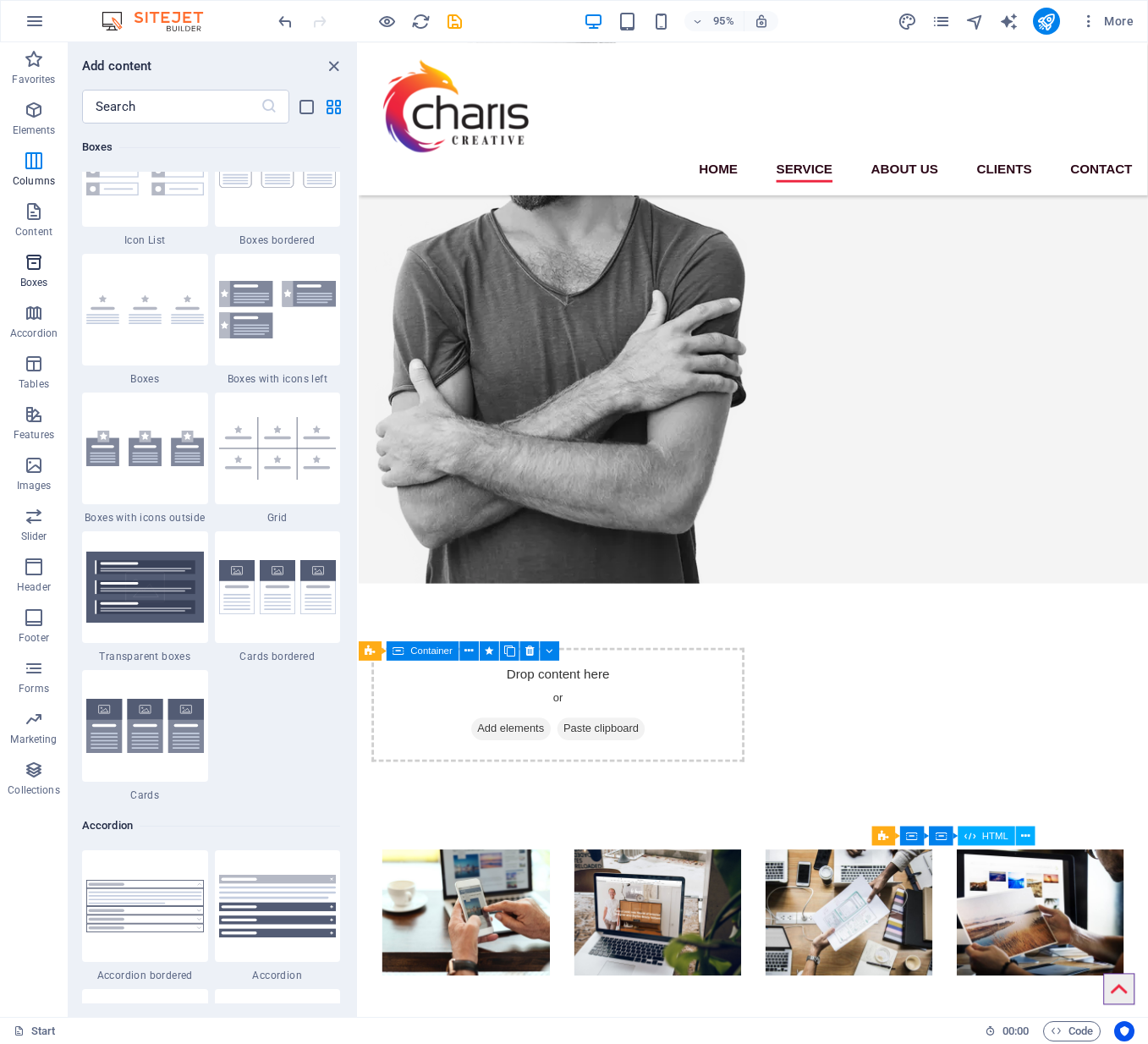
scroll to position [4750, 0]
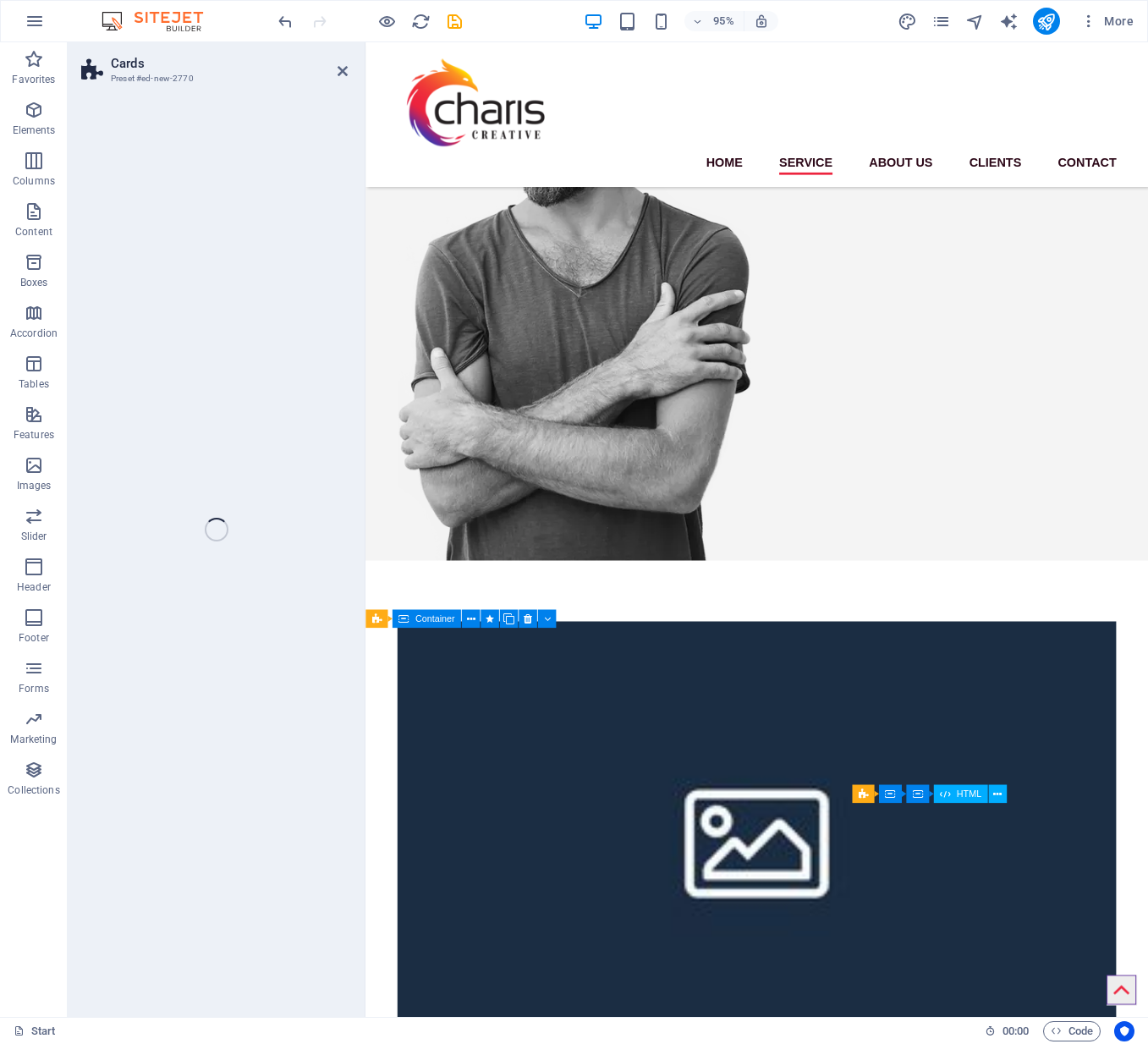
select select "rem"
select select "preset-image-boxes-v3-border"
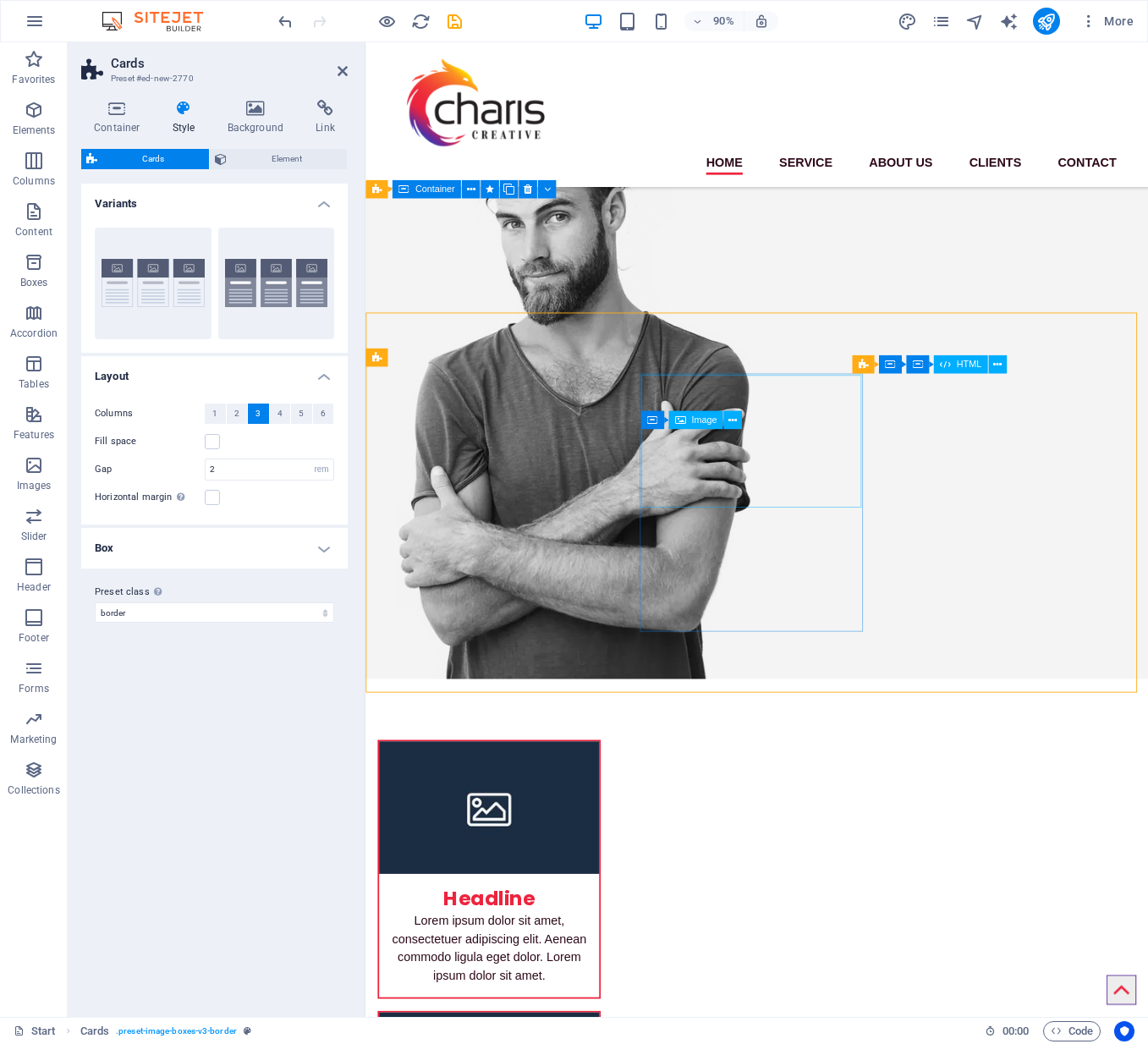
scroll to position [498, 0]
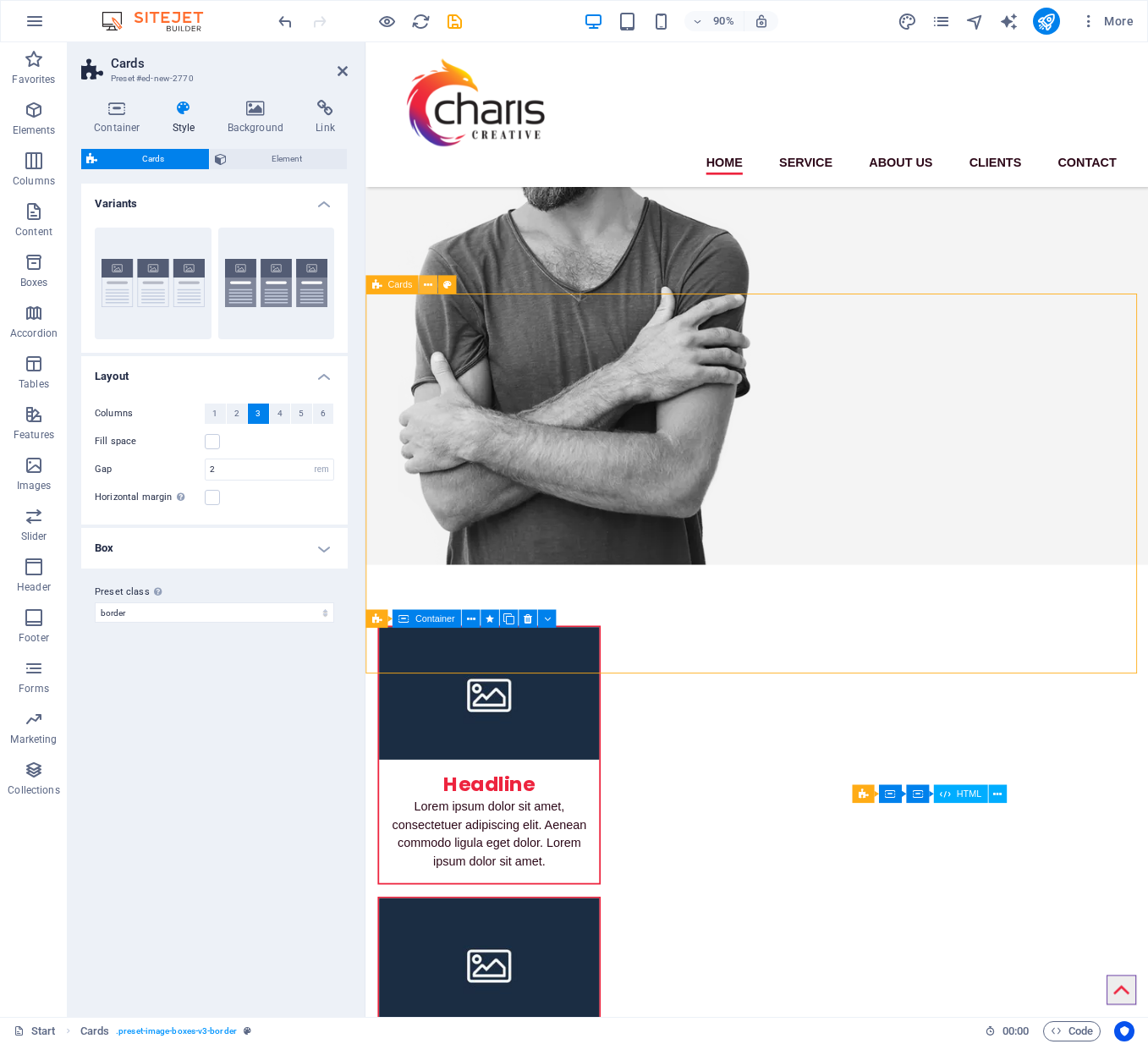
click at [427, 286] on icon at bounding box center [428, 284] width 9 height 16
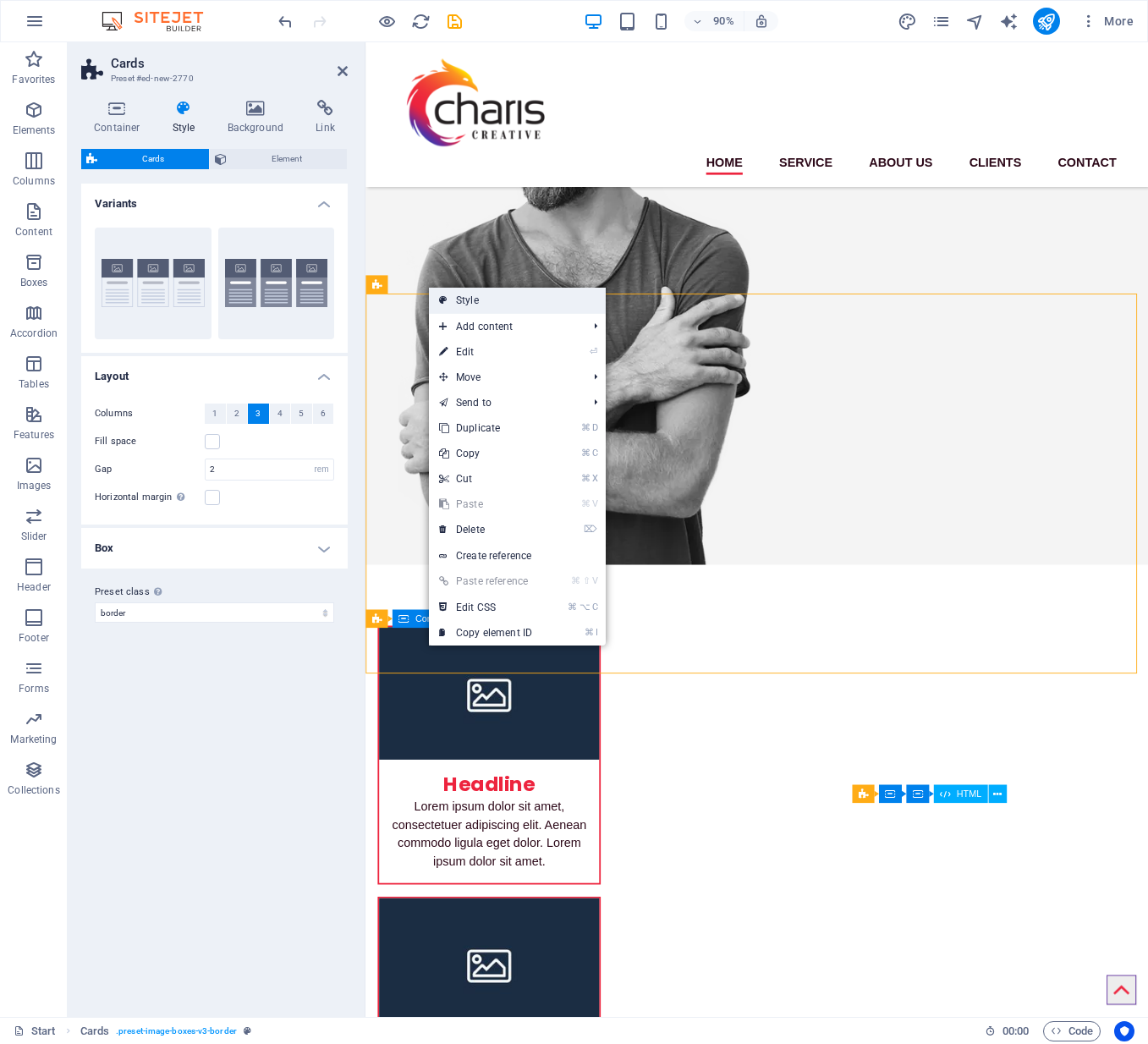
click at [453, 297] on link "Style" at bounding box center [517, 300] width 177 height 25
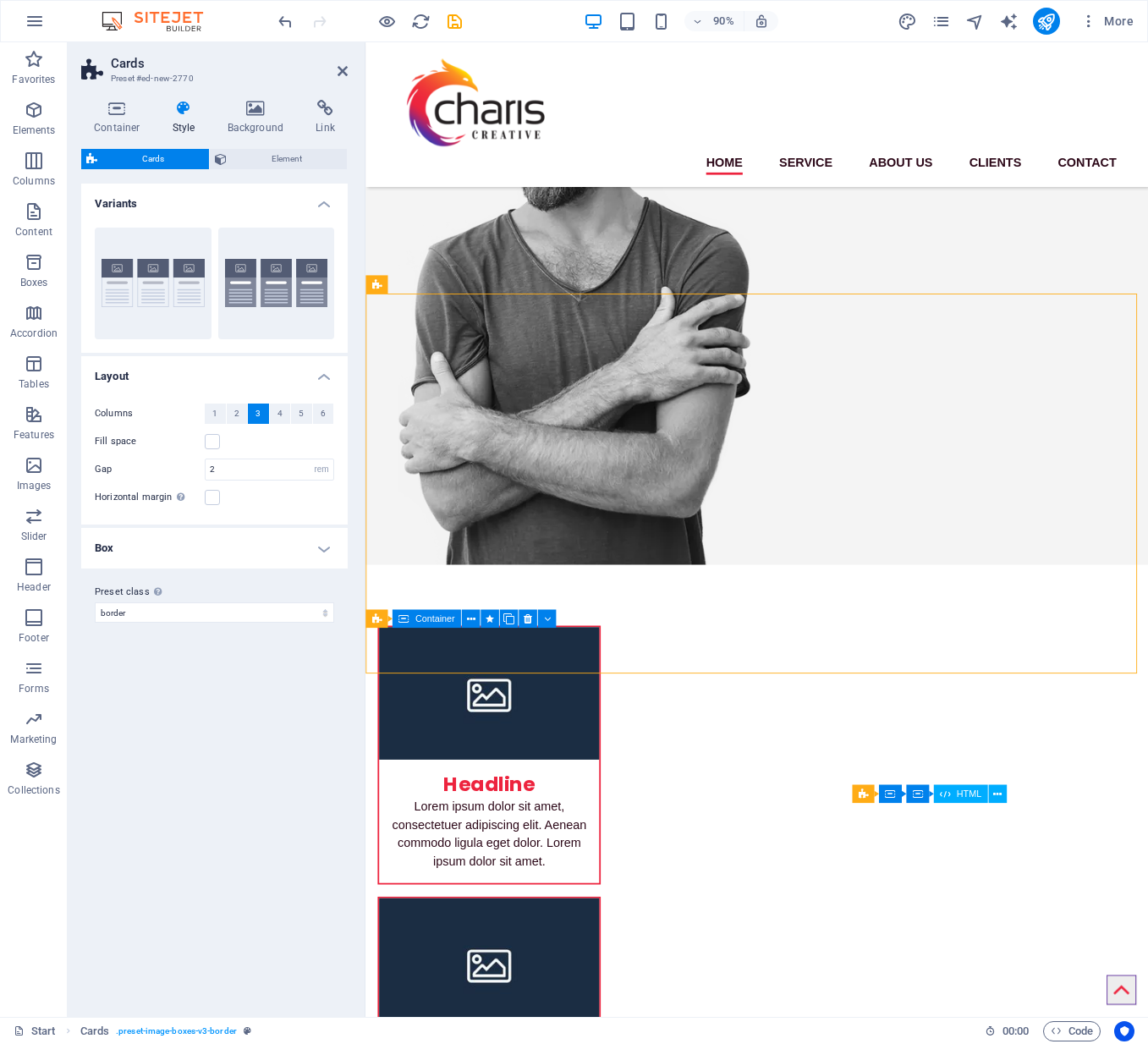
click at [322, 546] on h4 "Box" at bounding box center [214, 549] width 266 height 41
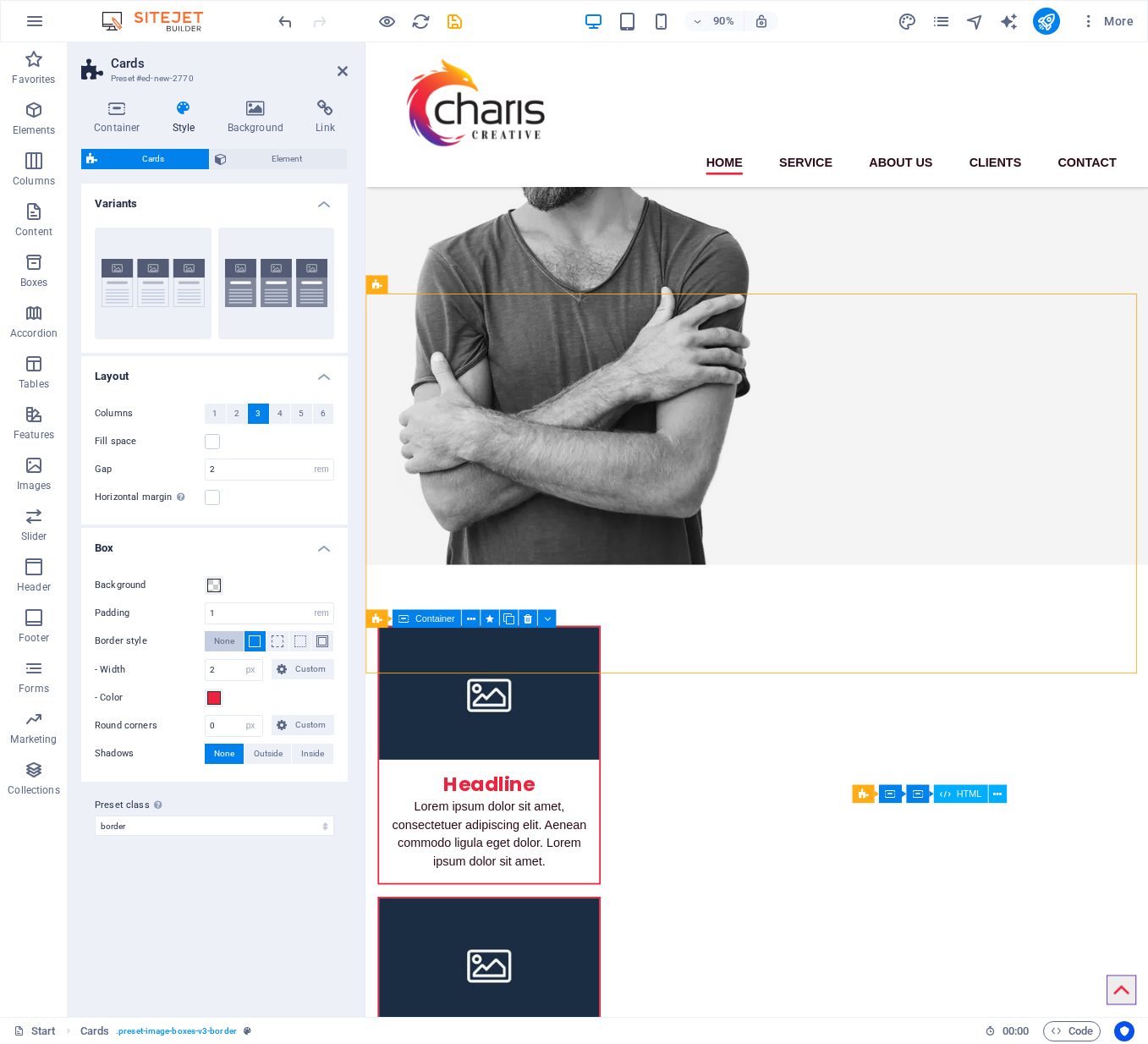
click at [227, 642] on span "None" at bounding box center [224, 640] width 20 height 20
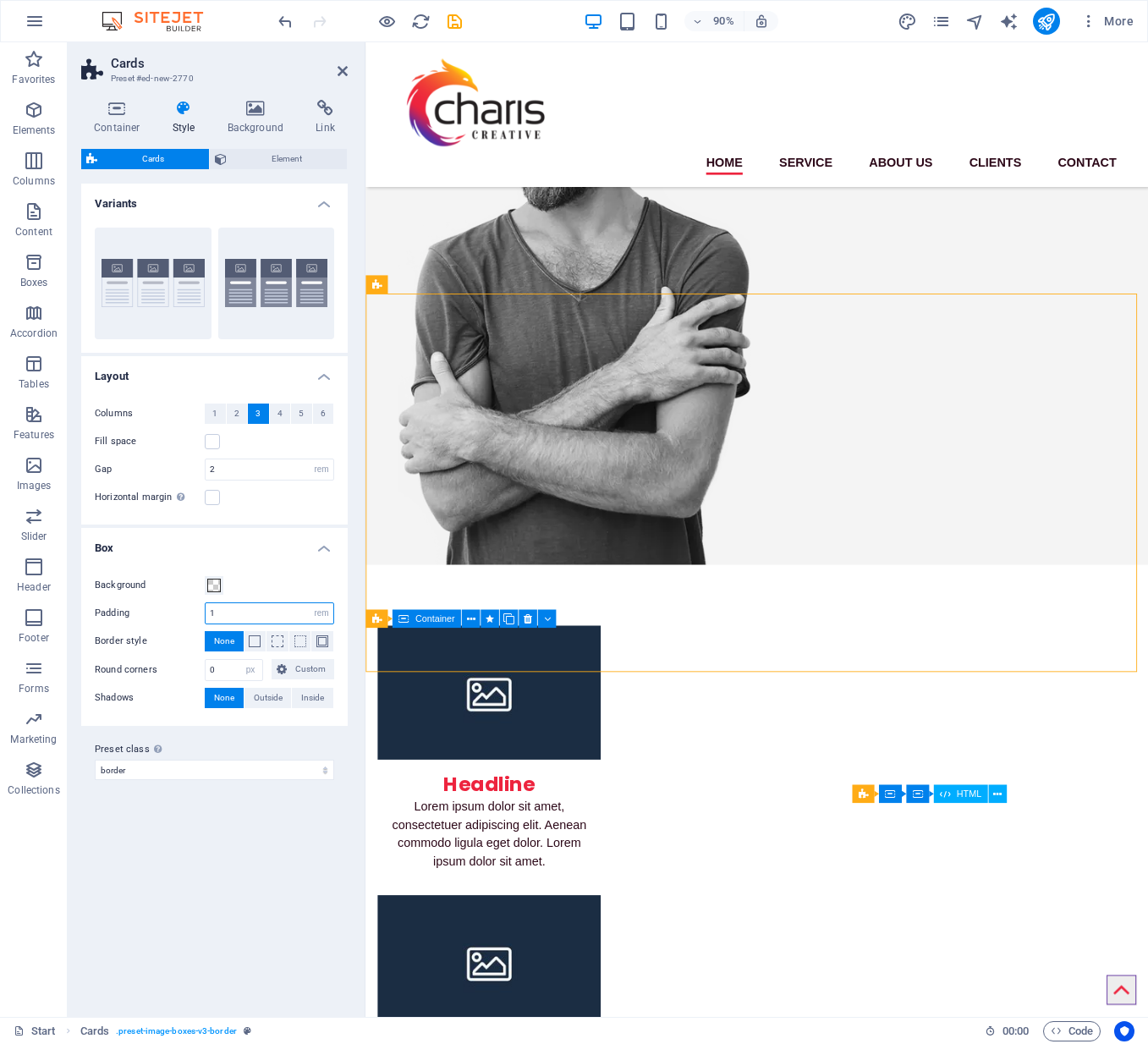
click at [230, 615] on input "1" at bounding box center [269, 613] width 127 height 20
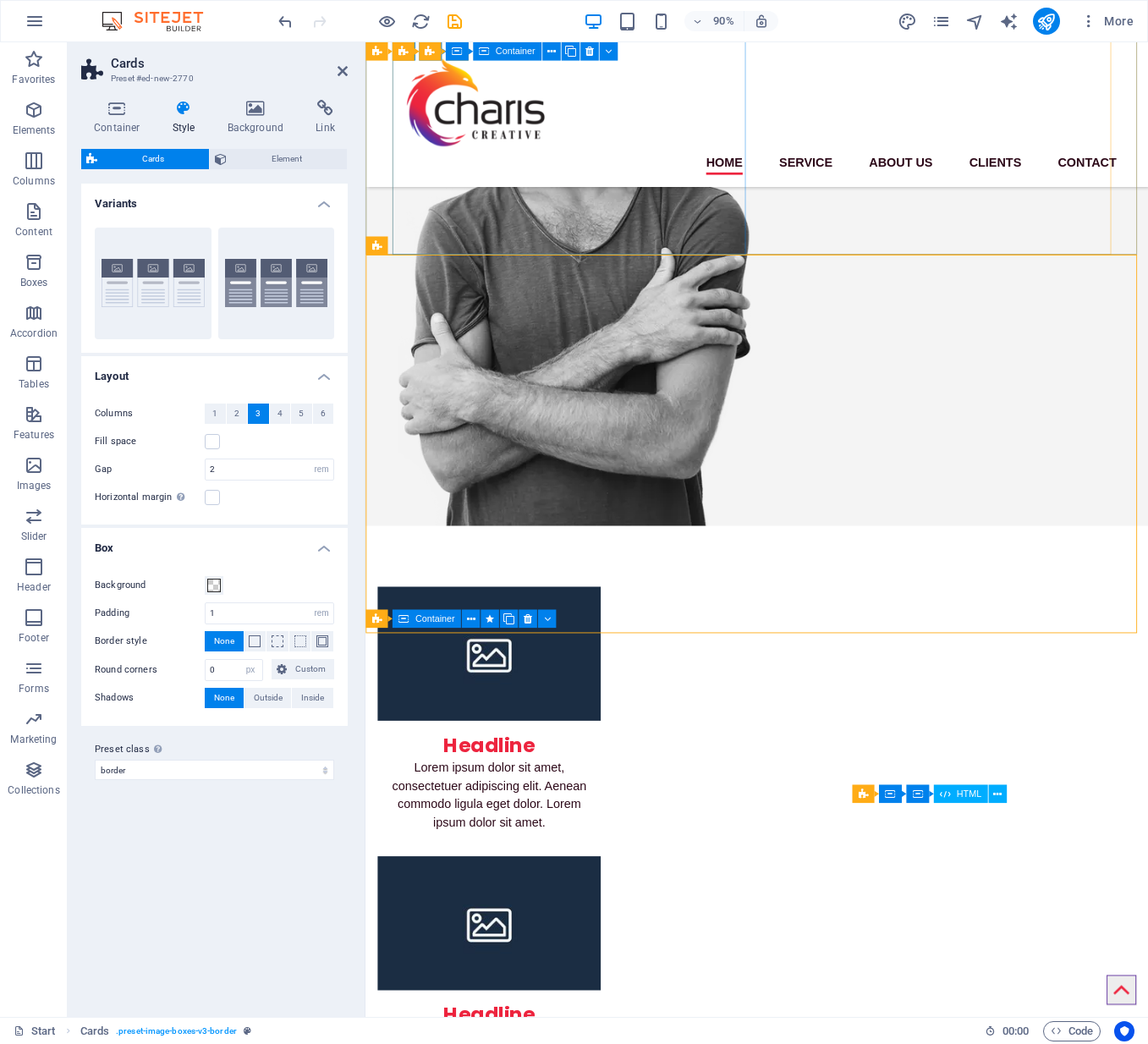
scroll to position [584, 0]
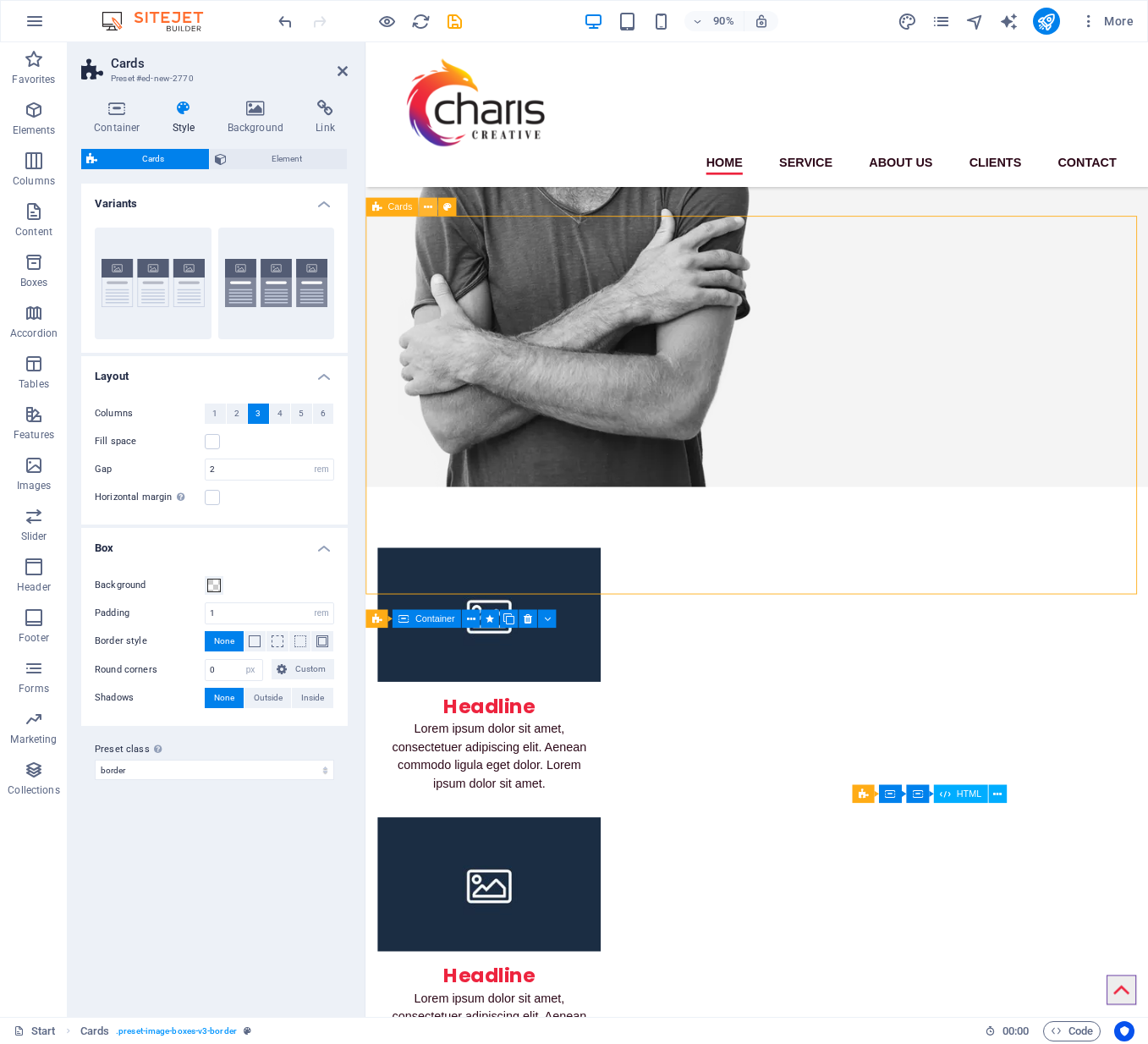
click at [427, 207] on icon at bounding box center [428, 207] width 9 height 16
click at [409, 536] on div "Headline Lorem ipsum dolor sit amet, consectetuer adipiscing elit. Aenean commo…" at bounding box center [799, 1046] width 869 height 1020
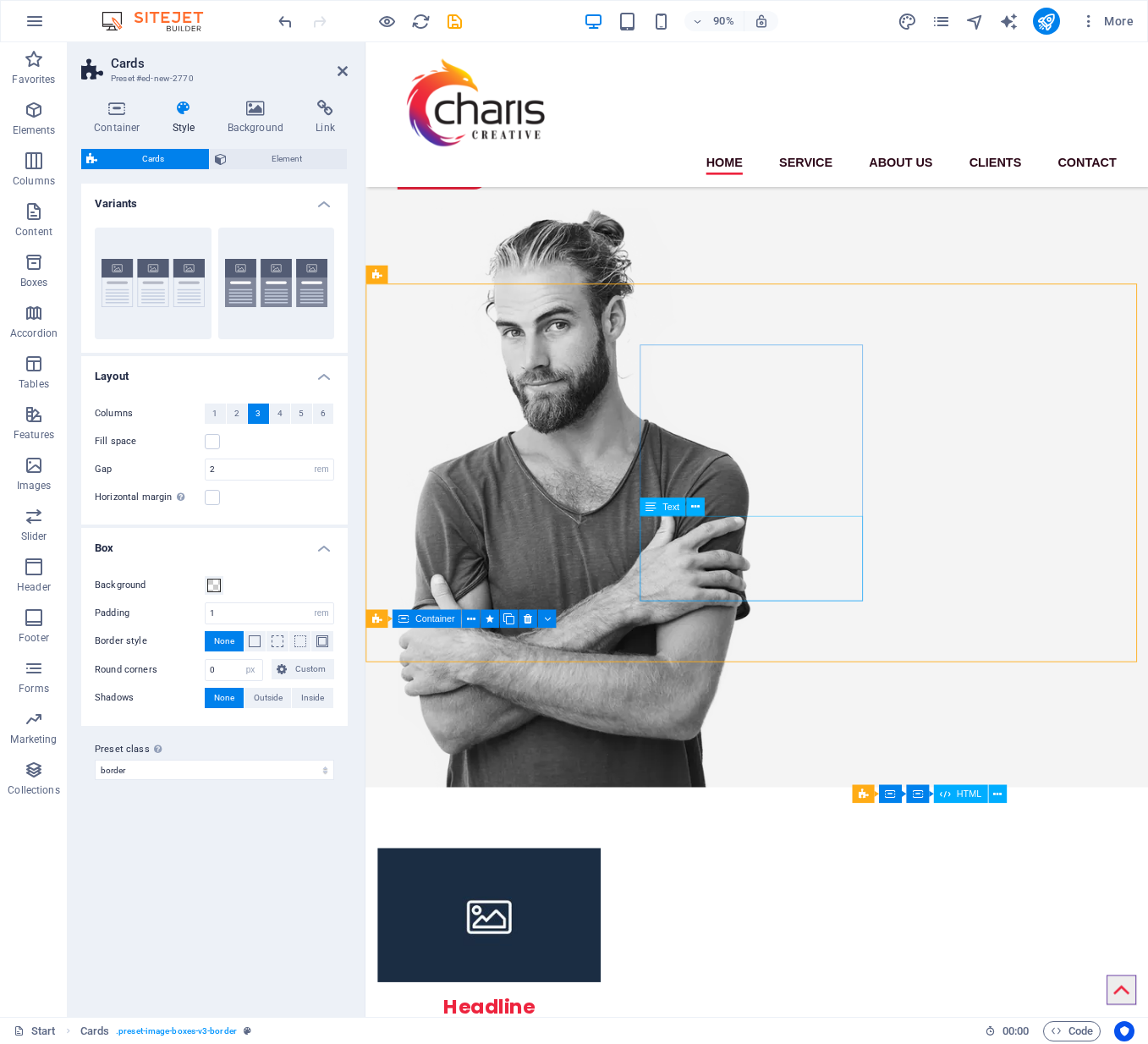
scroll to position [160, 0]
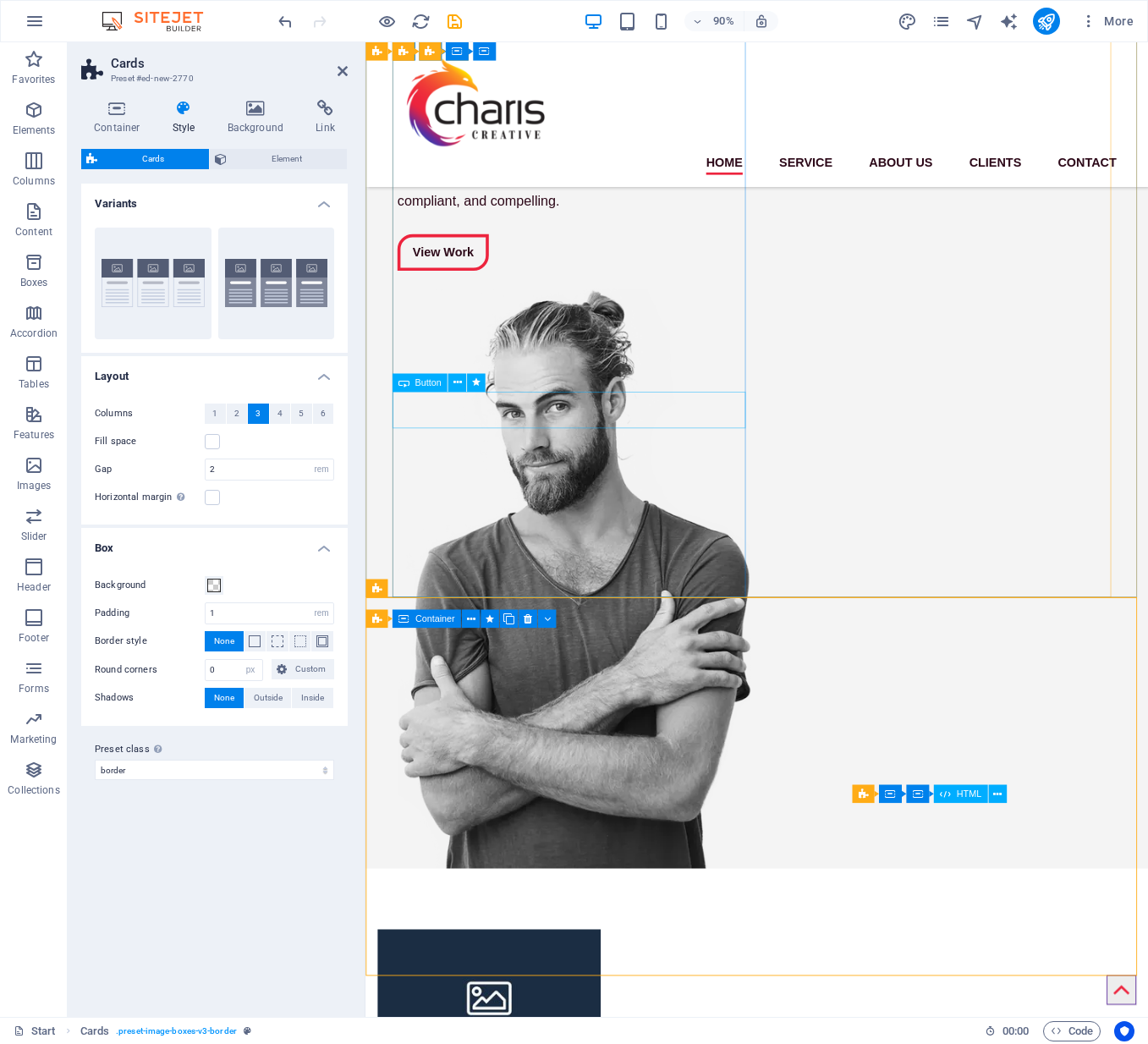
click at [488, 296] on div "View Work" at bounding box center [597, 276] width 392 height 41
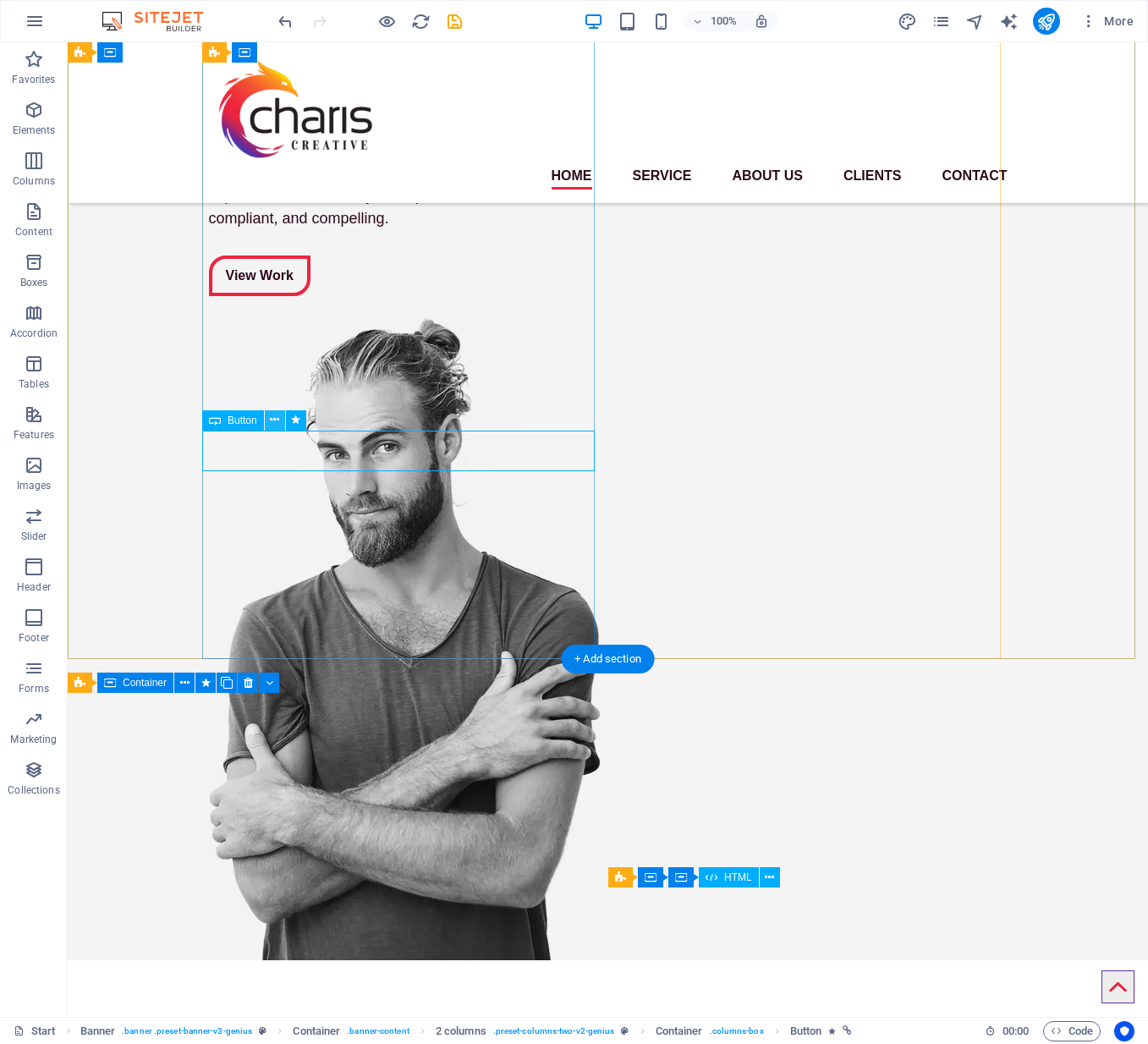
click at [272, 415] on icon at bounding box center [274, 420] width 10 height 17
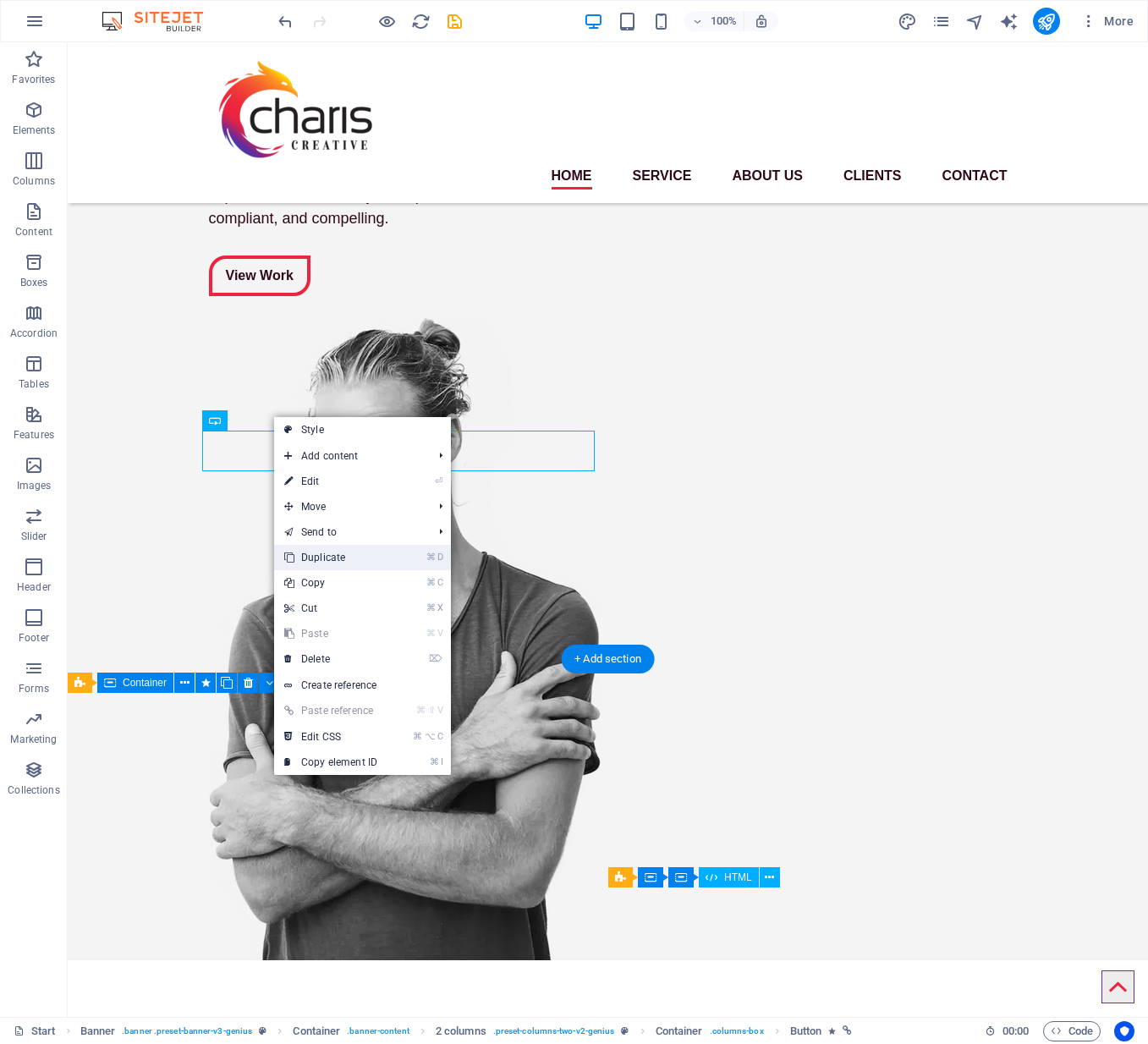
click at [334, 554] on link "⌘ D Duplicate" at bounding box center [330, 557] width 113 height 25
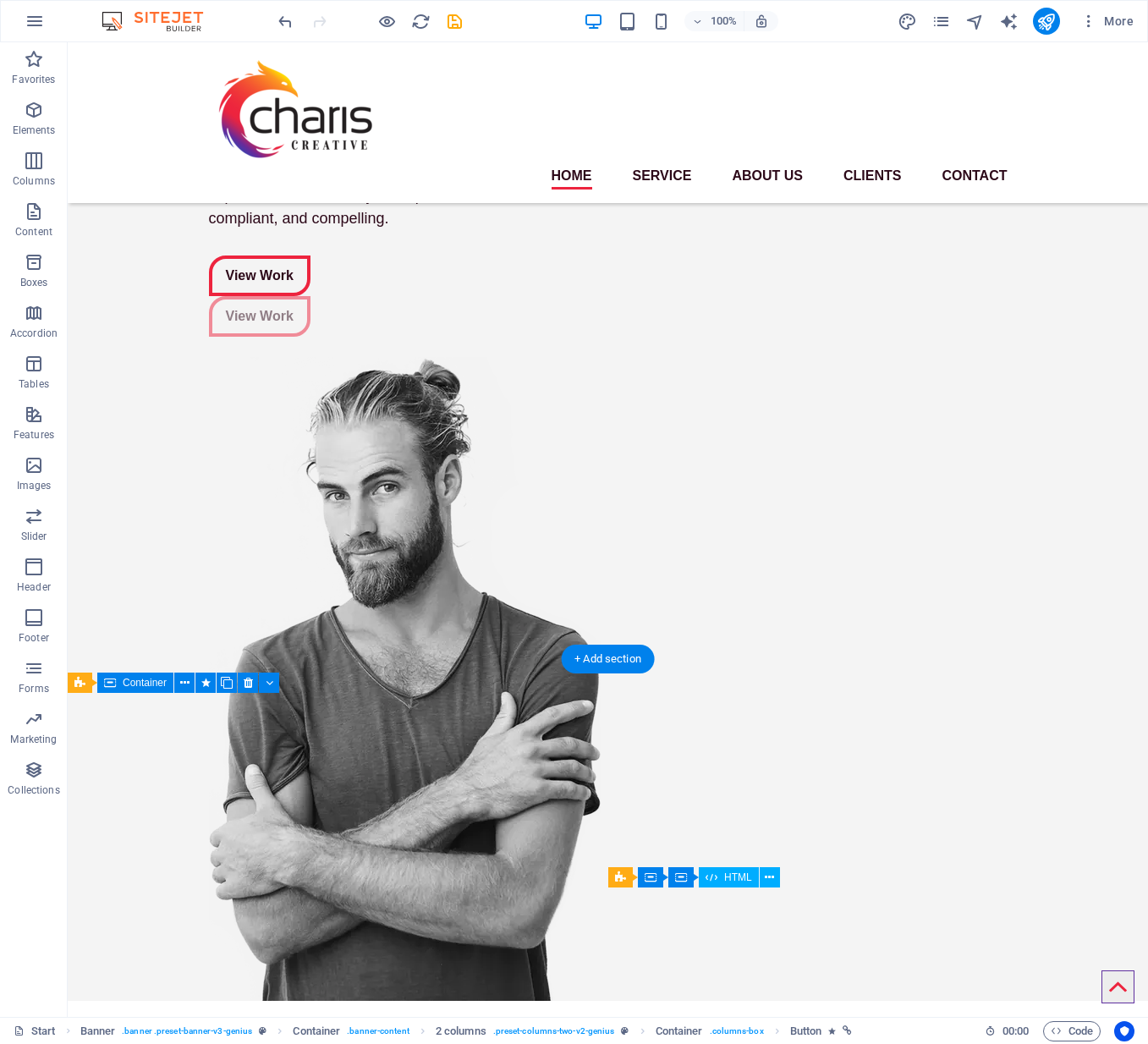
drag, startPoint x: 242, startPoint y: 412, endPoint x: 348, endPoint y: 473, distance: 122.3
click at [68, 42] on div "View Work" at bounding box center [68, 42] width 0 height 0
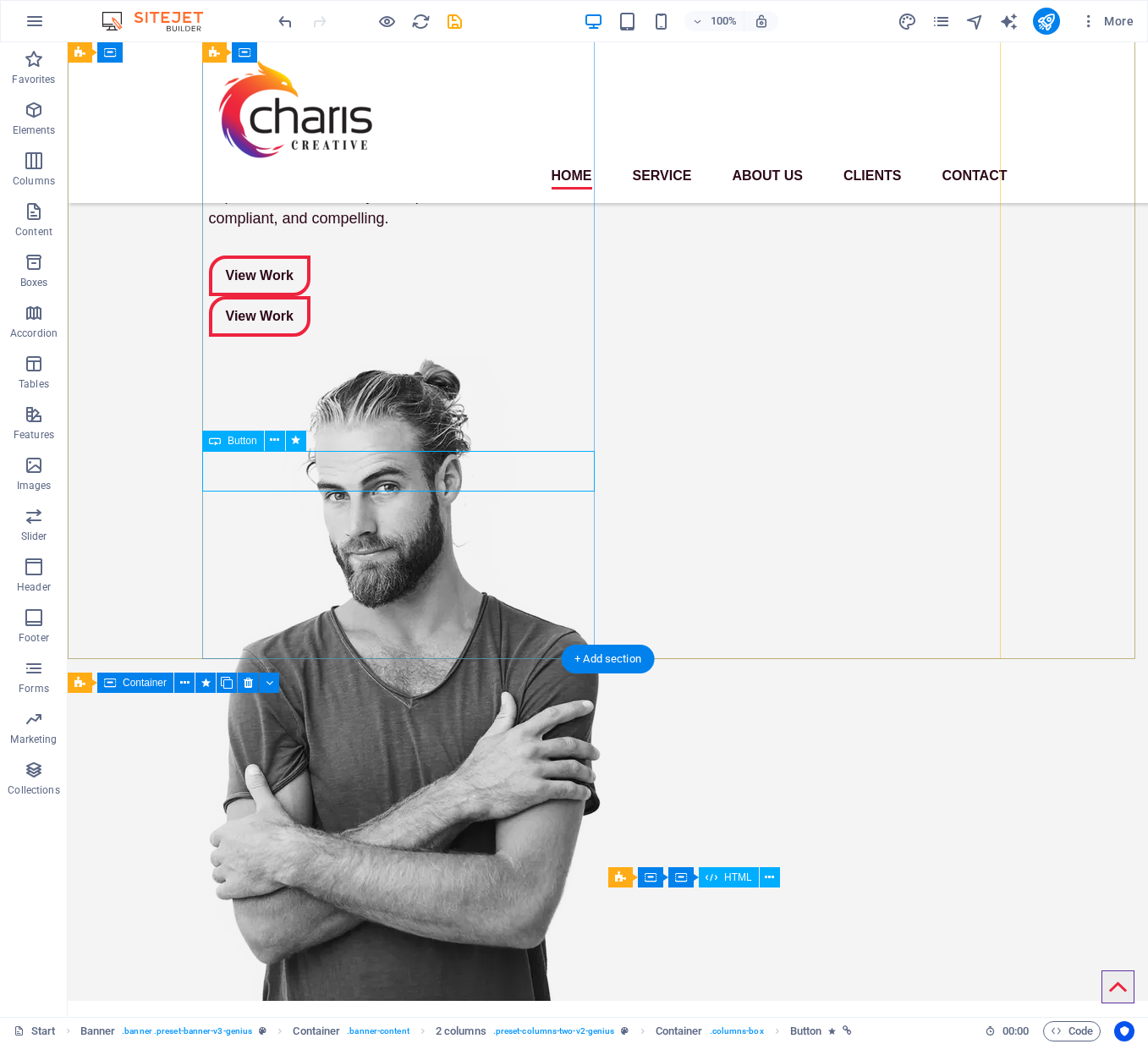
click at [382, 337] on div "View Work" at bounding box center [405, 317] width 392 height 41
click at [214, 399] on icon at bounding box center [214, 400] width 12 height 20
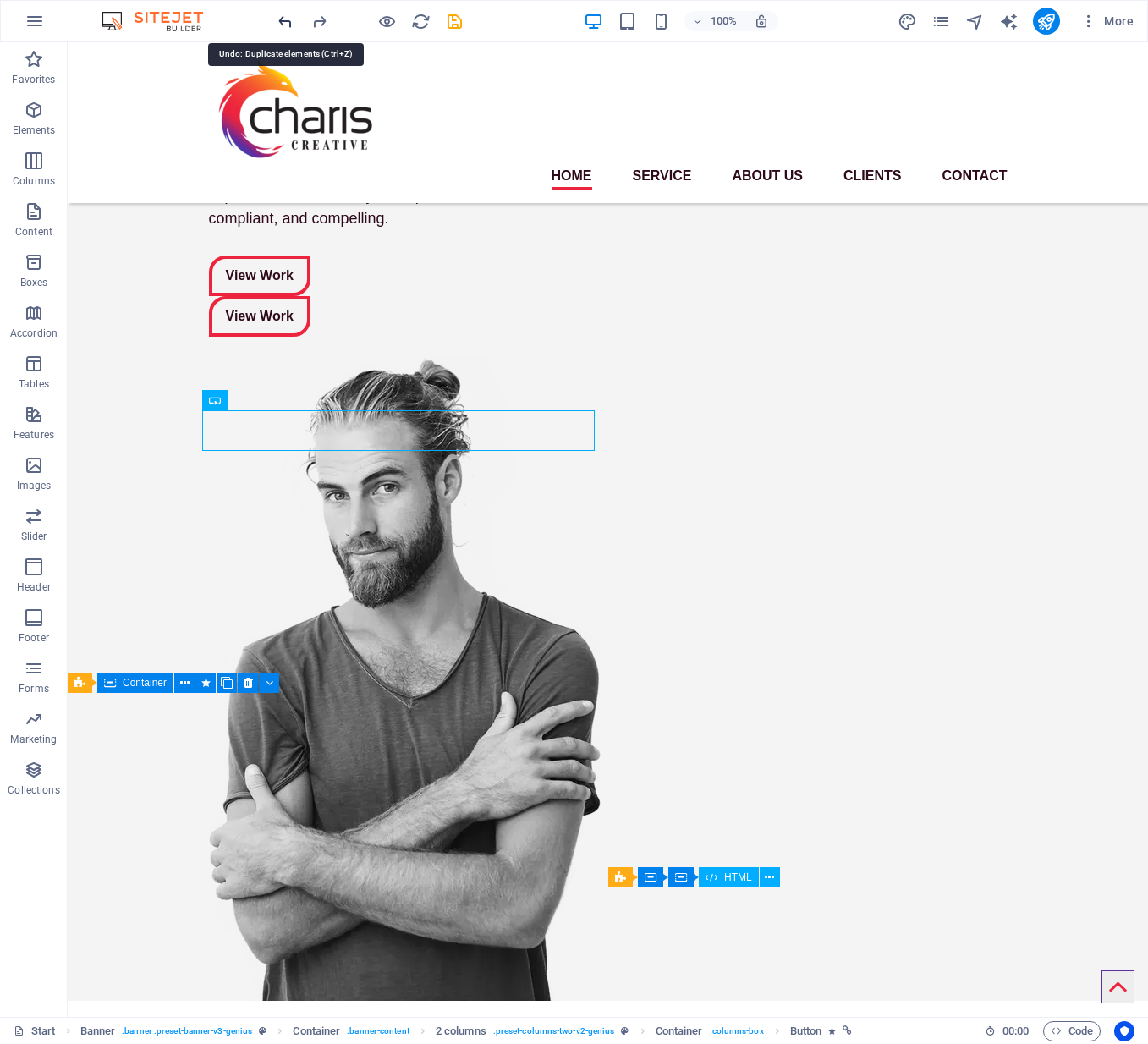
click at [281, 17] on icon "undo" at bounding box center [286, 21] width 19 height 19
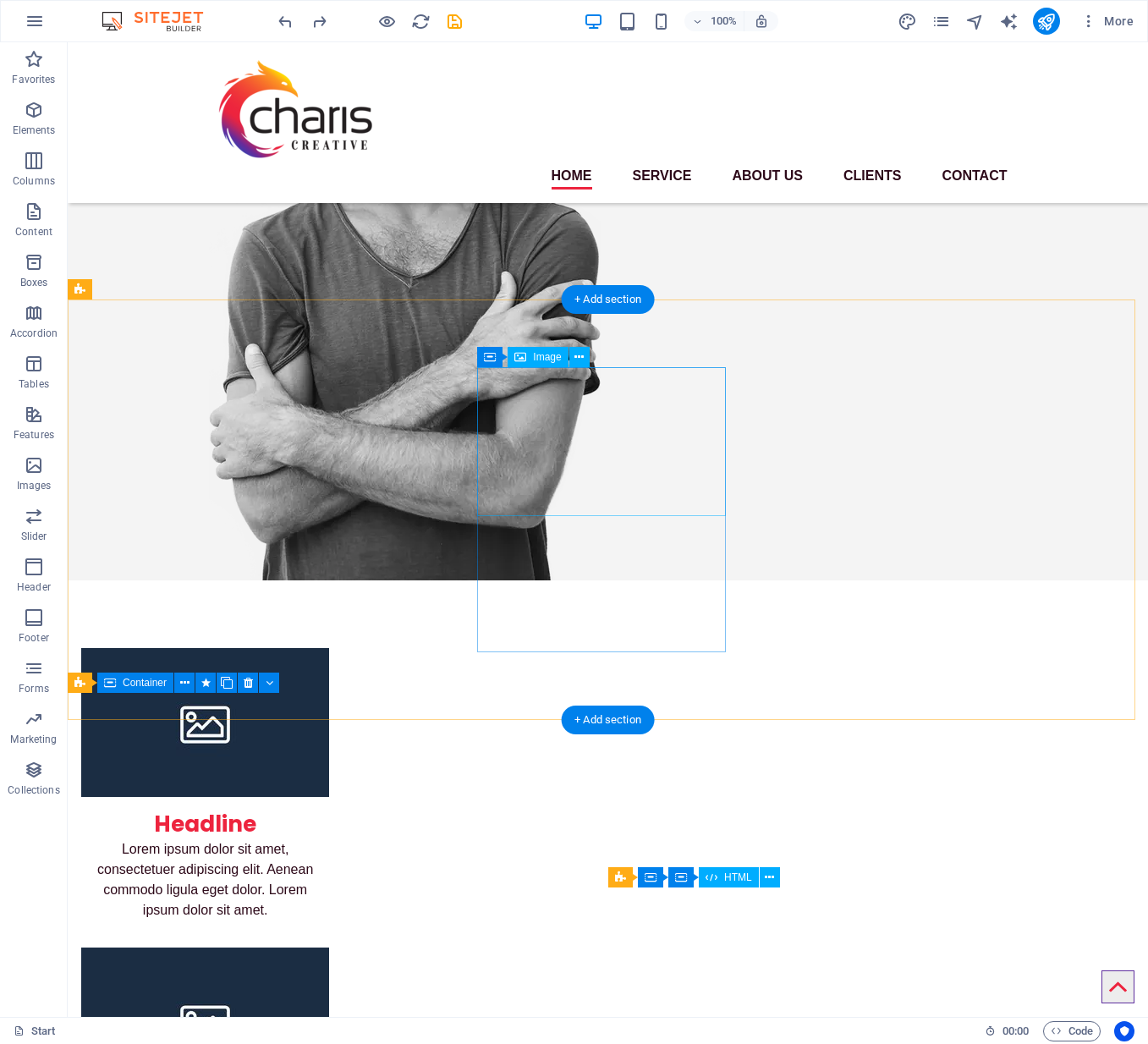
scroll to position [550, 0]
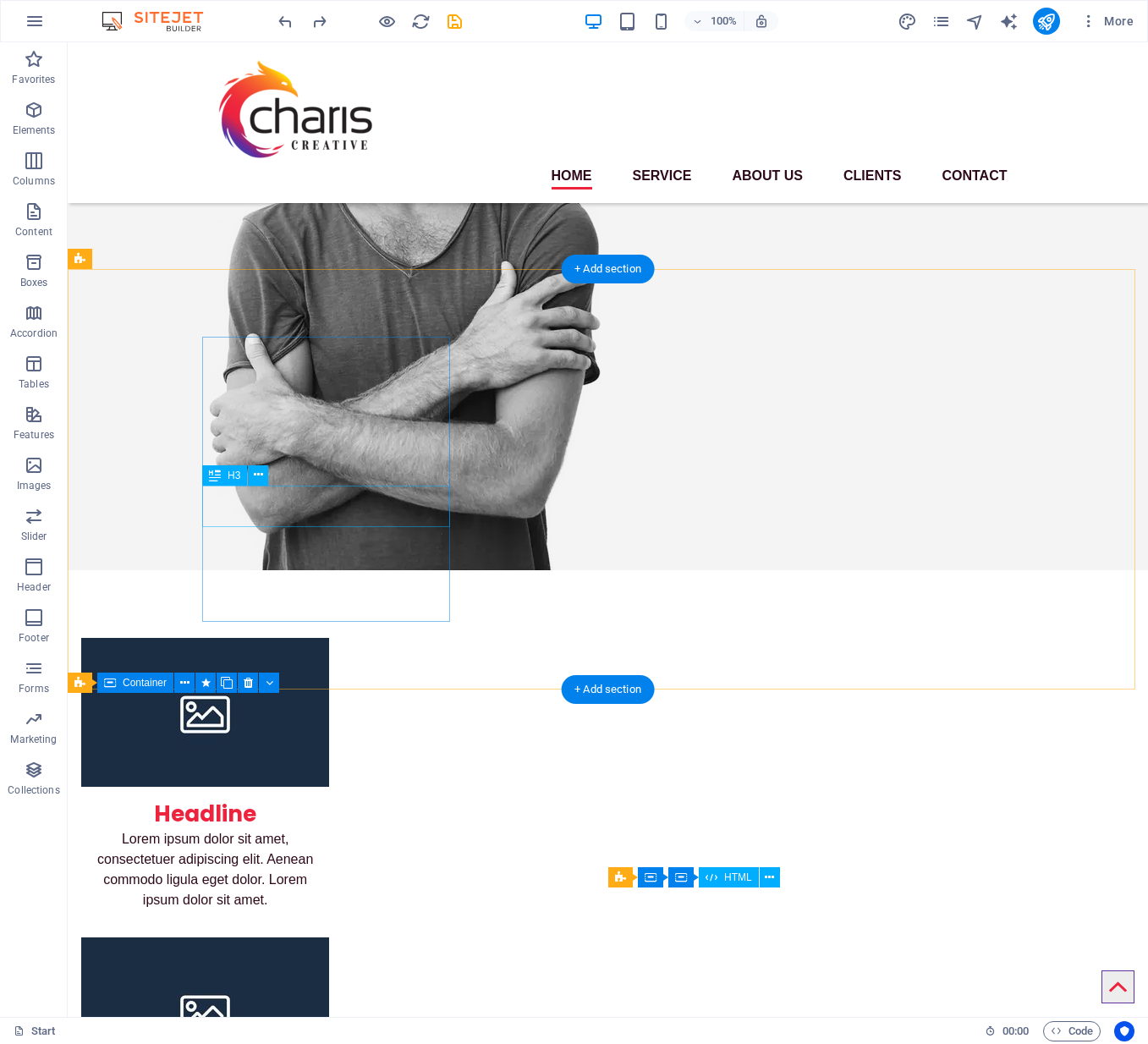
click at [329, 787] on div "Headline" at bounding box center [205, 808] width 248 height 42
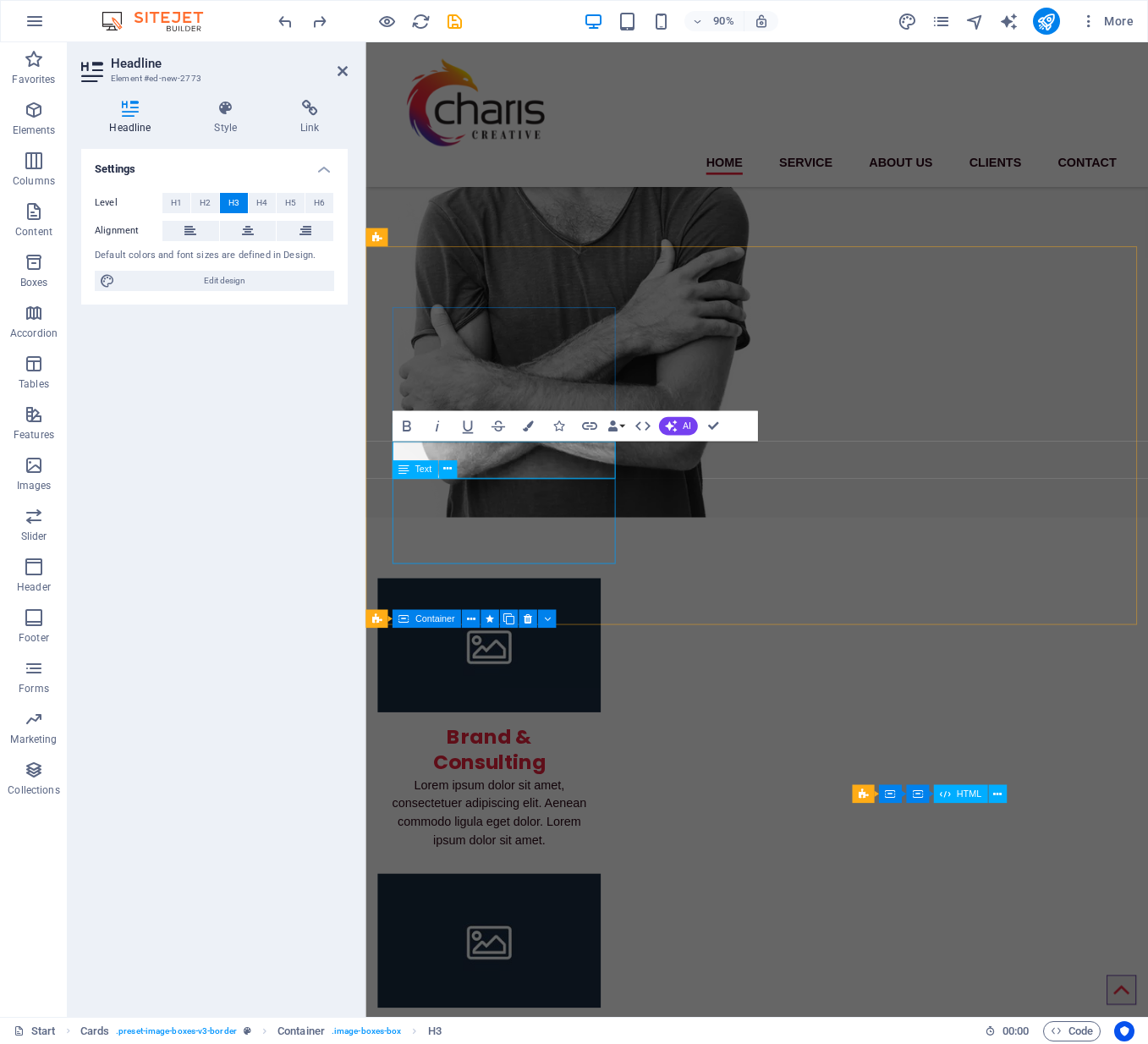
click at [455, 834] on div "Lorem ipsum dolor sit amet, consectetuer adipiscing elit. Aenean commodo ligula…" at bounding box center [502, 905] width 248 height 95
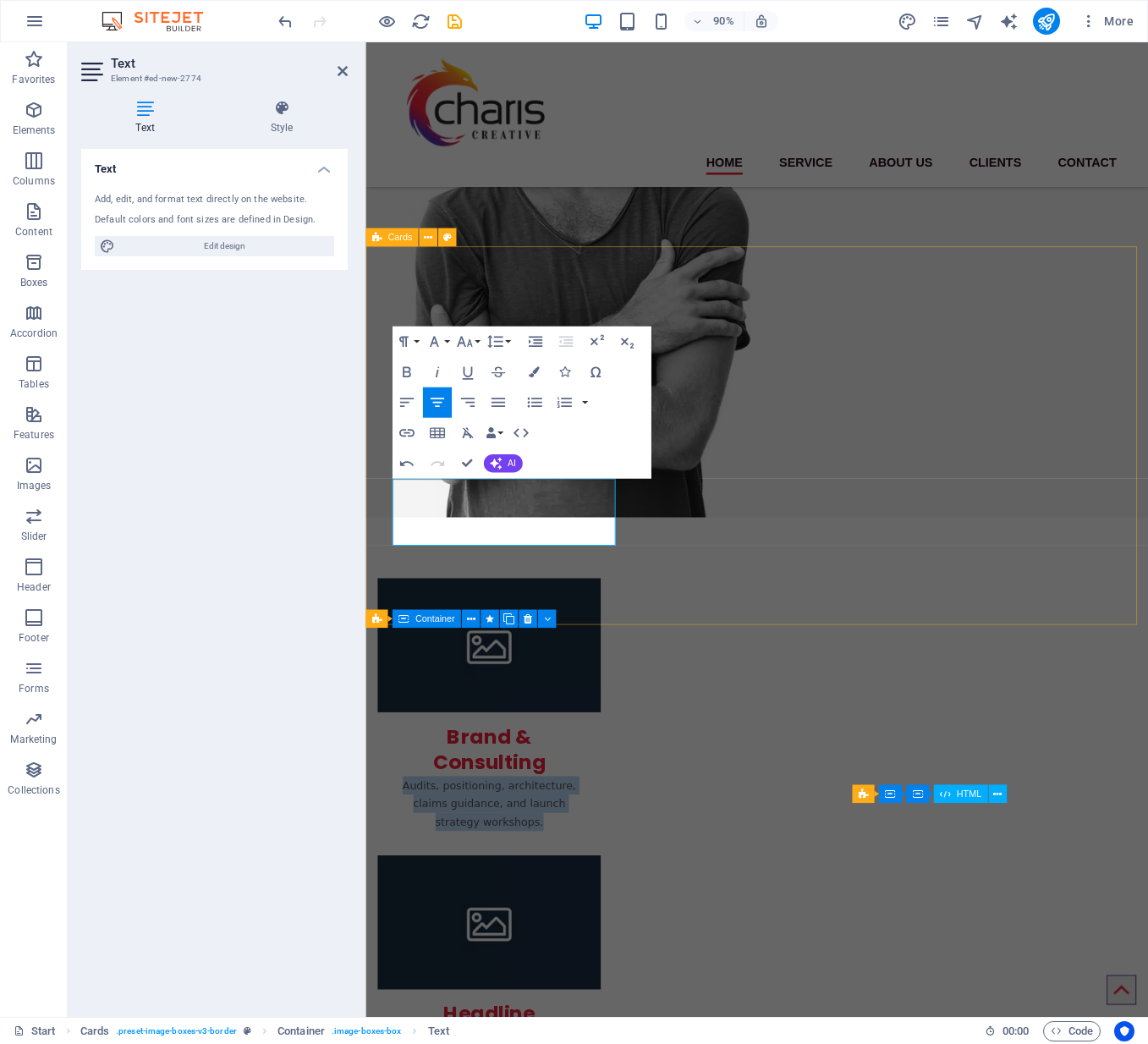
drag, startPoint x: 572, startPoint y: 566, endPoint x: 790, endPoint y: 458, distance: 243.3
click at [444, 340] on button "Font Family" at bounding box center [436, 342] width 29 height 31
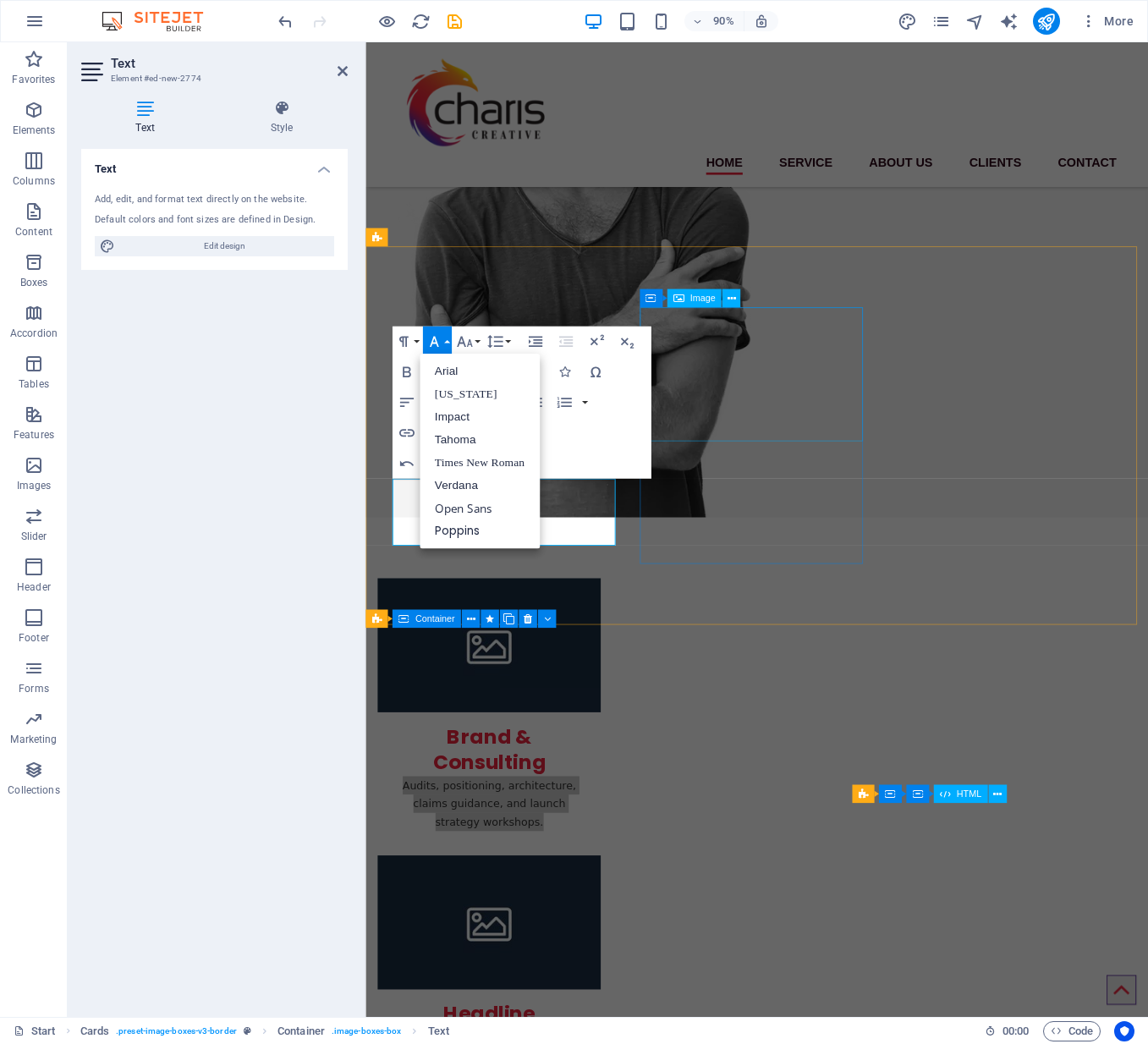
click at [631, 425] on div "Paragraph Format Normal Heading 1 Heading 2 Heading 3 Heading 4 Heading 5 Headi…" at bounding box center [521, 403] width 259 height 153
click at [412, 339] on icon "button" at bounding box center [403, 341] width 18 height 18
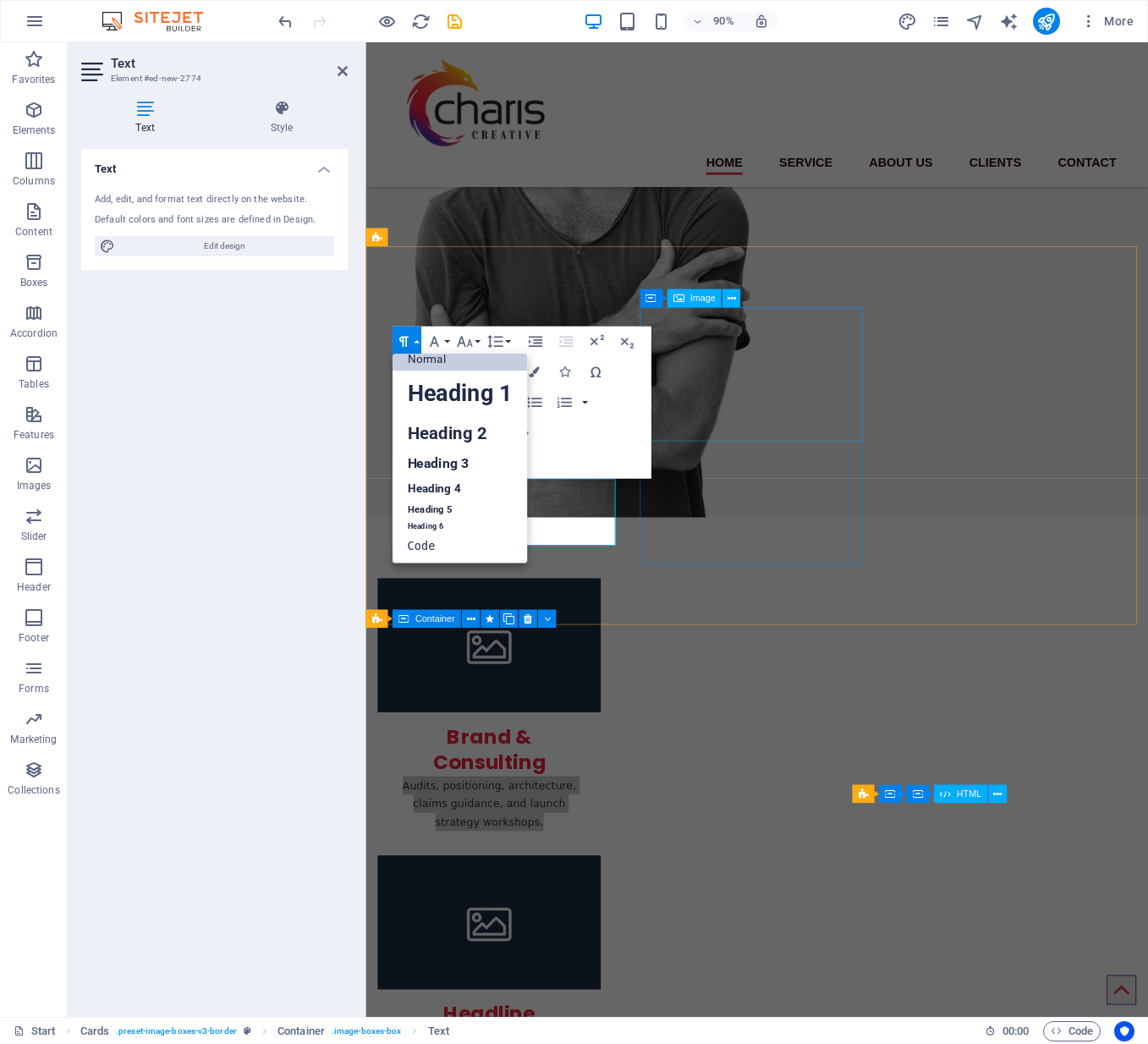
scroll to position [13, 0]
click at [433, 364] on link "Normal" at bounding box center [460, 360] width 135 height 23
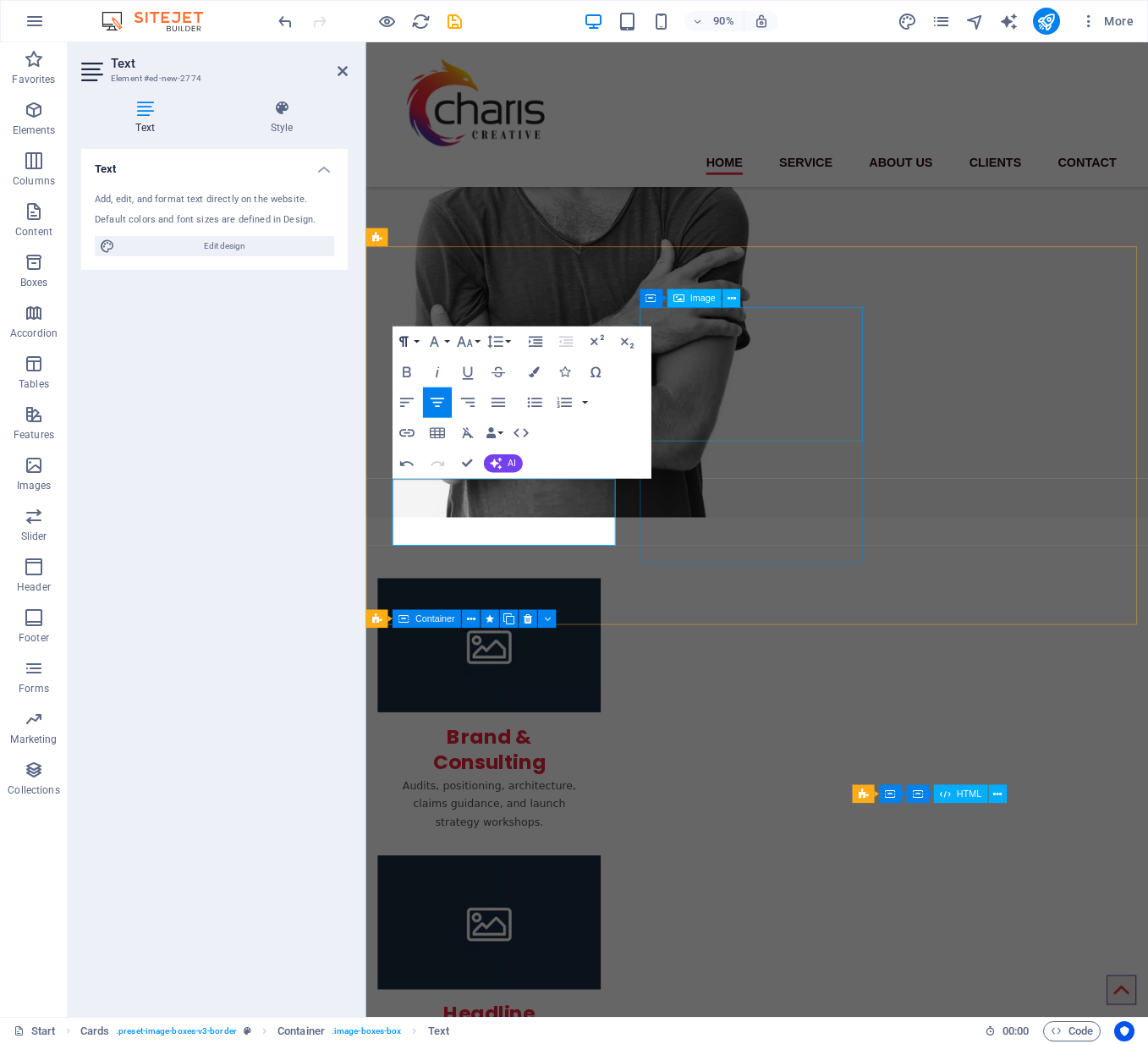
click at [413, 342] on button "Paragraph Format" at bounding box center [406, 342] width 29 height 31
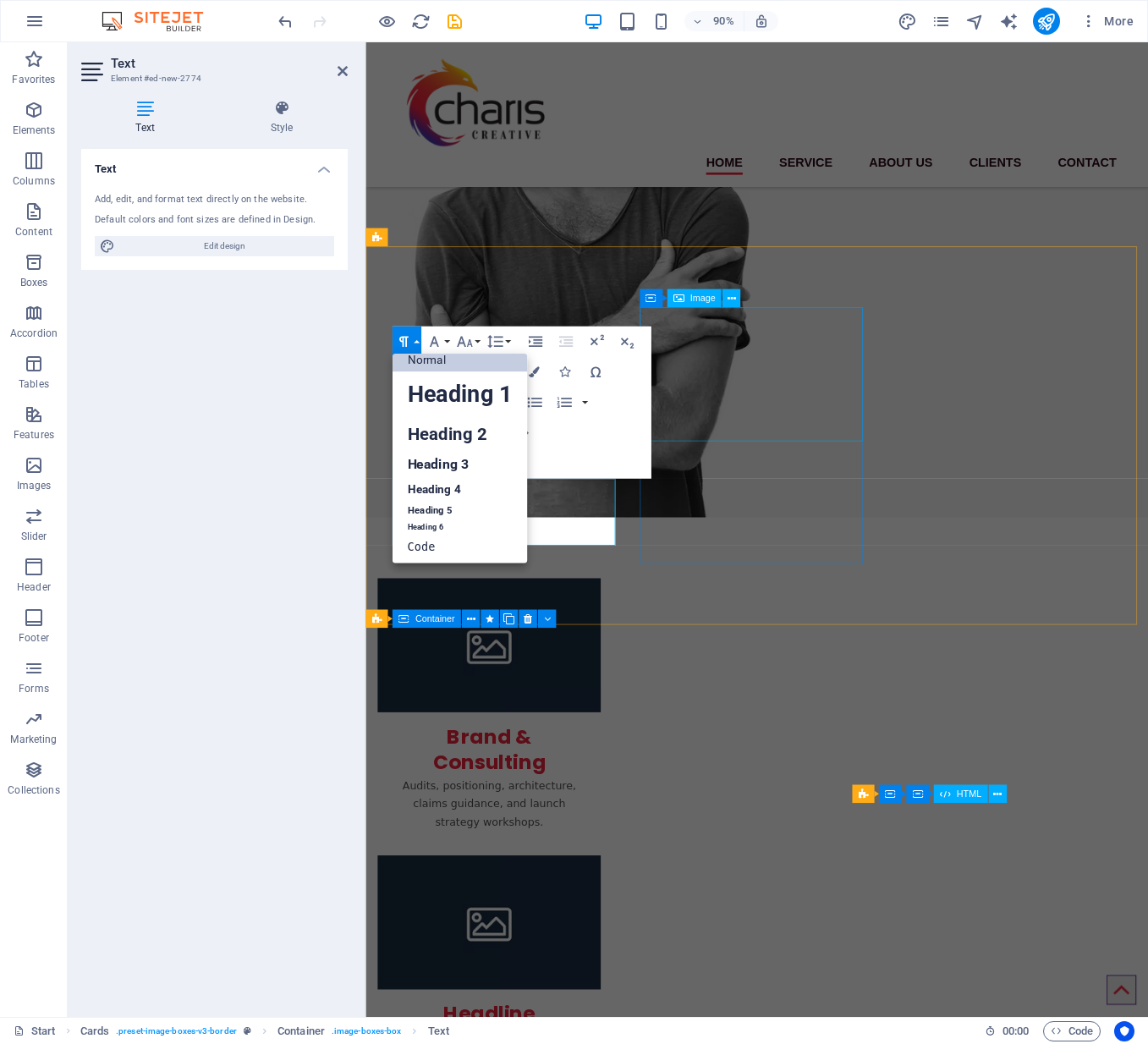
click at [423, 362] on link "Normal" at bounding box center [460, 360] width 135 height 23
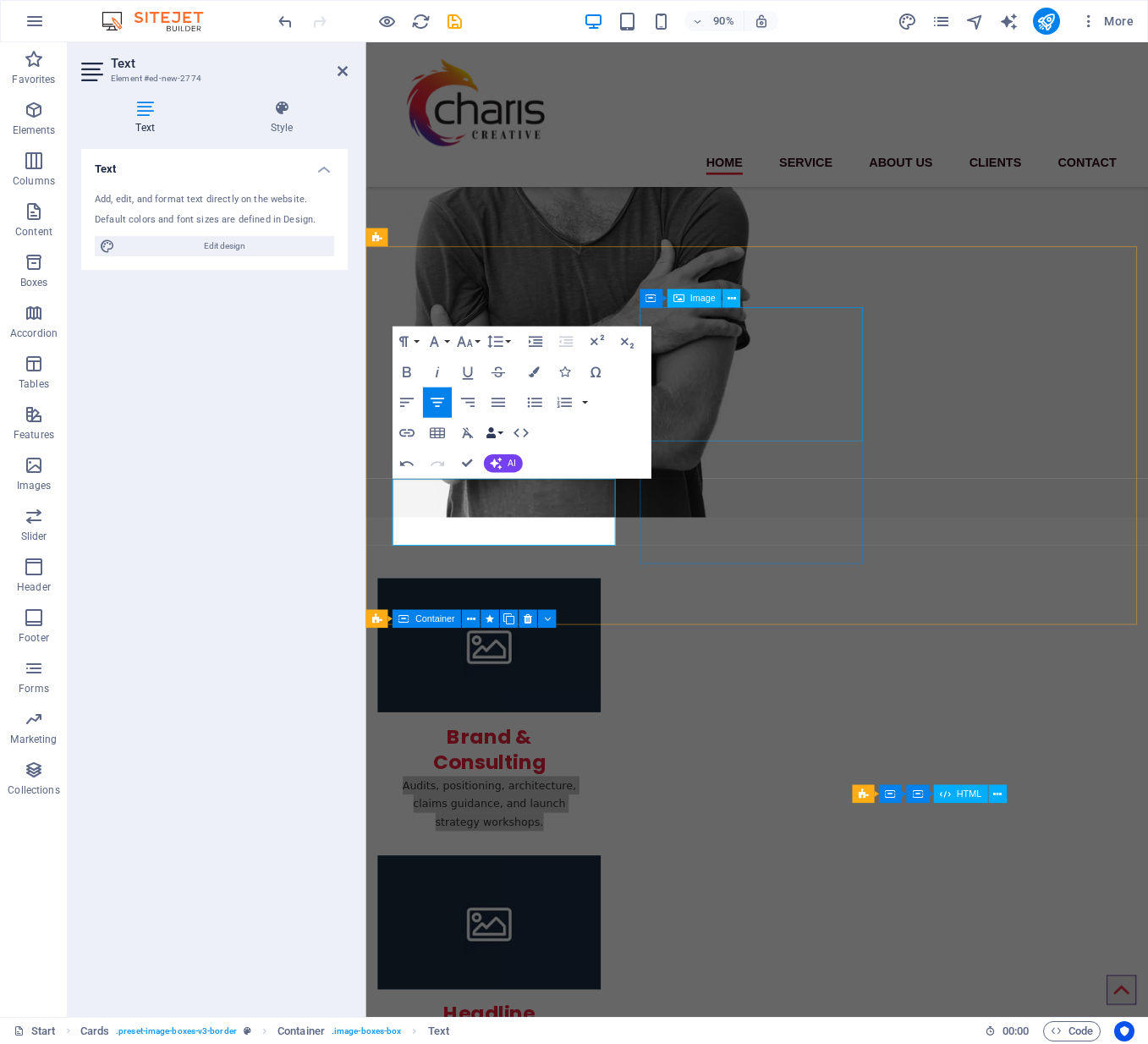
click at [498, 431] on button "Data Bindings" at bounding box center [493, 434] width 21 height 31
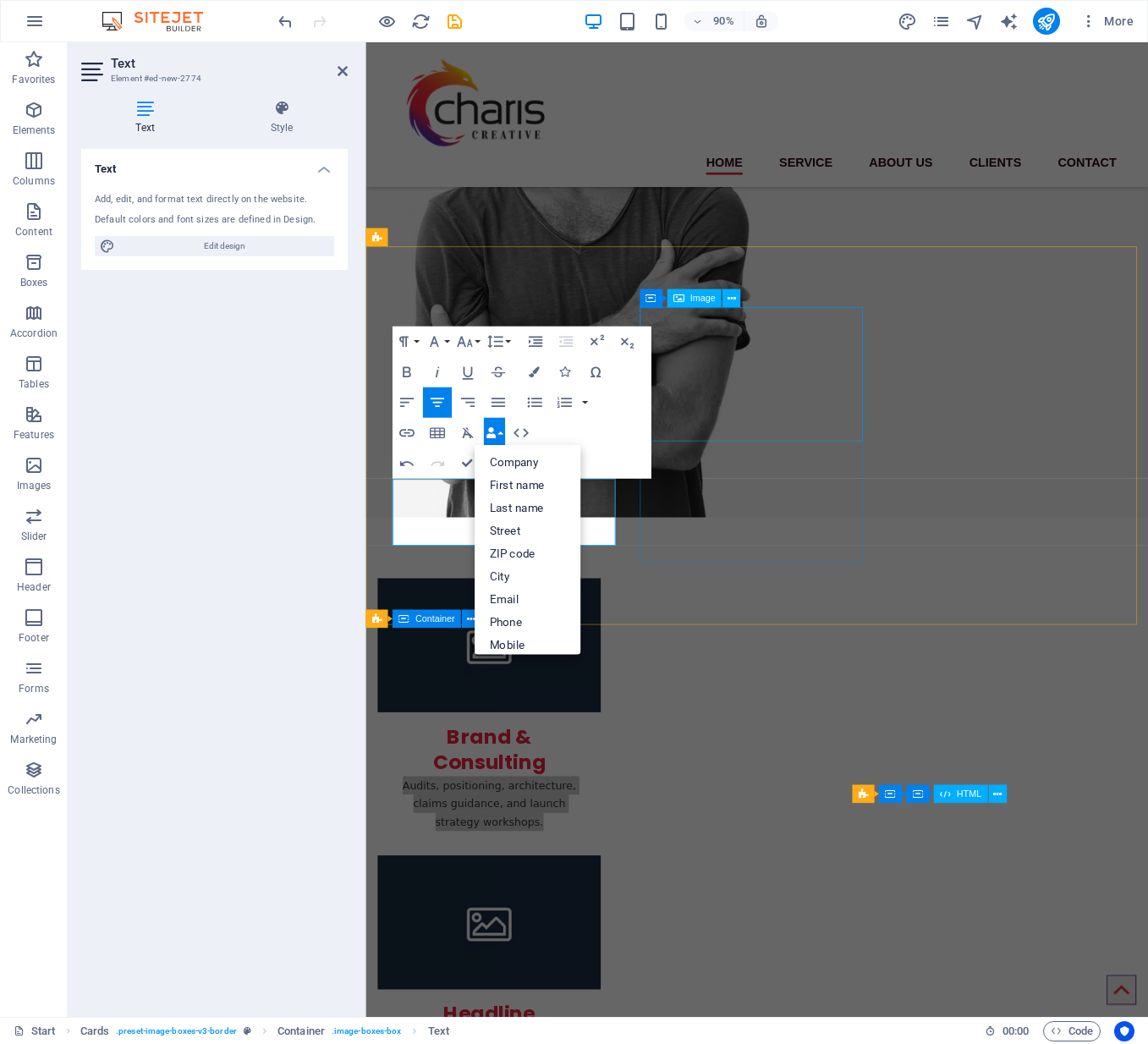
click at [595, 433] on div "Paragraph Format Normal Heading 1 Heading 2 Heading 3 Heading 4 Heading 5 Headi…" at bounding box center [521, 403] width 259 height 153
click at [616, 411] on div "Paragraph Format Normal Heading 1 Heading 2 Heading 3 Heading 4 Heading 5 Headi…" at bounding box center [521, 403] width 259 height 153
click at [446, 834] on p "Audits, positioning, architecture, claims guidance, and launch strategy worksho…" at bounding box center [502, 888] width 221 height 61
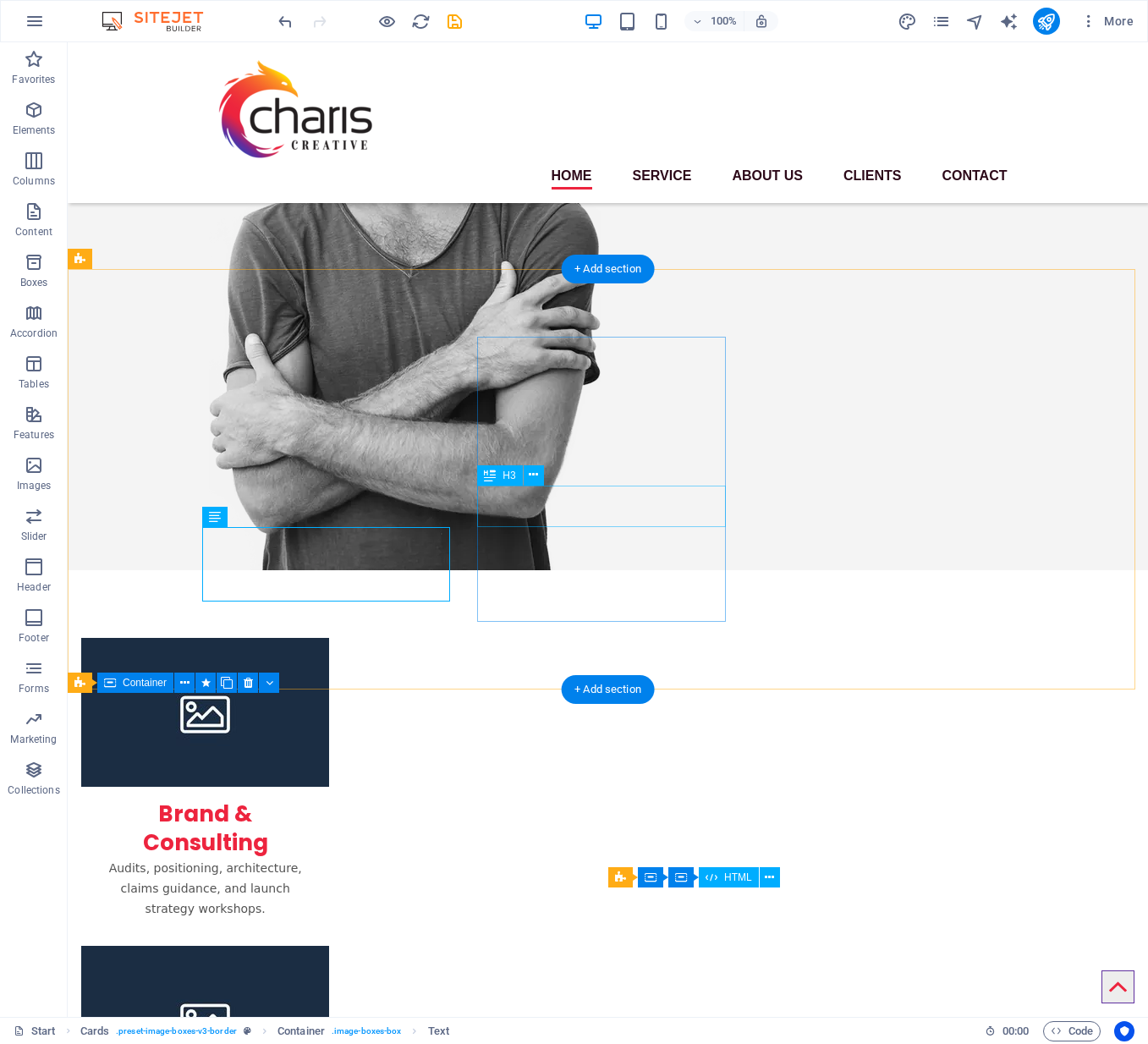
click at [329, 834] on div "Audits, positioning, architecture, claims guidance, and launch strategy worksho…" at bounding box center [205, 894] width 248 height 74
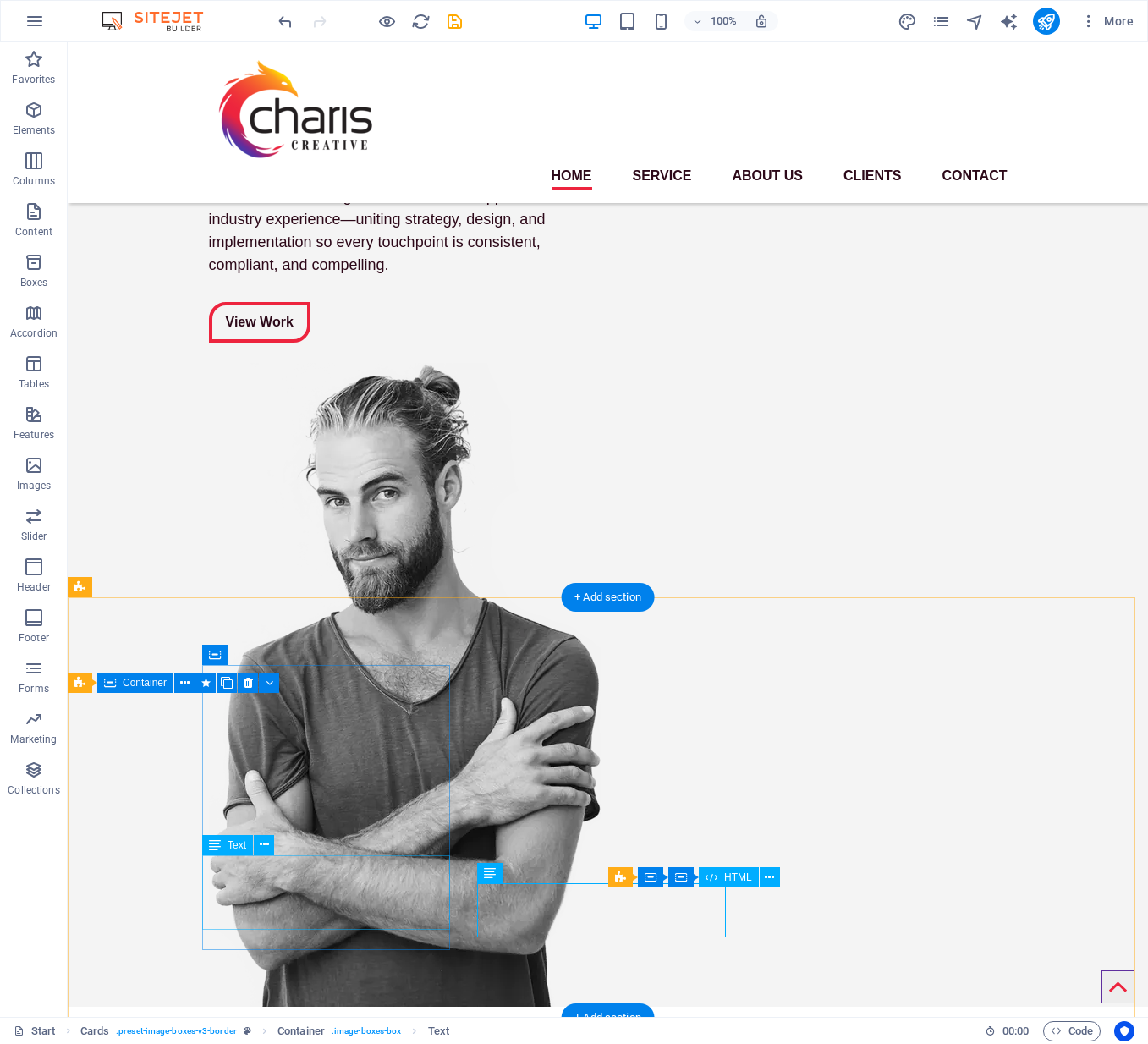
scroll to position [0, 0]
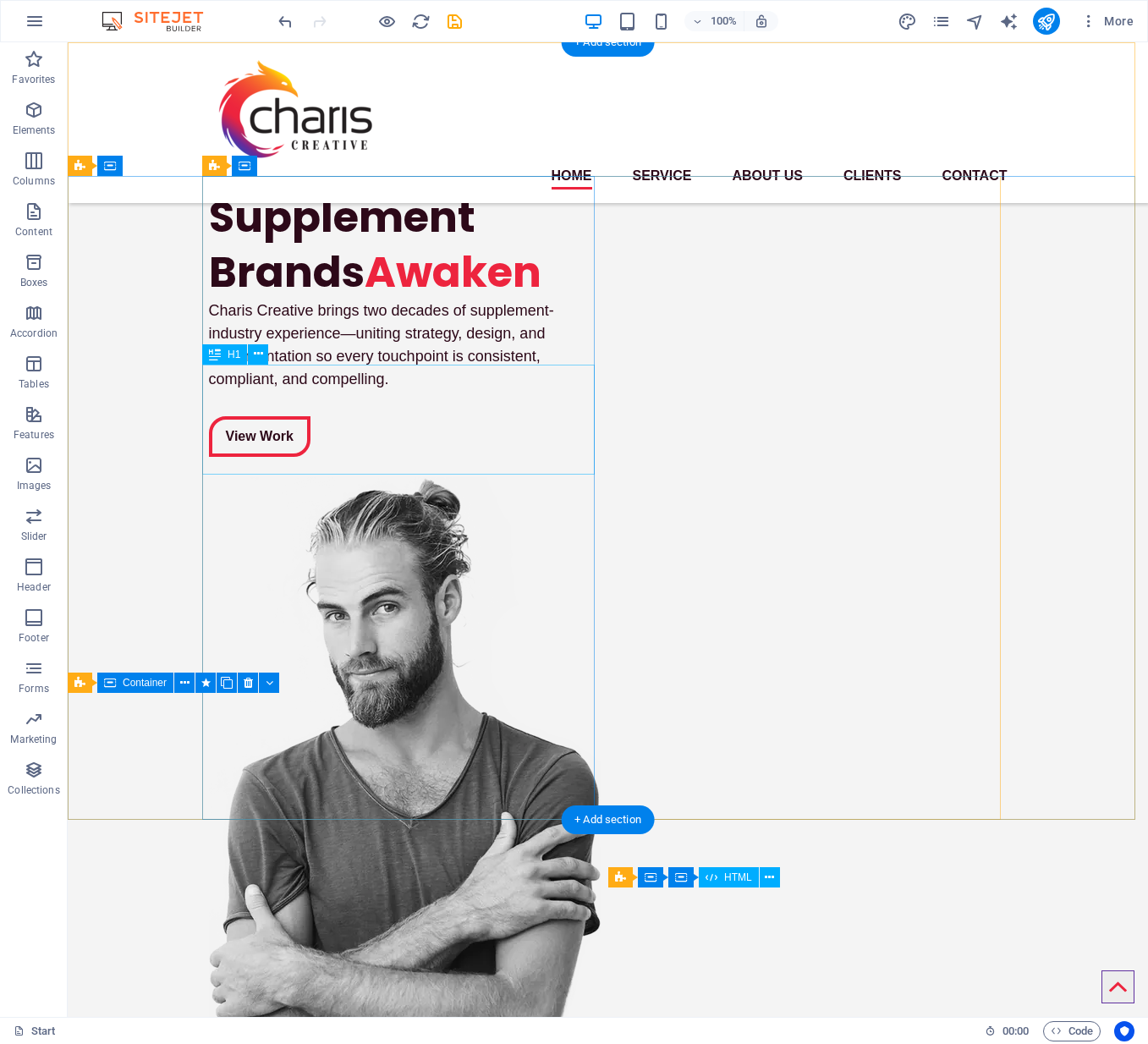
click at [281, 299] on div "Supplement Brands Awaken" at bounding box center [405, 244] width 392 height 110
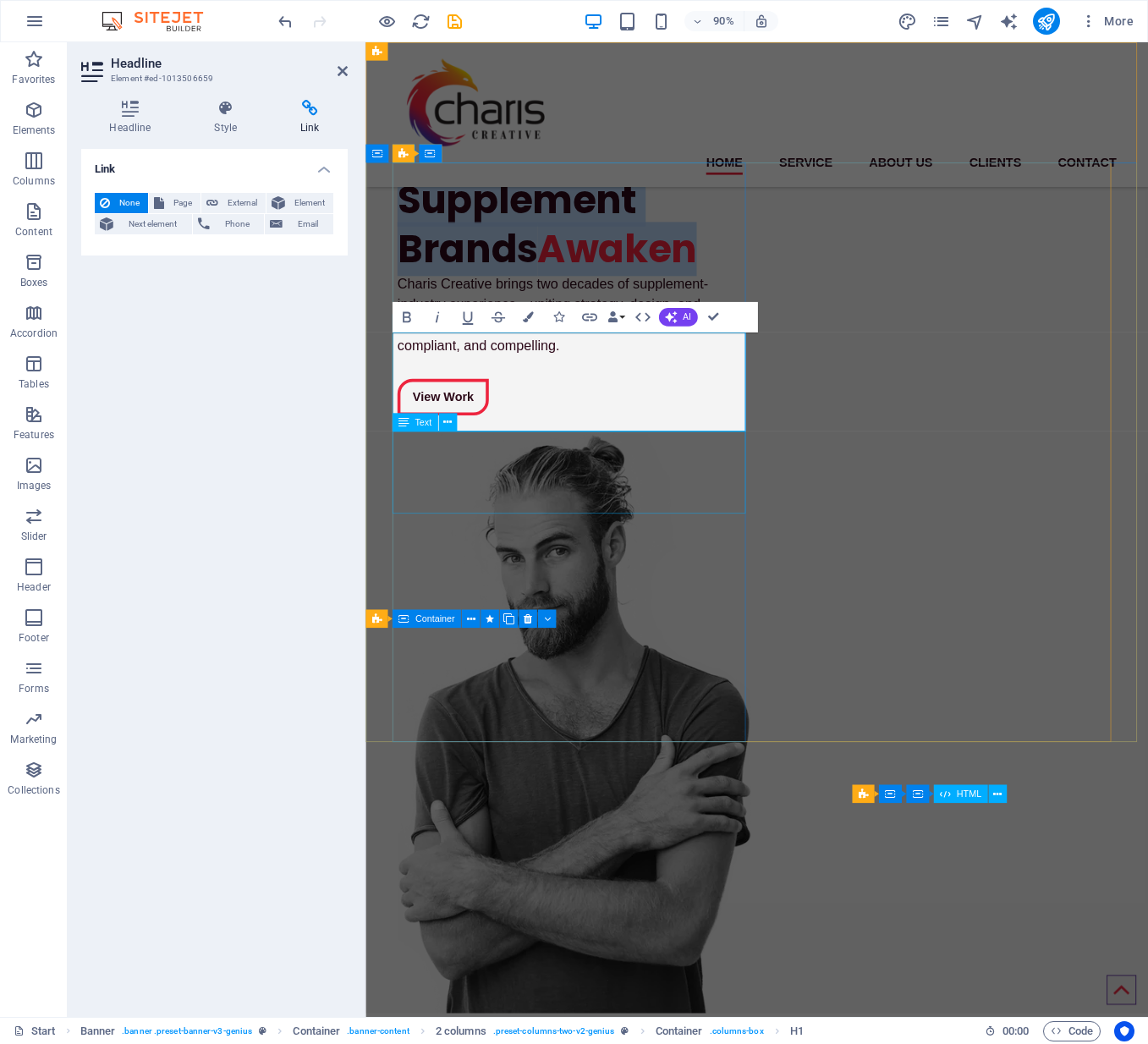
click at [464, 391] on div "Charis Creative brings two decades of supplement-industry experience—uniting st…" at bounding box center [597, 345] width 392 height 92
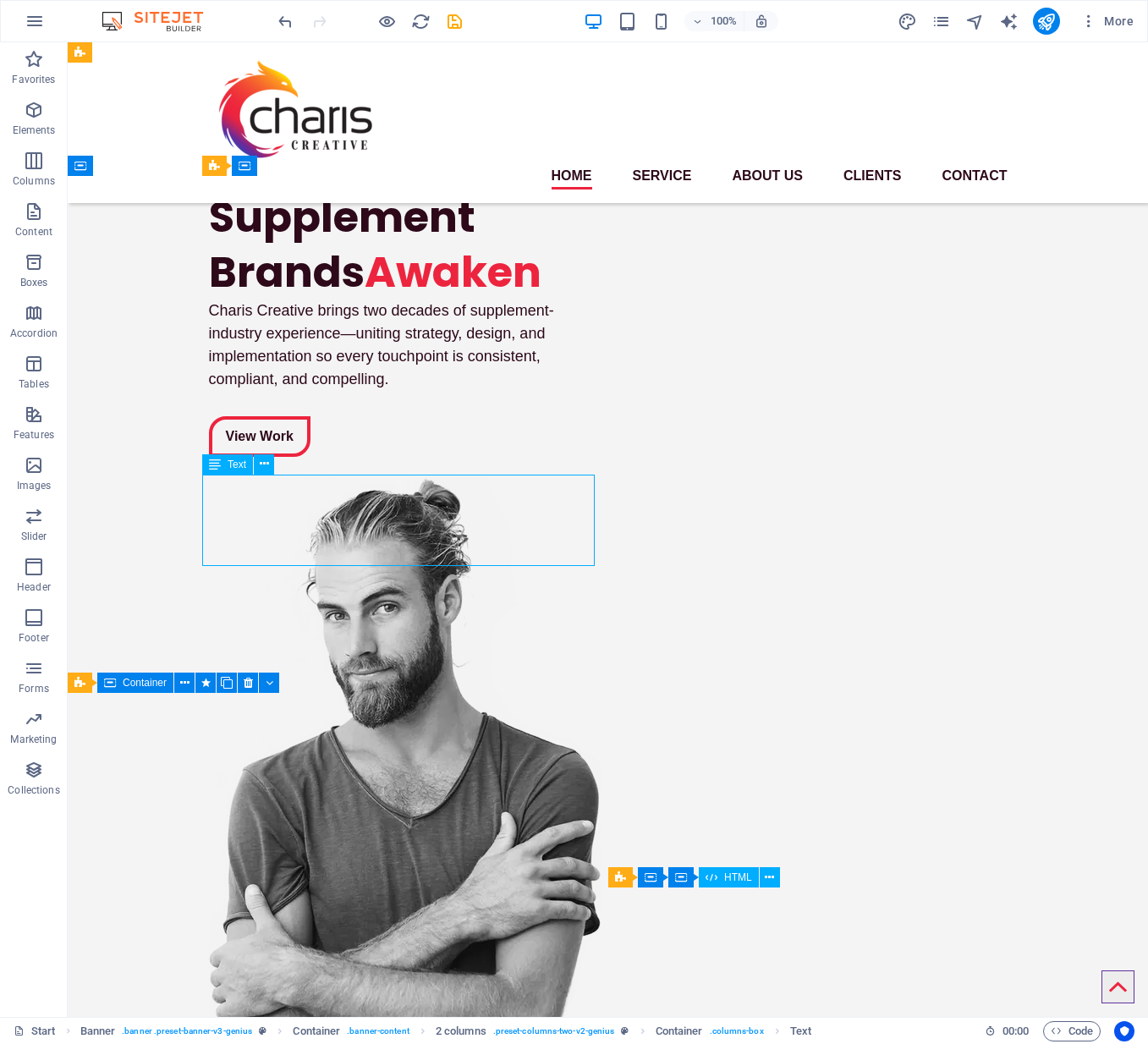
click at [463, 391] on div "Charis Creative brings two decades of supplement-industry experience—uniting st…" at bounding box center [405, 345] width 392 height 92
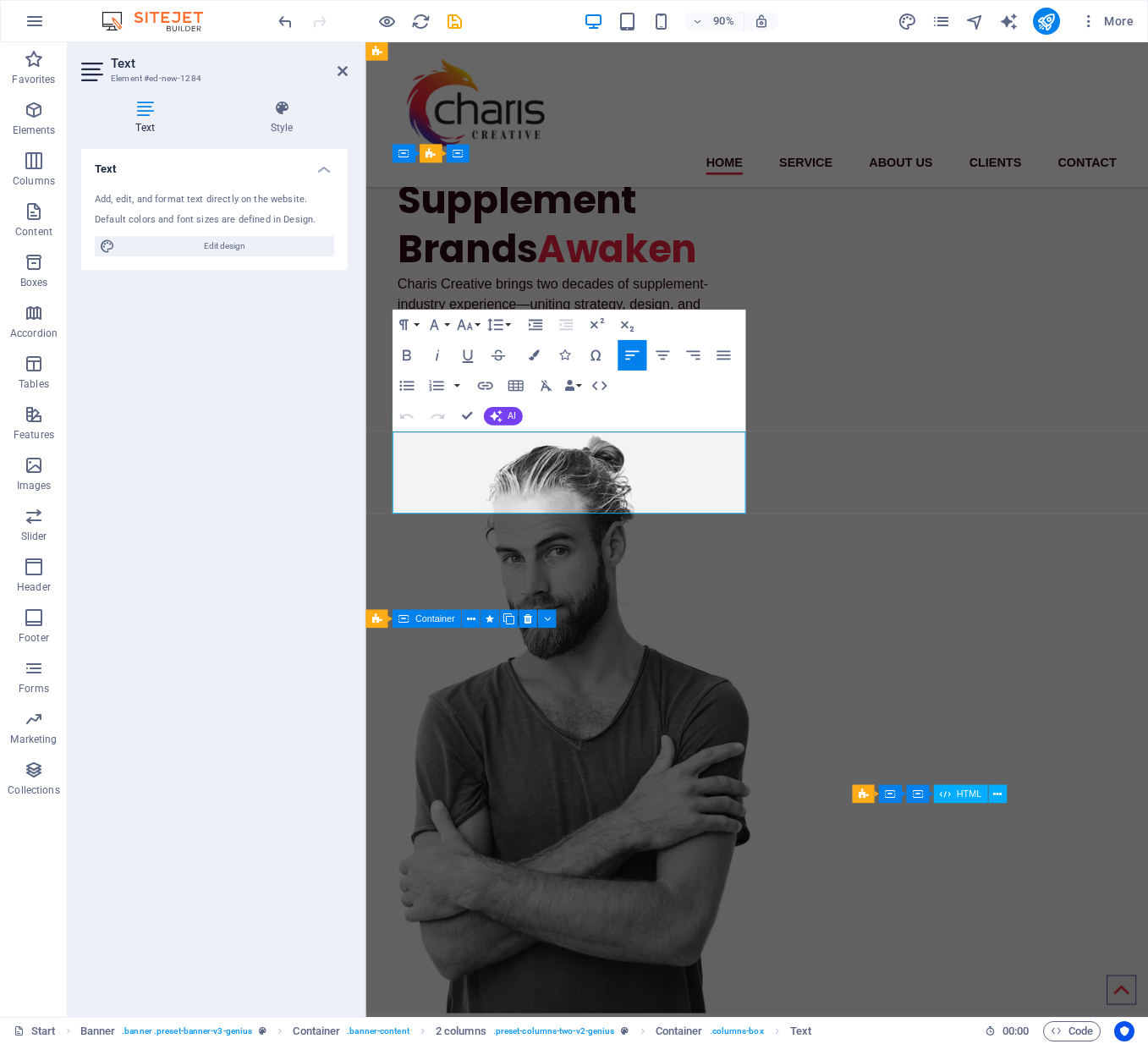
click at [657, 387] on span "Charis Creative brings two decades of supplement-industry experience—uniting st…" at bounding box center [573, 345] width 345 height 85
click at [787, 263] on div "Supplement Brands Awaken Charis Creative brings two decades of B2B and B2C supp…" at bounding box center [799, 648] width 798 height 945
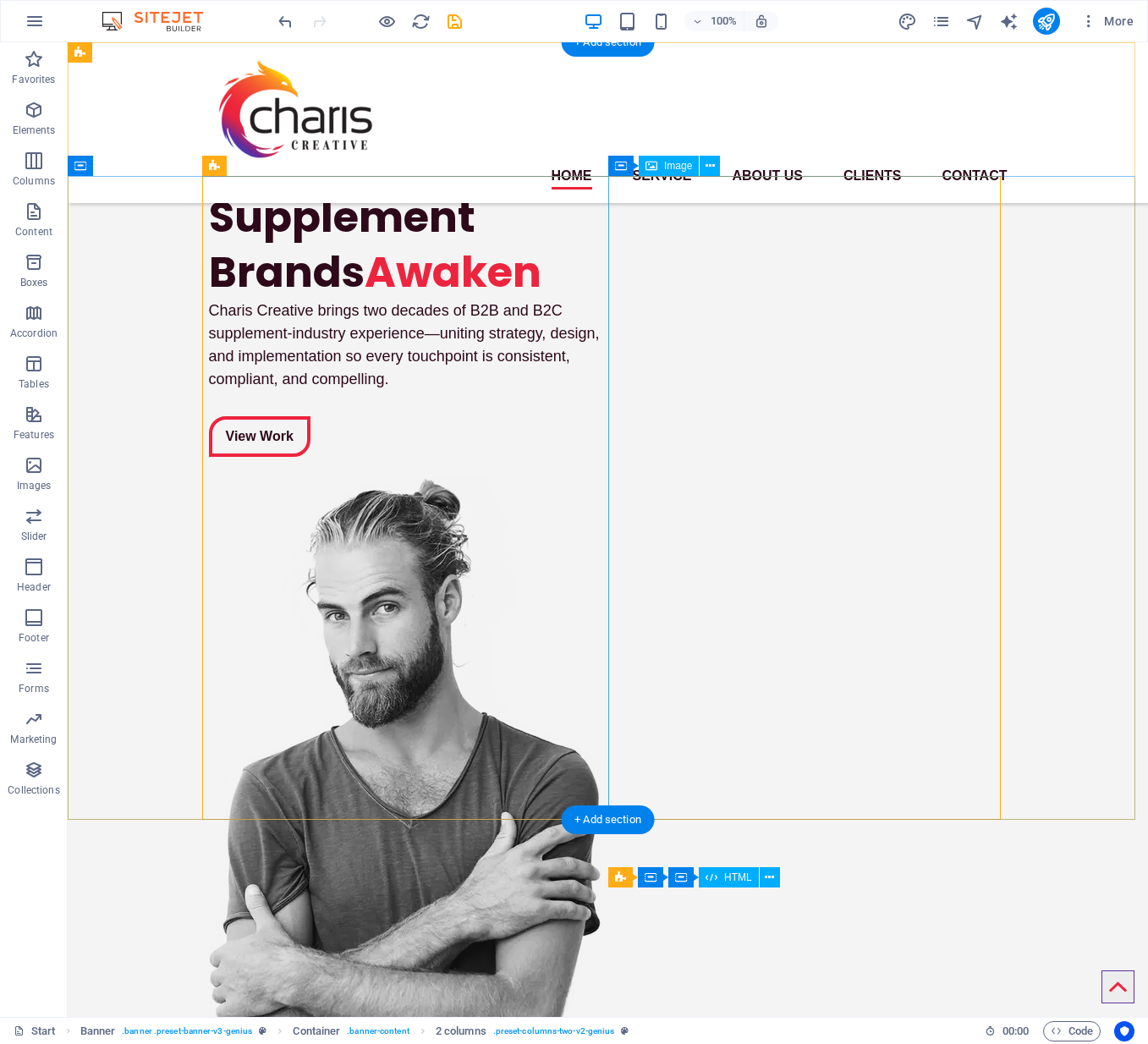
click at [664, 162] on span "Image" at bounding box center [678, 165] width 28 height 11
click at [667, 166] on span "Image" at bounding box center [678, 165] width 28 height 11
click at [718, 167] on button at bounding box center [709, 165] width 20 height 20
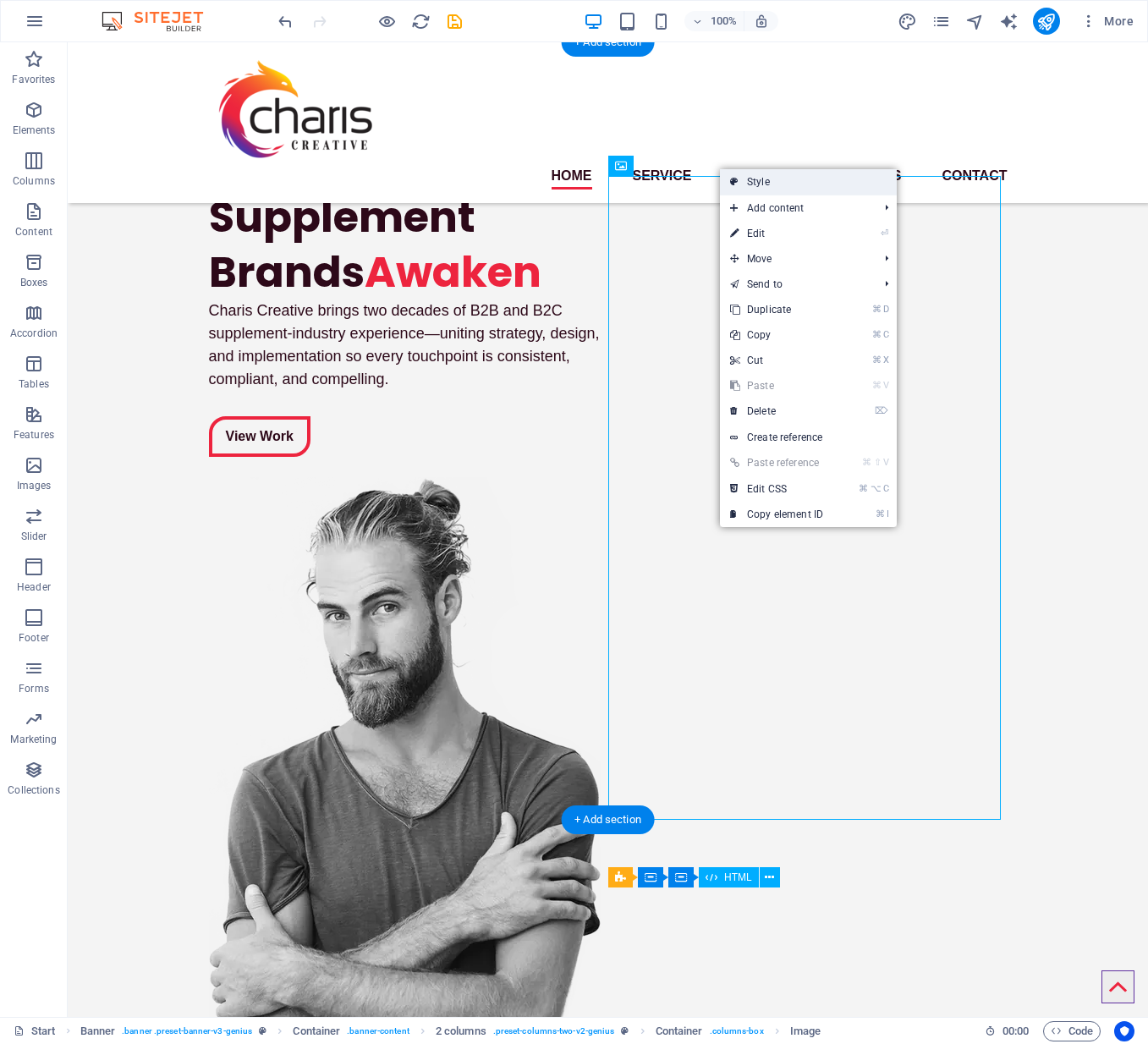
click at [744, 182] on link "Style" at bounding box center [807, 182] width 177 height 25
select select "rem"
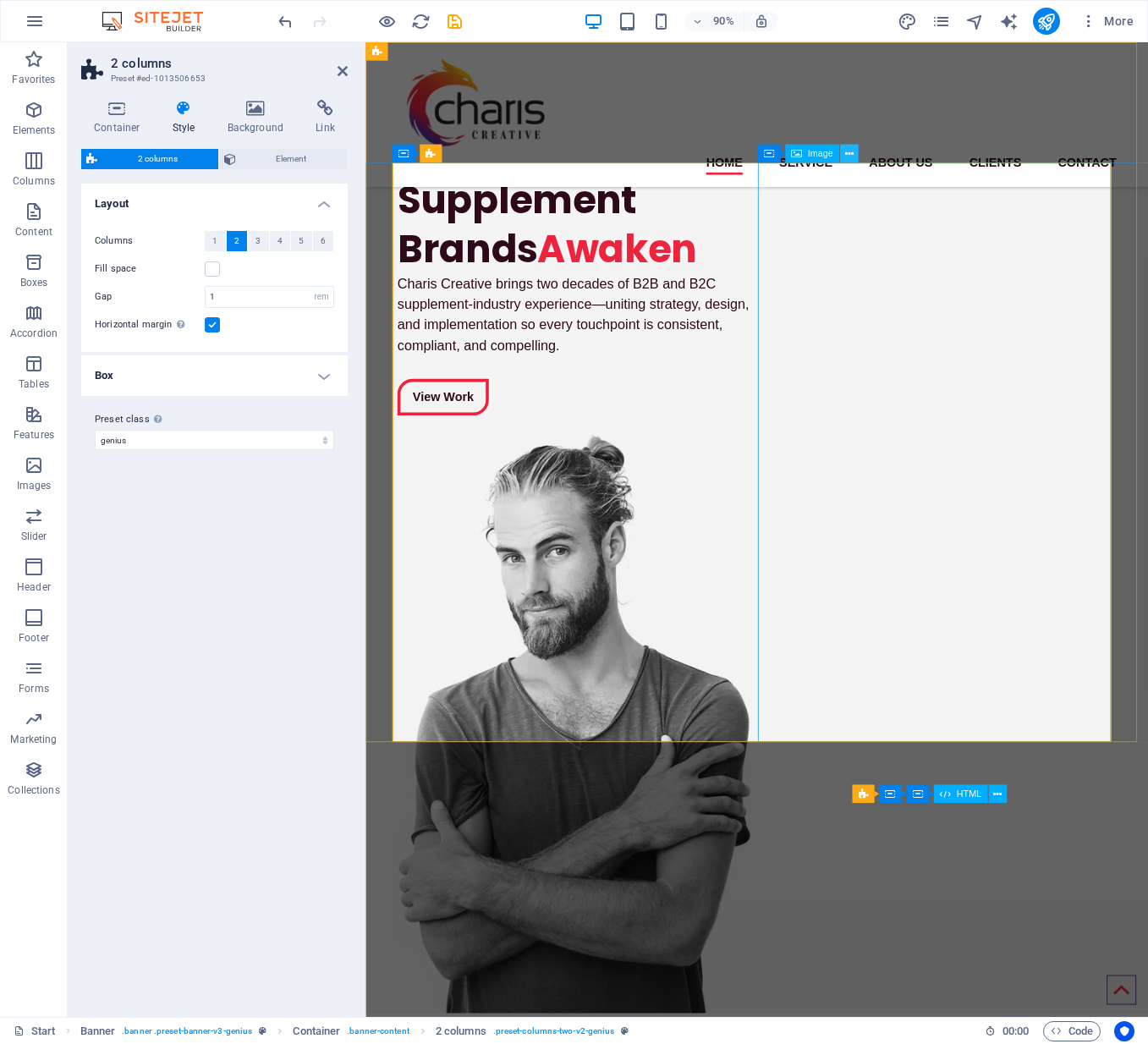
click at [848, 154] on icon at bounding box center [848, 154] width 9 height 16
click at [871, 152] on icon at bounding box center [873, 154] width 9 height 16
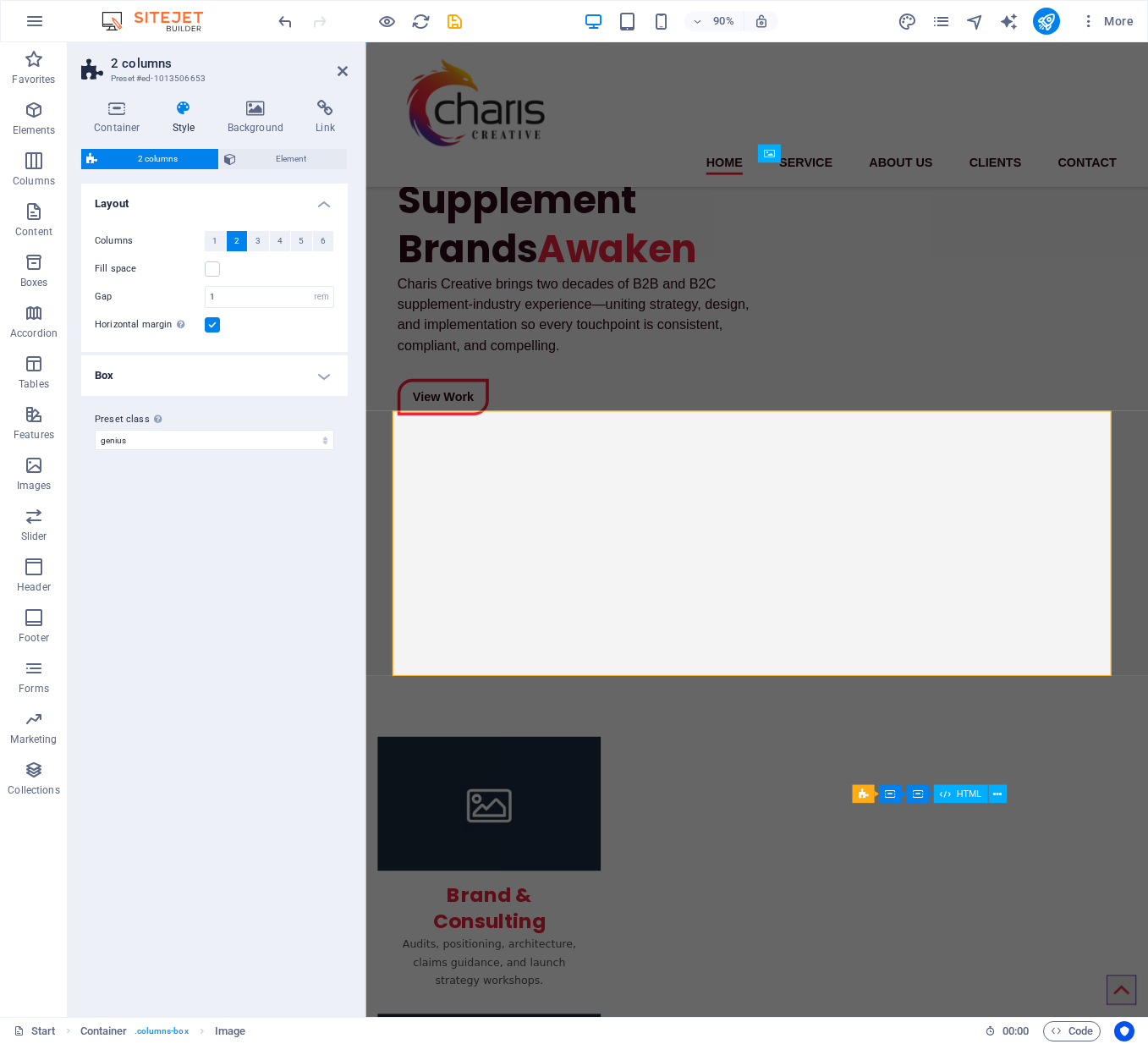
click at [301, 22] on div at bounding box center [370, 21] width 189 height 27
click at [287, 22] on icon "undo" at bounding box center [286, 21] width 19 height 19
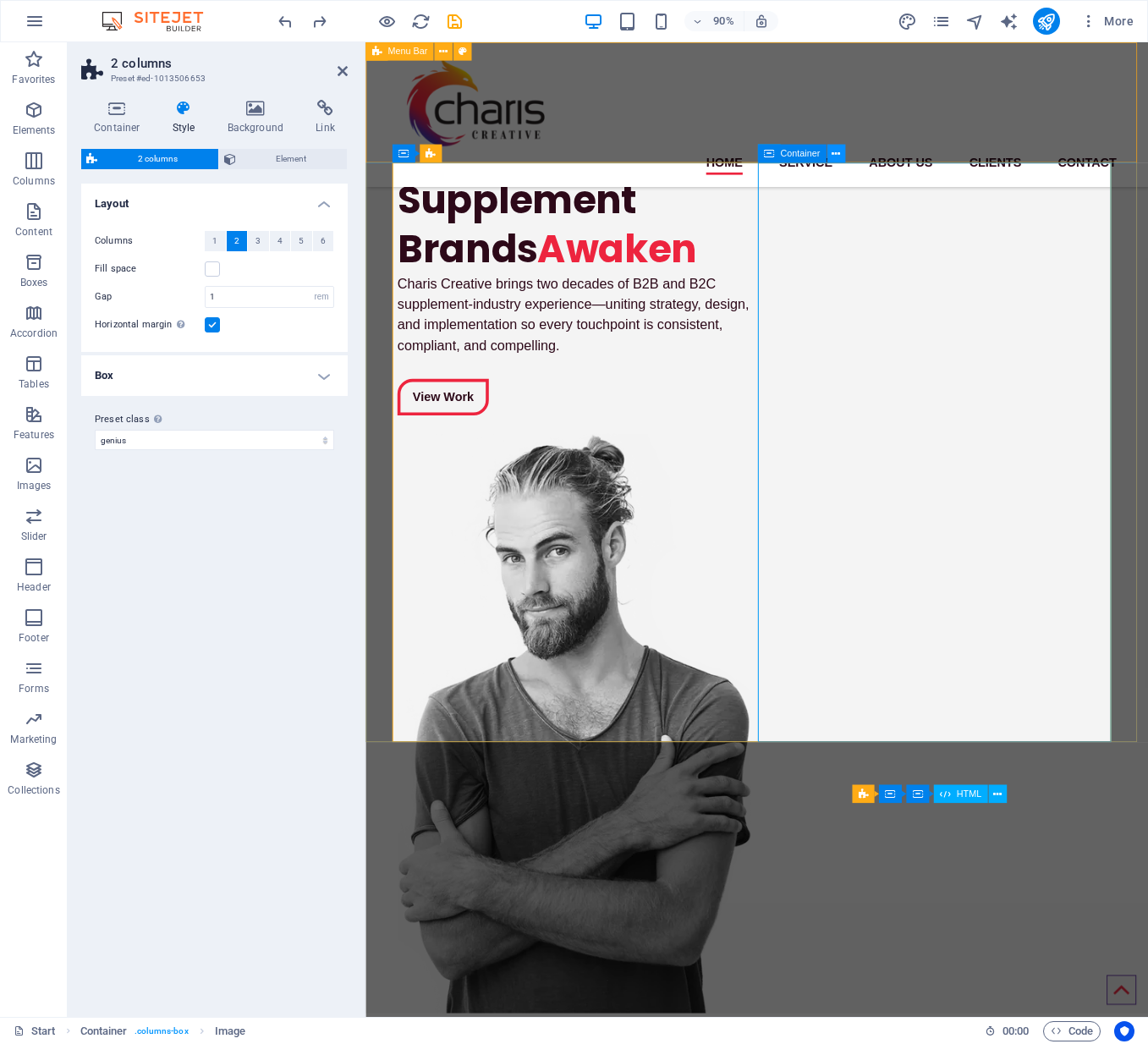
click at [833, 154] on icon at bounding box center [835, 154] width 9 height 16
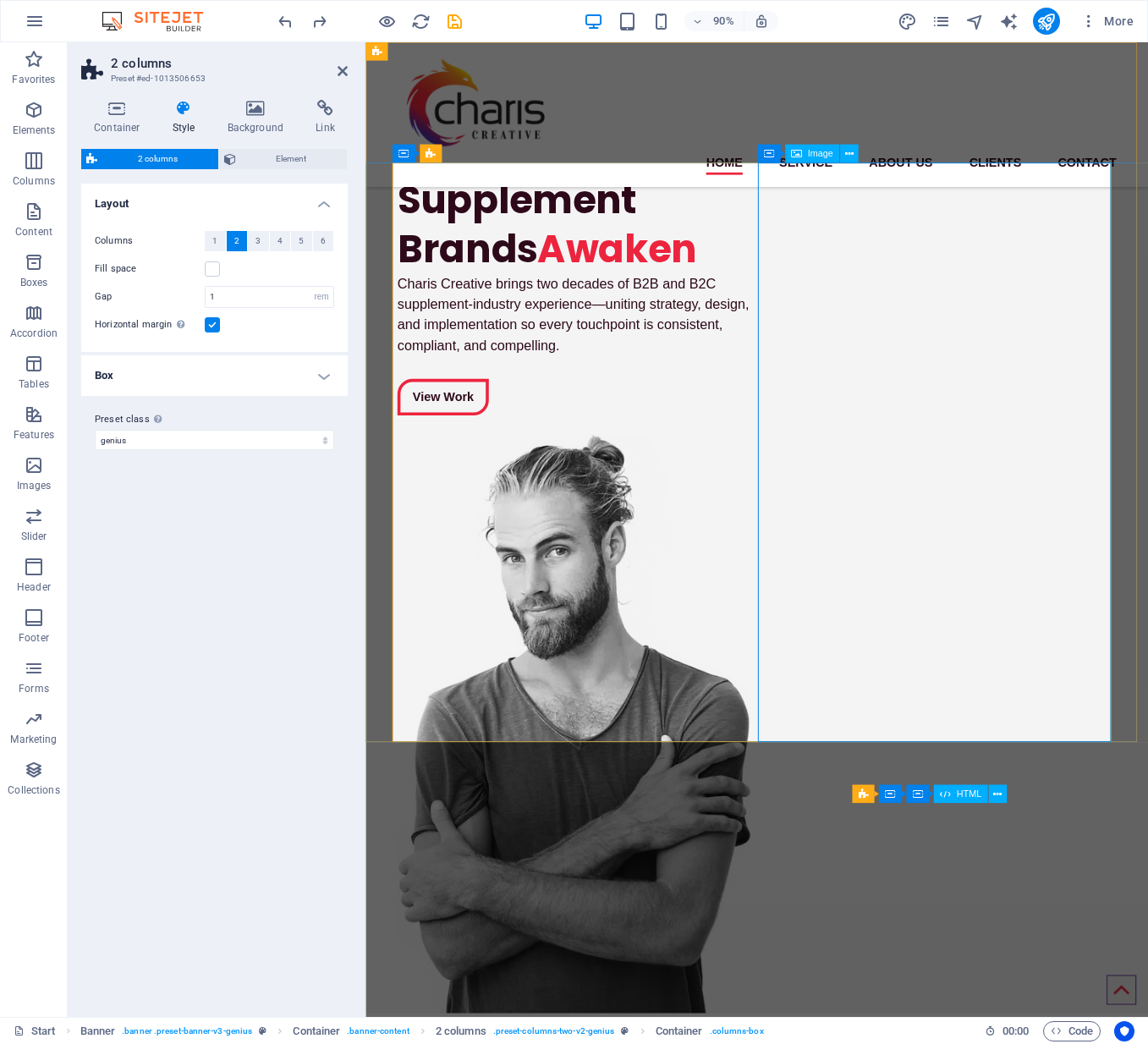
click at [807, 154] on div "Image" at bounding box center [811, 154] width 54 height 18
select select "px"
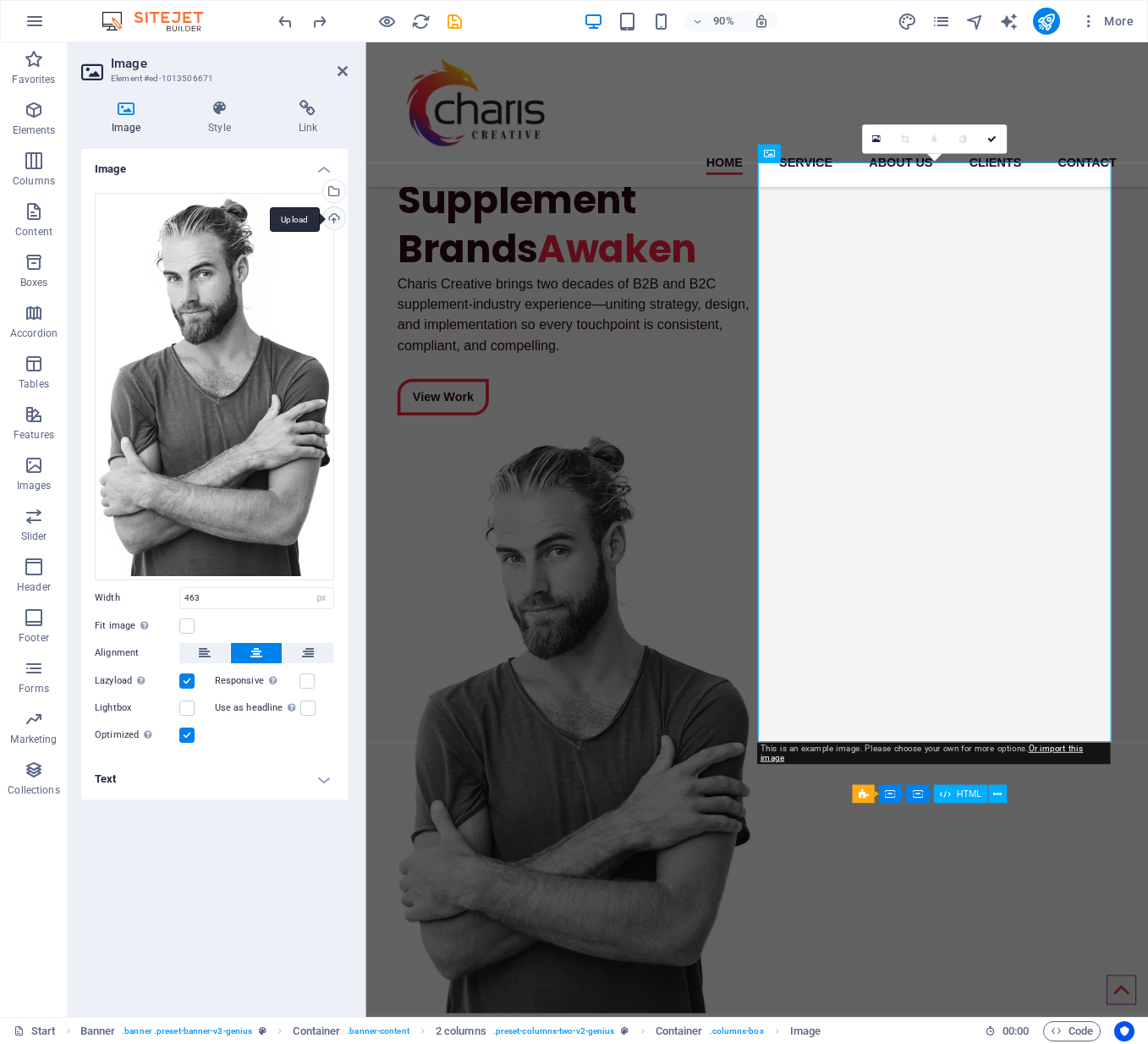
click at [335, 218] on div "Upload" at bounding box center [332, 220] width 25 height 25
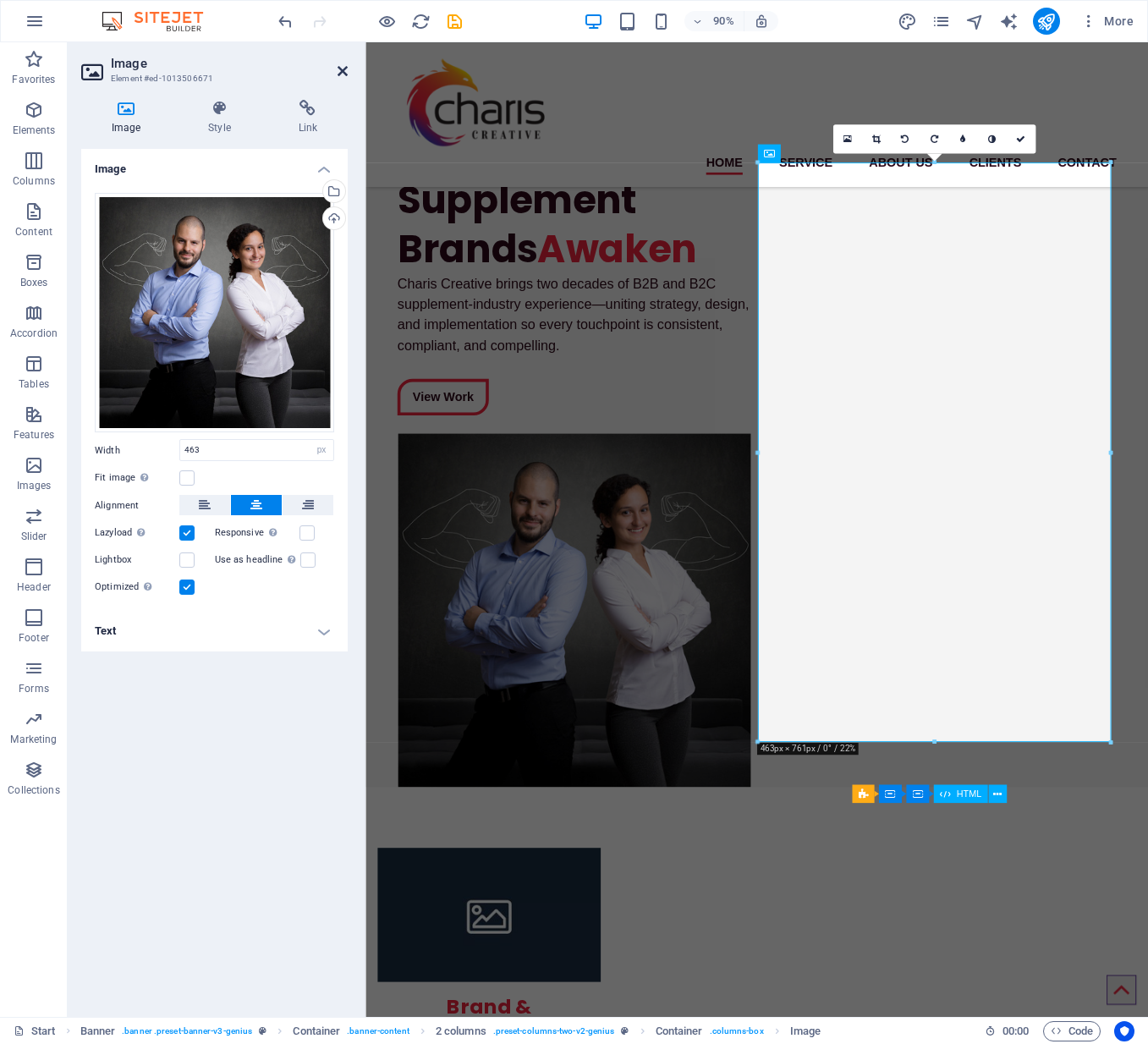
click at [342, 72] on icon at bounding box center [342, 71] width 11 height 14
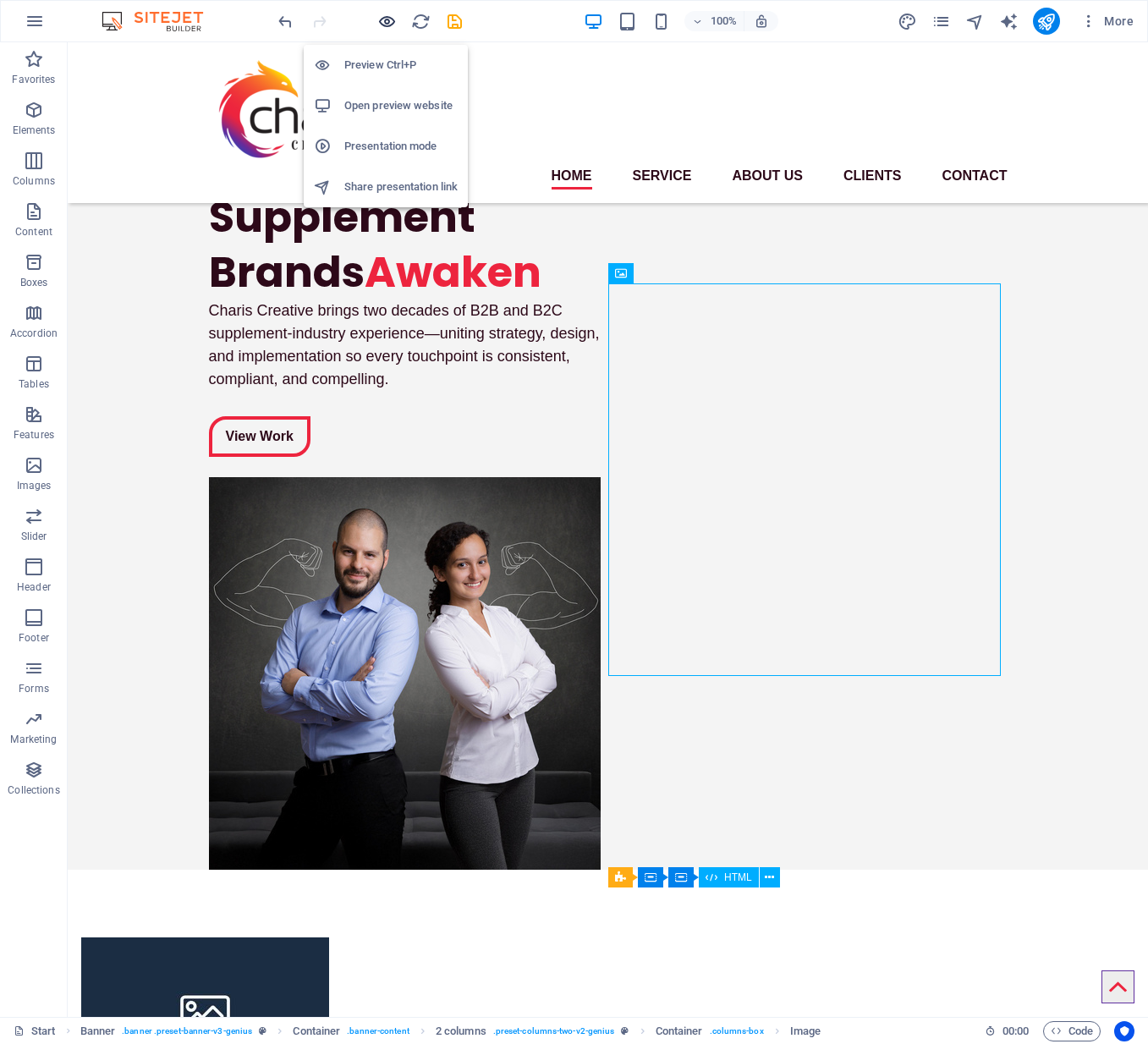
click at [383, 20] on icon "button" at bounding box center [387, 21] width 19 height 19
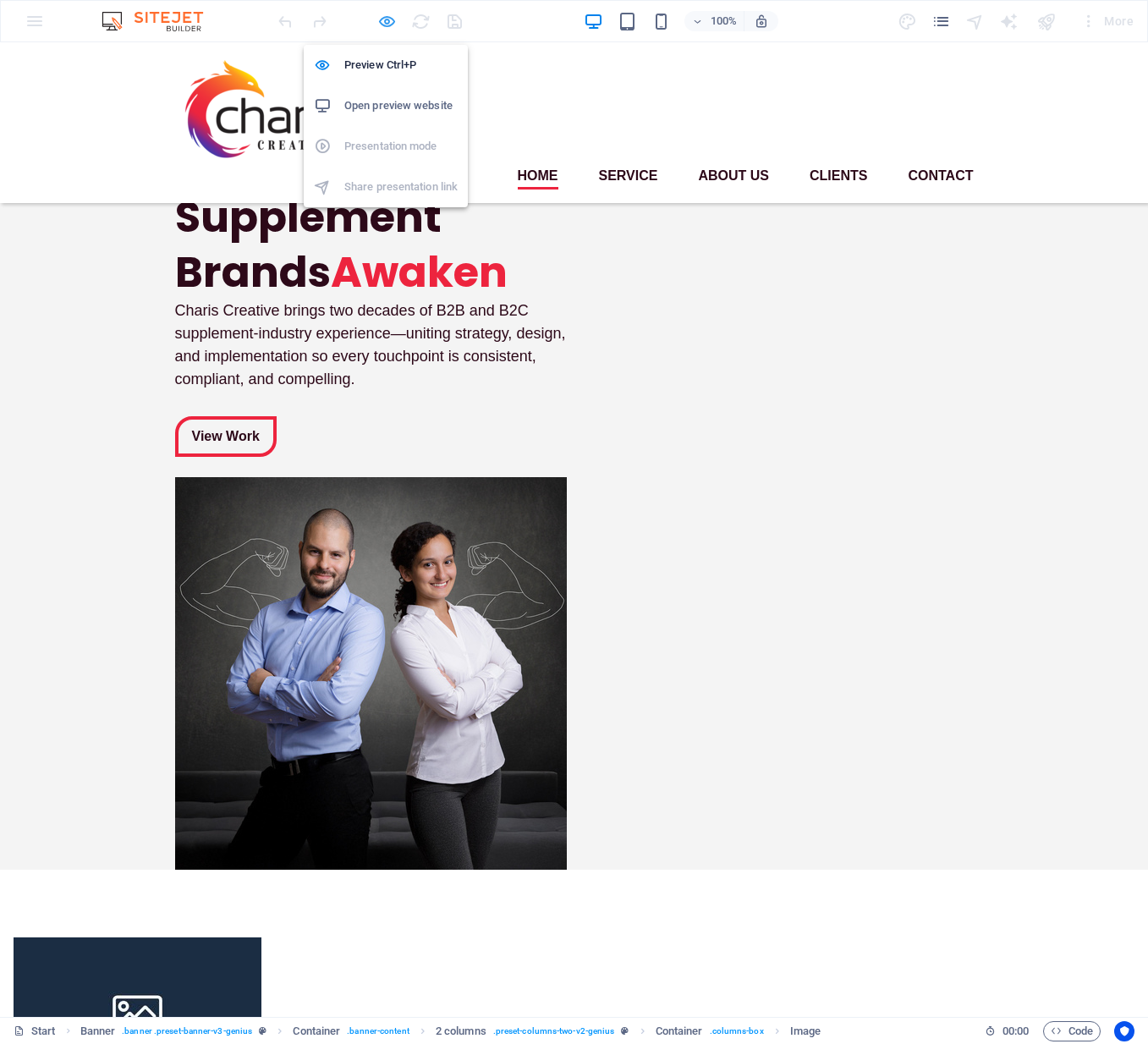
click at [380, 19] on icon "button" at bounding box center [387, 21] width 19 height 19
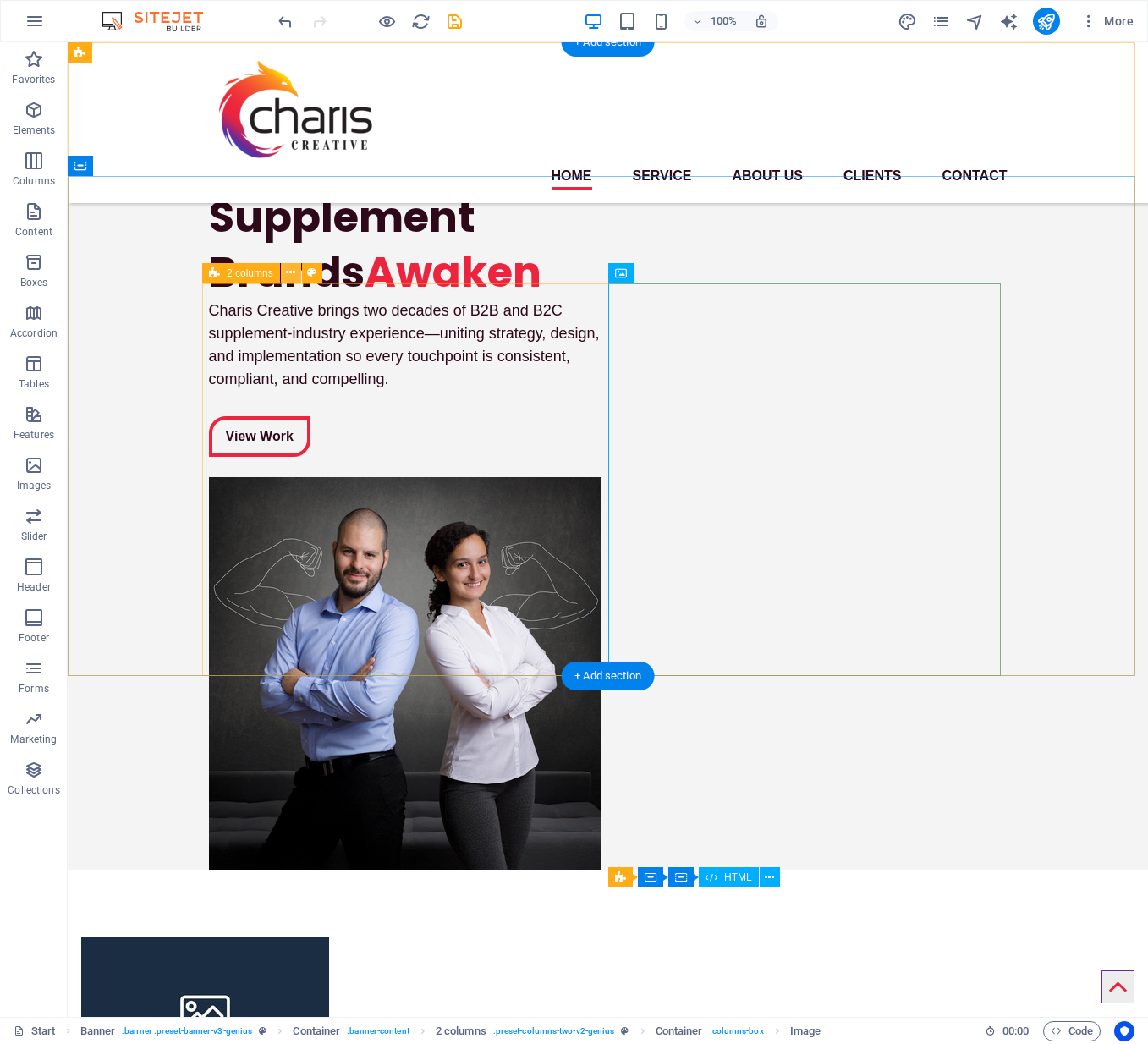
click at [286, 271] on button at bounding box center [291, 272] width 20 height 20
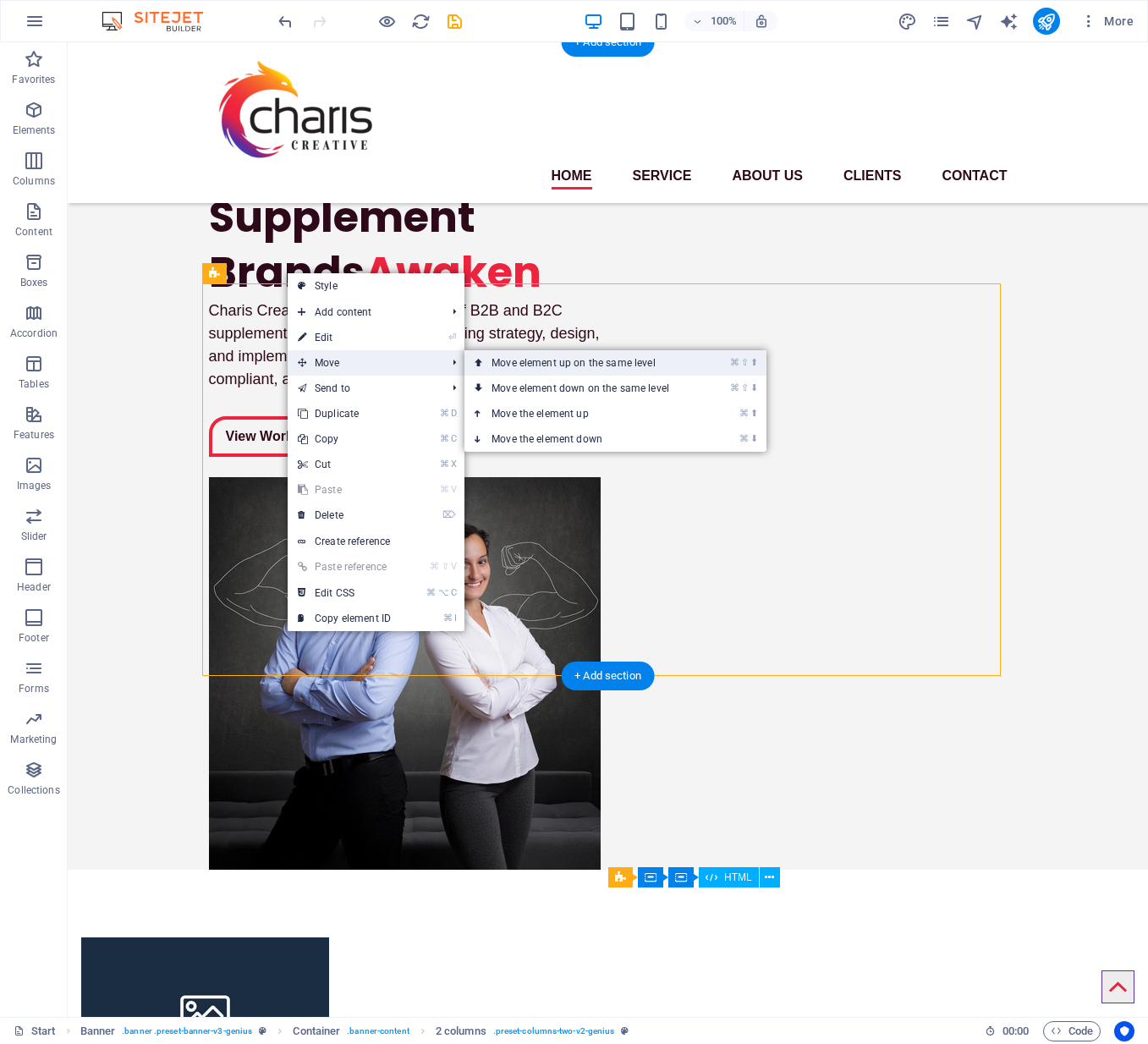
click at [552, 364] on link "⌘ ⇧ ⬆ Move element up on the same level" at bounding box center [583, 363] width 238 height 25
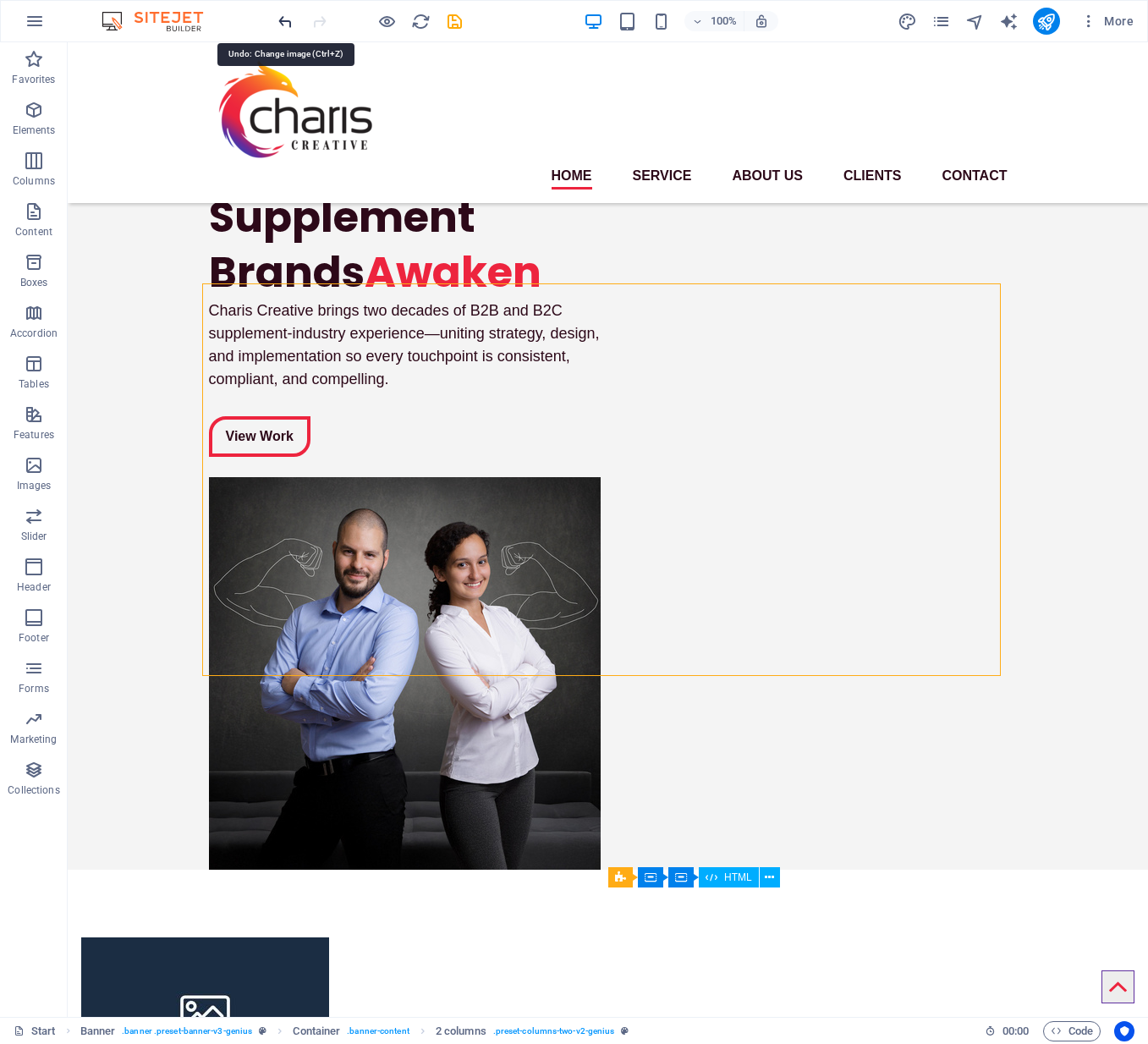
click at [289, 22] on icon "undo" at bounding box center [286, 21] width 19 height 19
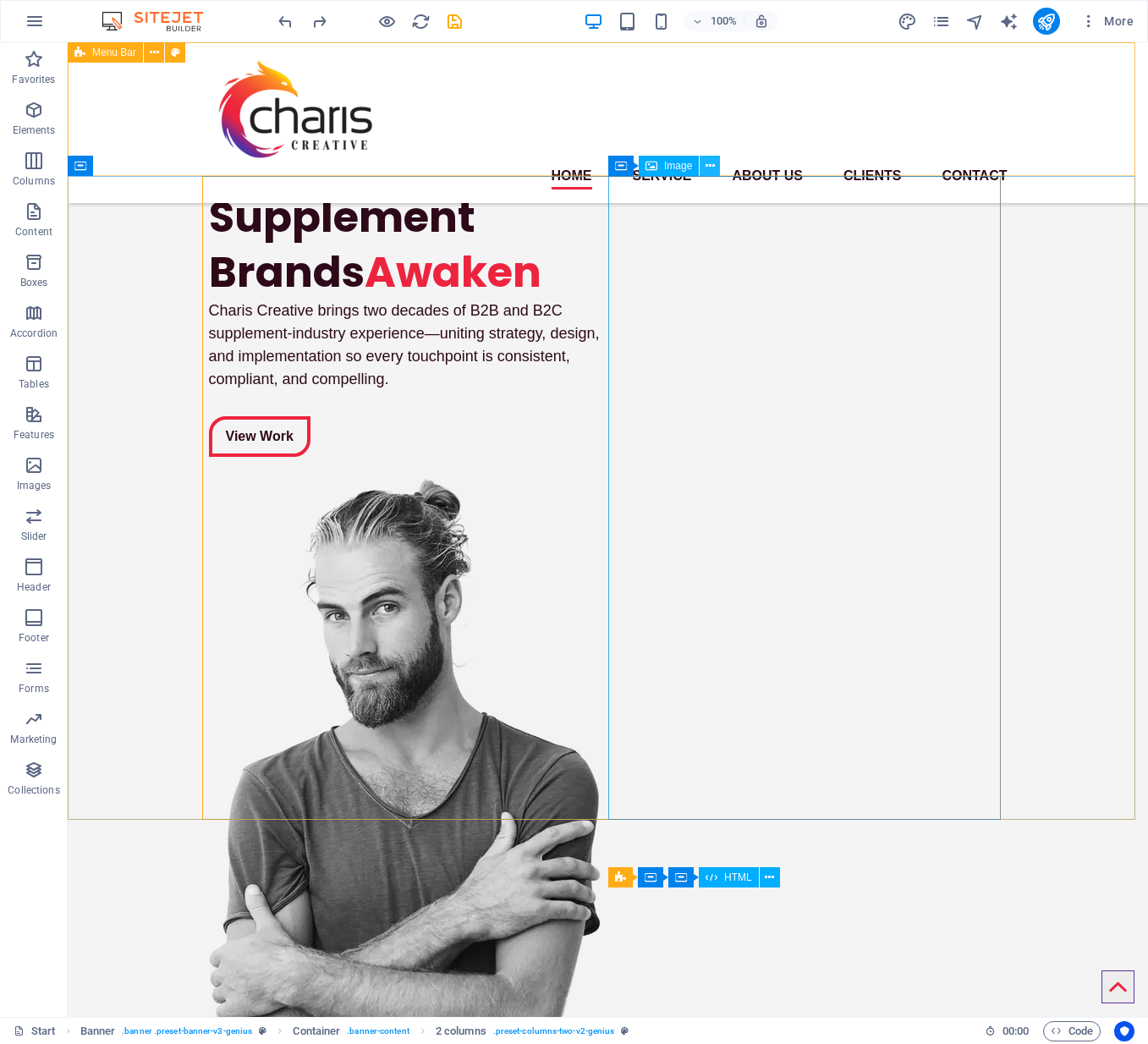
click at [705, 163] on icon at bounding box center [710, 166] width 10 height 17
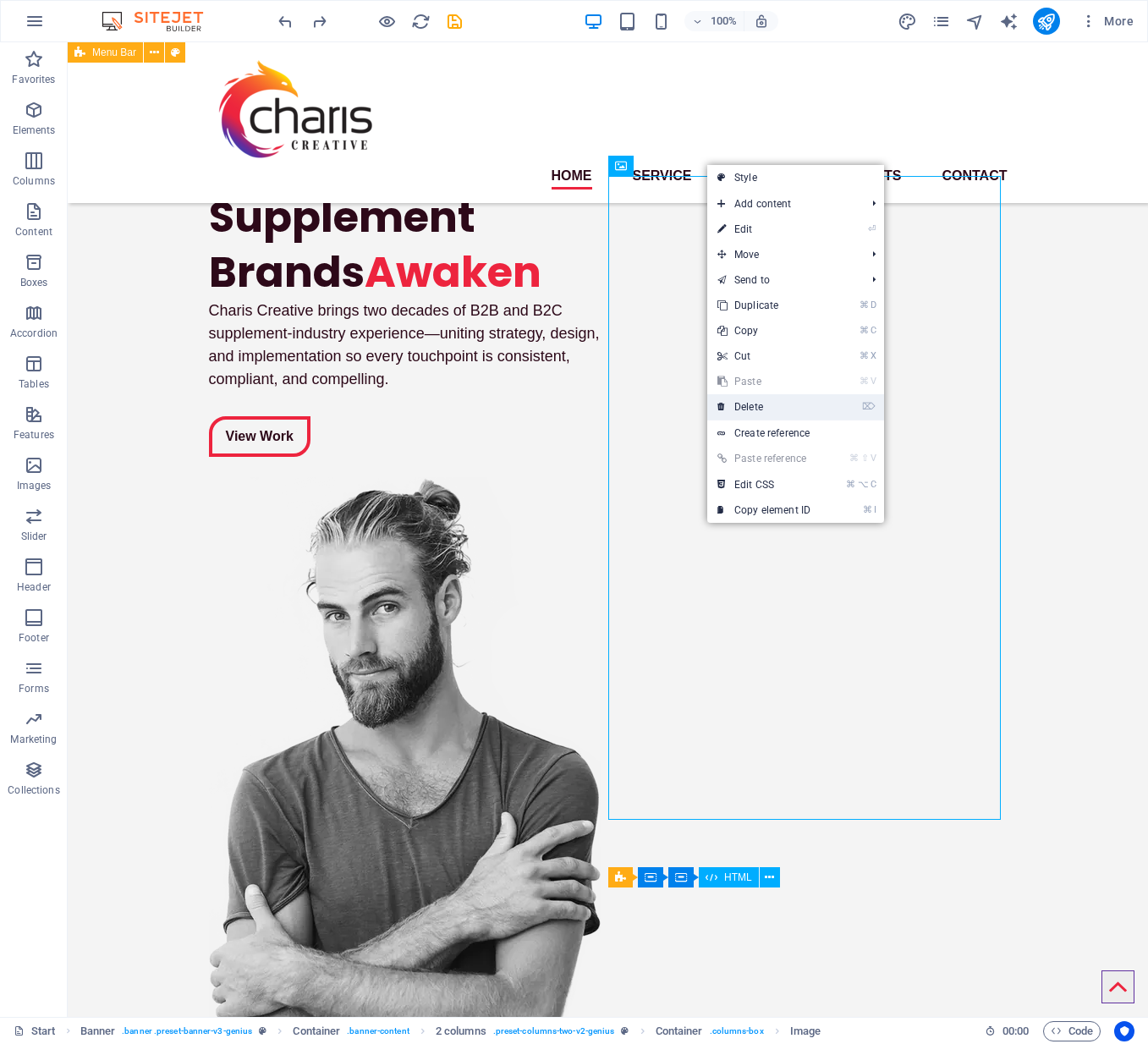
click at [743, 411] on link "⌦ Delete" at bounding box center [763, 407] width 113 height 25
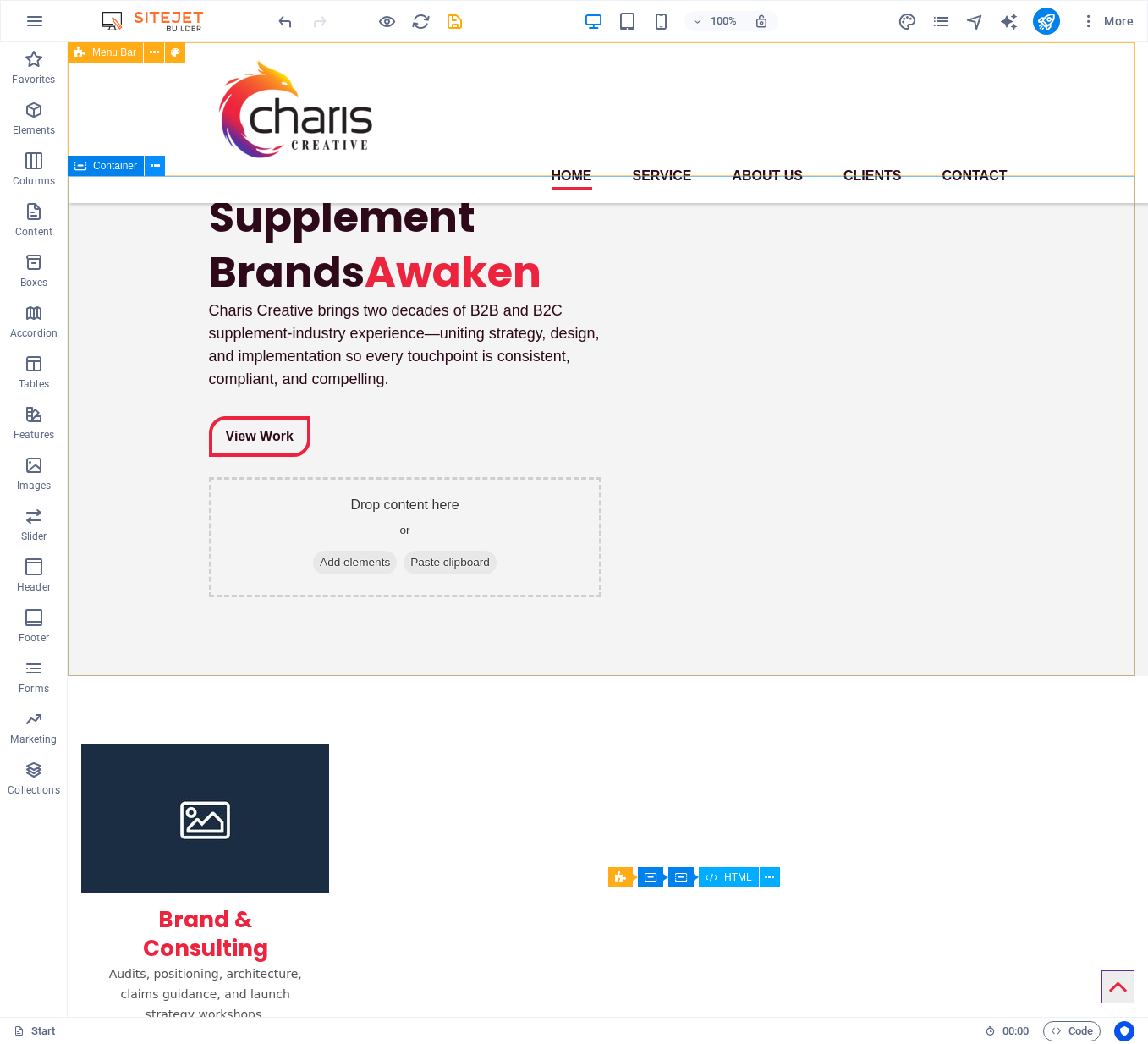
click at [153, 164] on icon at bounding box center [155, 166] width 10 height 17
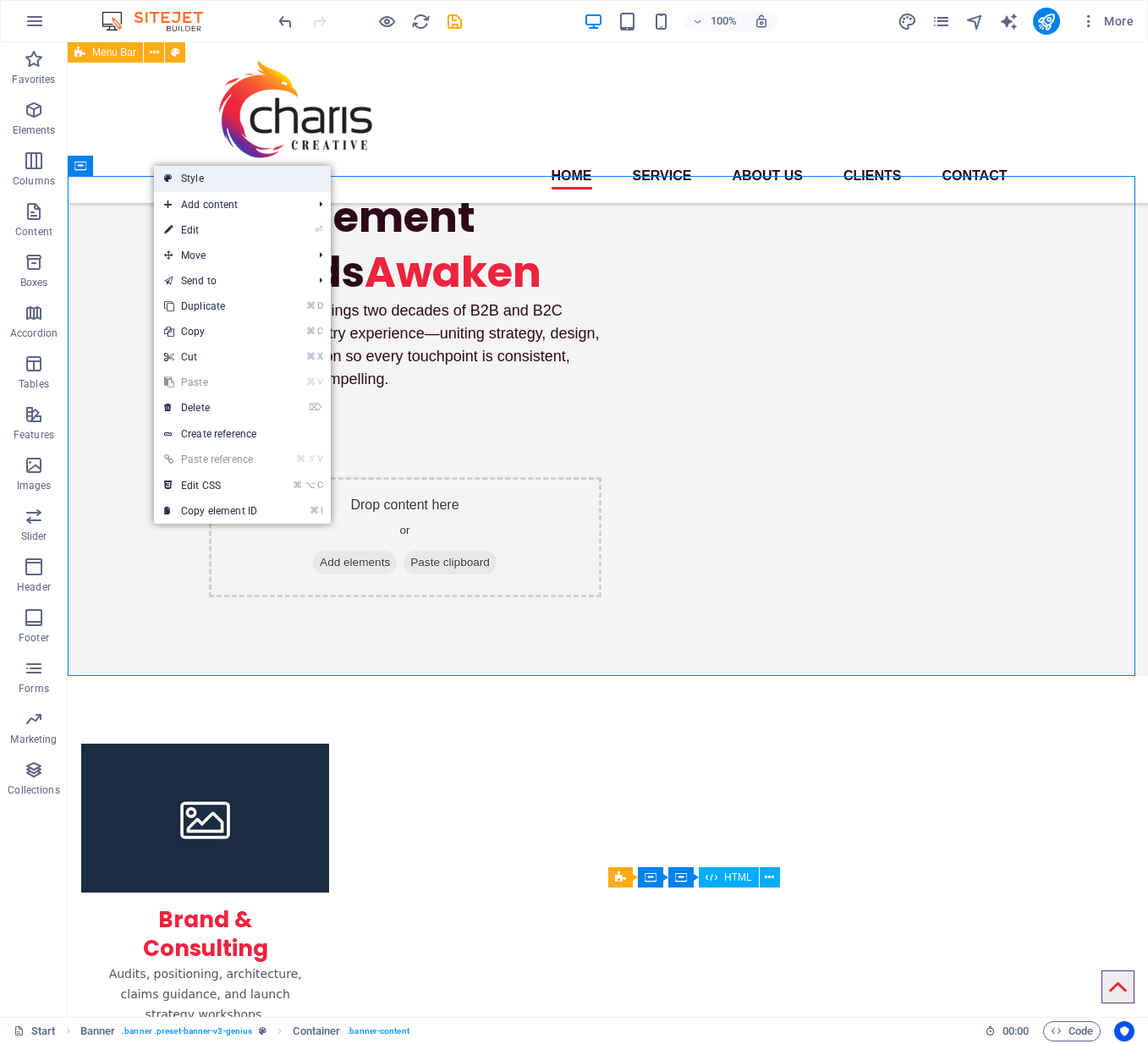
click at [192, 182] on link "Style" at bounding box center [241, 179] width 177 height 25
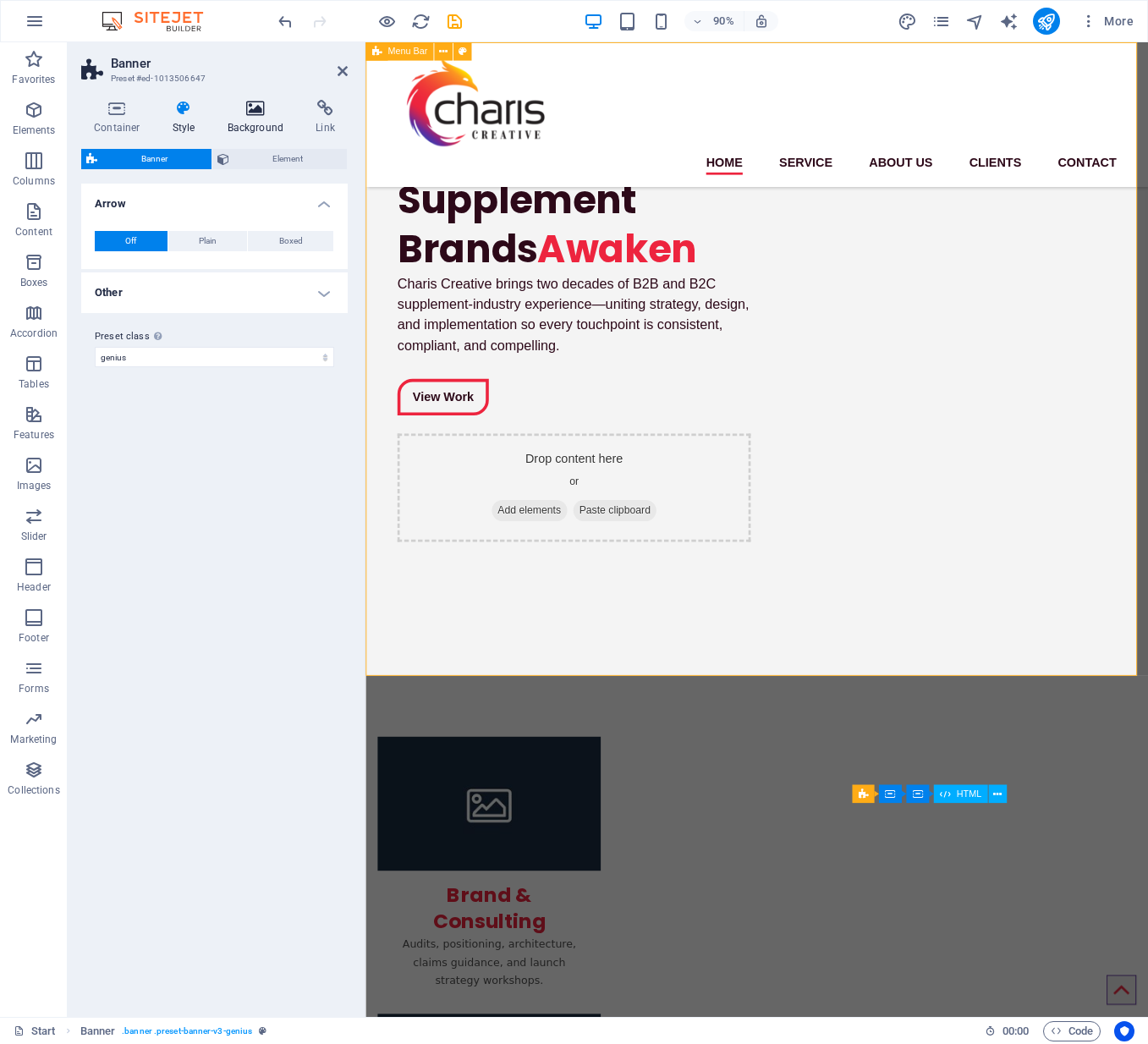
click at [256, 103] on icon at bounding box center [255, 108] width 82 height 17
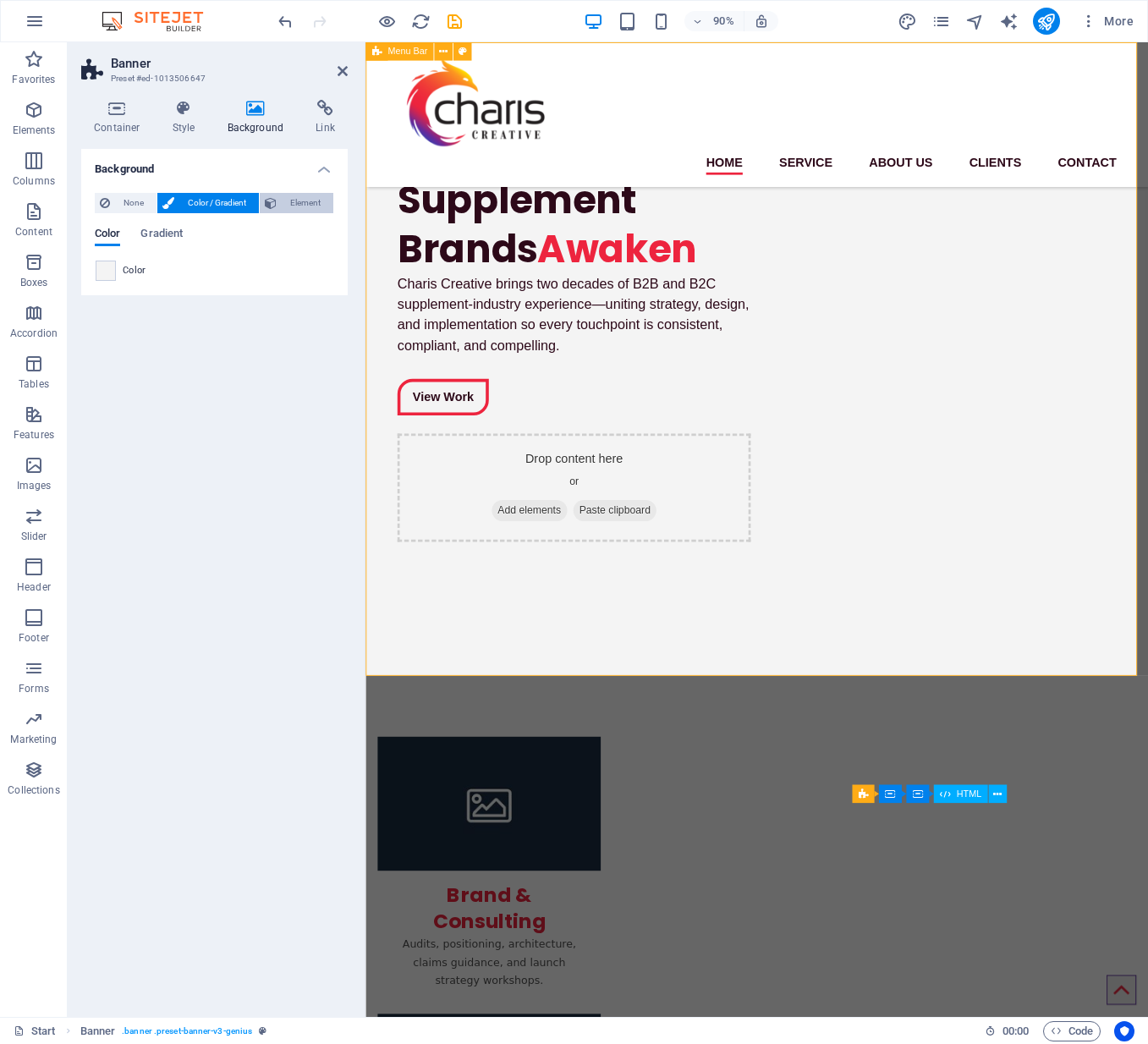
click at [289, 201] on span "Element" at bounding box center [305, 203] width 46 height 20
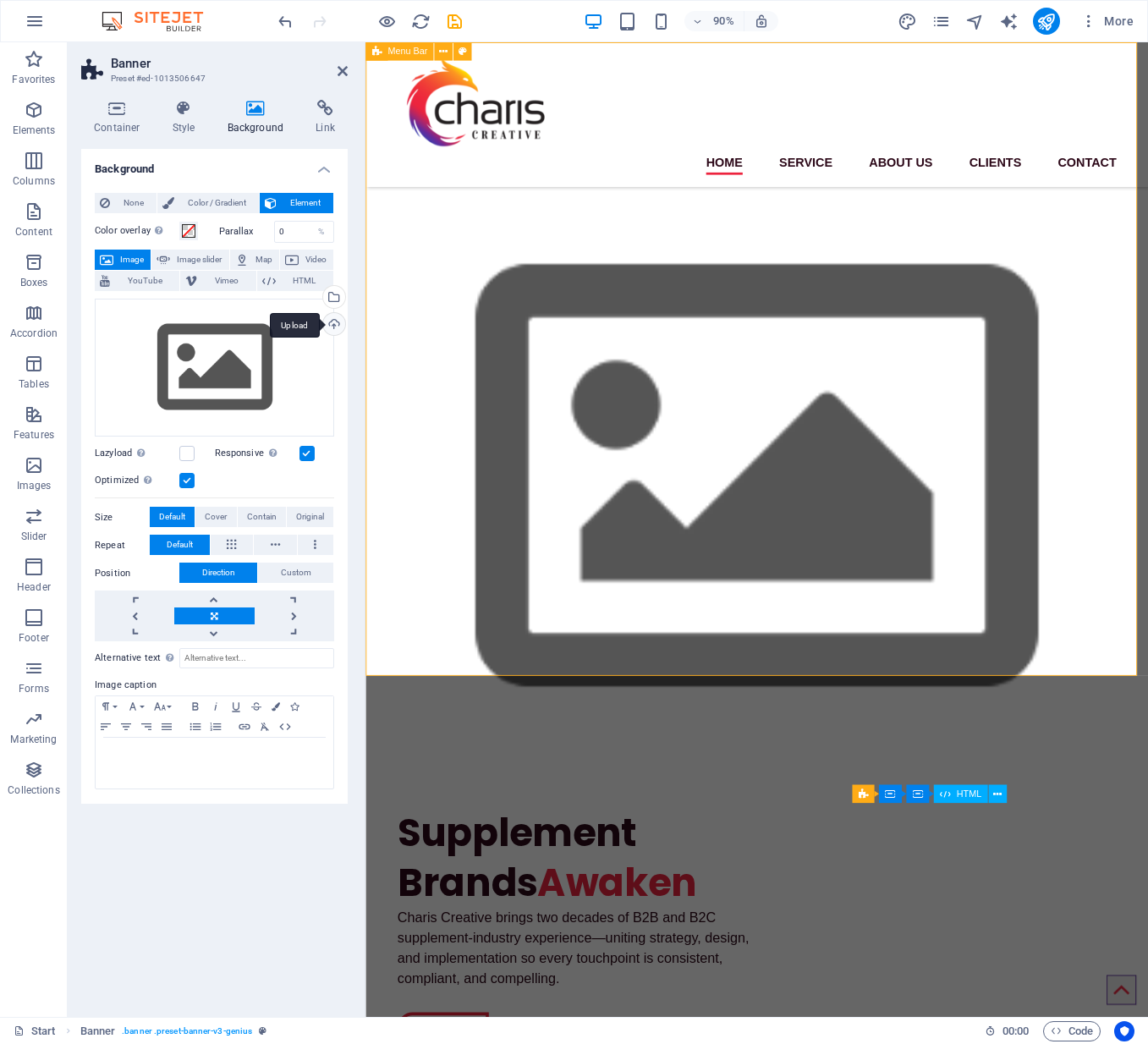
click at [330, 322] on div "Upload" at bounding box center [332, 325] width 25 height 25
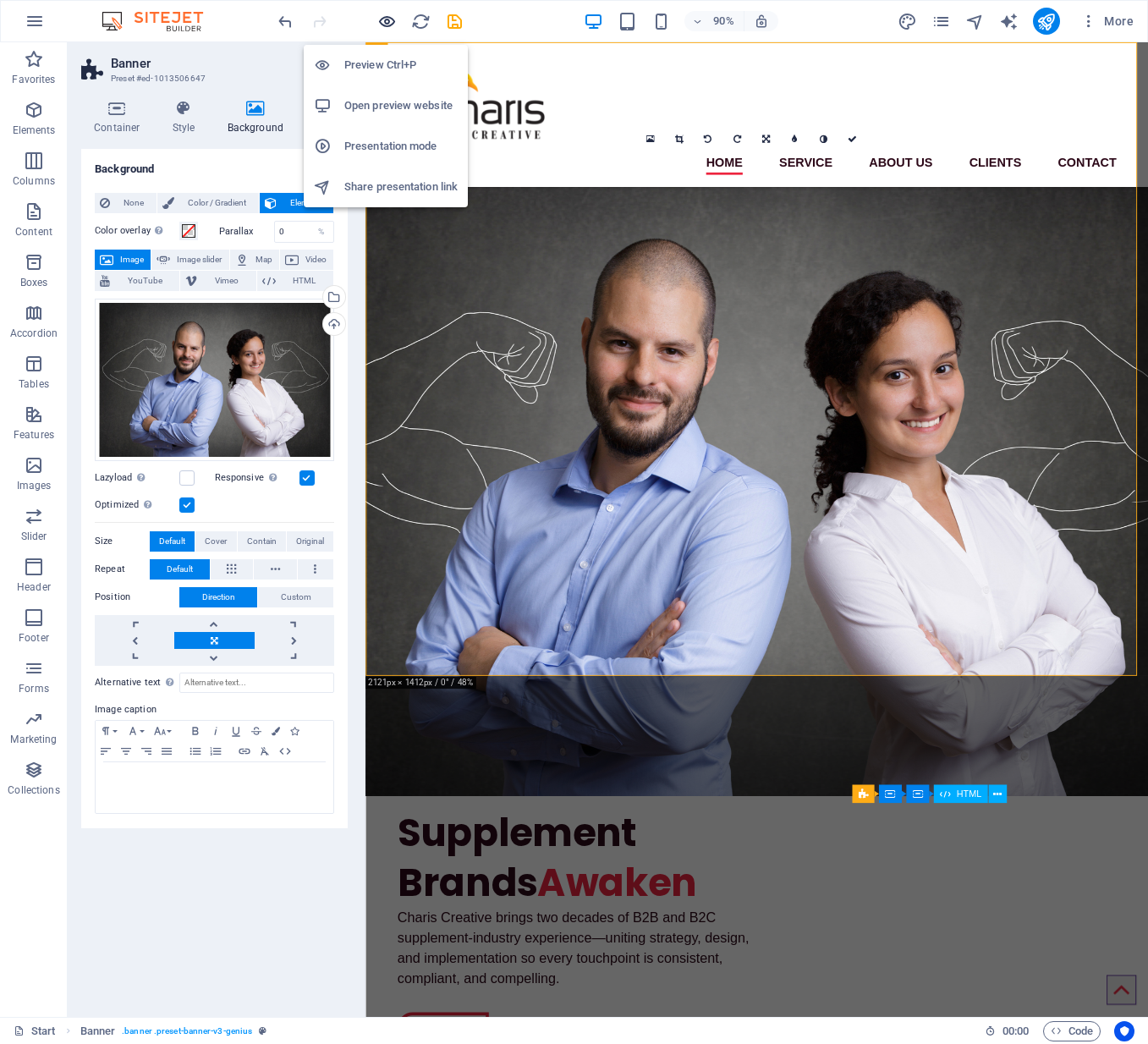
click at [390, 17] on icon "button" at bounding box center [387, 21] width 19 height 19
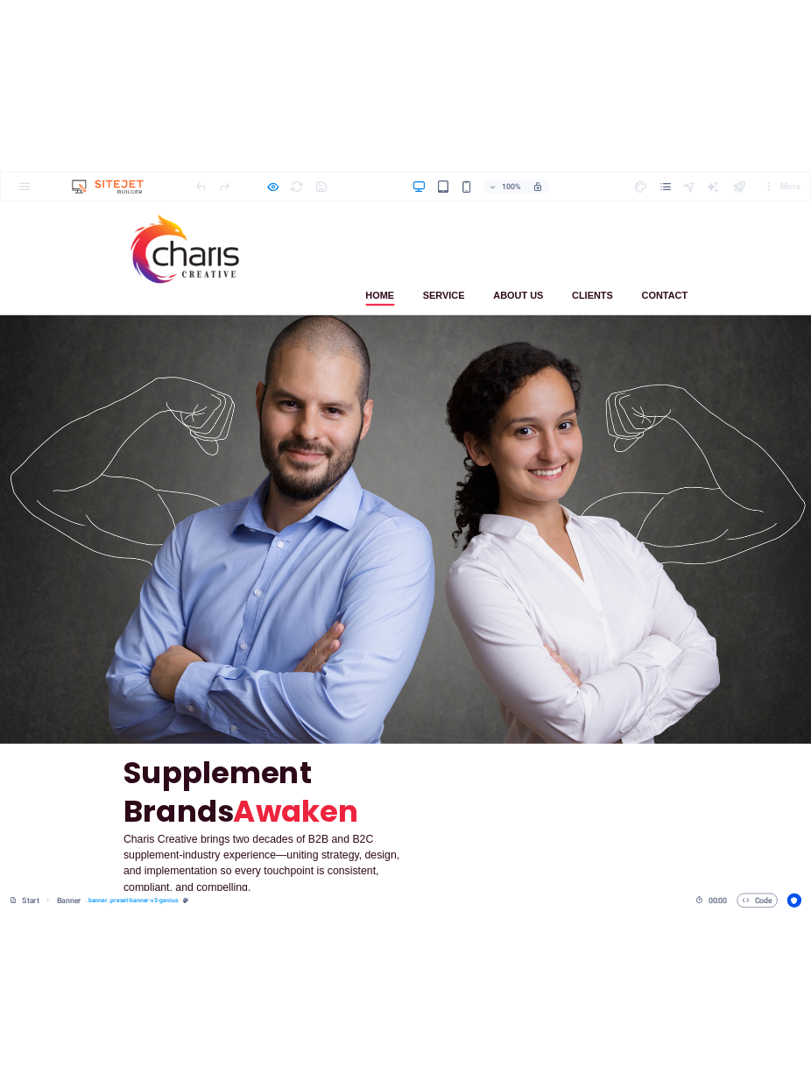
scroll to position [29, 0]
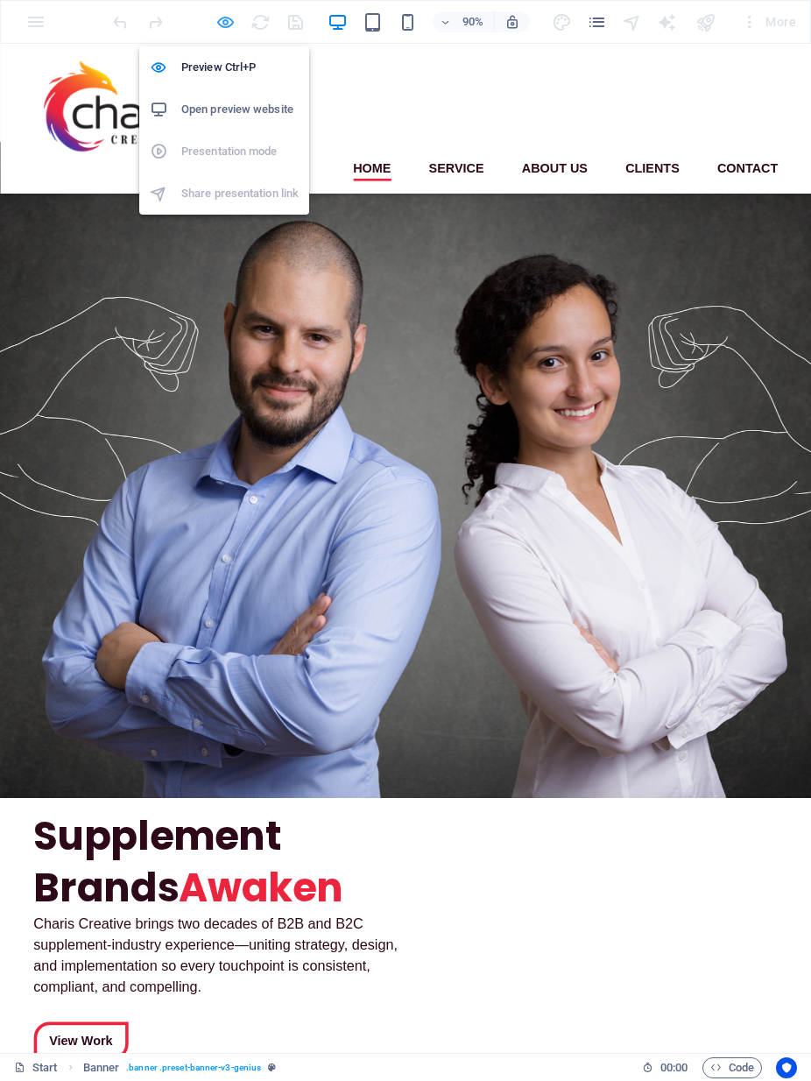
click at [223, 18] on icon "button" at bounding box center [225, 22] width 20 height 20
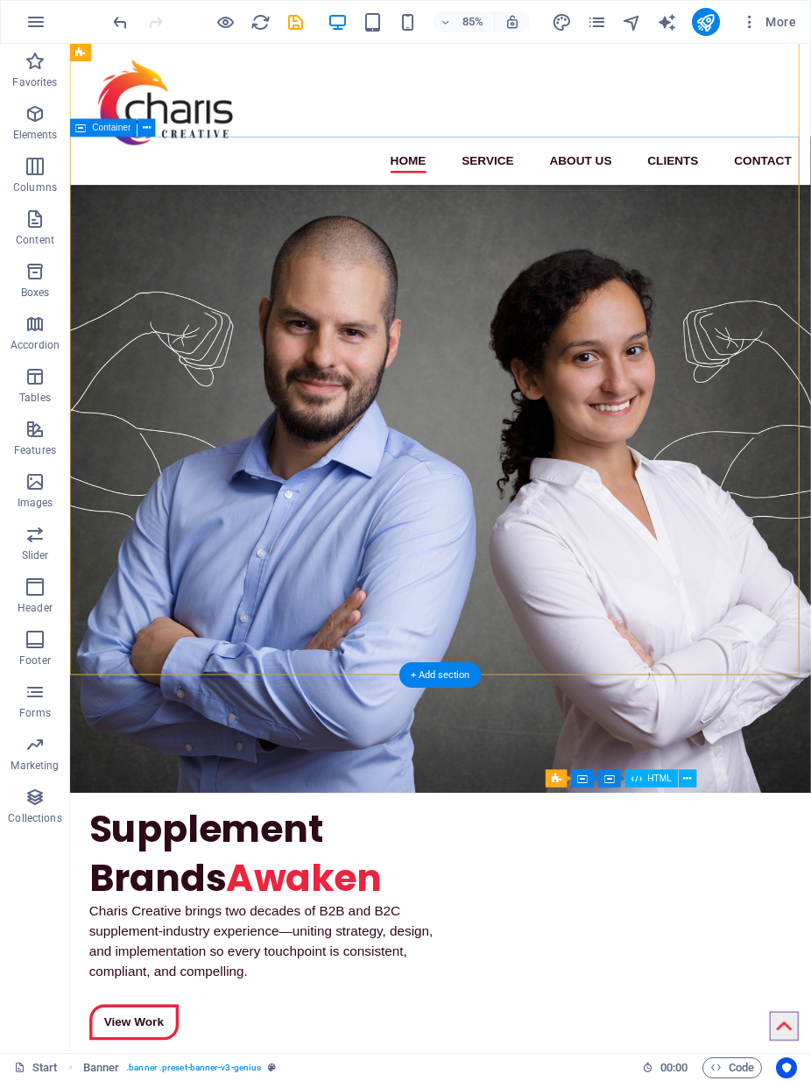
click at [150, 128] on icon at bounding box center [147, 128] width 8 height 16
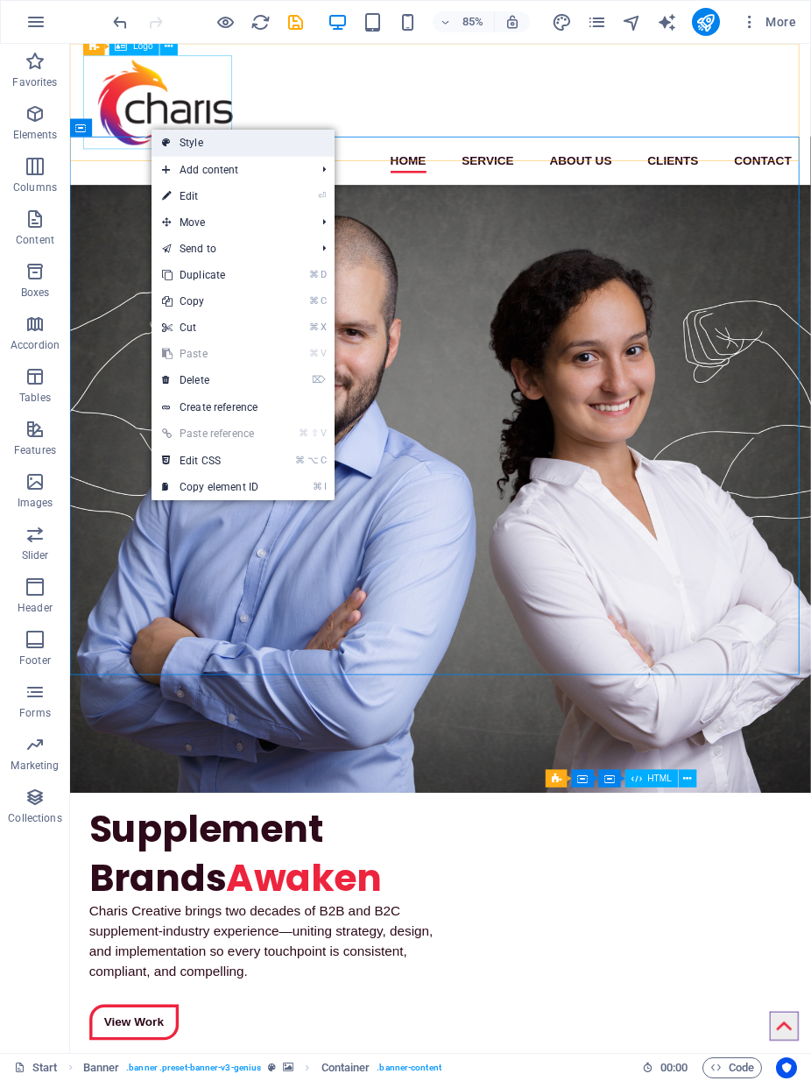
click at [195, 143] on link "Style" at bounding box center [243, 143] width 183 height 26
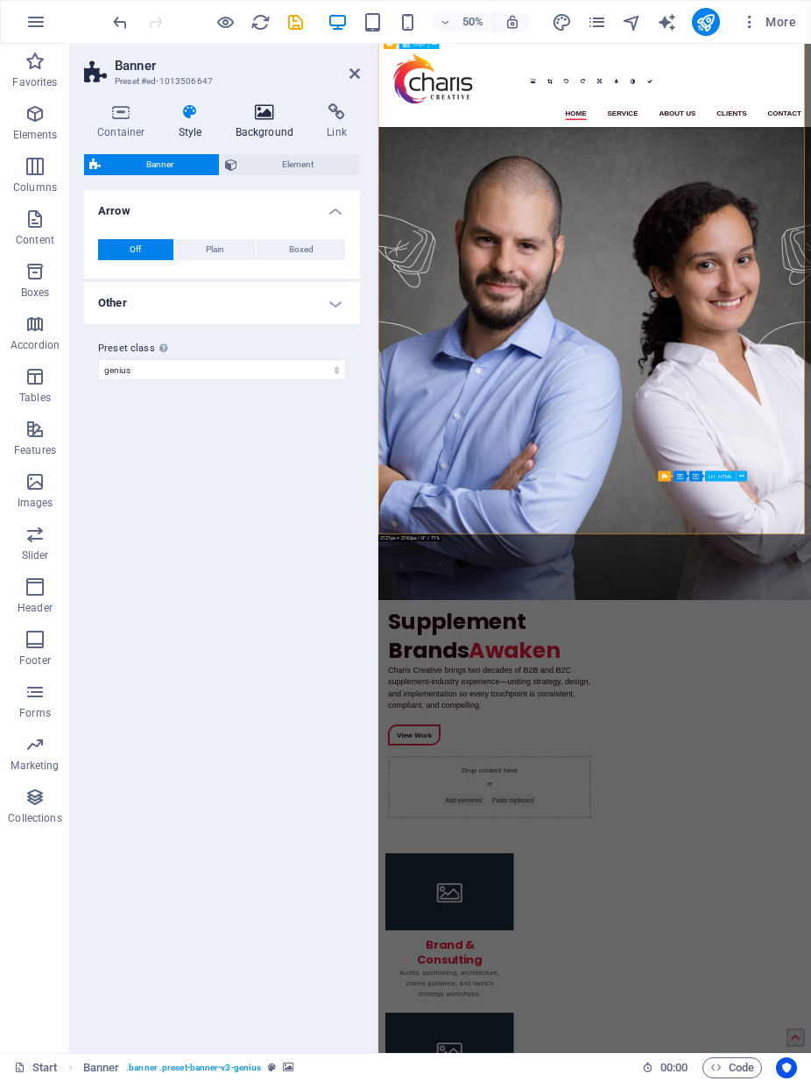
click at [266, 121] on h4 "Background" at bounding box center [268, 121] width 92 height 37
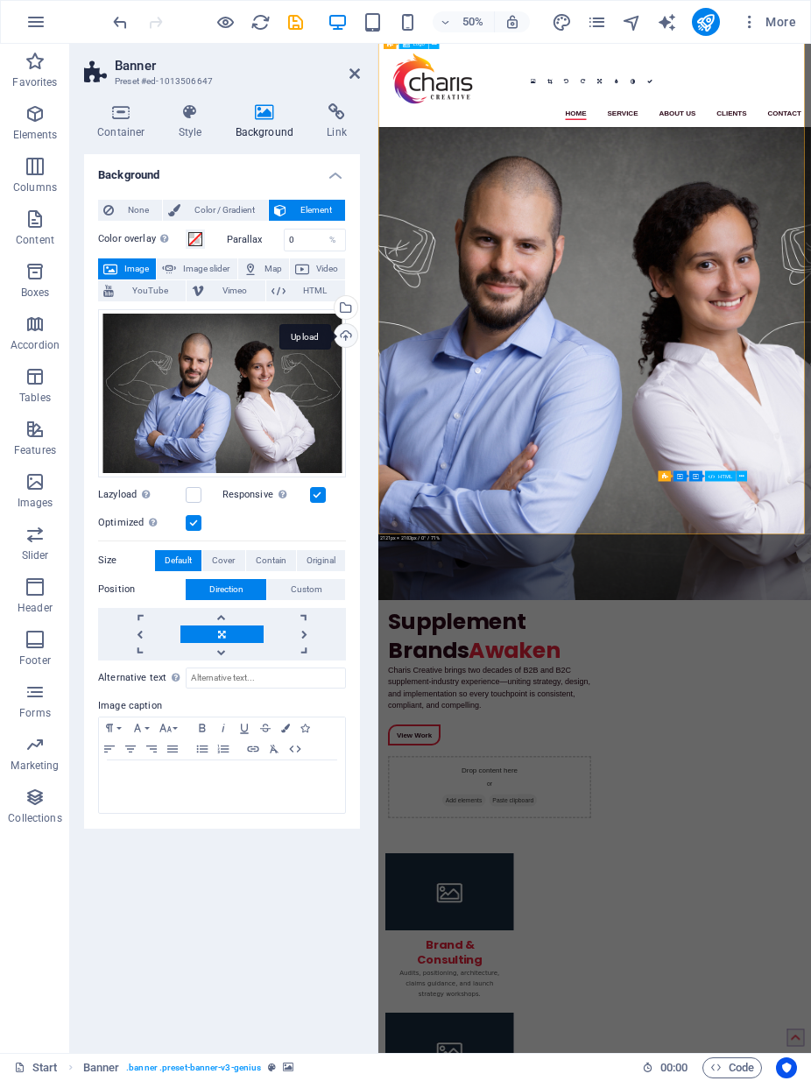
click at [338, 335] on div "Upload" at bounding box center [344, 337] width 26 height 26
click at [344, 332] on div "Upload" at bounding box center [344, 337] width 26 height 26
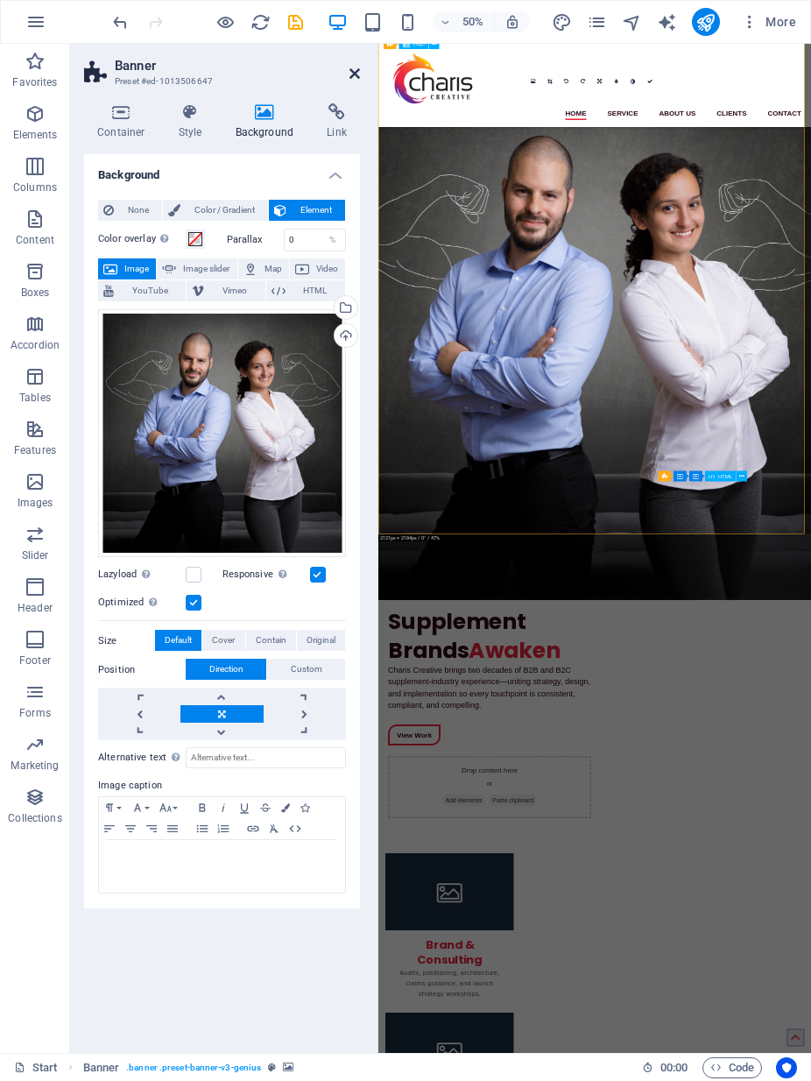
click at [351, 74] on icon at bounding box center [354, 74] width 11 height 14
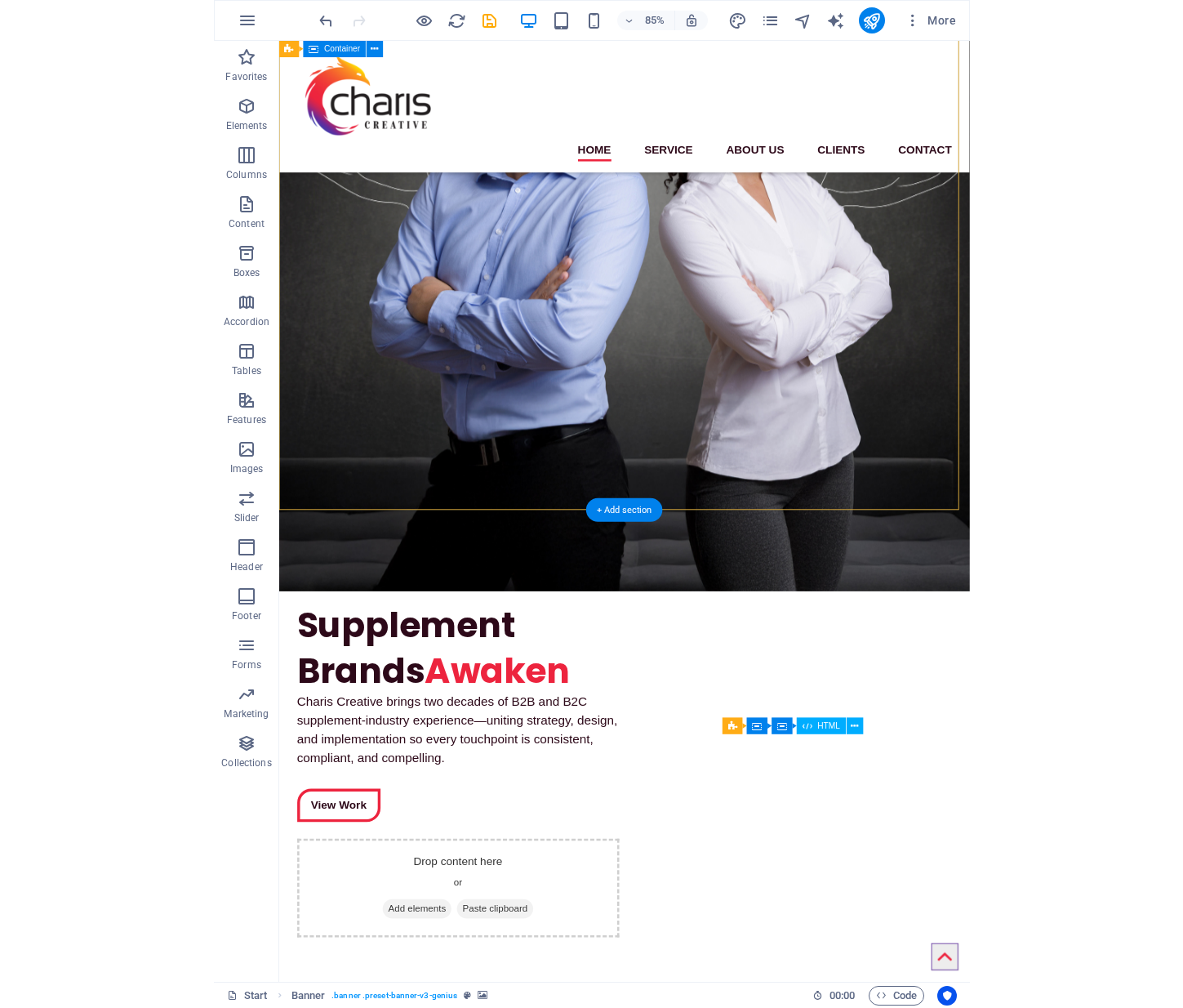
scroll to position [0, 0]
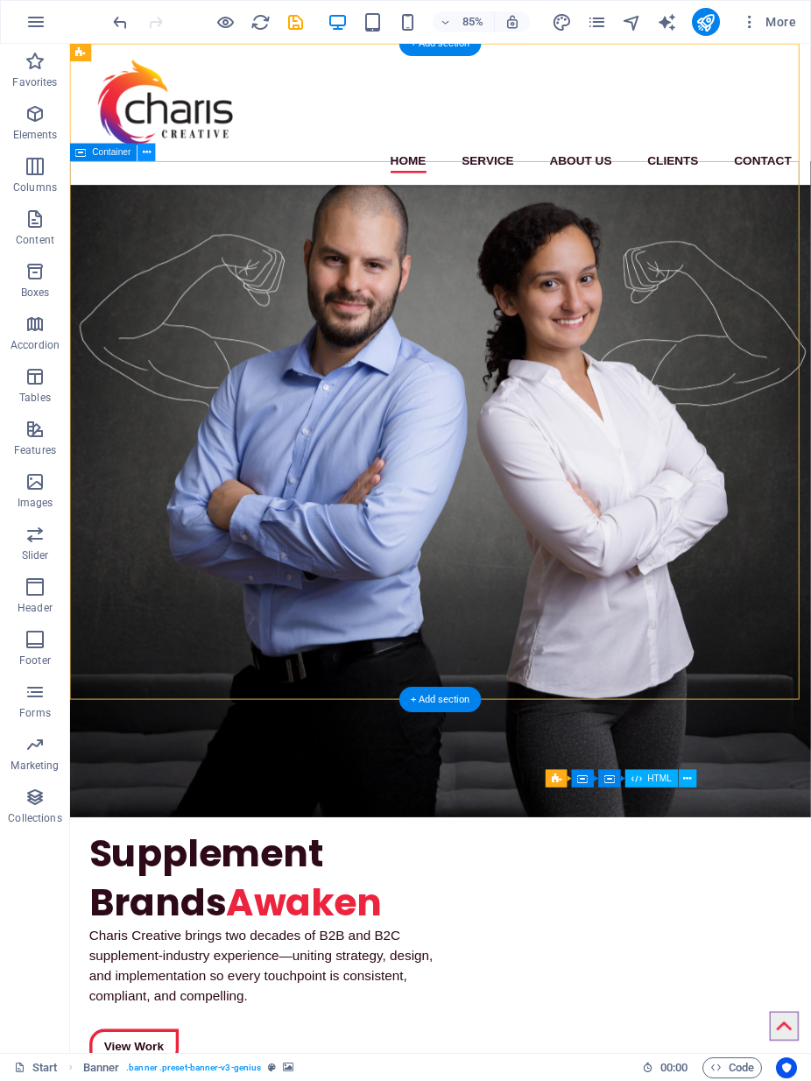
click at [145, 152] on icon at bounding box center [147, 153] width 8 height 16
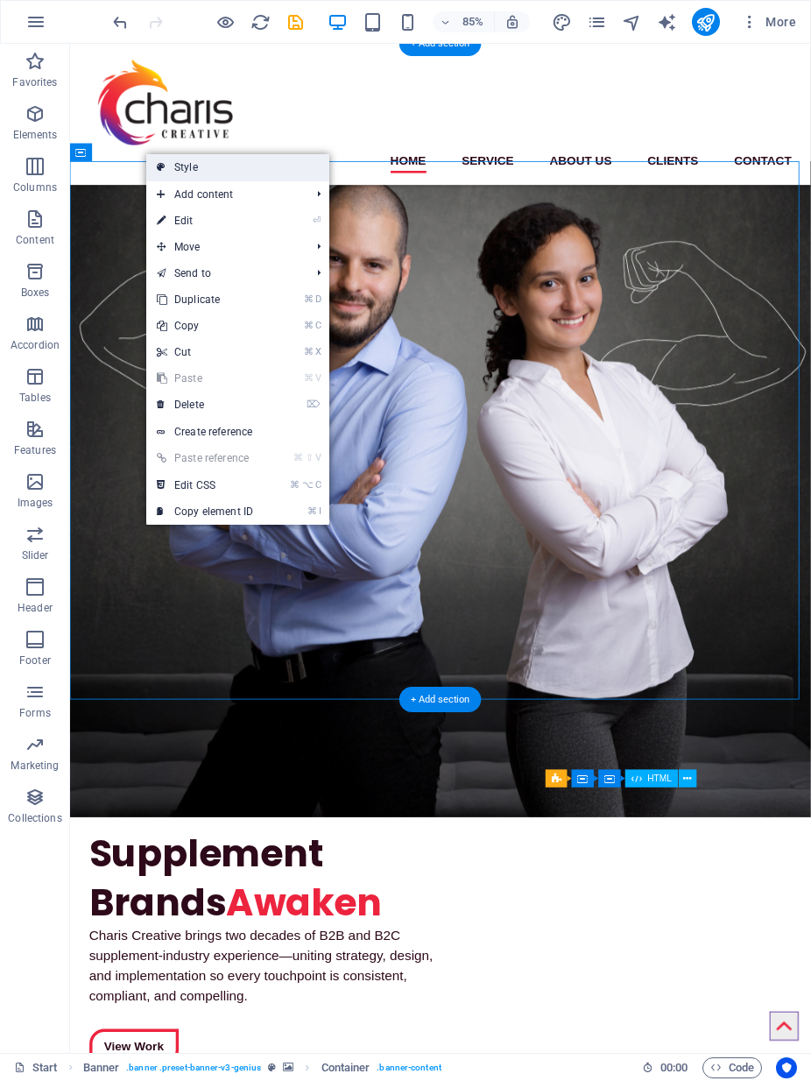
click at [174, 166] on link "Style" at bounding box center [237, 167] width 183 height 26
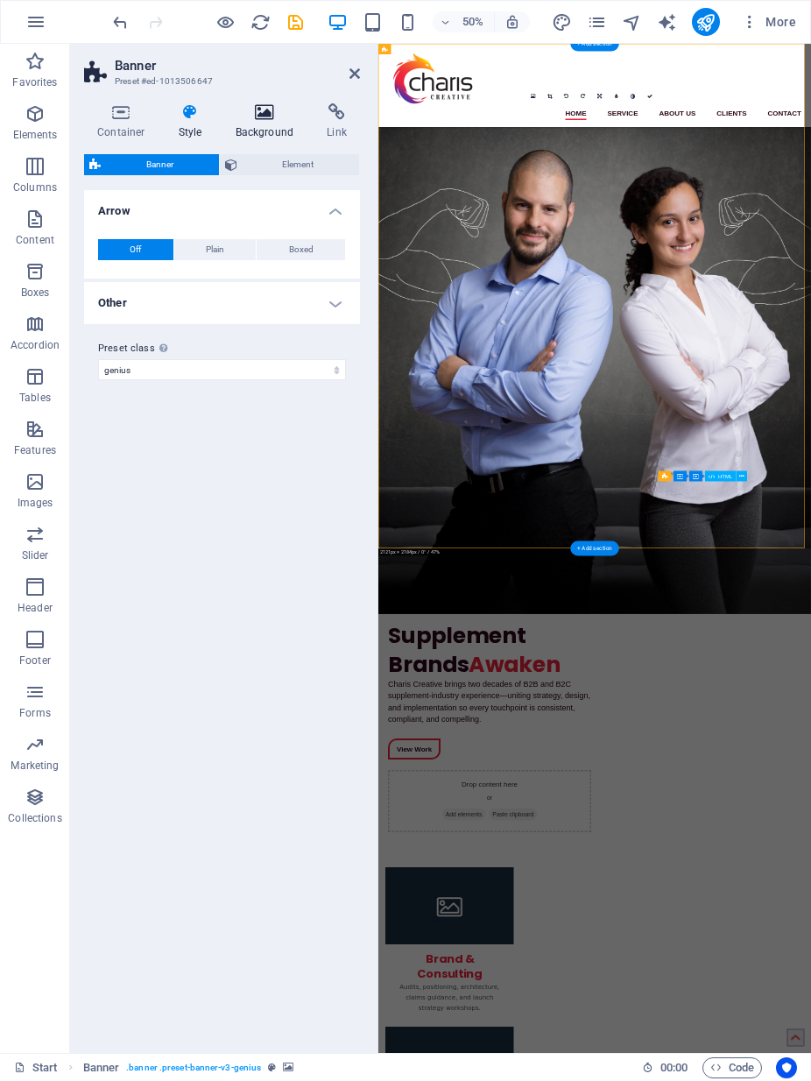
click at [262, 106] on icon at bounding box center [264, 112] width 85 height 18
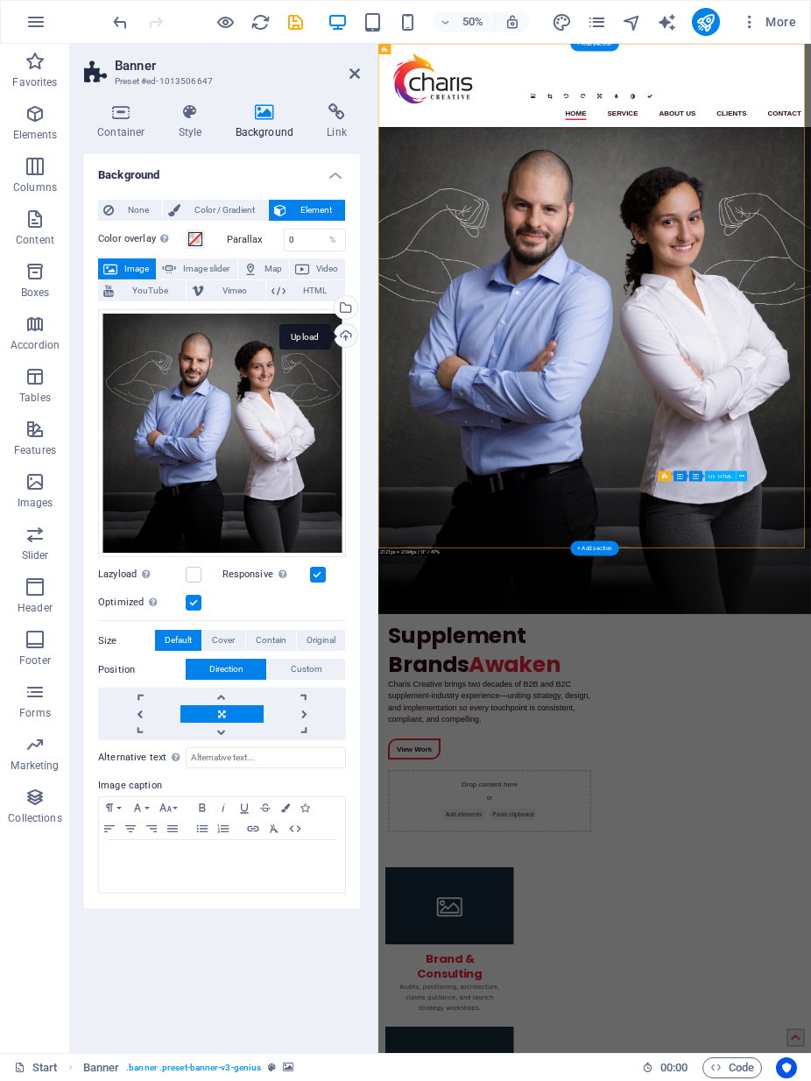
click at [349, 328] on div "Upload" at bounding box center [344, 337] width 26 height 26
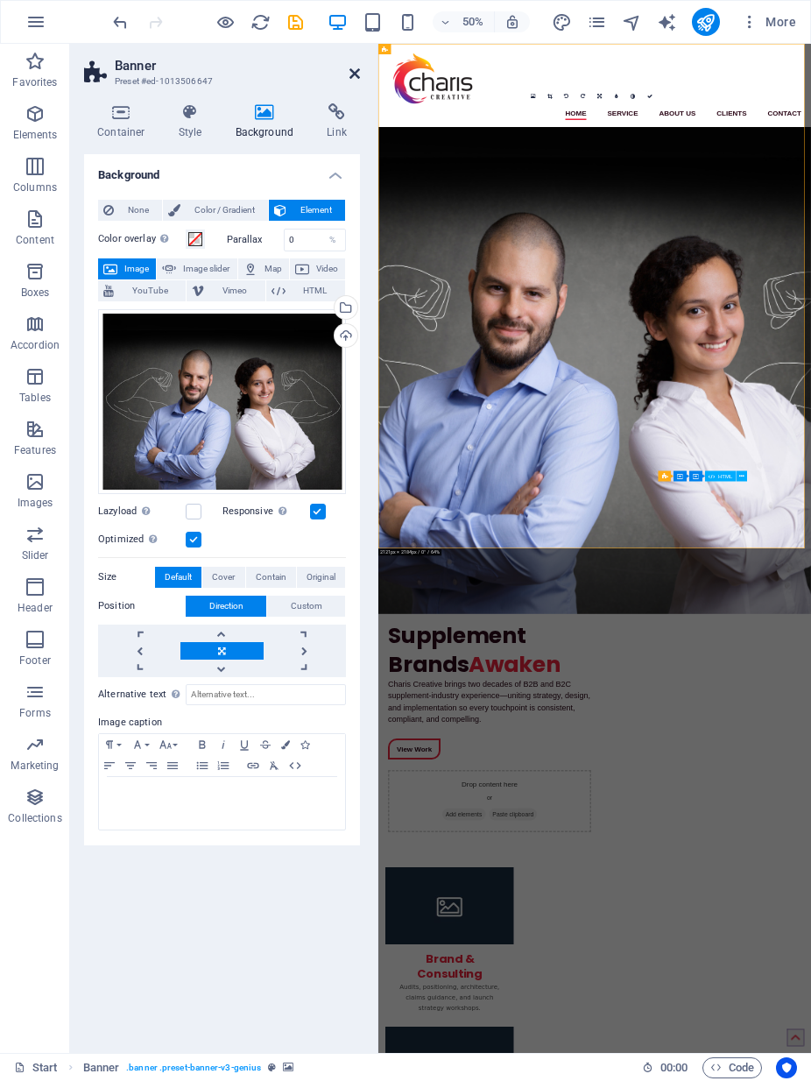
click at [351, 73] on icon at bounding box center [354, 74] width 11 height 14
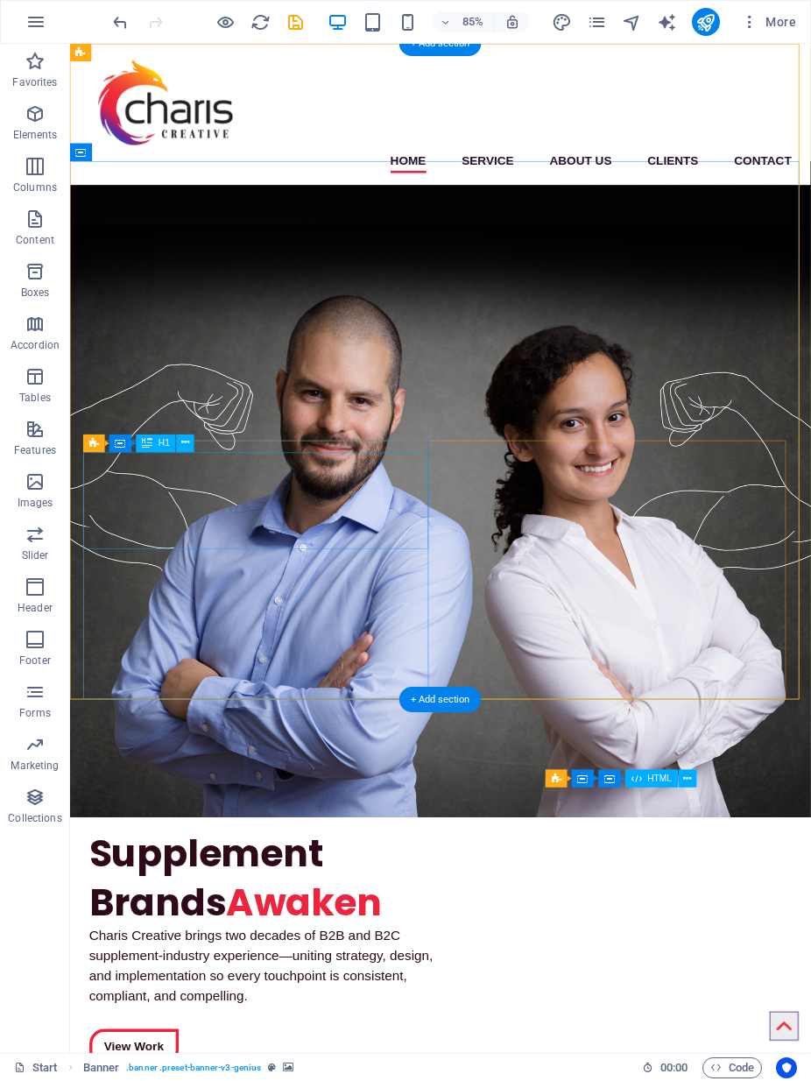
click at [185, 864] on div "Supplement Brands Awaken" at bounding box center [296, 1025] width 406 height 114
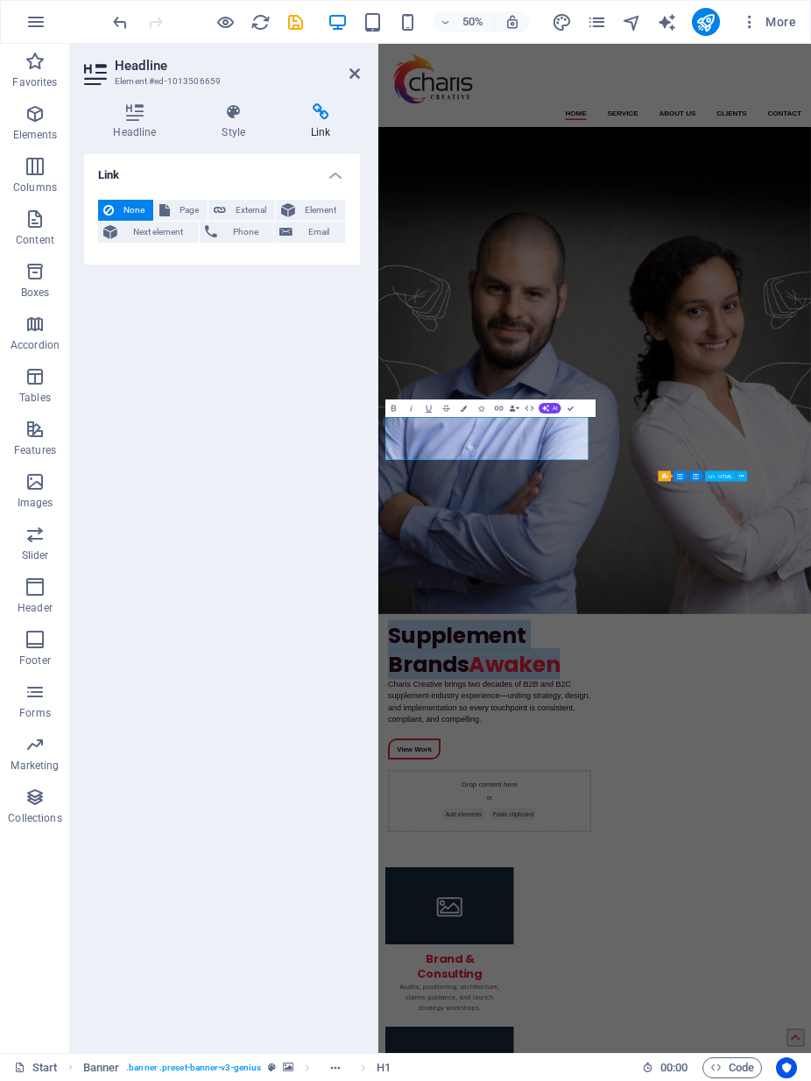
drag, startPoint x: 398, startPoint y: 811, endPoint x: 774, endPoint y: 806, distance: 376.7
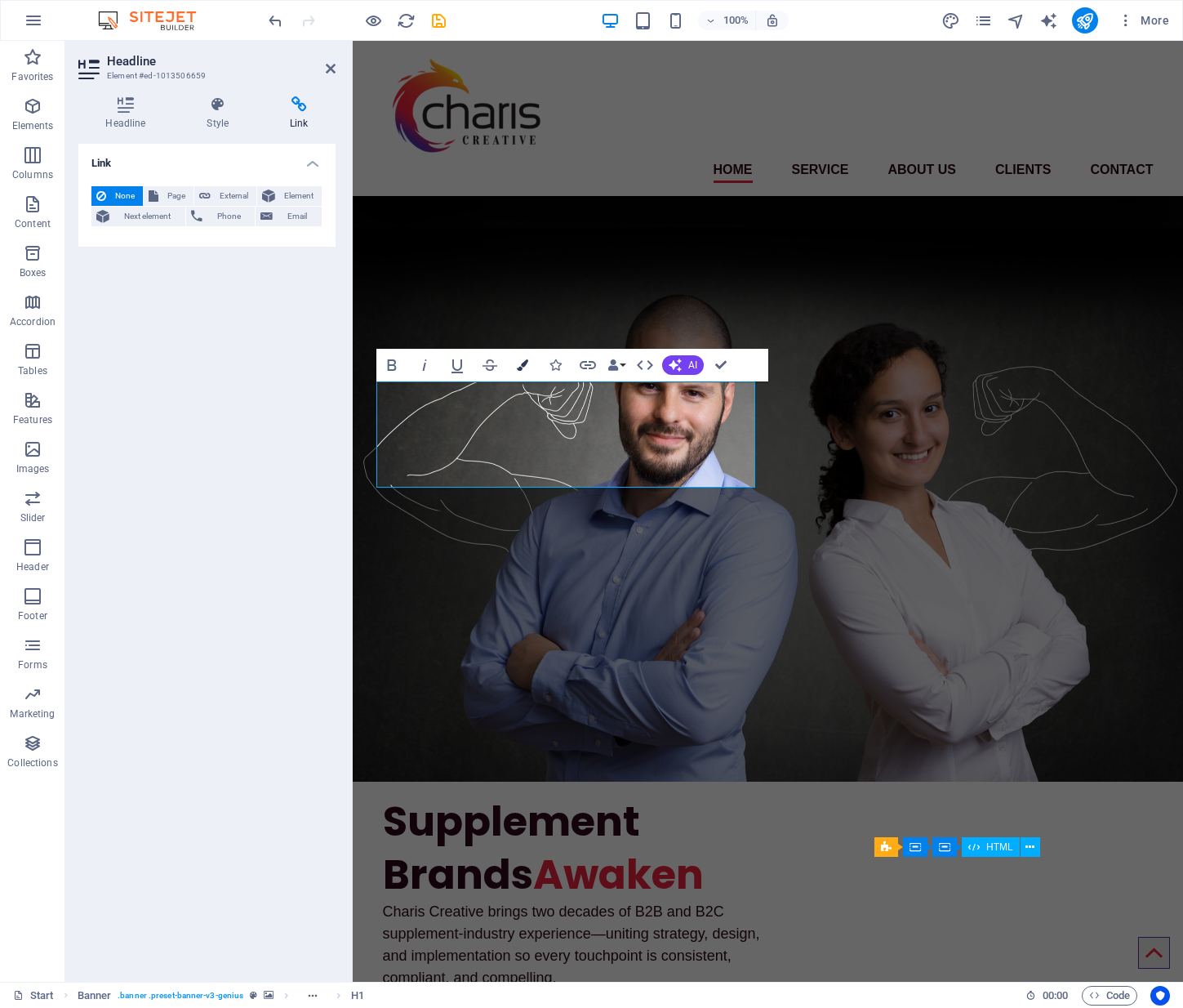
click at [522, 361] on icon "button" at bounding box center [522, 365] width 11 height 11
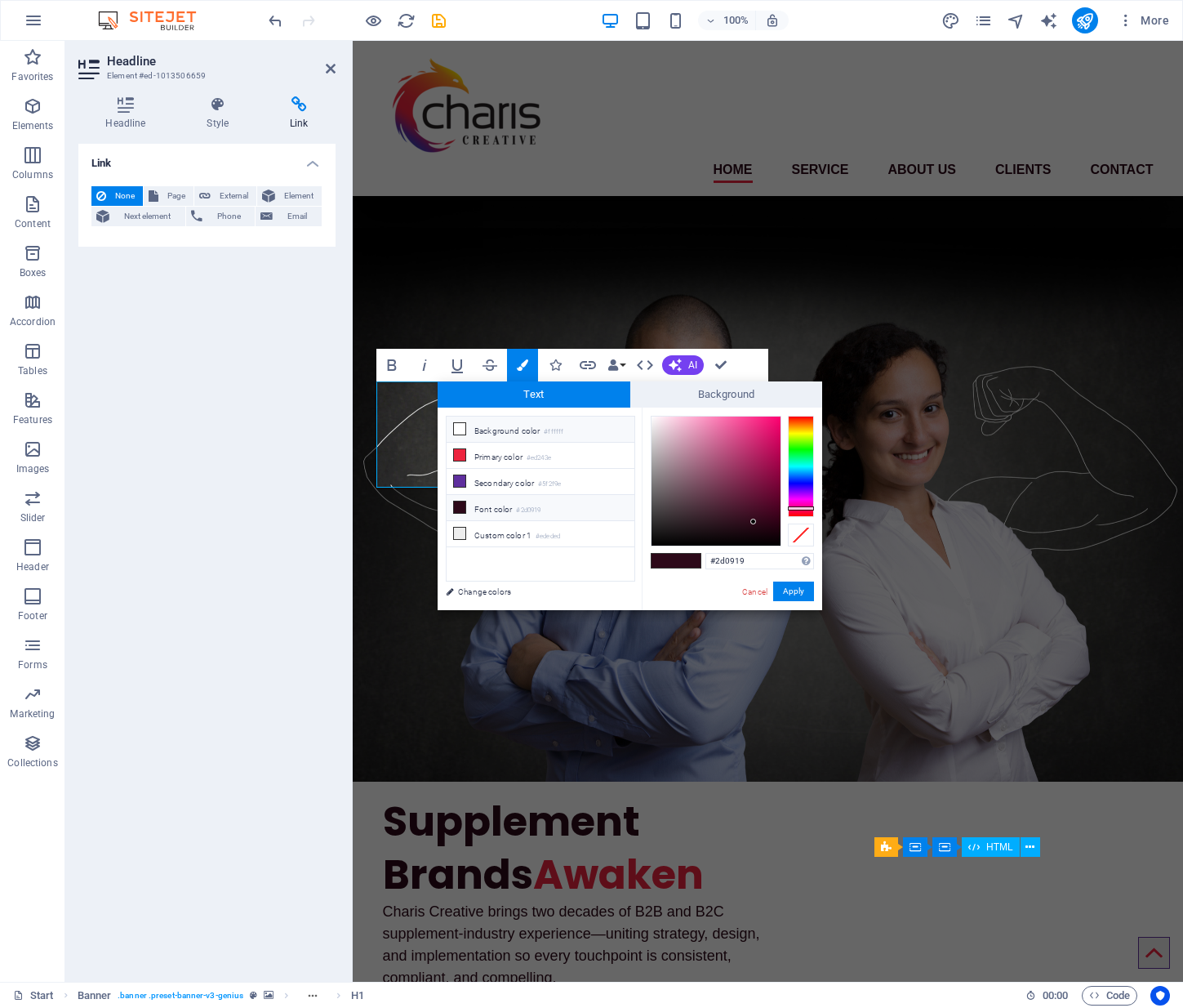
click at [458, 428] on icon at bounding box center [460, 429] width 11 height 11
type input "#ffffff"
click at [800, 587] on button "Apply" at bounding box center [793, 591] width 41 height 20
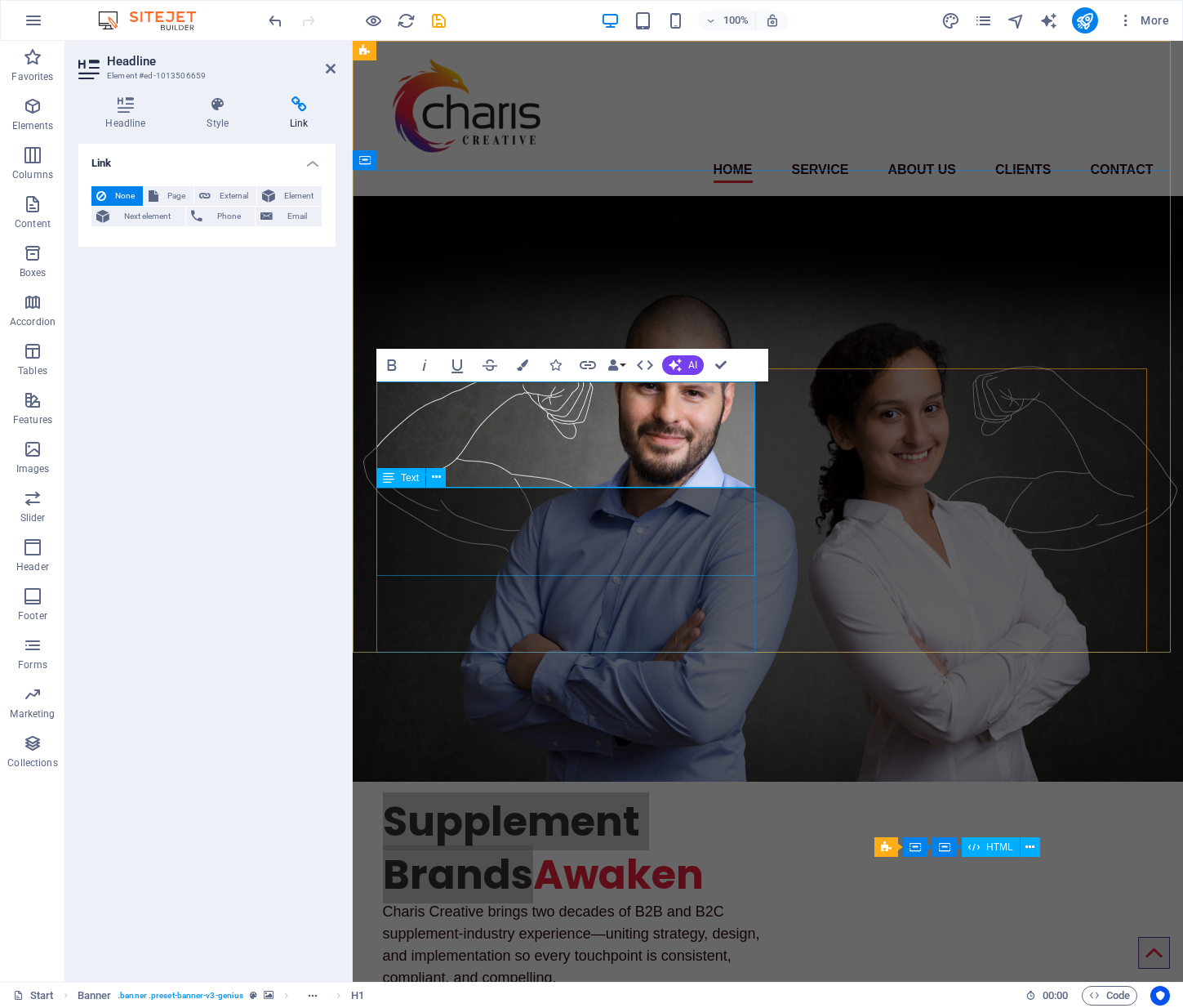
click at [526, 806] on div "Charis Creative brings two decades of B2B and B2C supplement-industry experienc…" at bounding box center [572, 945] width 378 height 89
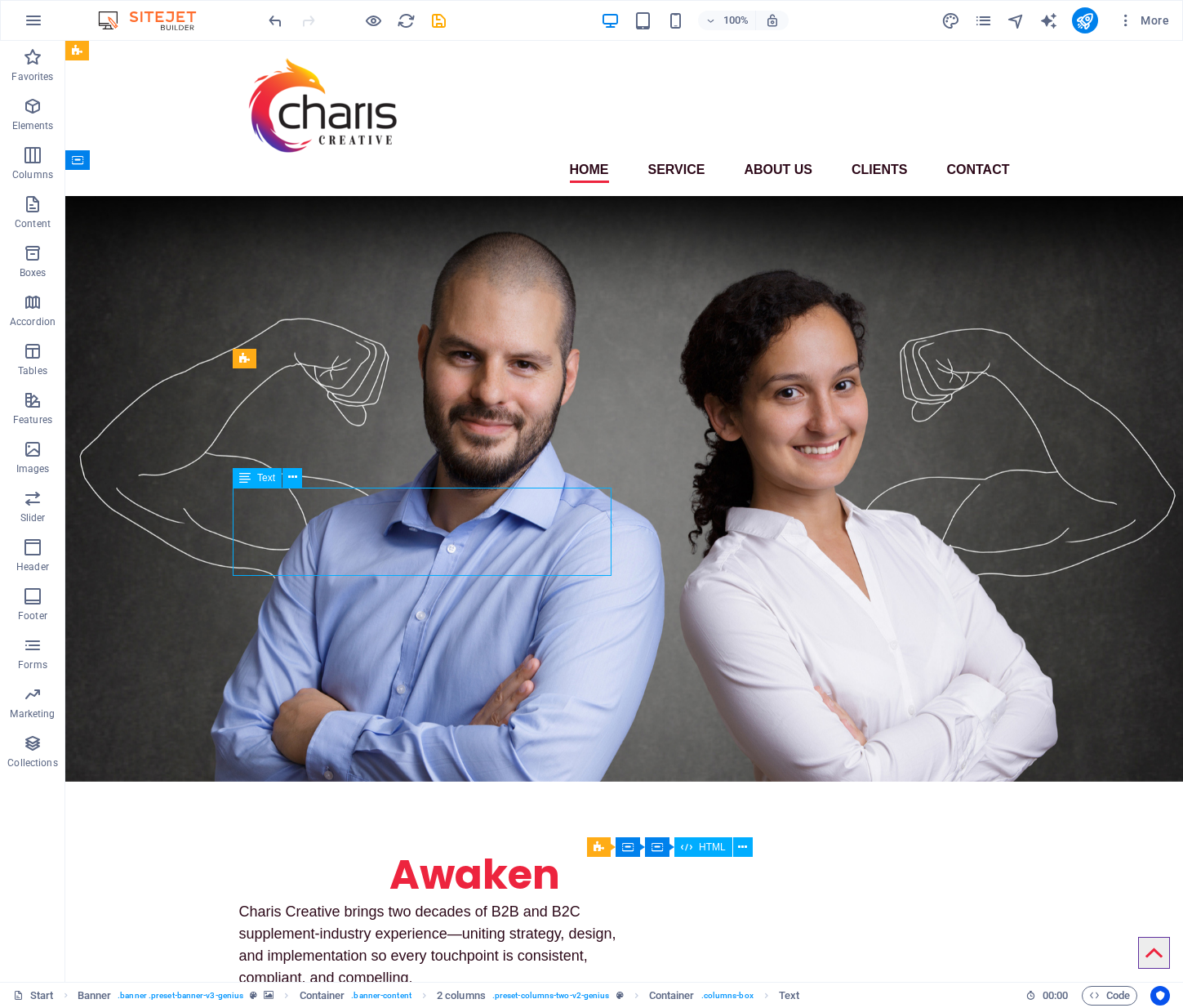
click at [459, 806] on div "Charis Creative brings two decades of B2B and B2C supplement-industry experienc…" at bounding box center [429, 945] width 378 height 89
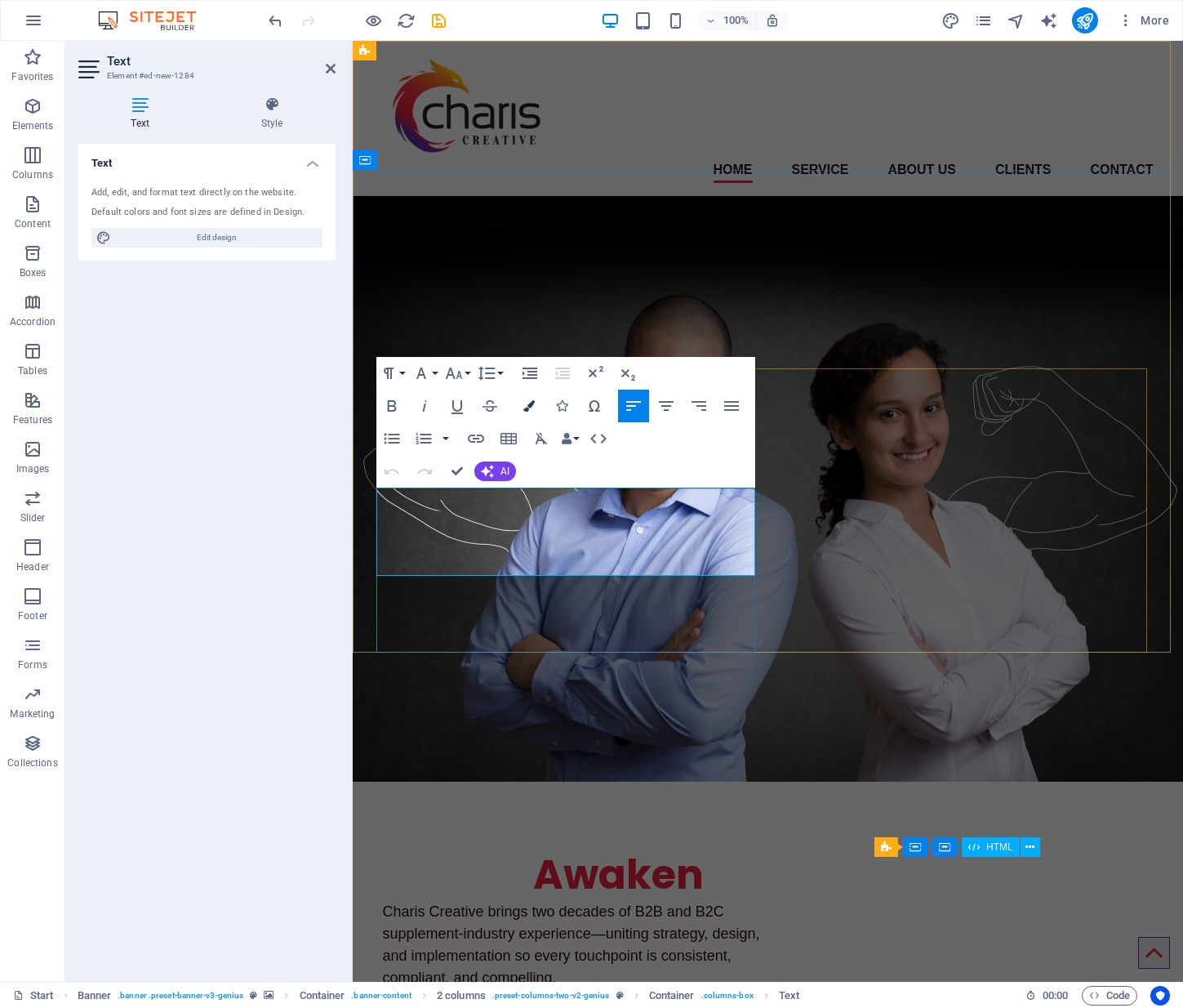
click at [529, 409] on icon "button" at bounding box center [529, 406] width 11 height 11
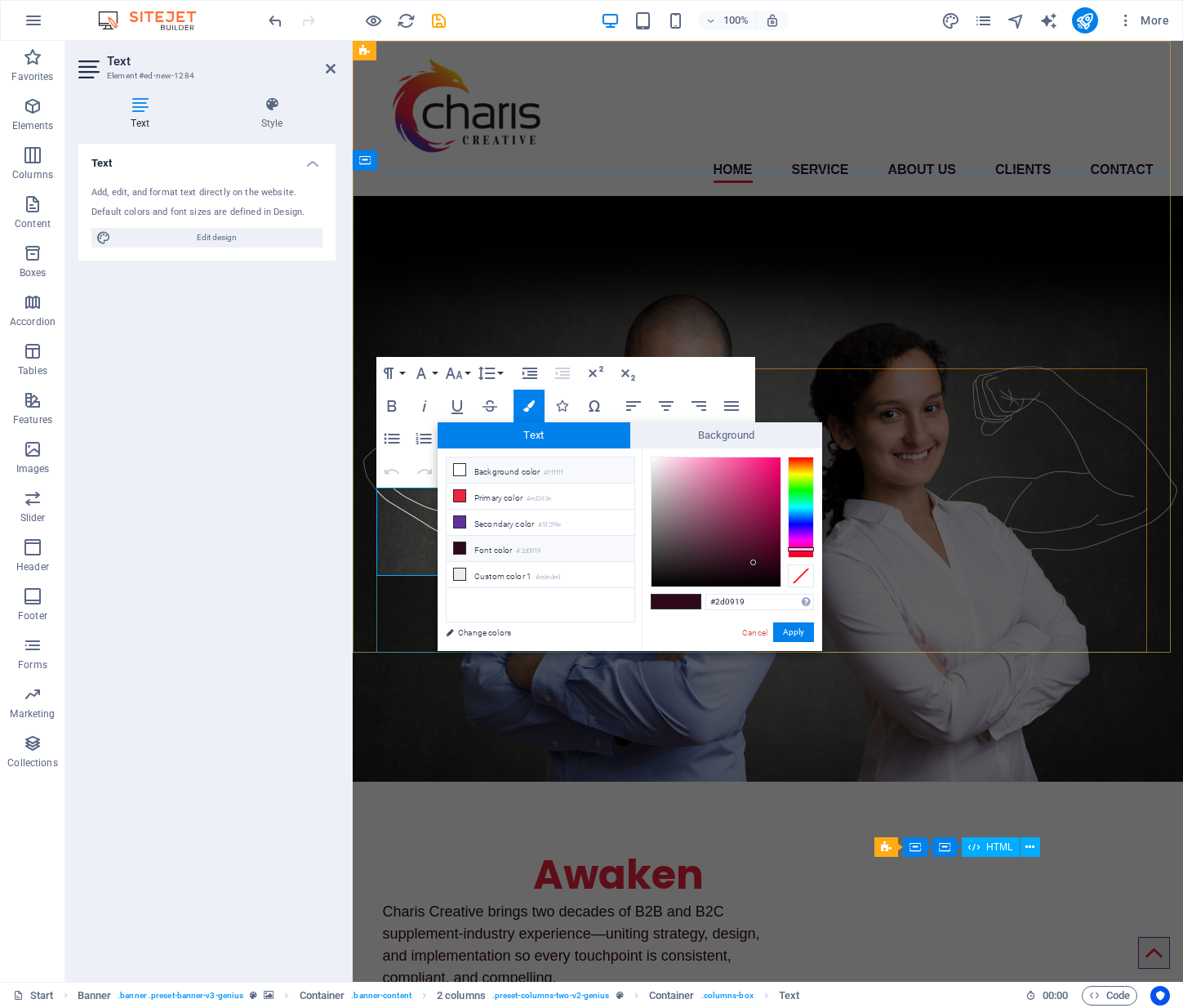
click at [454, 472] on icon at bounding box center [460, 470] width 11 height 11
type input "#ffffff"
click at [804, 635] on button "Apply" at bounding box center [793, 631] width 41 height 20
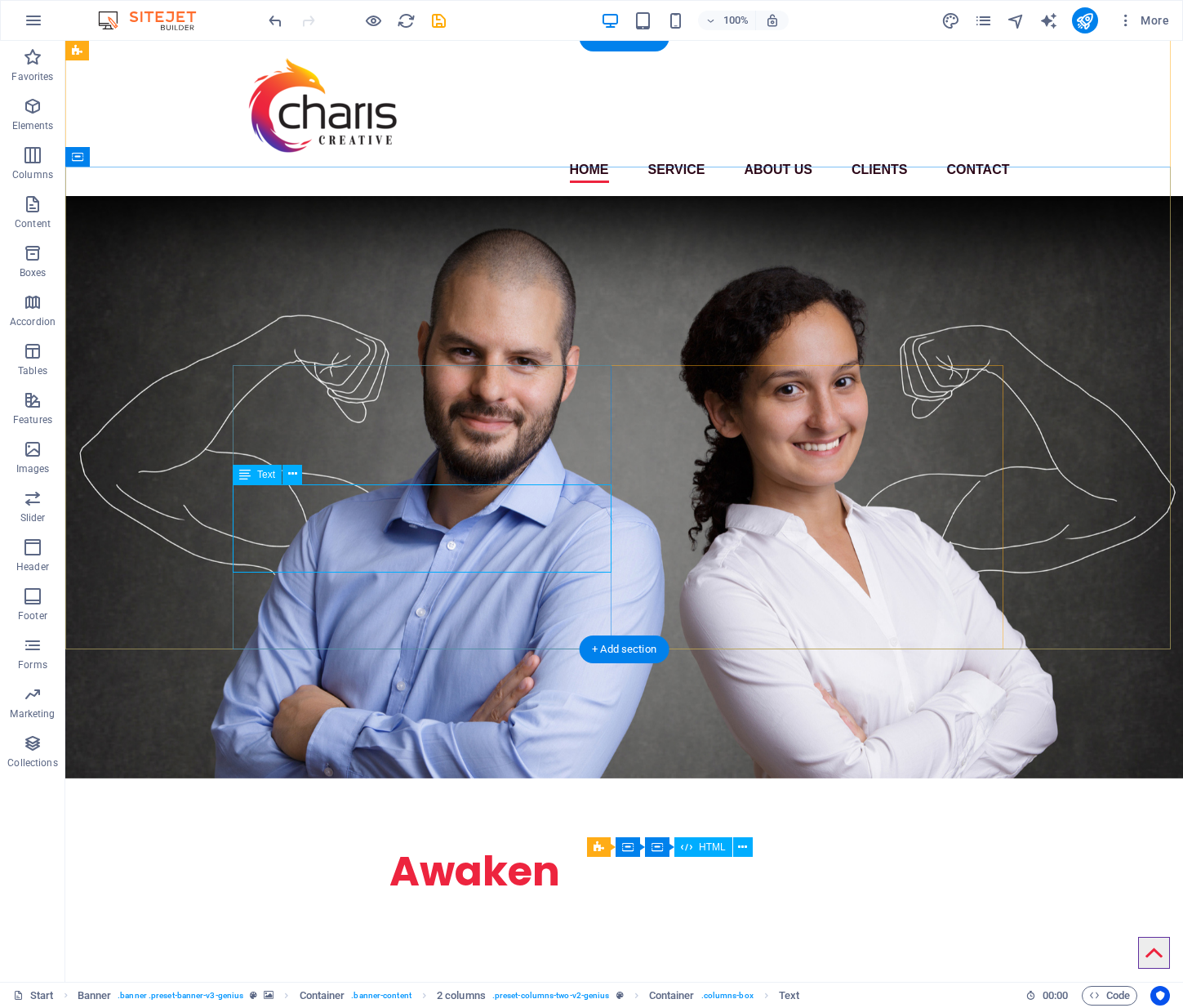
scroll to position [7, 0]
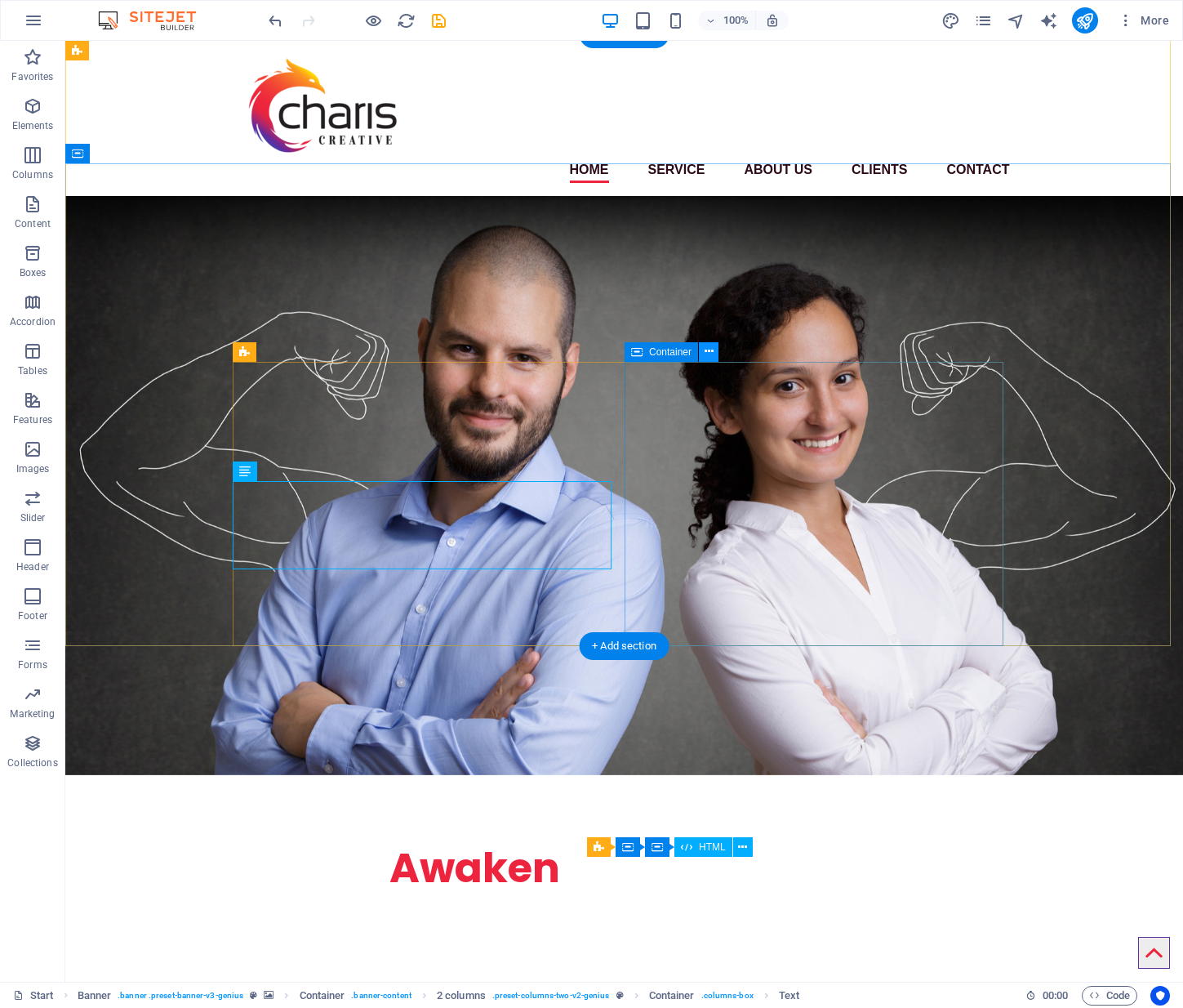
click at [708, 352] on icon at bounding box center [709, 352] width 9 height 17
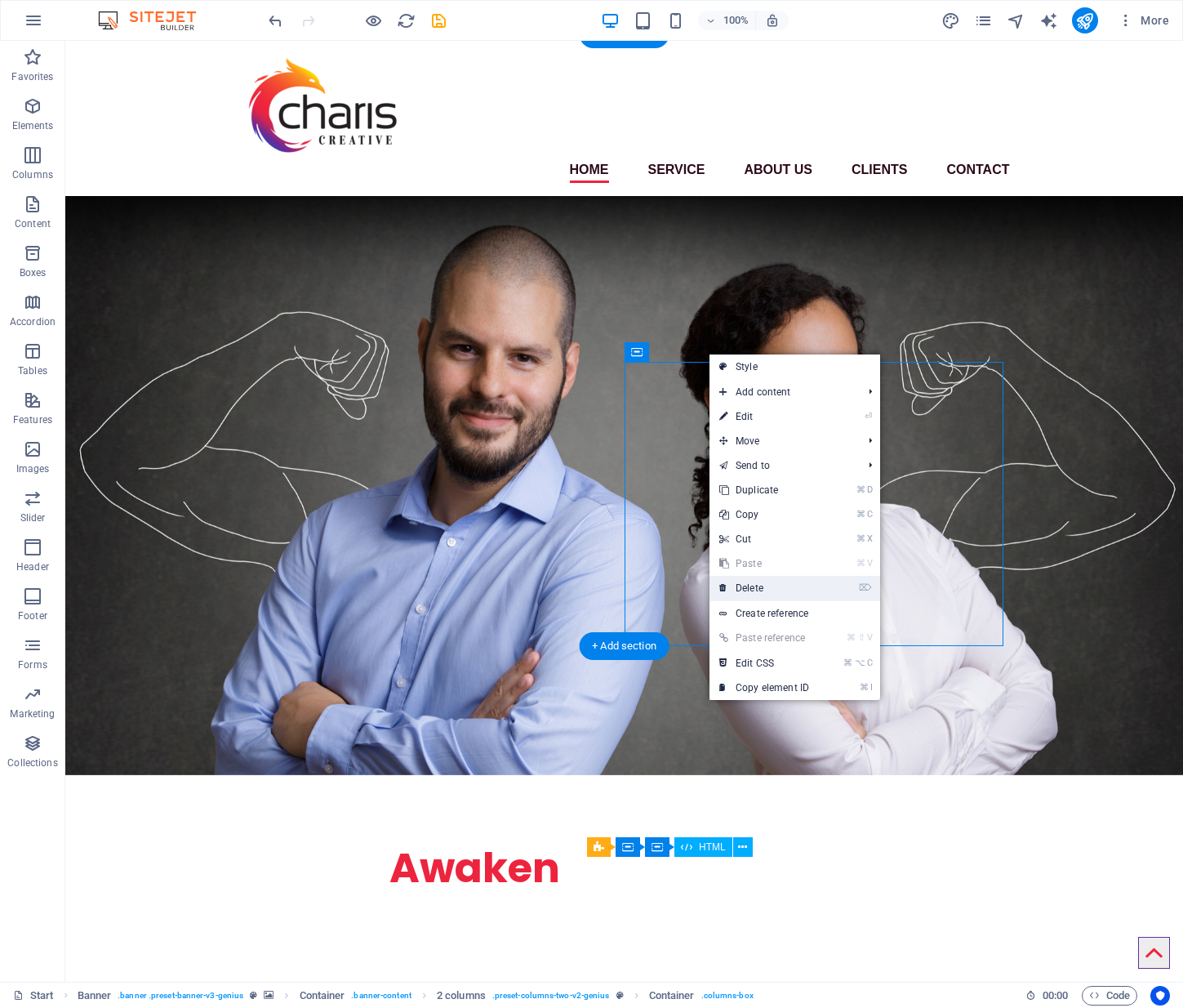
click at [743, 587] on link "⌦ Delete" at bounding box center [763, 588] width 109 height 24
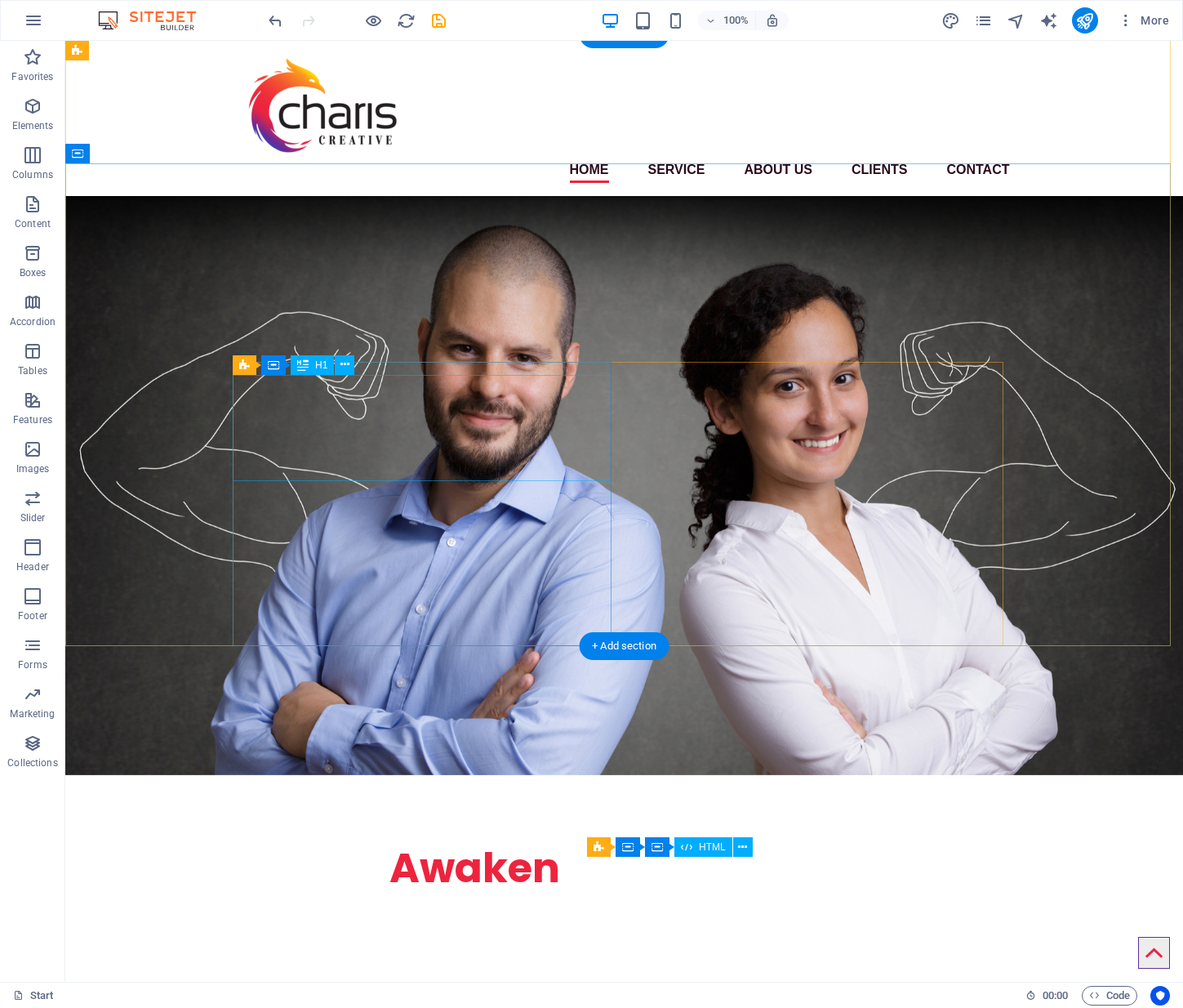
click at [449, 788] on div "Supplement Brands Awaken" at bounding box center [429, 841] width 378 height 106
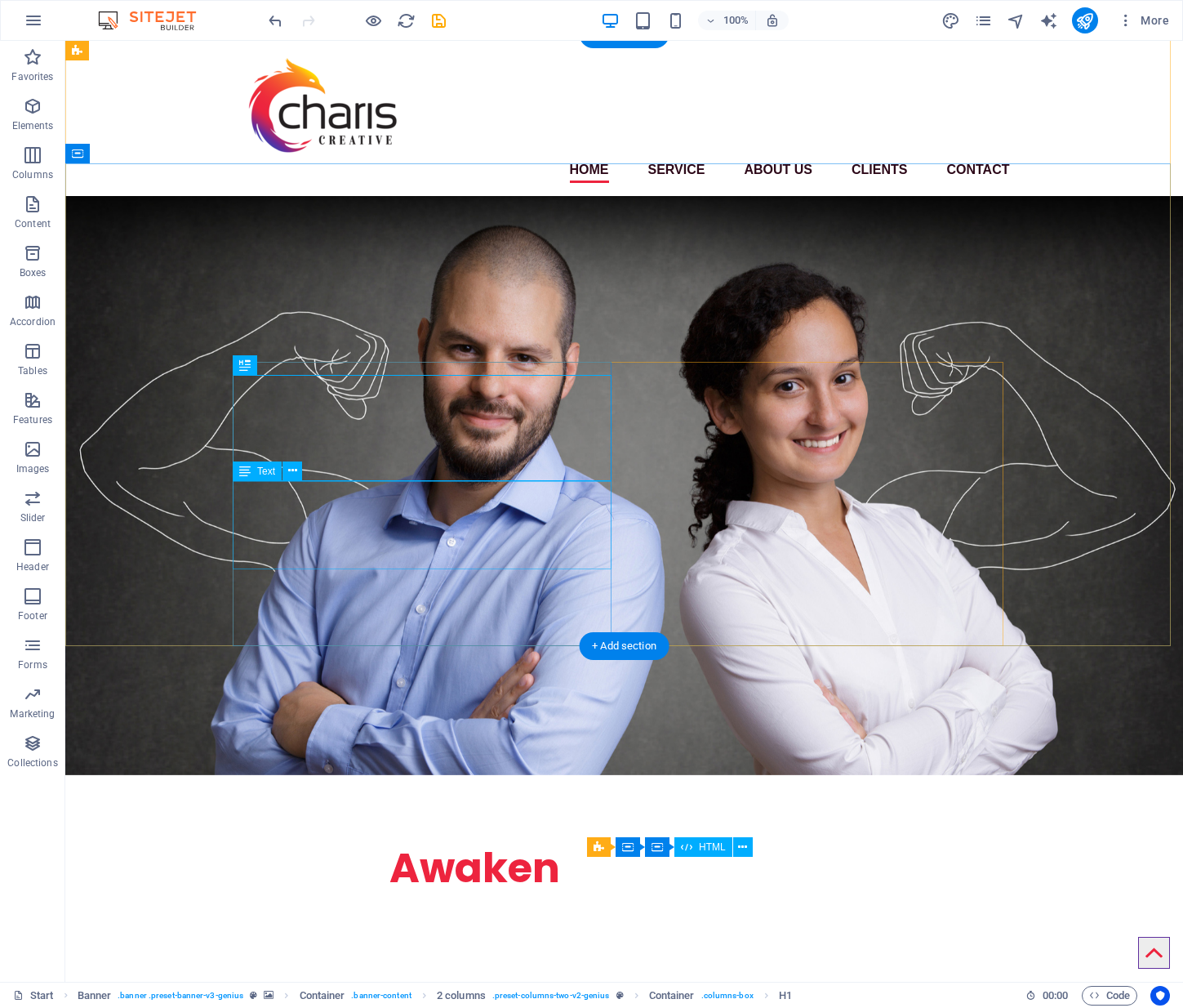
click at [536, 806] on div "Charis Creative brings two decades of B2B and B2C supplement-industry experienc…" at bounding box center [429, 938] width 378 height 89
click at [358, 788] on div "Supplement Brands Awaken" at bounding box center [429, 841] width 378 height 106
click at [610, 788] on div "Supplement Brands Awaken" at bounding box center [429, 841] width 378 height 106
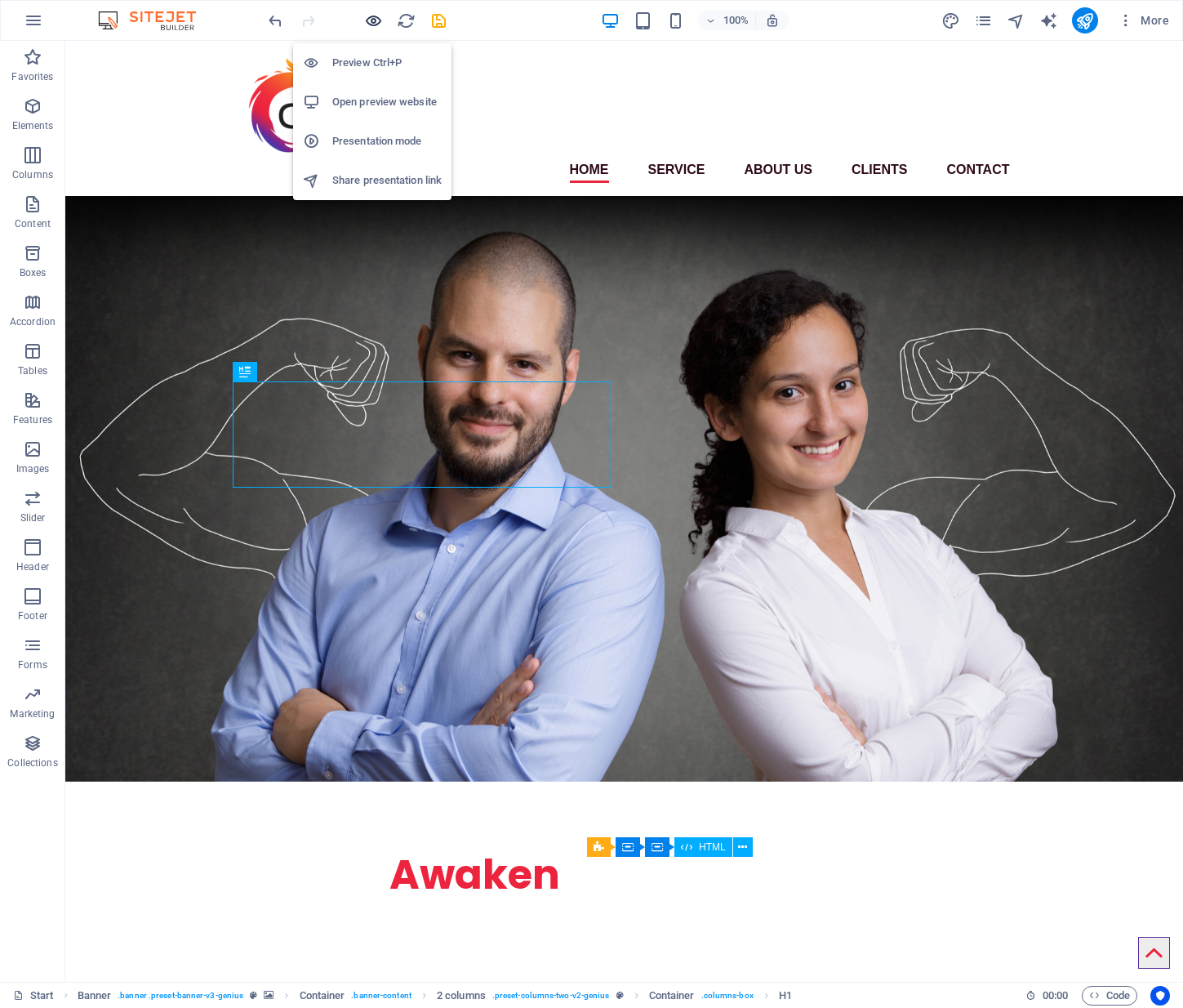
click at [369, 19] on icon "button" at bounding box center [374, 21] width 19 height 19
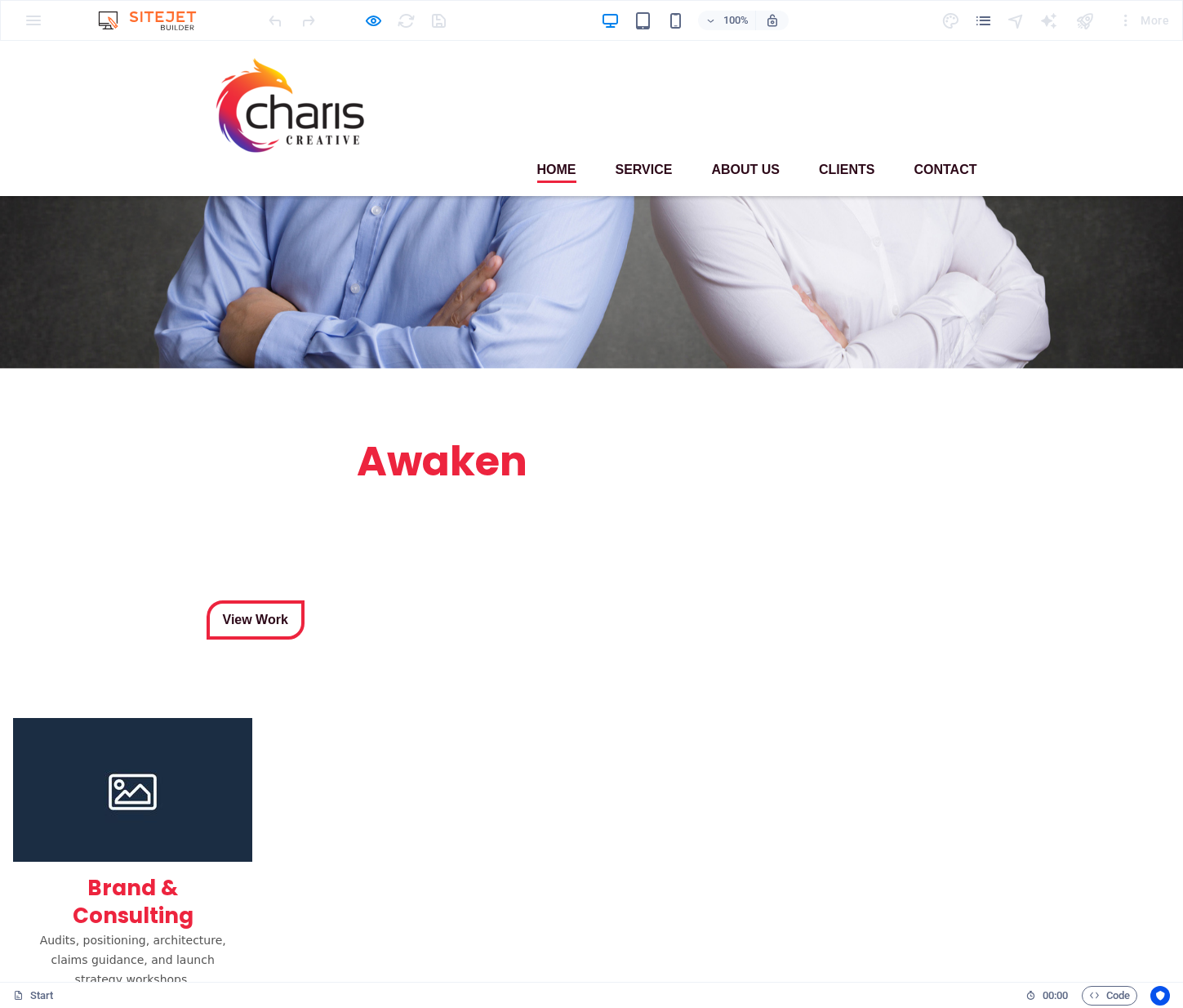
scroll to position [4, 0]
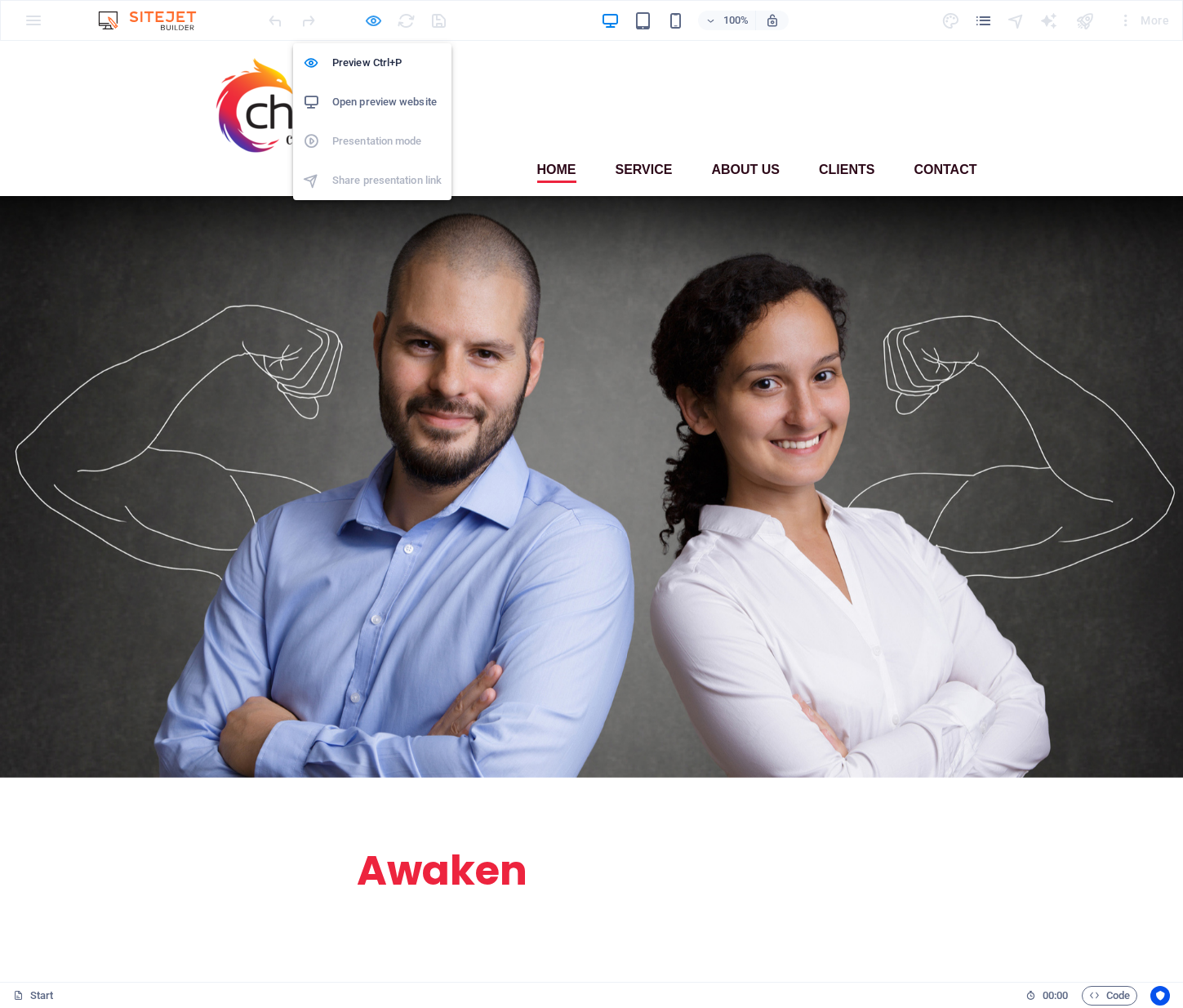
click at [372, 16] on icon "button" at bounding box center [374, 21] width 19 height 19
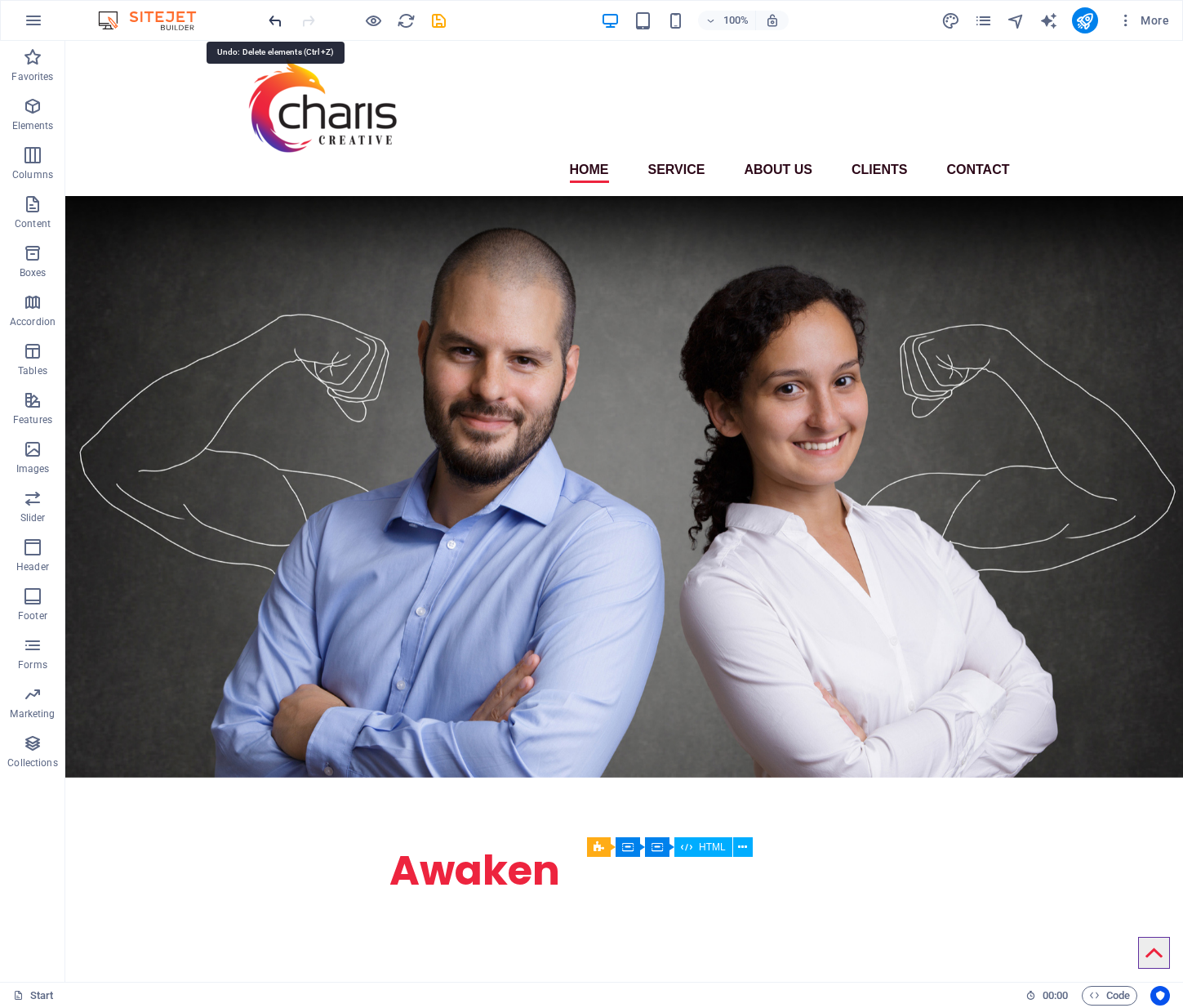
click at [278, 21] on icon "undo" at bounding box center [276, 21] width 19 height 19
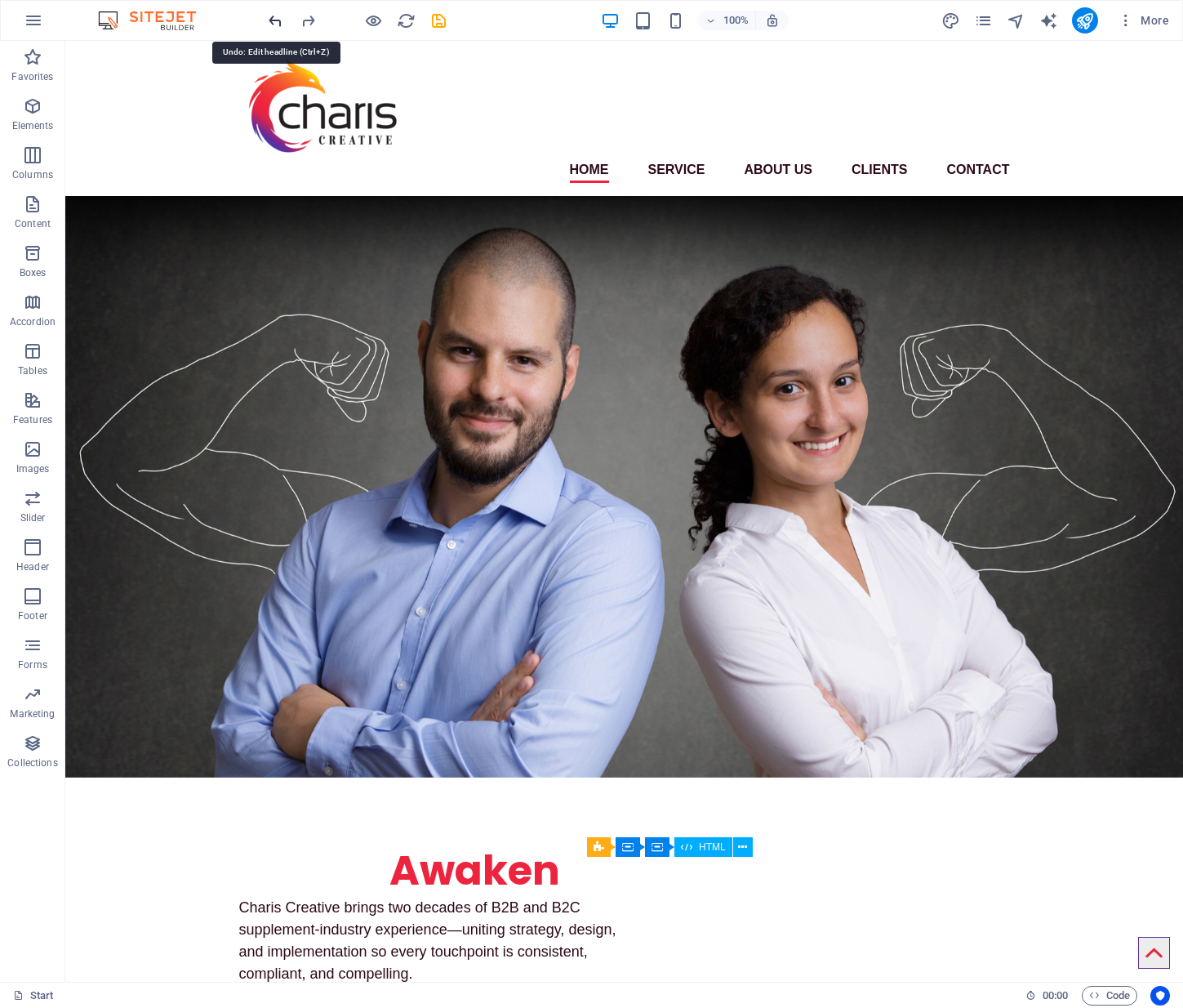
click at [278, 21] on icon "undo" at bounding box center [276, 21] width 19 height 19
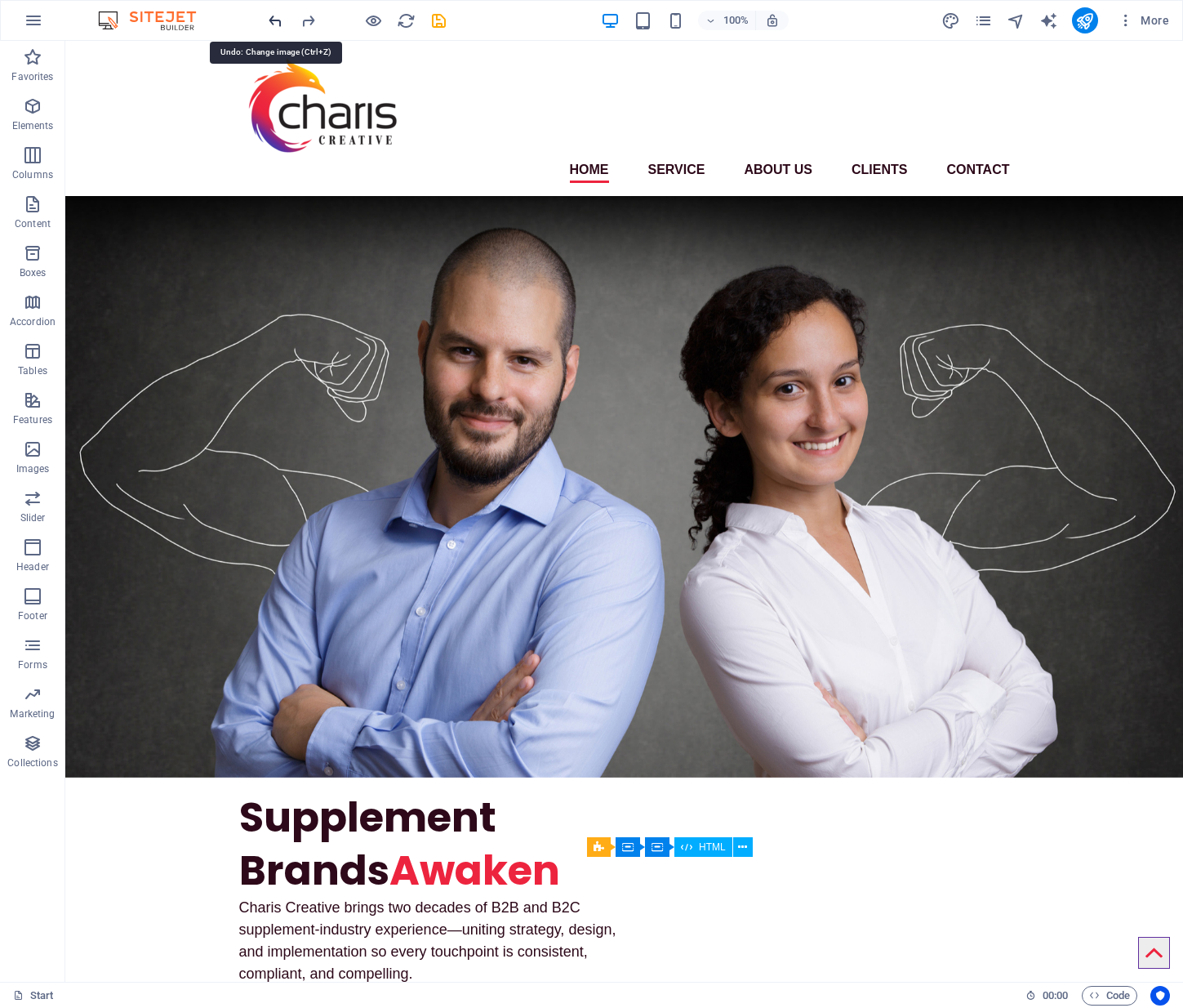
click at [278, 21] on icon "undo" at bounding box center [276, 21] width 19 height 19
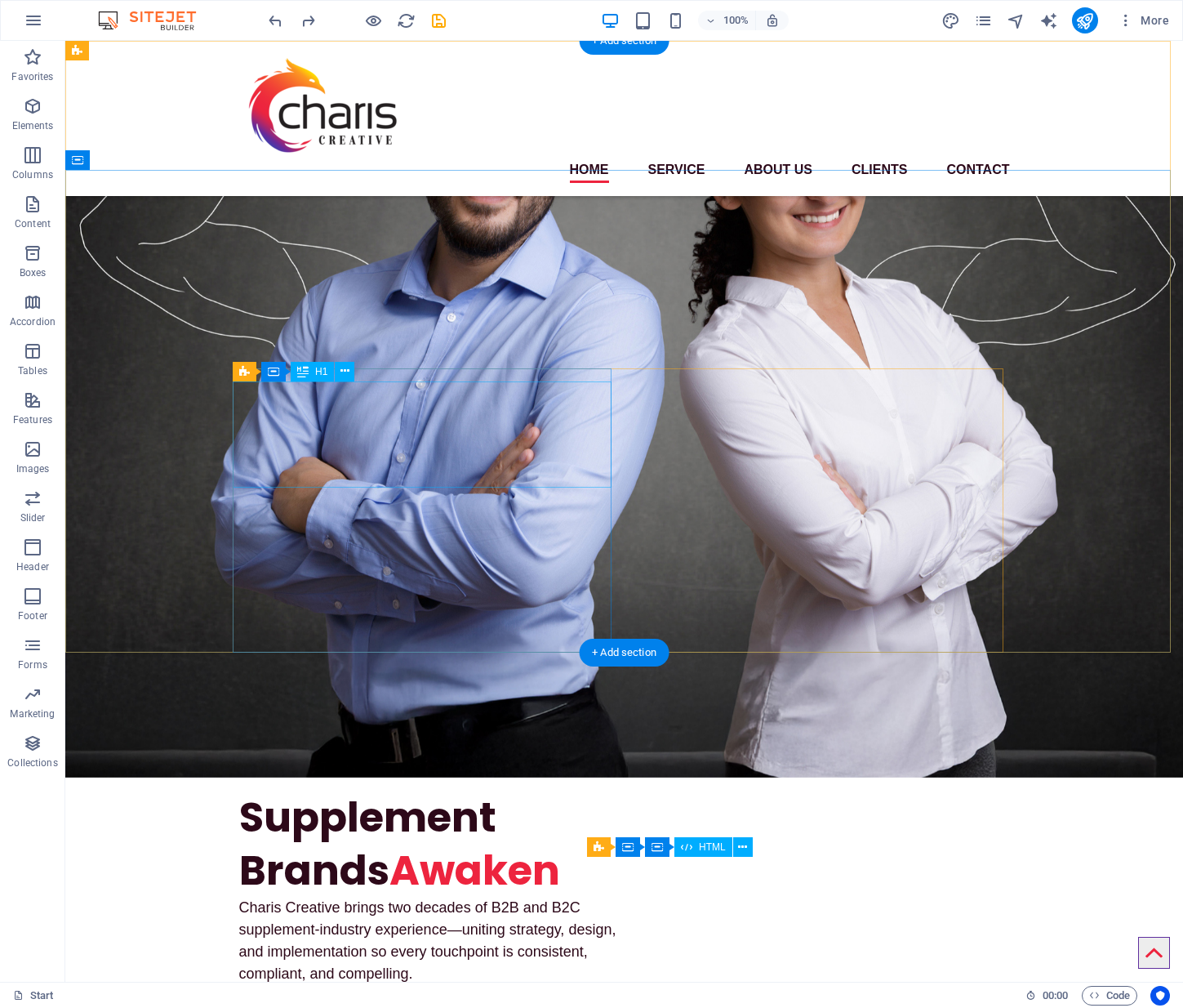
scroll to position [0, 0]
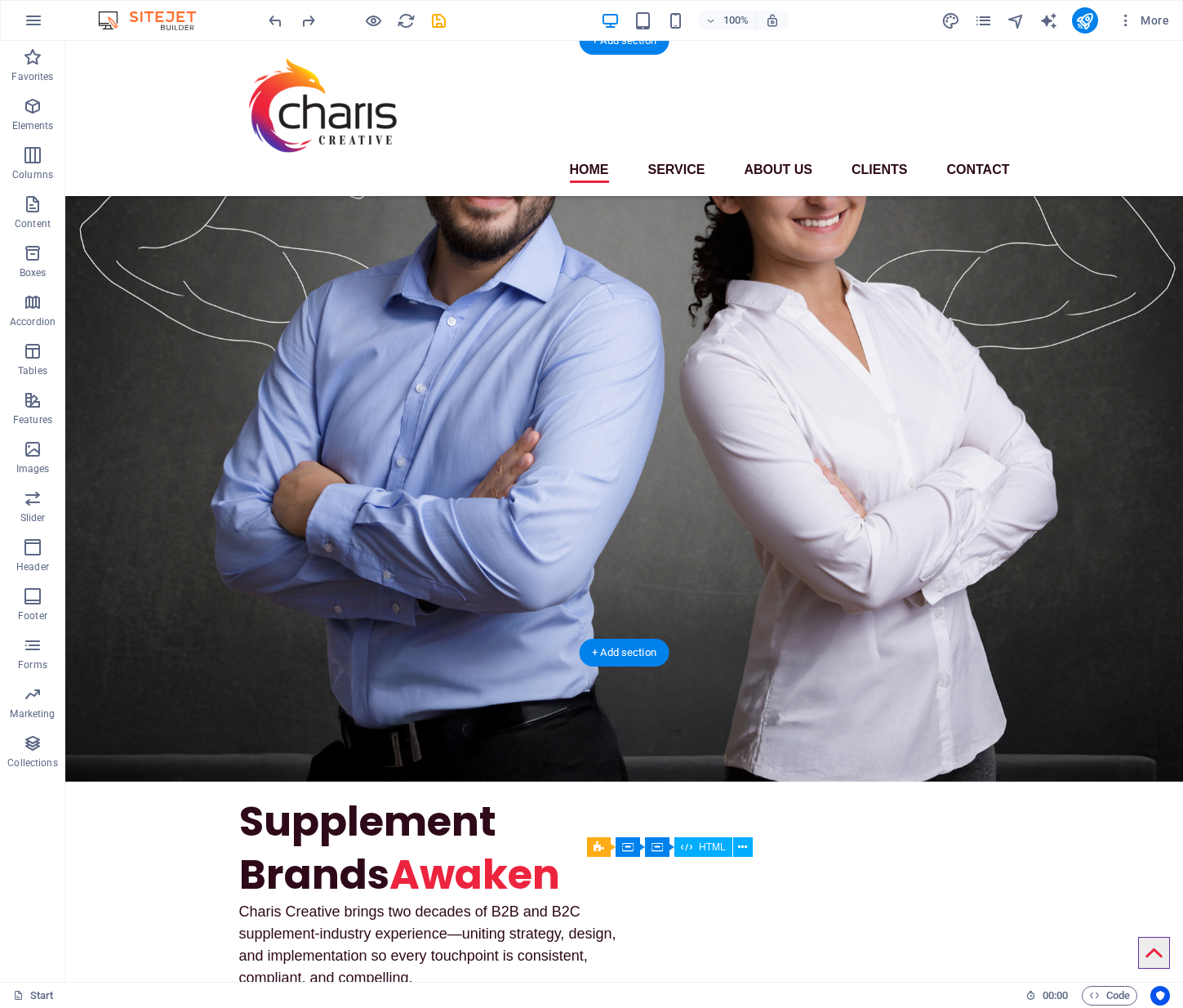
click at [131, 781] on div "Supplement Brands Awaken Charis Creative brings two decades of B2B and B2C supp…" at bounding box center [624, 985] width 1118 height 407
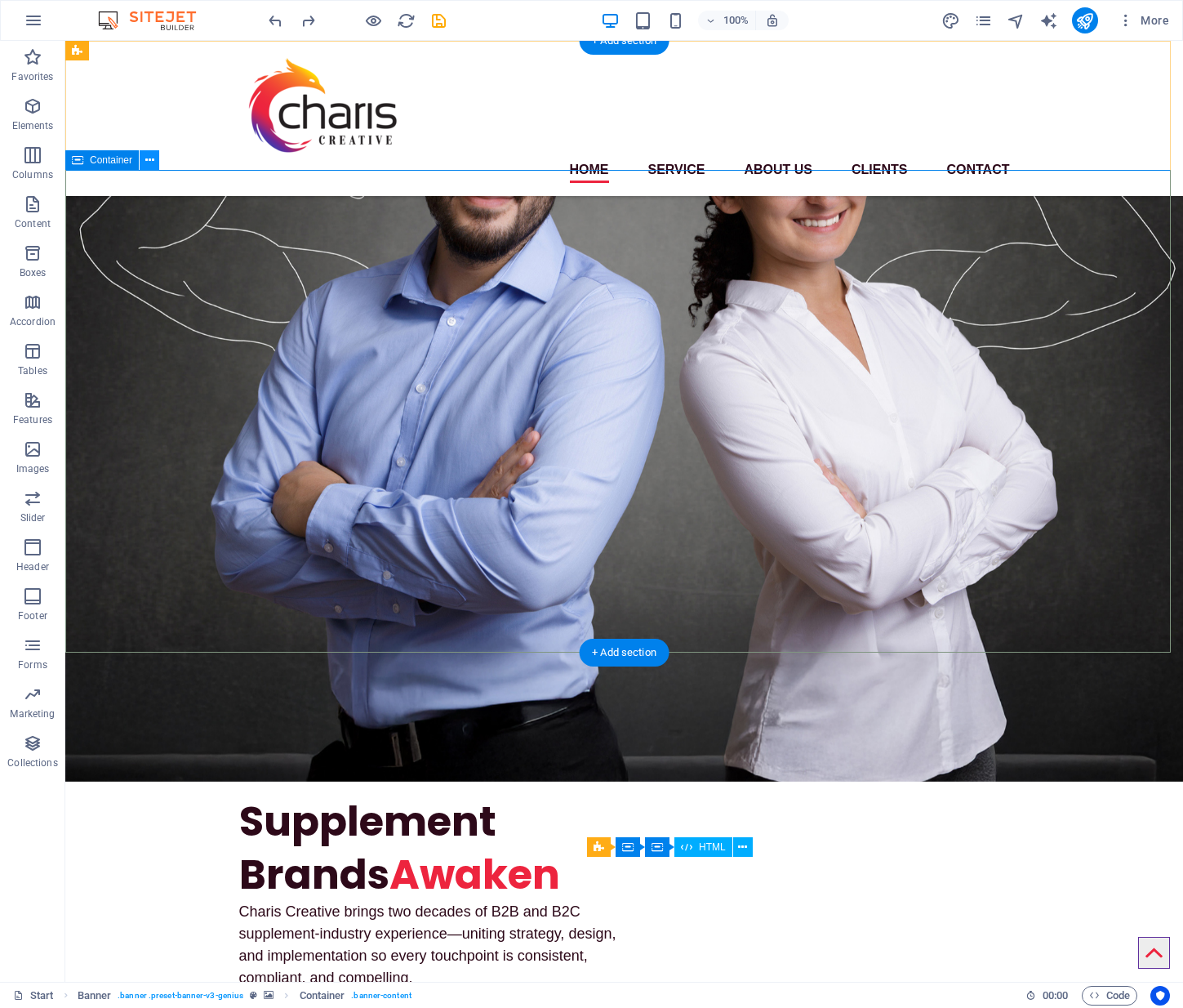
click at [146, 162] on icon at bounding box center [150, 160] width 9 height 17
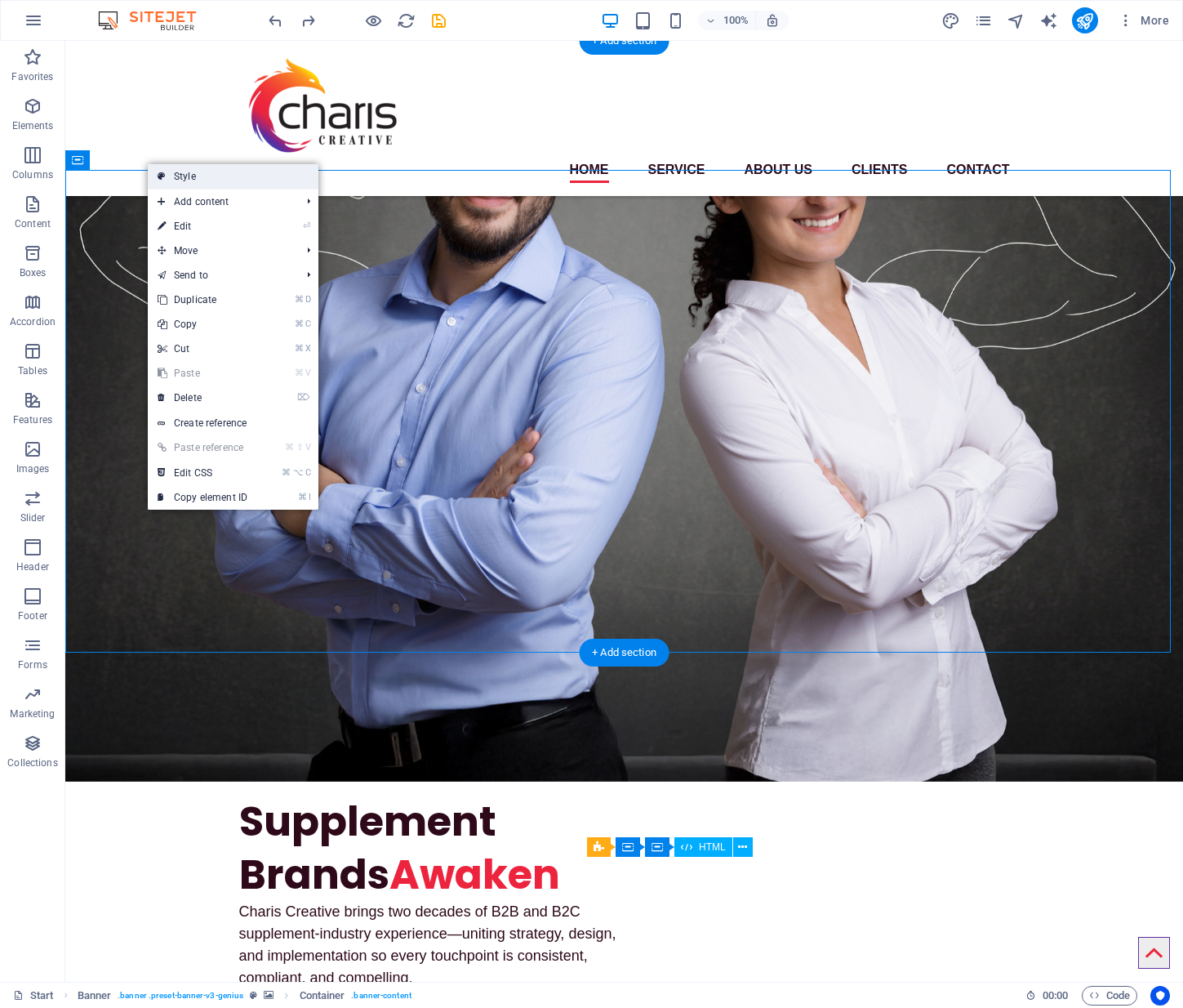
click at [170, 181] on link "Style" at bounding box center [233, 176] width 171 height 24
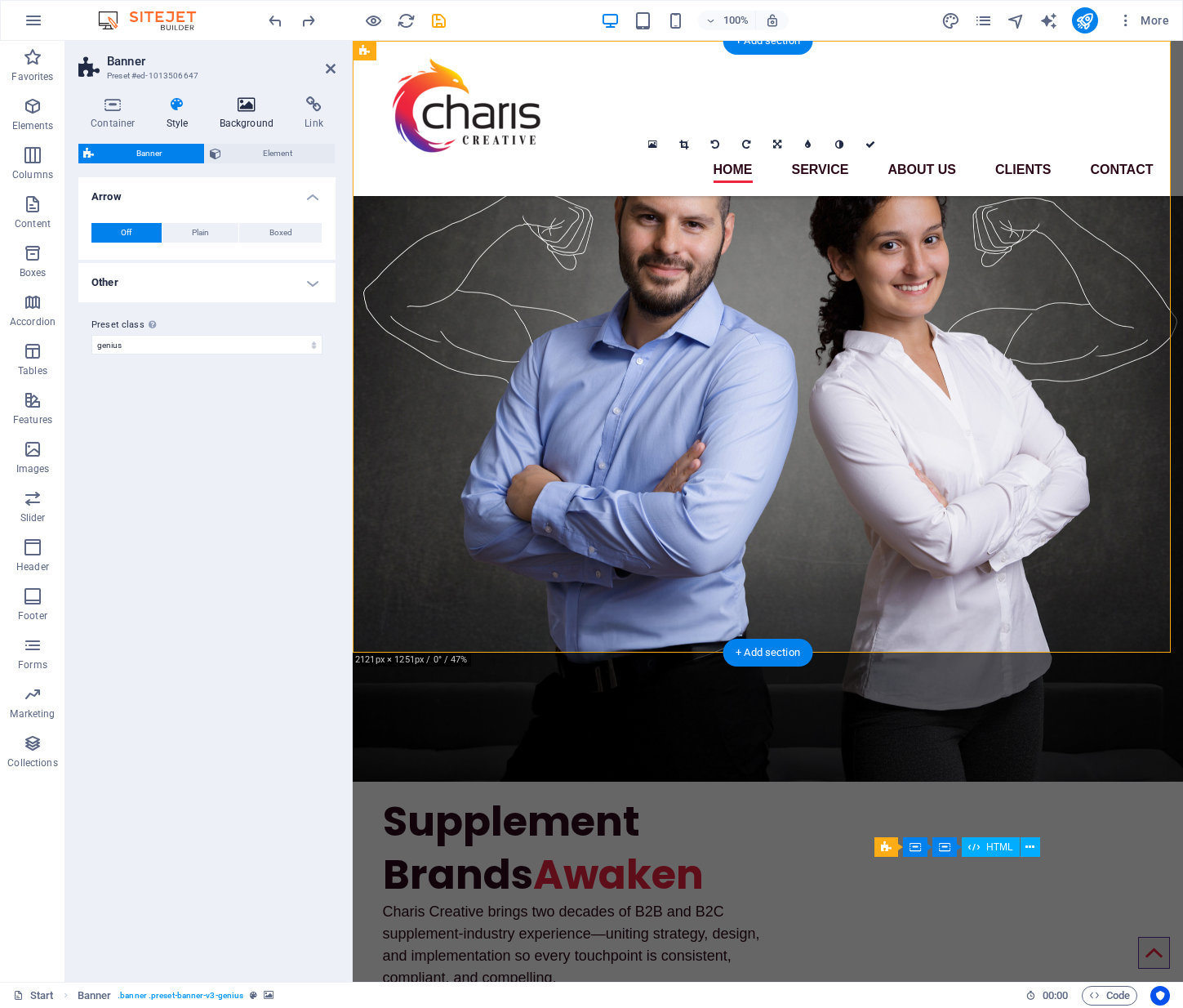
click at [241, 97] on icon at bounding box center [246, 104] width 79 height 17
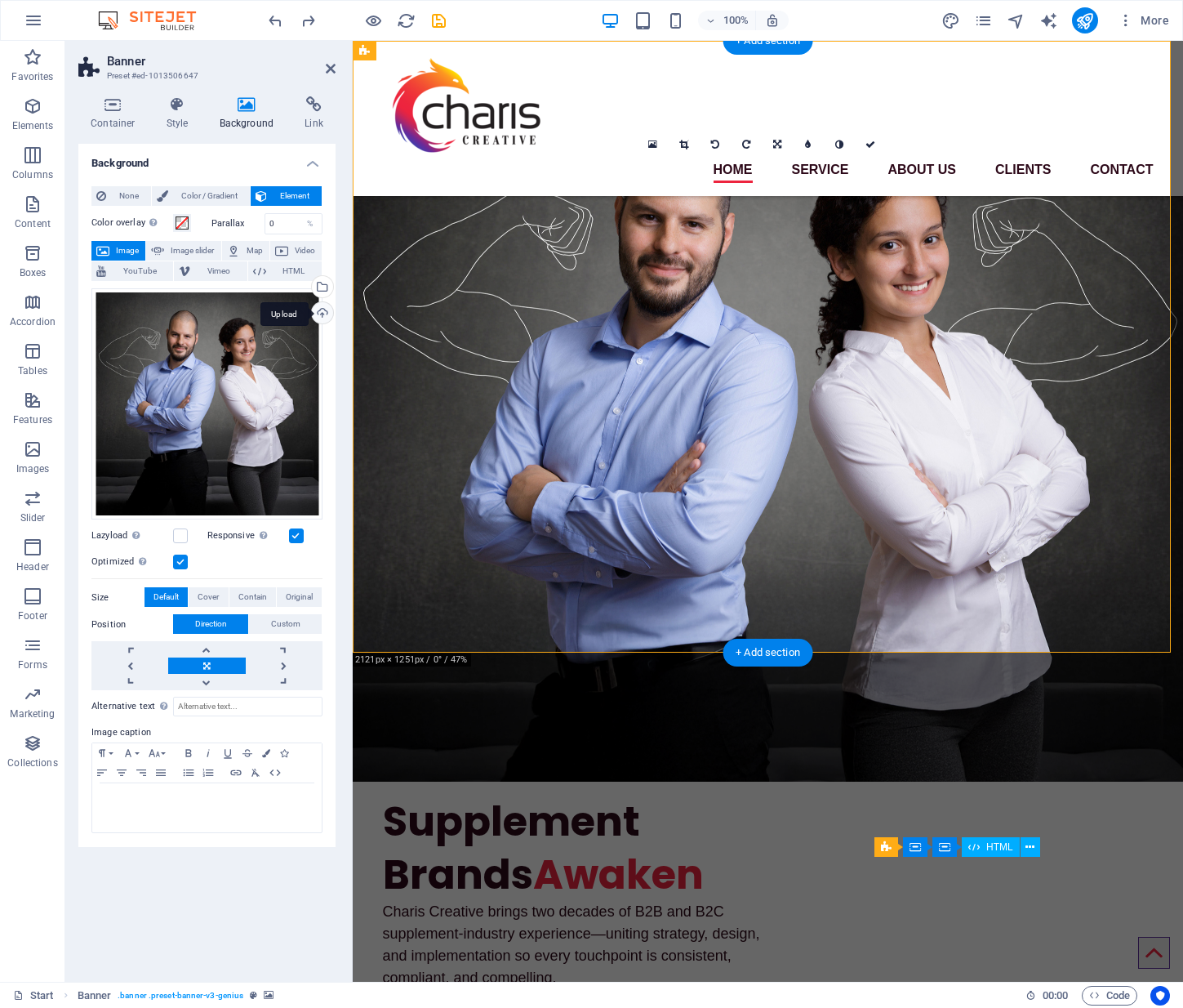
click at [318, 308] on div "Upload" at bounding box center [321, 314] width 24 height 24
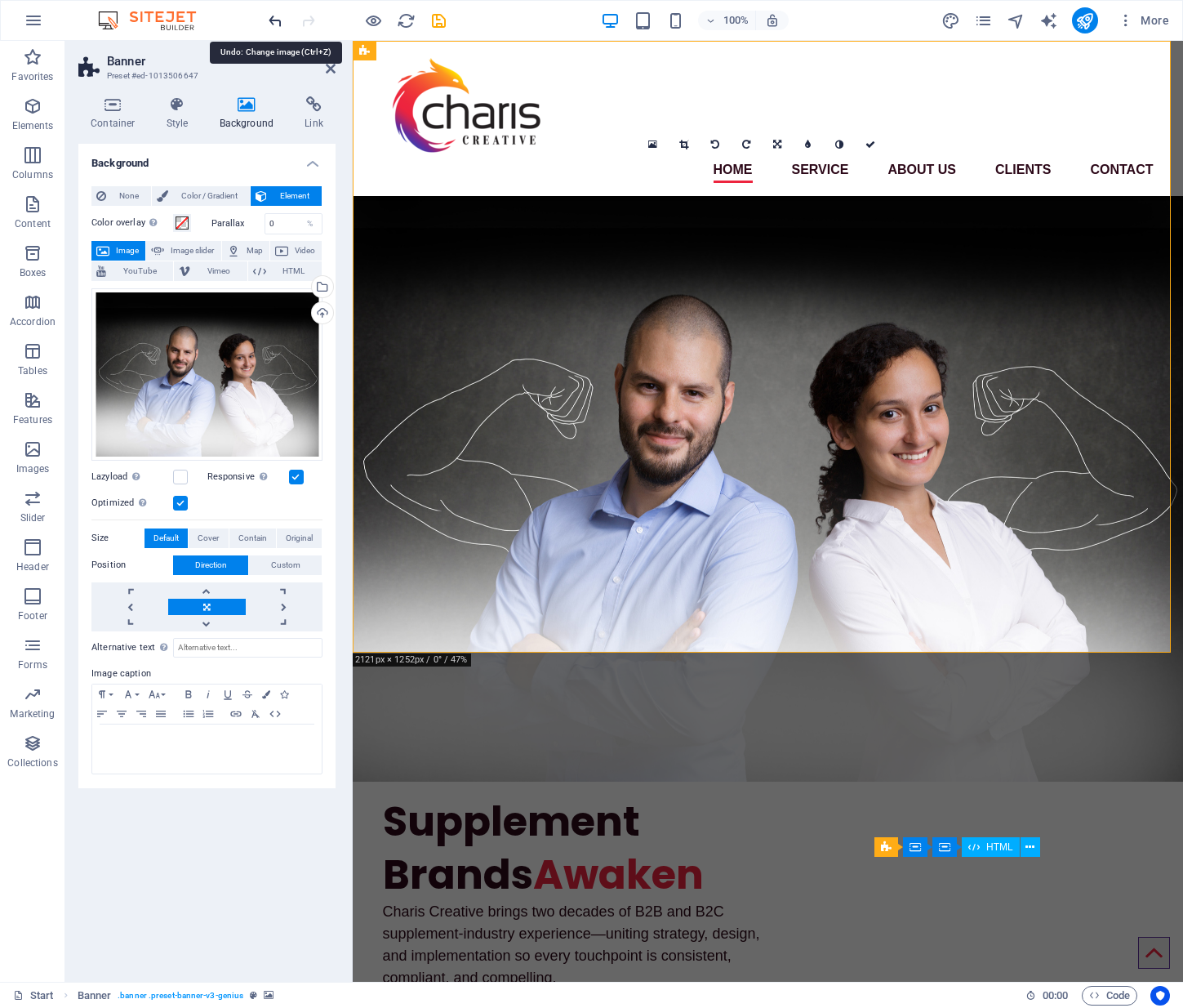
click at [272, 19] on icon "undo" at bounding box center [276, 21] width 19 height 19
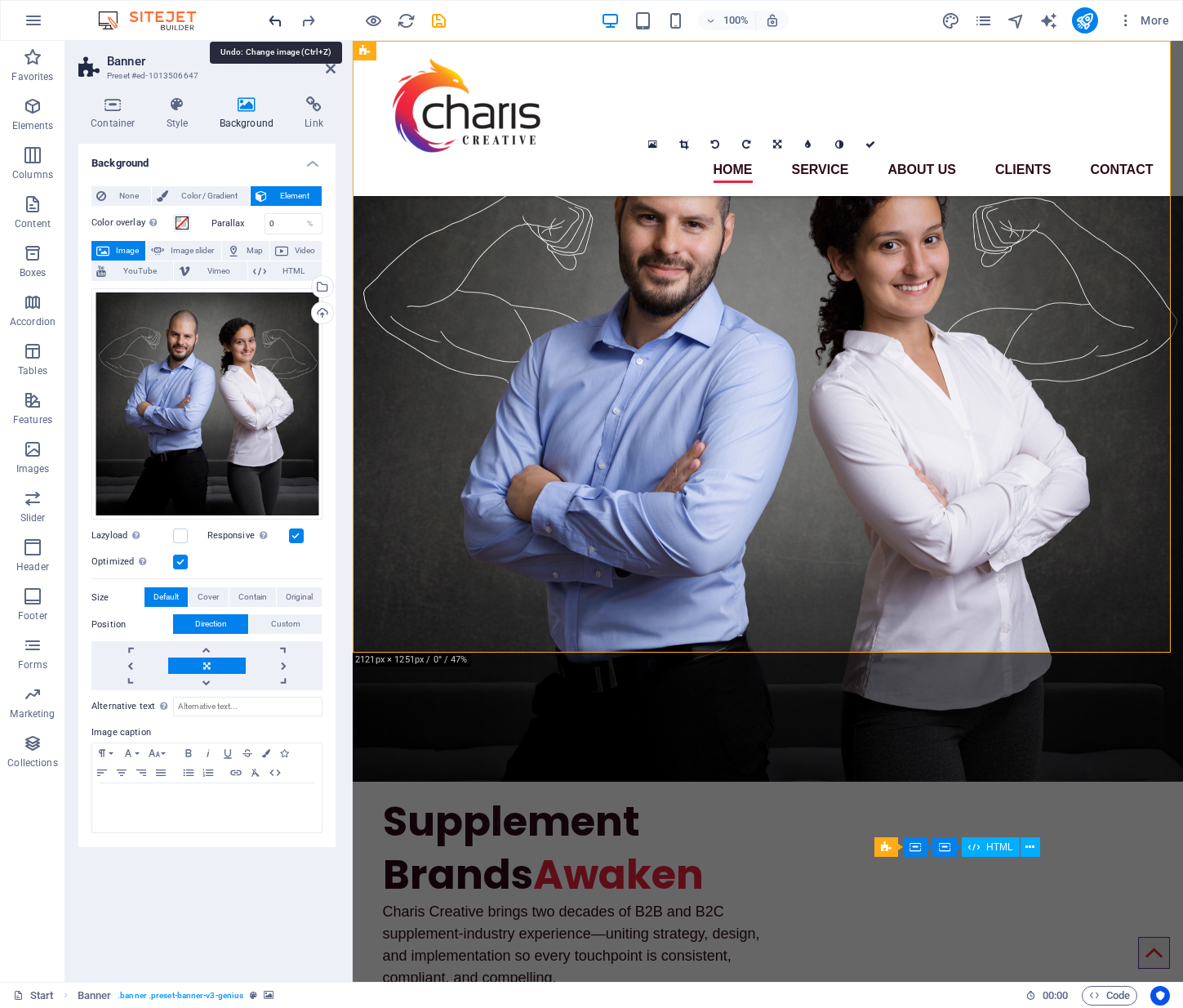
click at [272, 19] on icon "undo" at bounding box center [276, 21] width 19 height 19
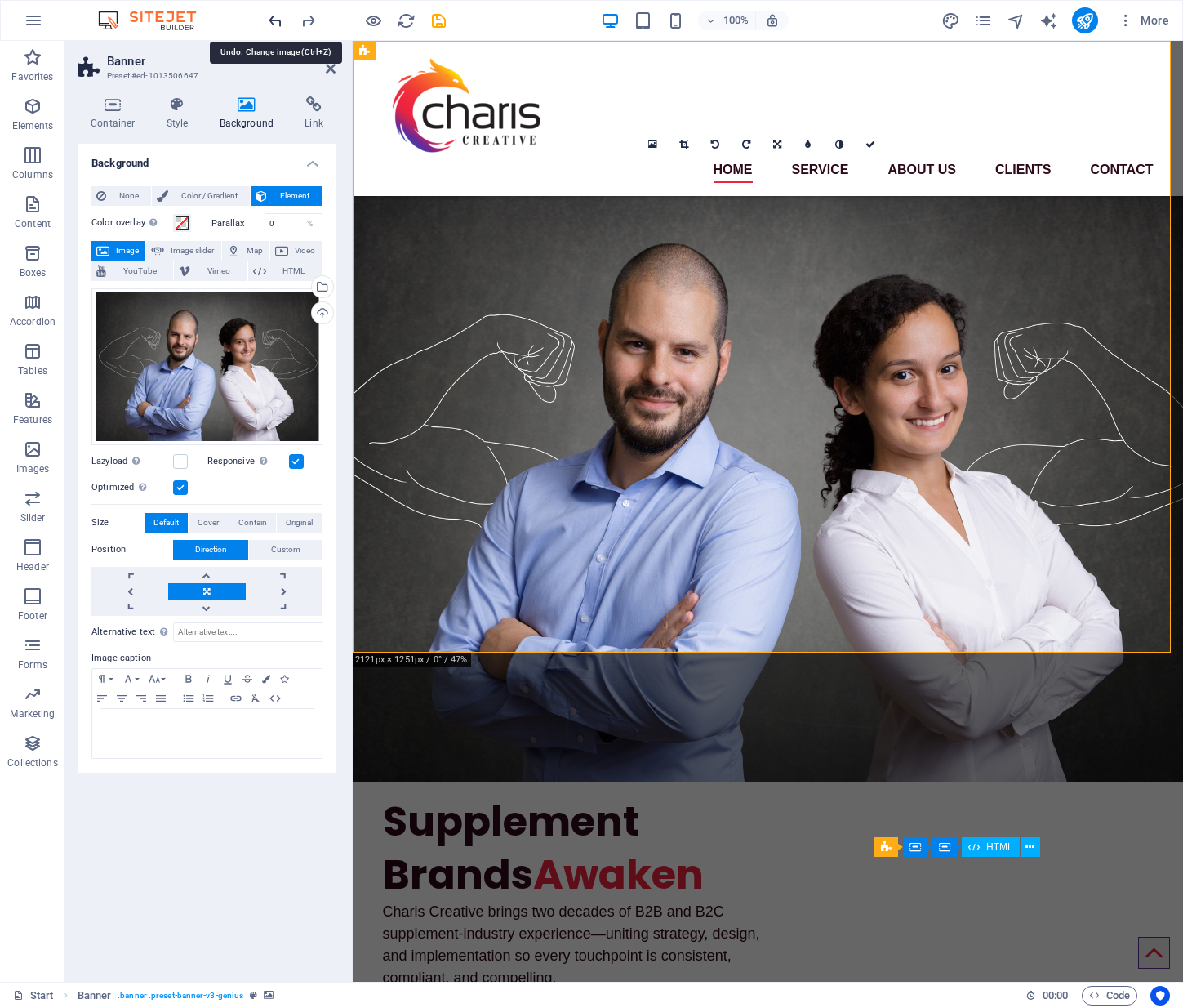
click at [272, 19] on icon "undo" at bounding box center [276, 21] width 19 height 19
click at [272, 20] on icon "undo" at bounding box center [276, 21] width 19 height 19
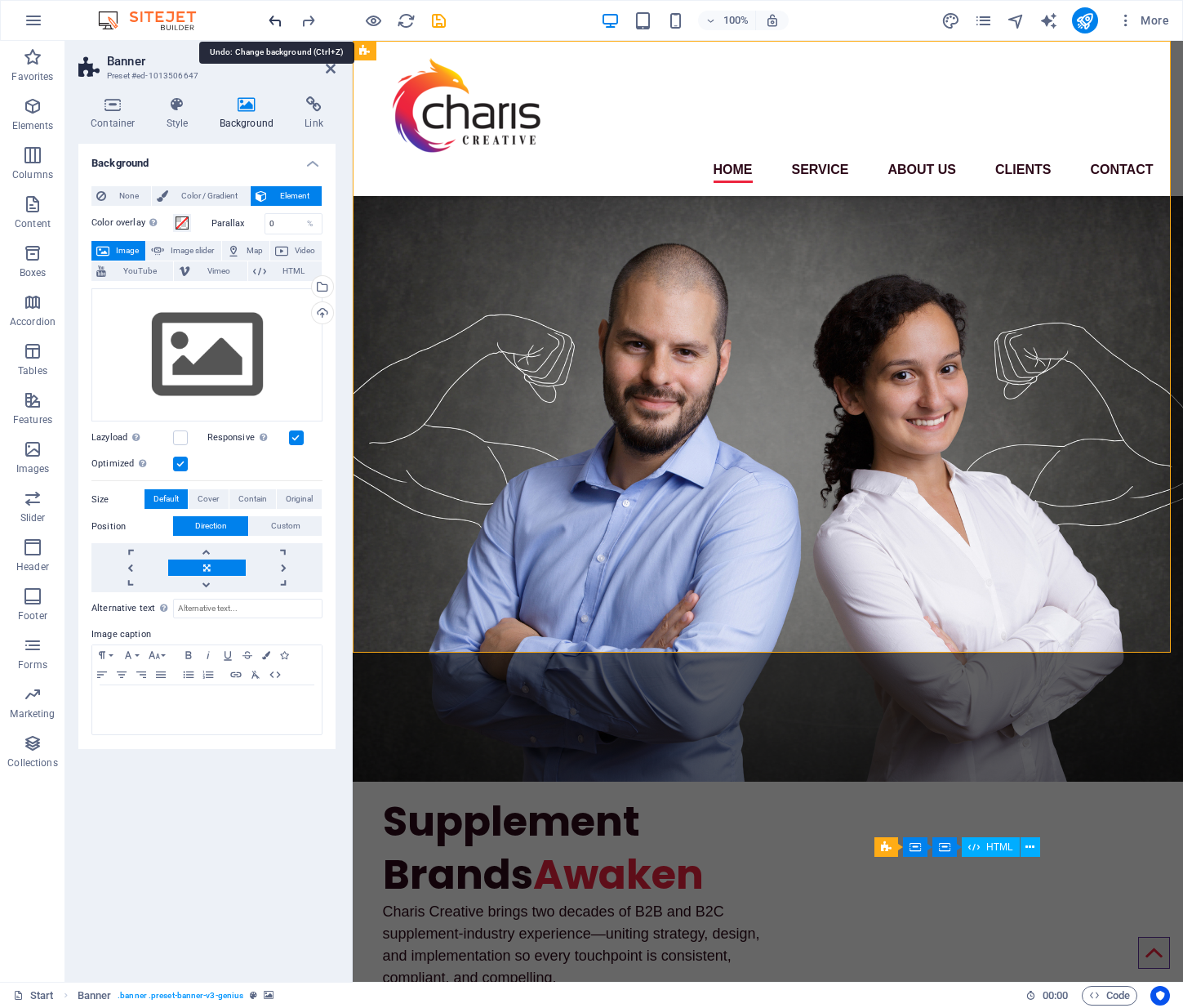
click at [271, 20] on icon "undo" at bounding box center [276, 21] width 19 height 19
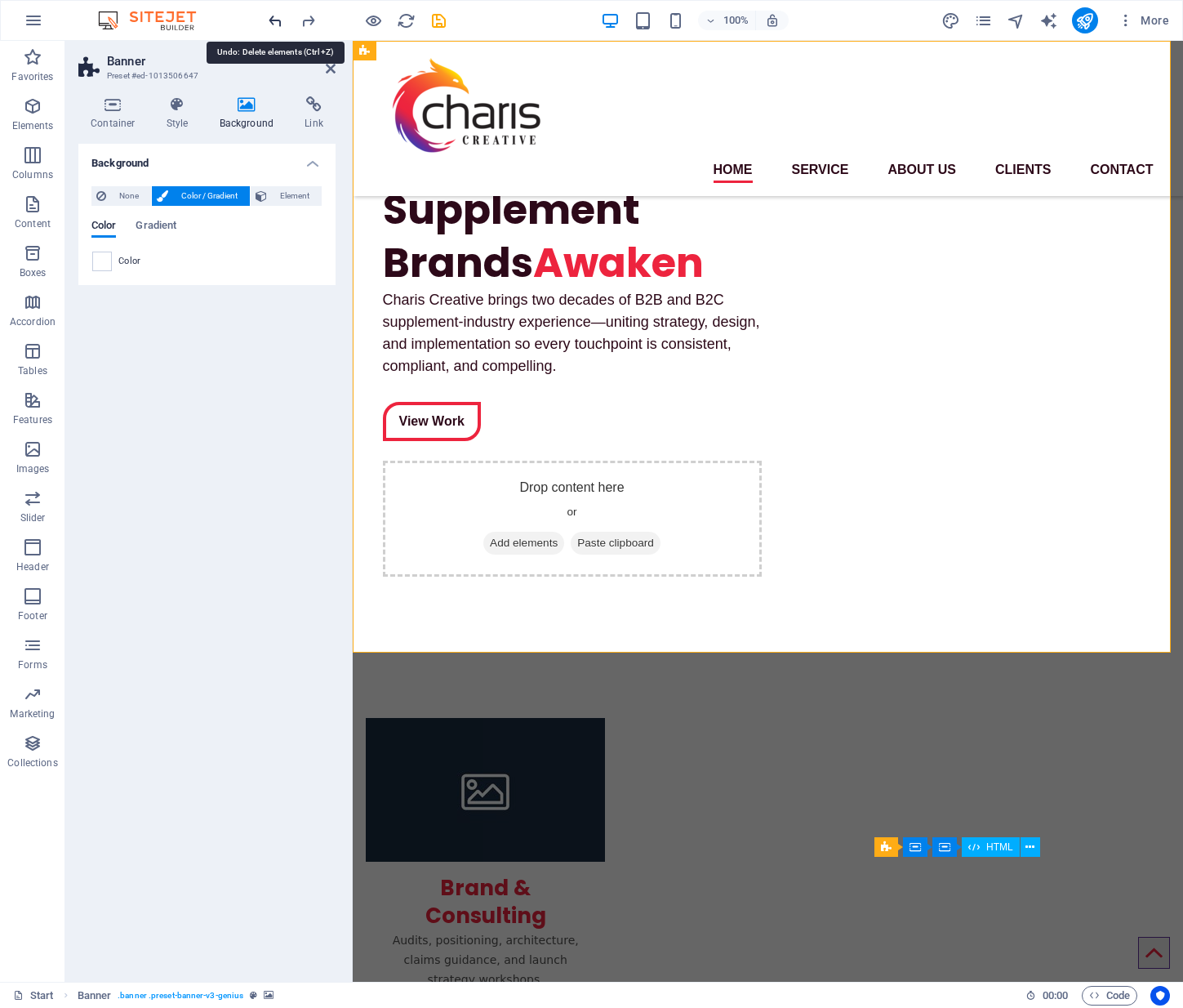
click at [271, 20] on icon "undo" at bounding box center [276, 21] width 19 height 19
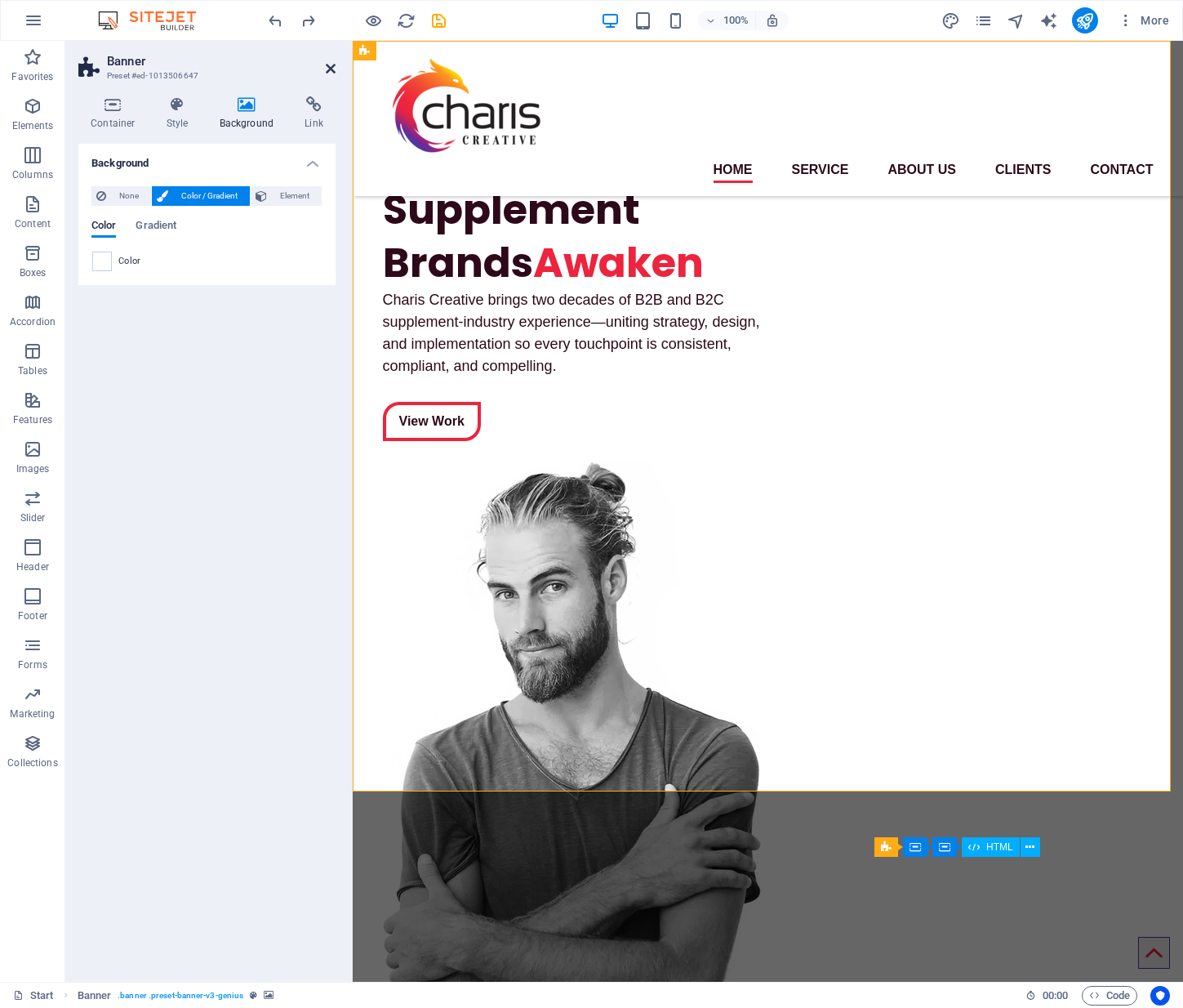
click at [325, 67] on icon at bounding box center [330, 69] width 10 height 13
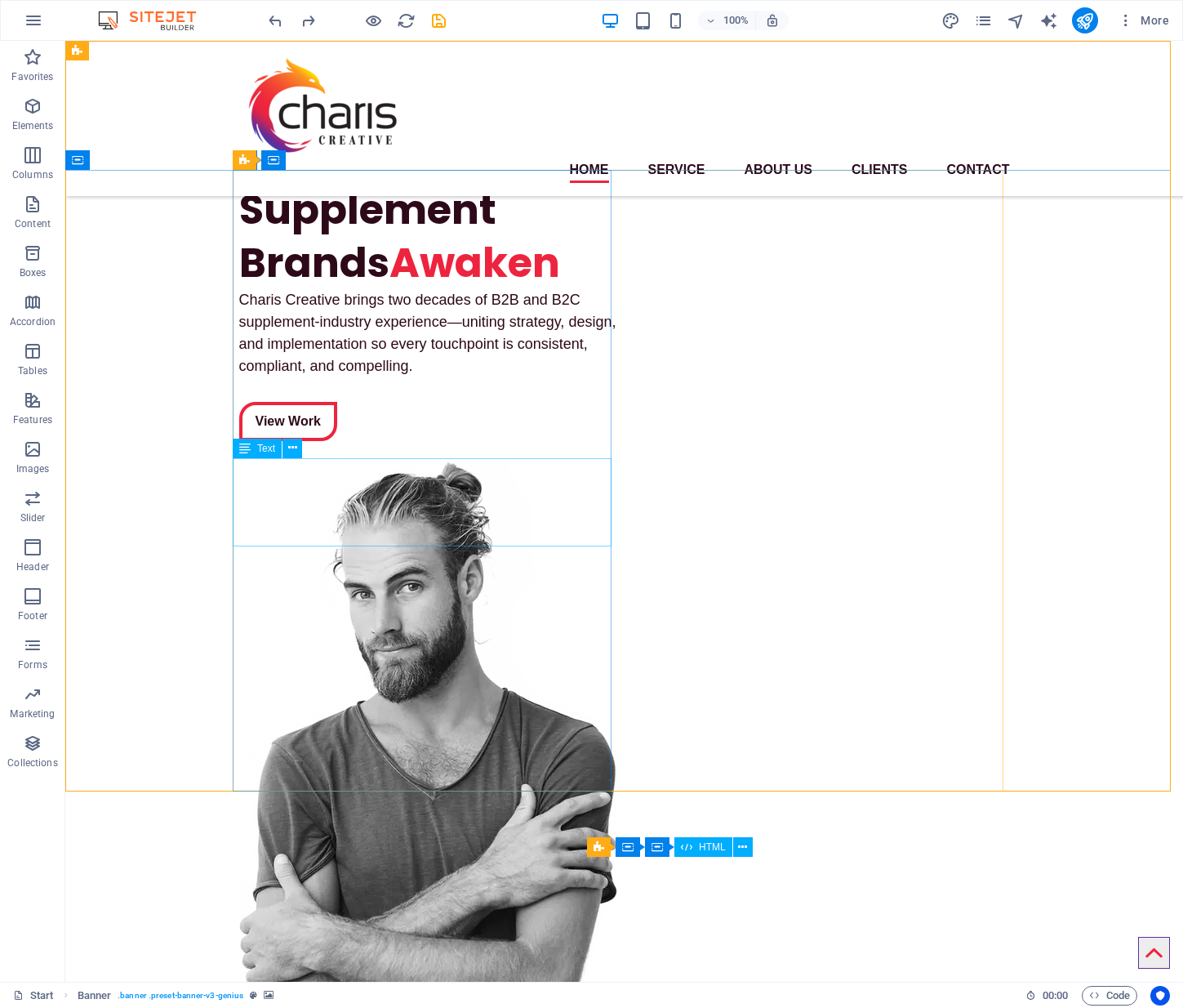
click at [359, 378] on div "Charis Creative brings two decades of B2B and B2C supplement-industry experienc…" at bounding box center [429, 333] width 378 height 89
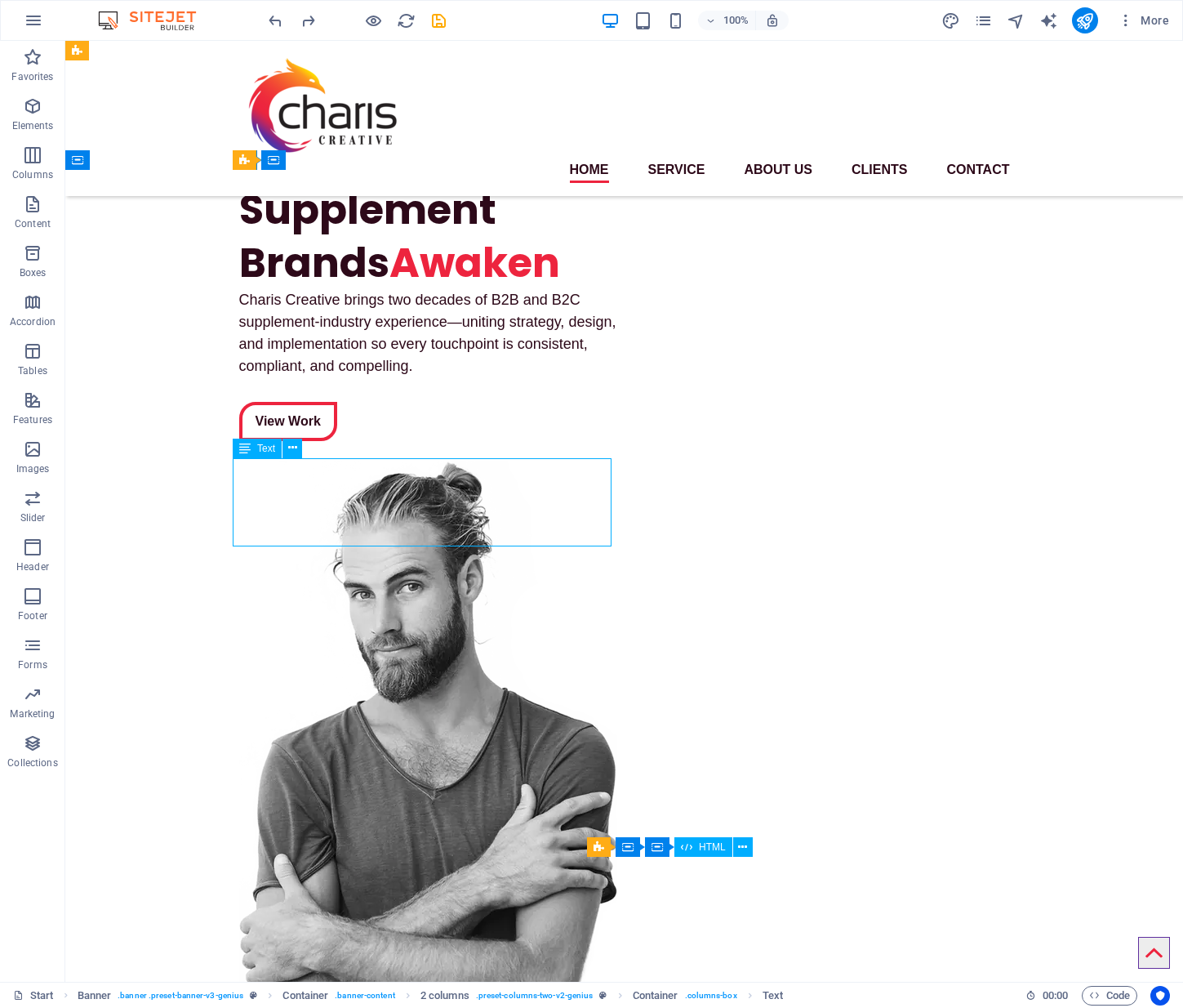
click at [359, 378] on div "Charis Creative brings two decades of B2B and B2C supplement-industry experienc…" at bounding box center [429, 333] width 378 height 89
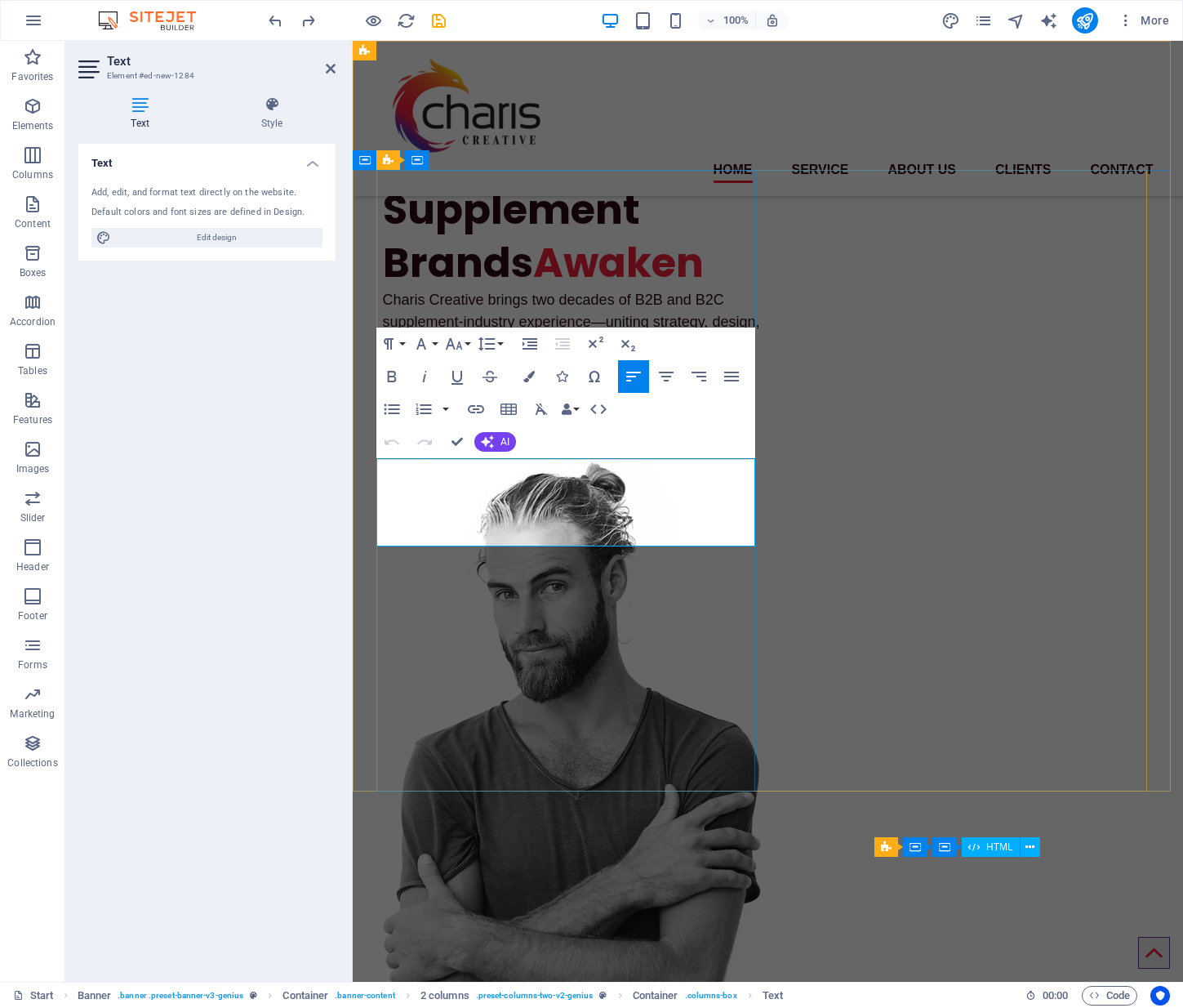
click at [434, 374] on span "Charis Creative brings two decades of B2B and B2C supplement-industry experienc…" at bounding box center [571, 333] width 378 height 82
drag, startPoint x: 522, startPoint y: 469, endPoint x: 321, endPoint y: 466, distance: 201.0
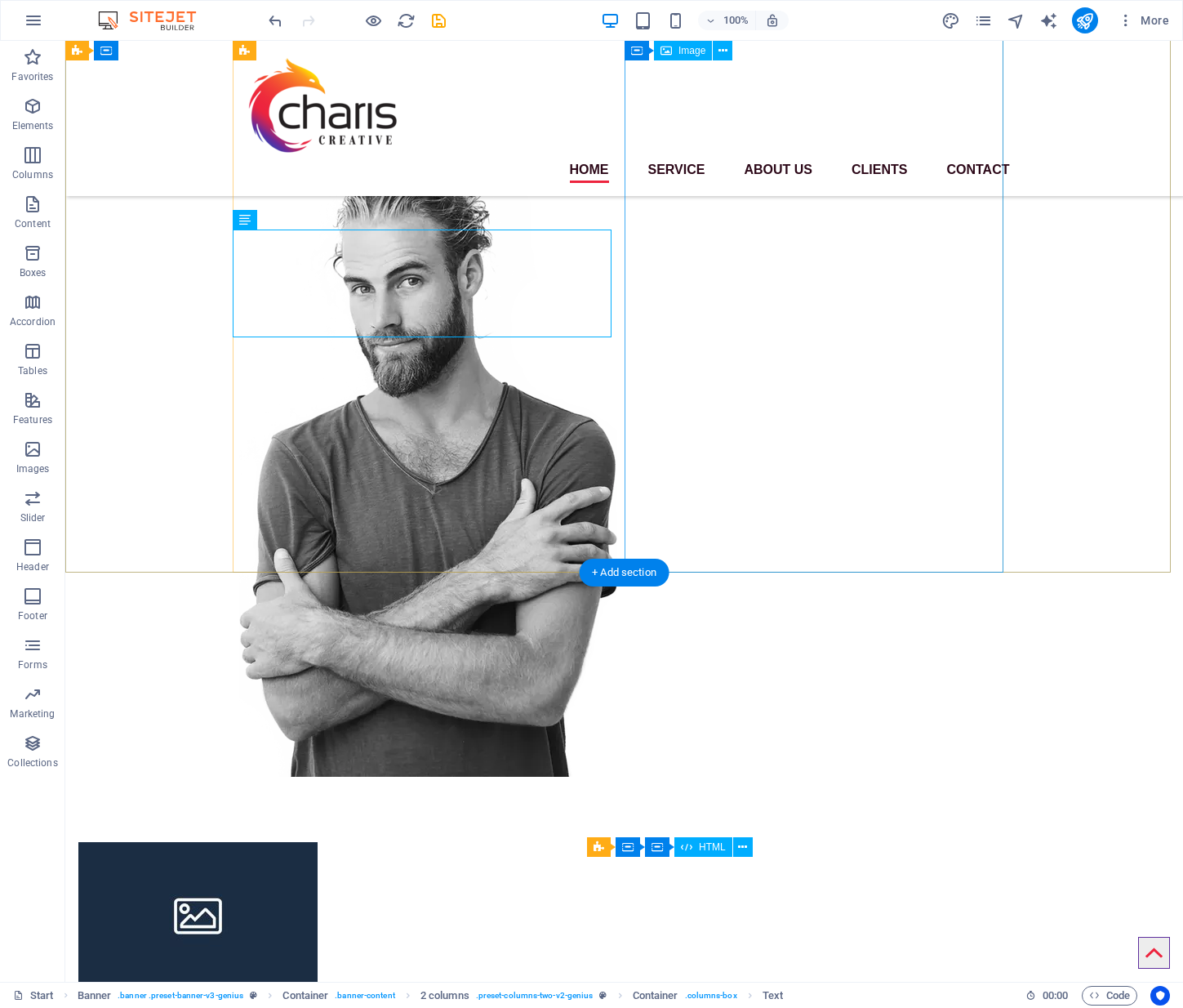
scroll to position [102, 0]
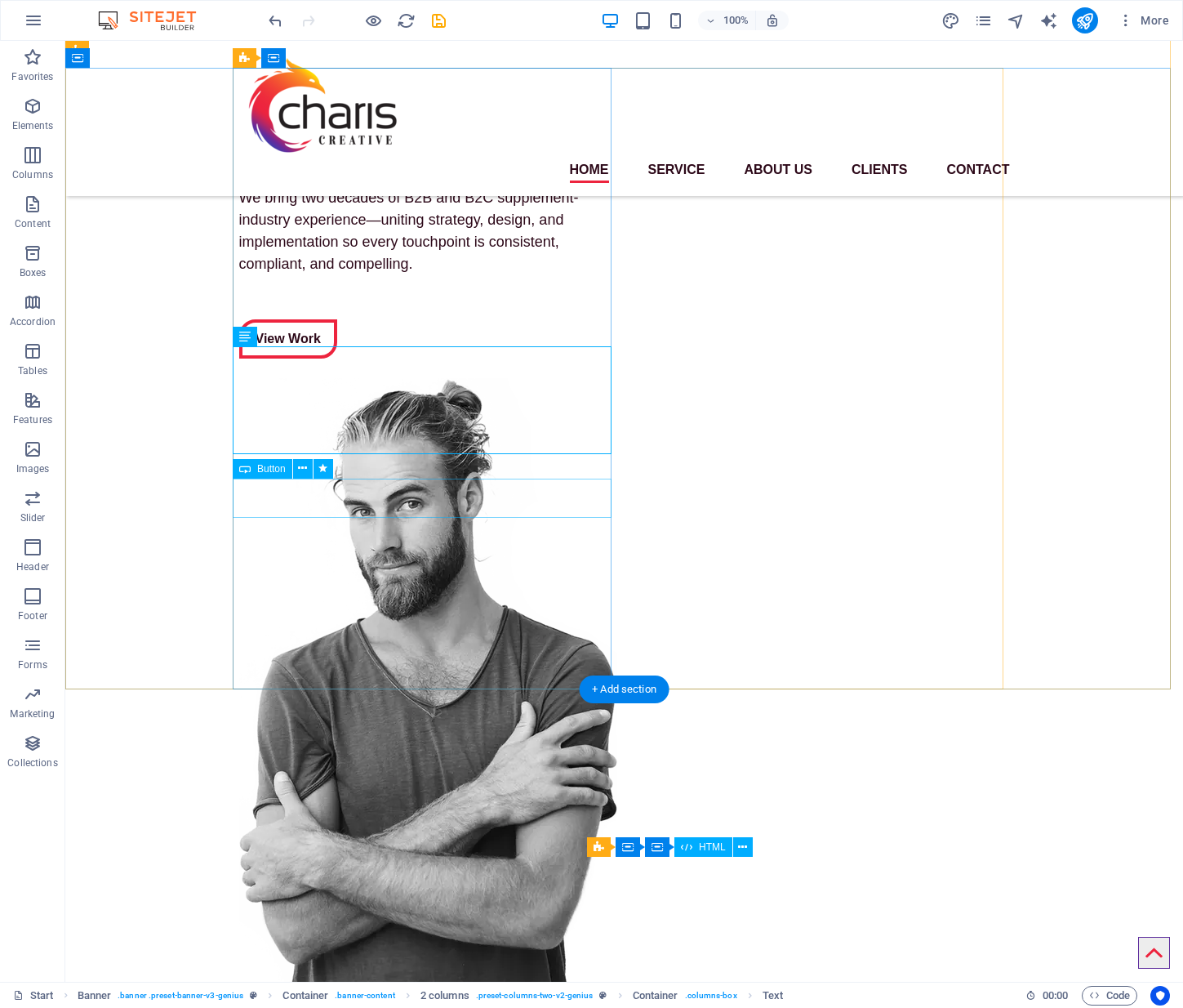
click at [373, 359] on div "View Work" at bounding box center [429, 338] width 378 height 39
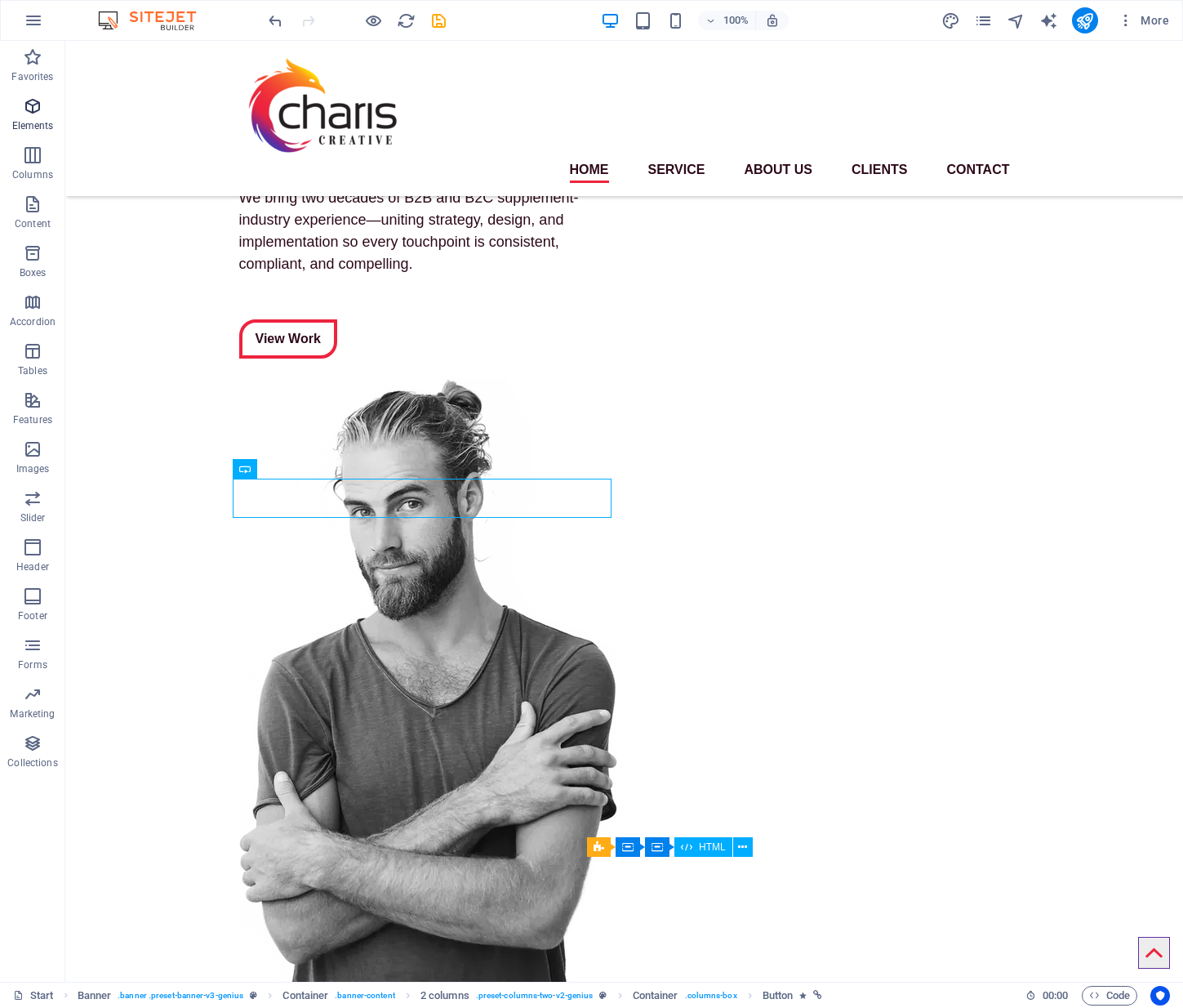
click at [30, 108] on icon "button" at bounding box center [33, 105] width 20 height 20
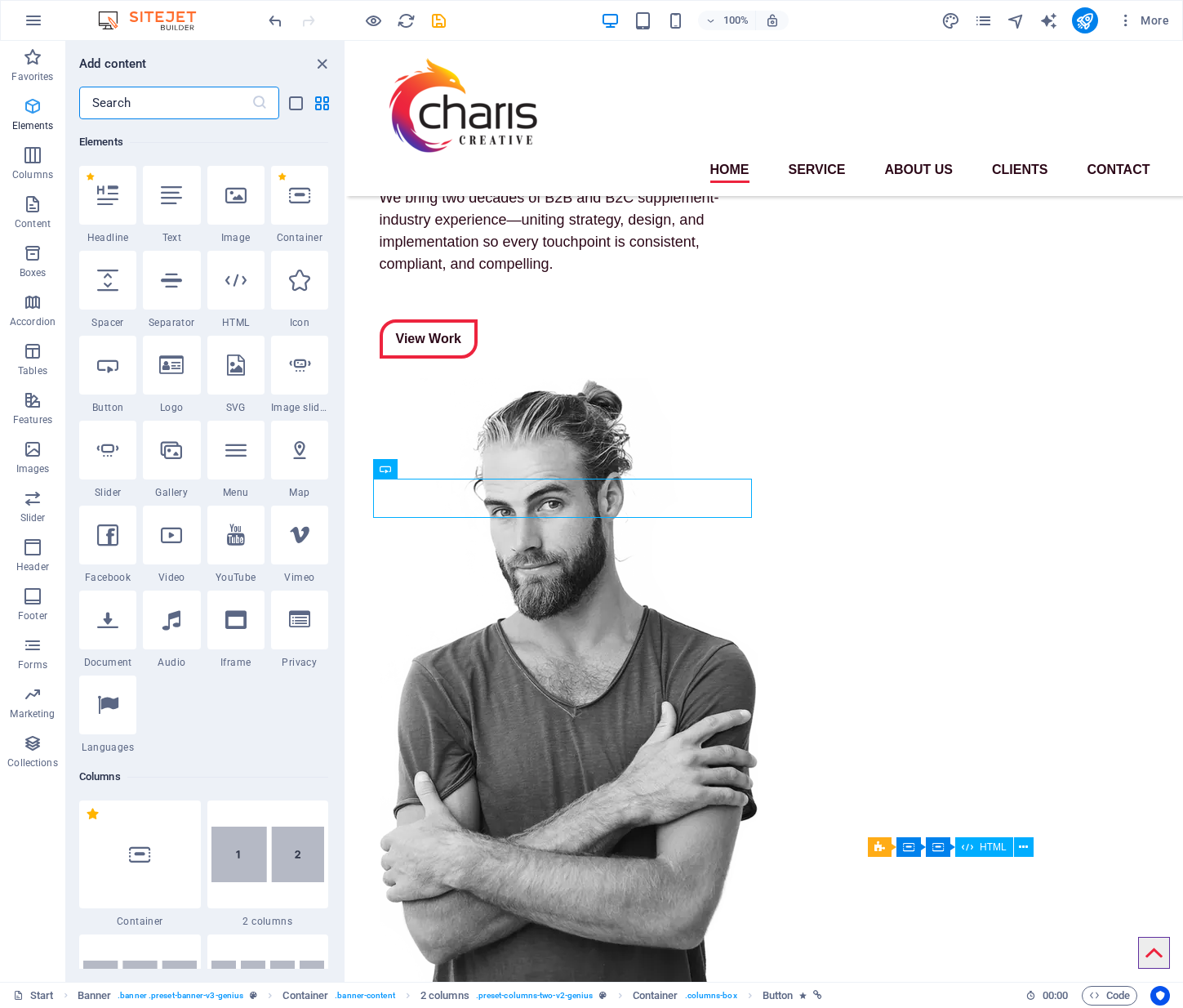
scroll to position [174, 0]
click at [23, 208] on icon "button" at bounding box center [33, 203] width 20 height 20
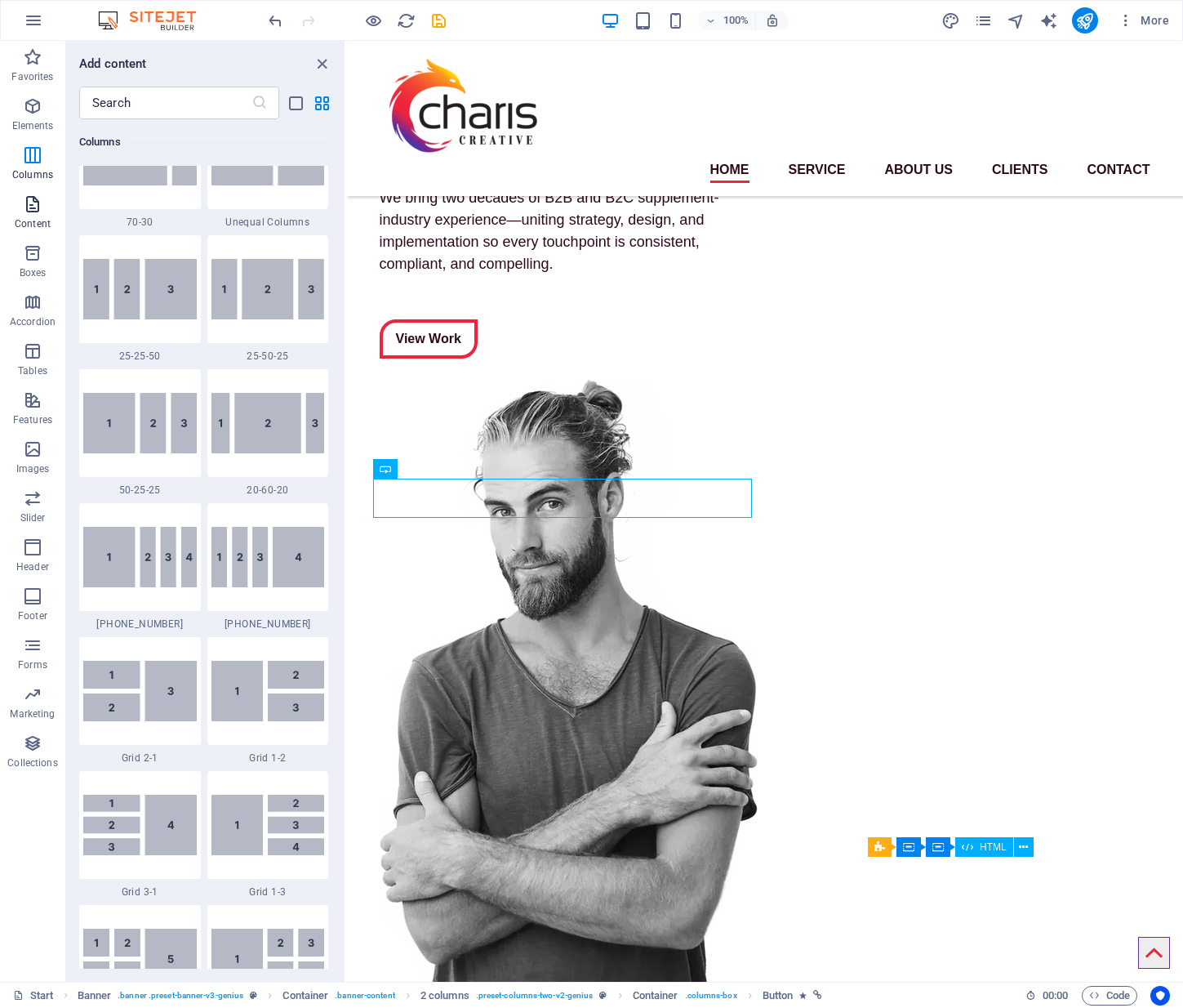
scroll to position [2912, 0]
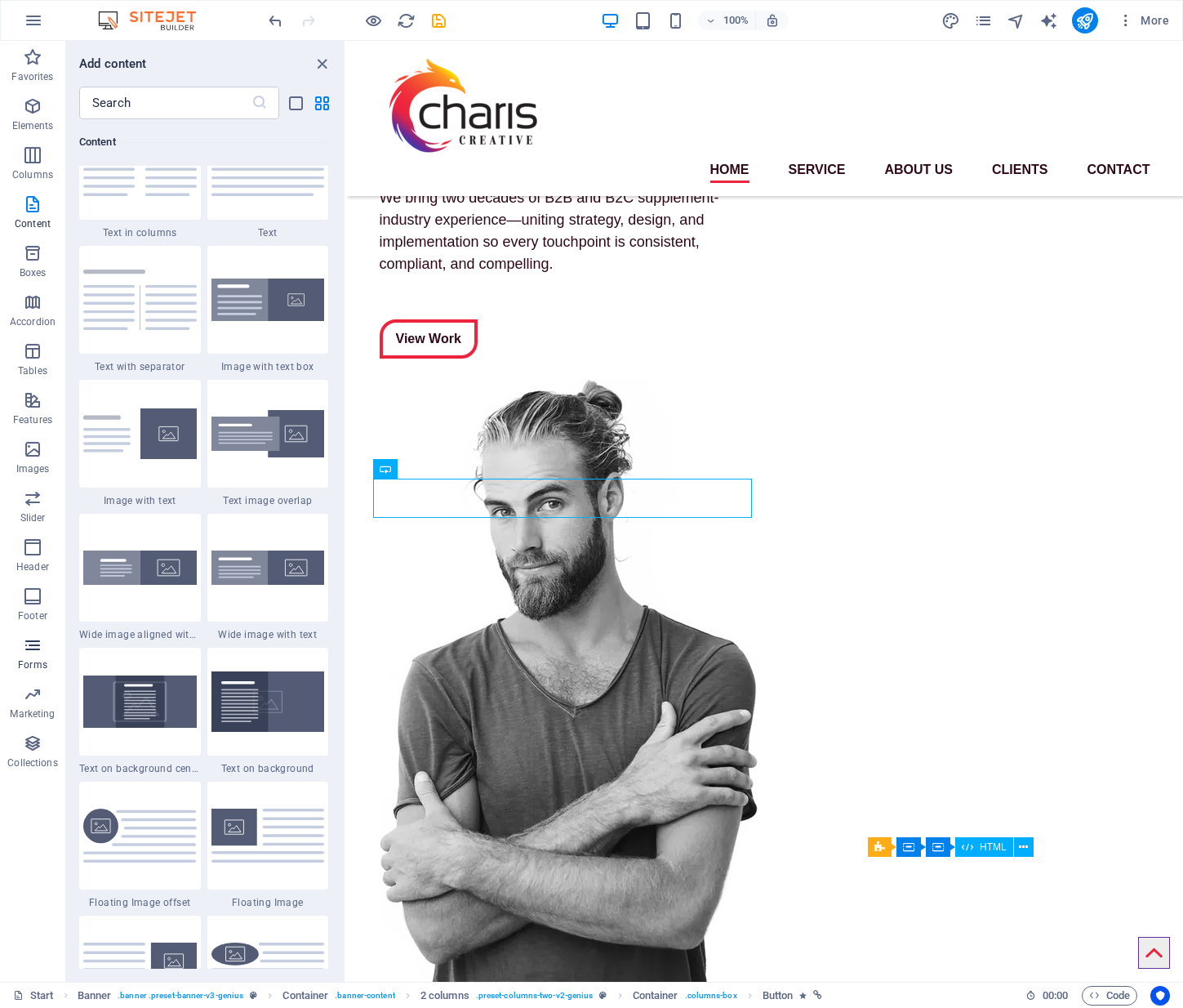
click at [36, 643] on icon "button" at bounding box center [33, 644] width 20 height 20
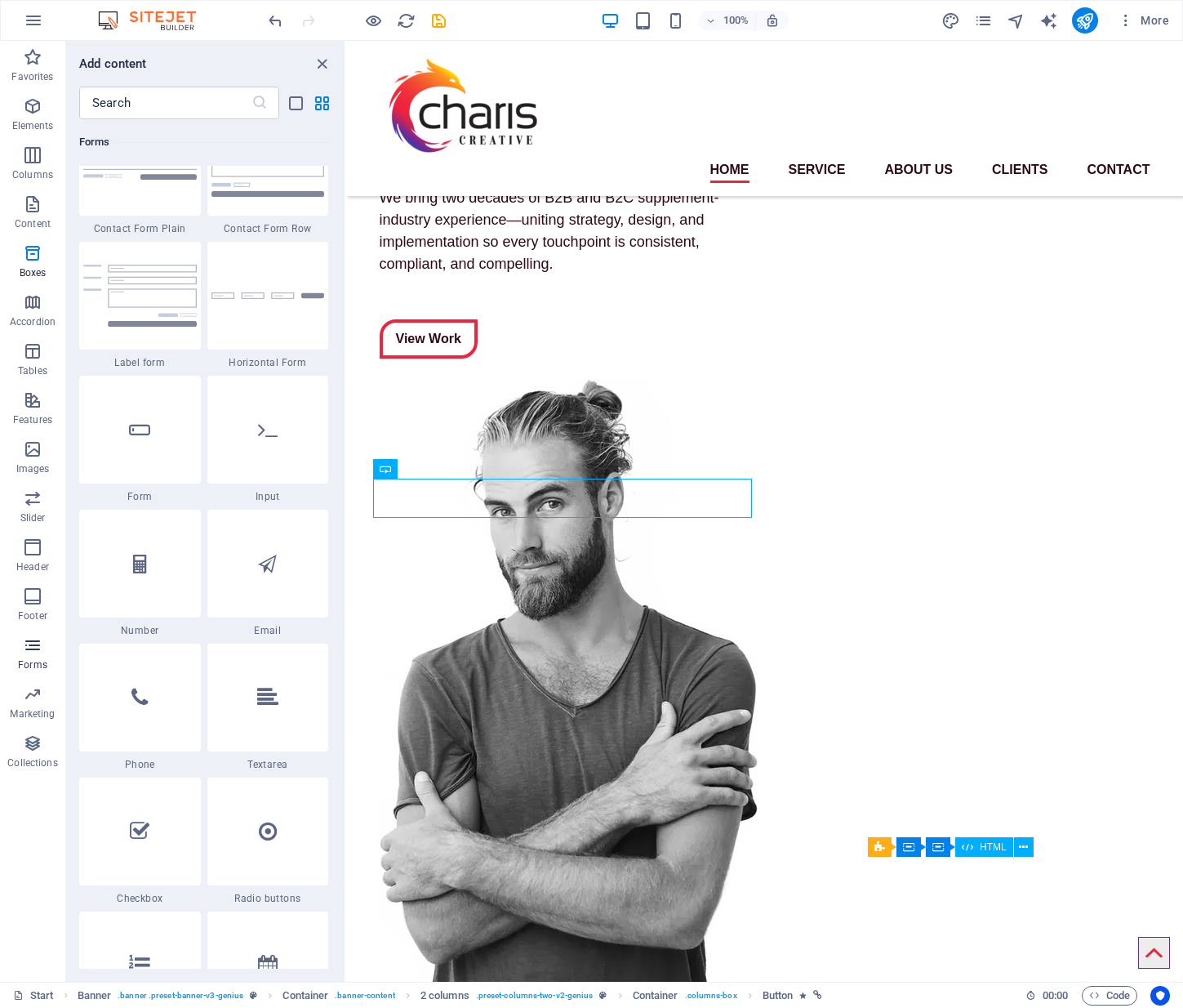
scroll to position [12194, 0]
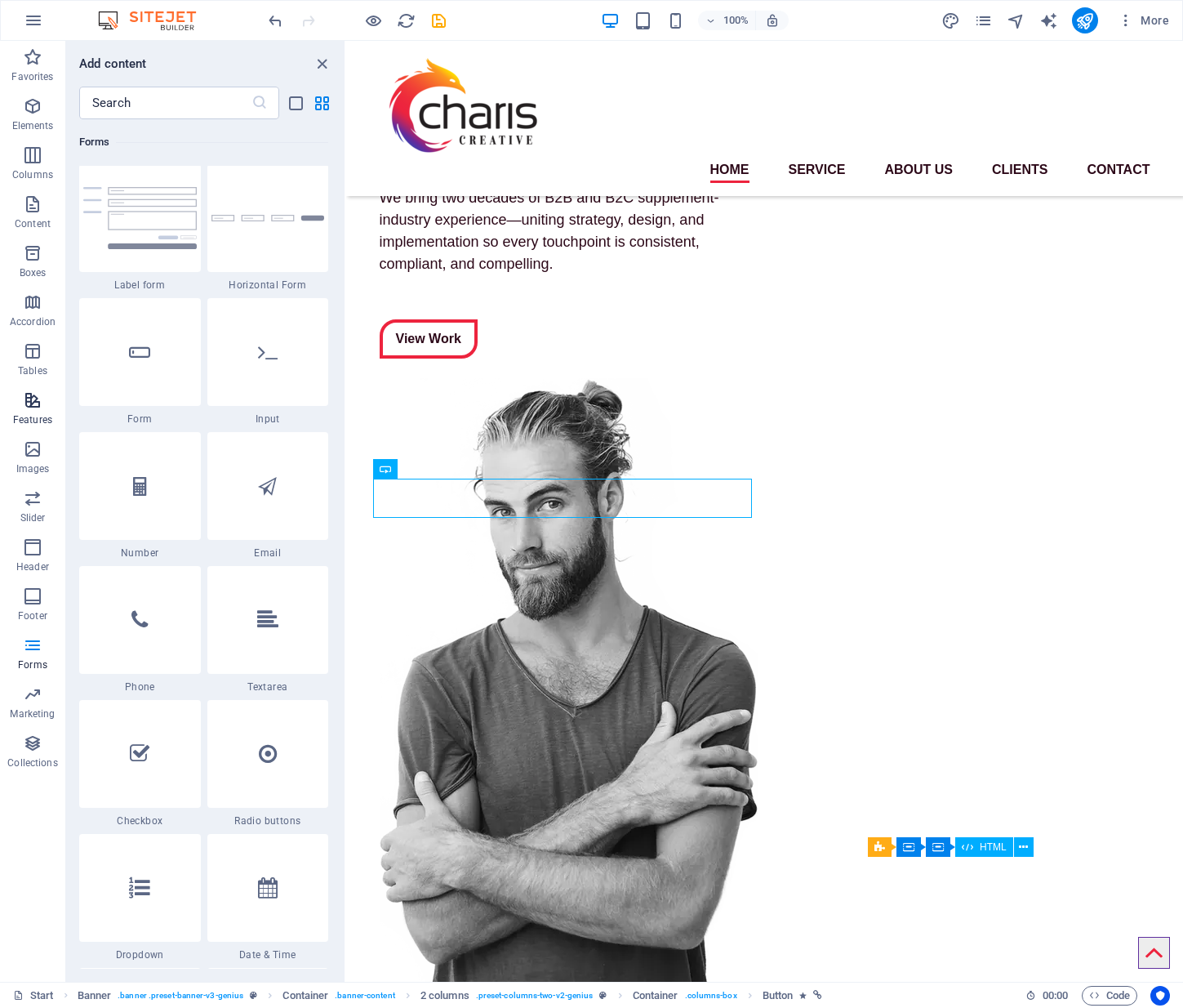
click at [30, 385] on button "Features" at bounding box center [33, 408] width 65 height 49
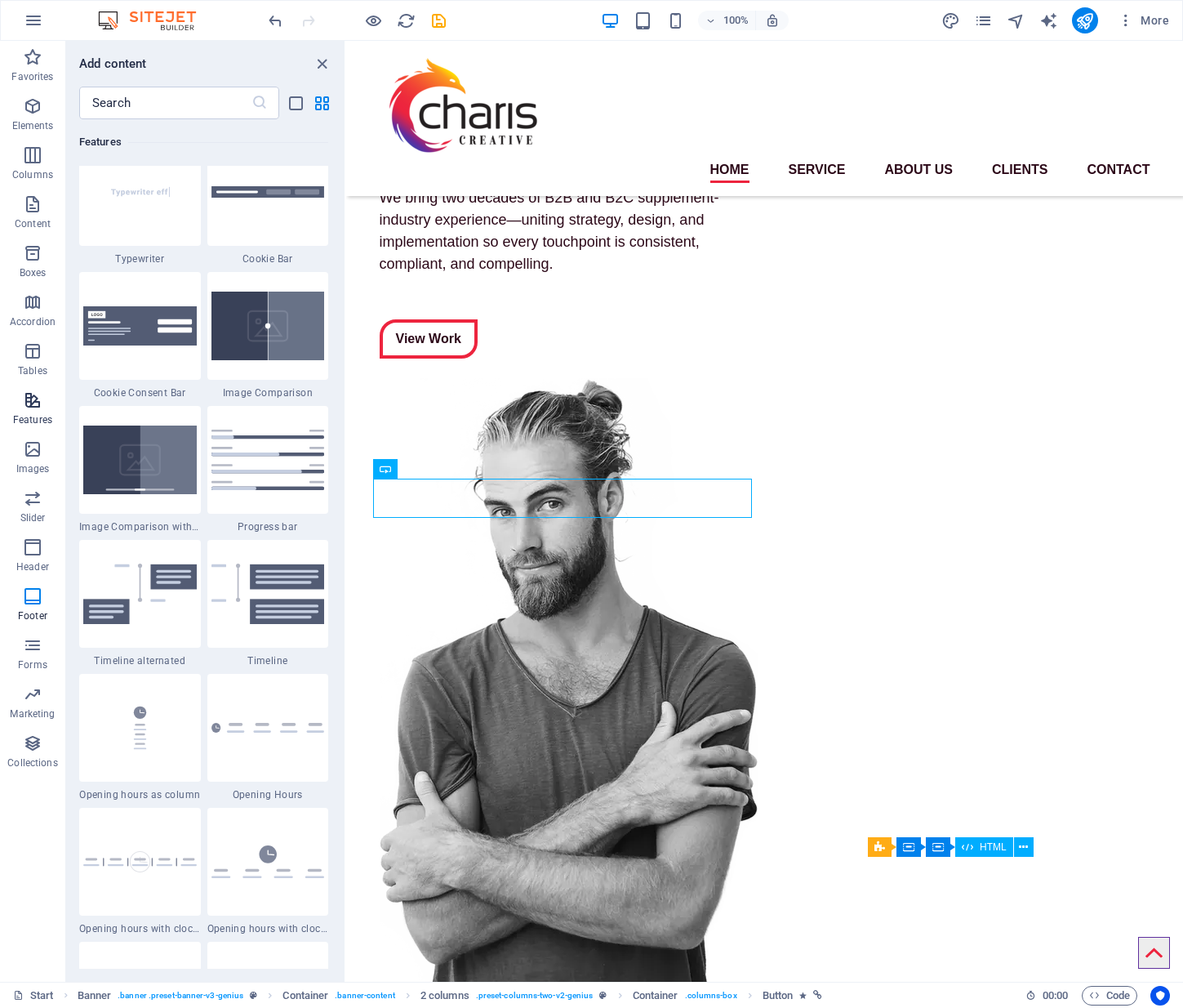
scroll to position [6528, 0]
click at [157, 104] on input "text" at bounding box center [165, 103] width 172 height 33
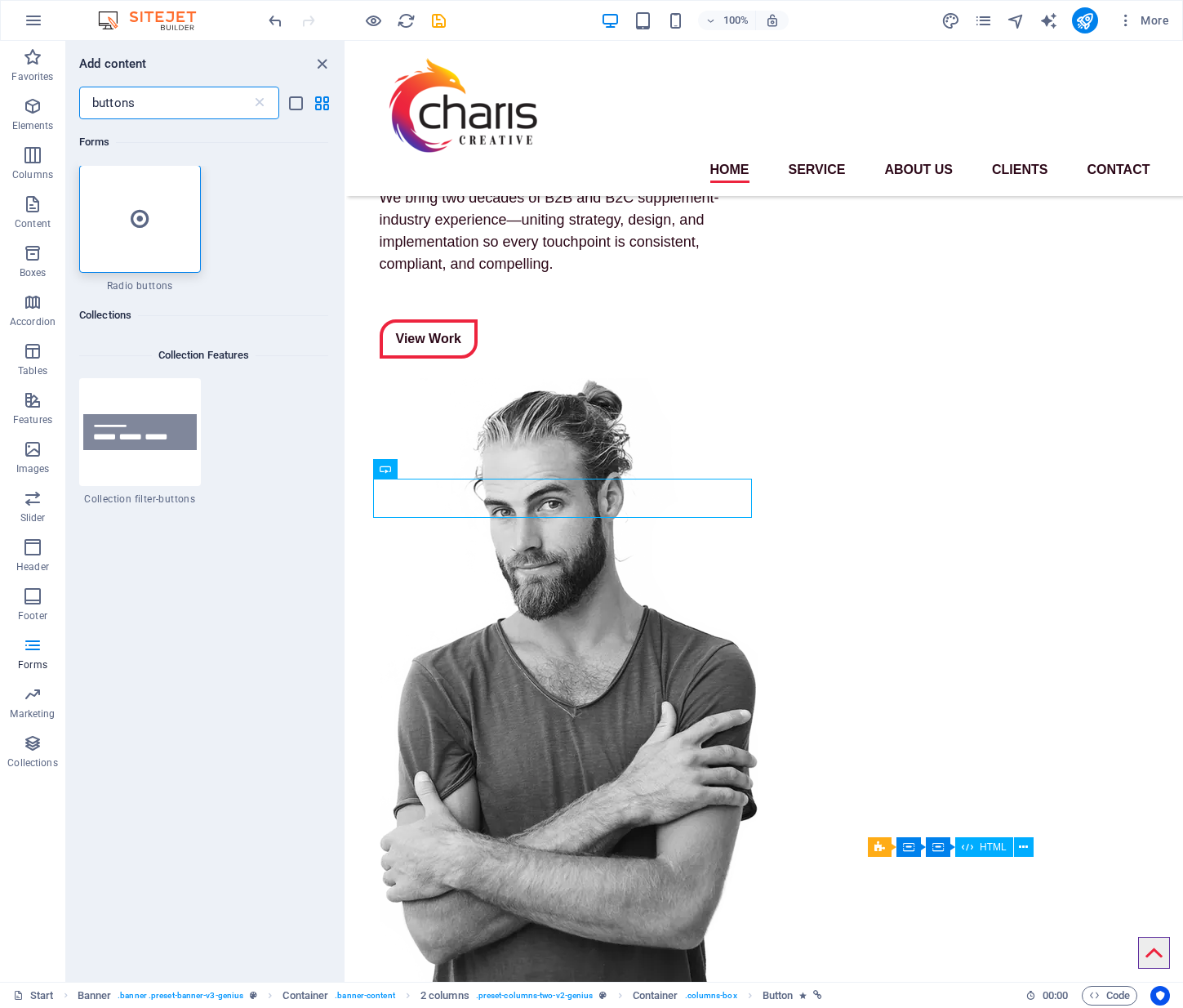
scroll to position [0, 0]
type input "buttons"
click at [319, 64] on icon "close panel" at bounding box center [322, 64] width 19 height 19
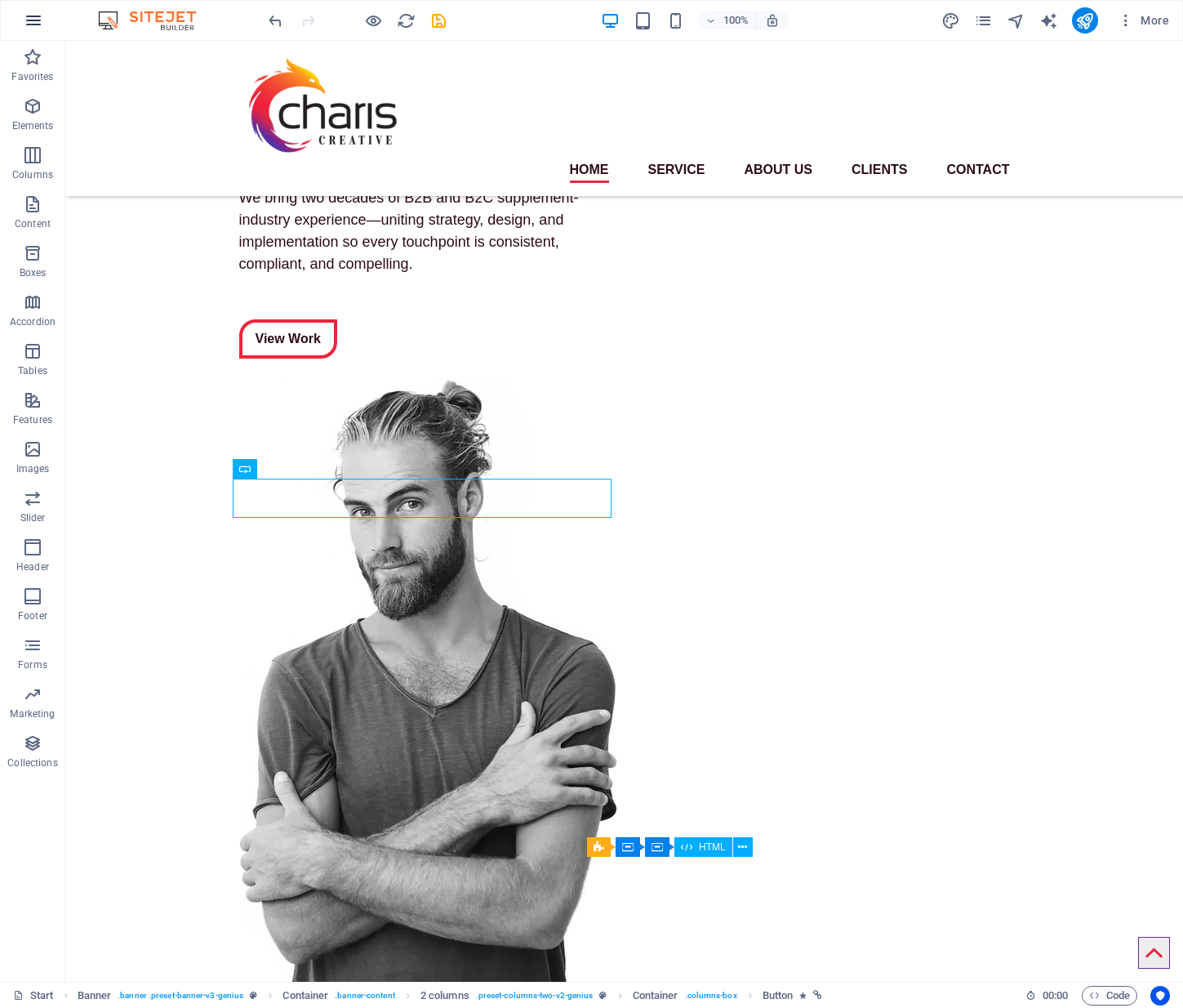
click at [33, 23] on icon "button" at bounding box center [33, 20] width 20 height 20
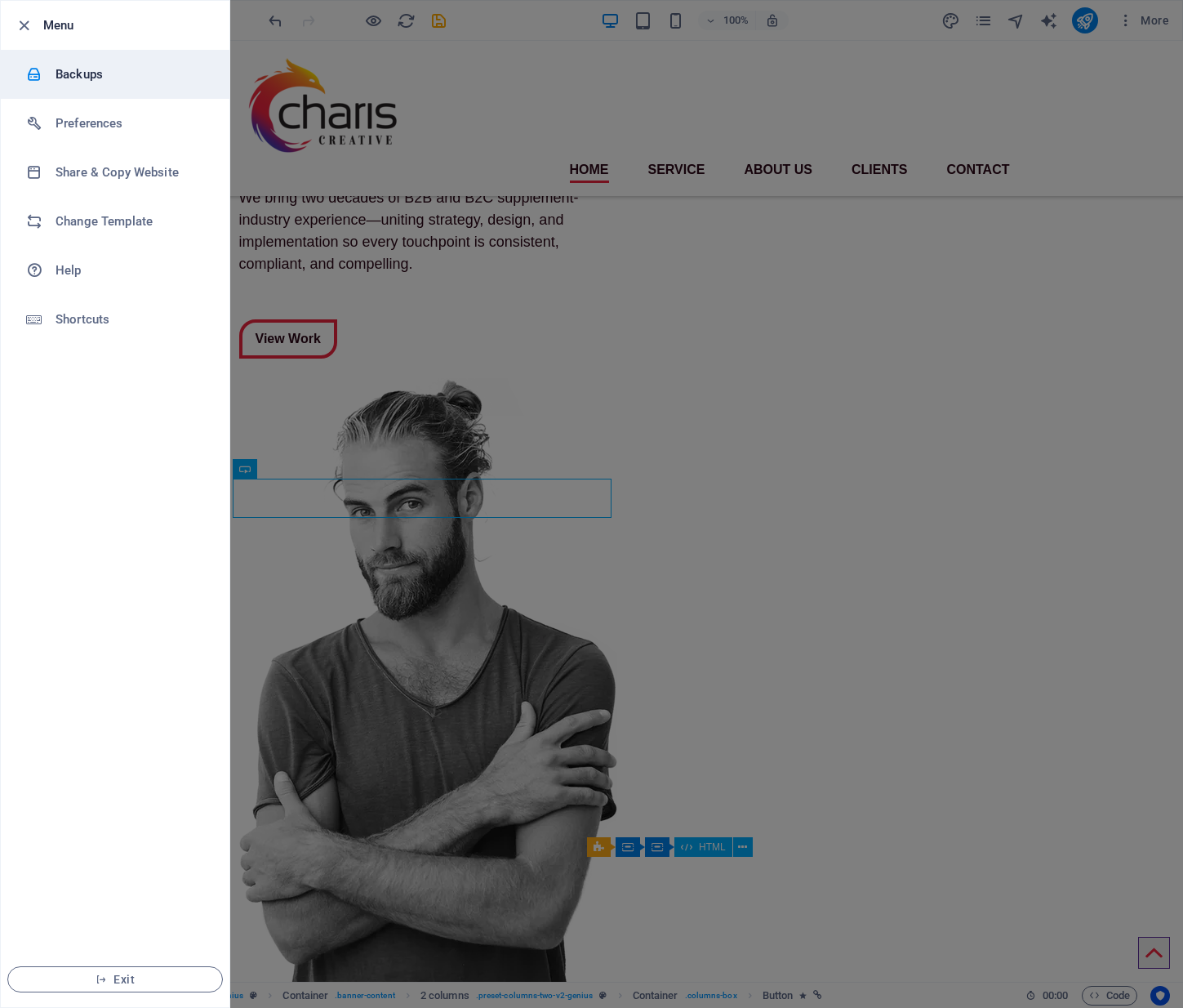
click at [82, 75] on h6 "Backups" at bounding box center [131, 74] width 151 height 20
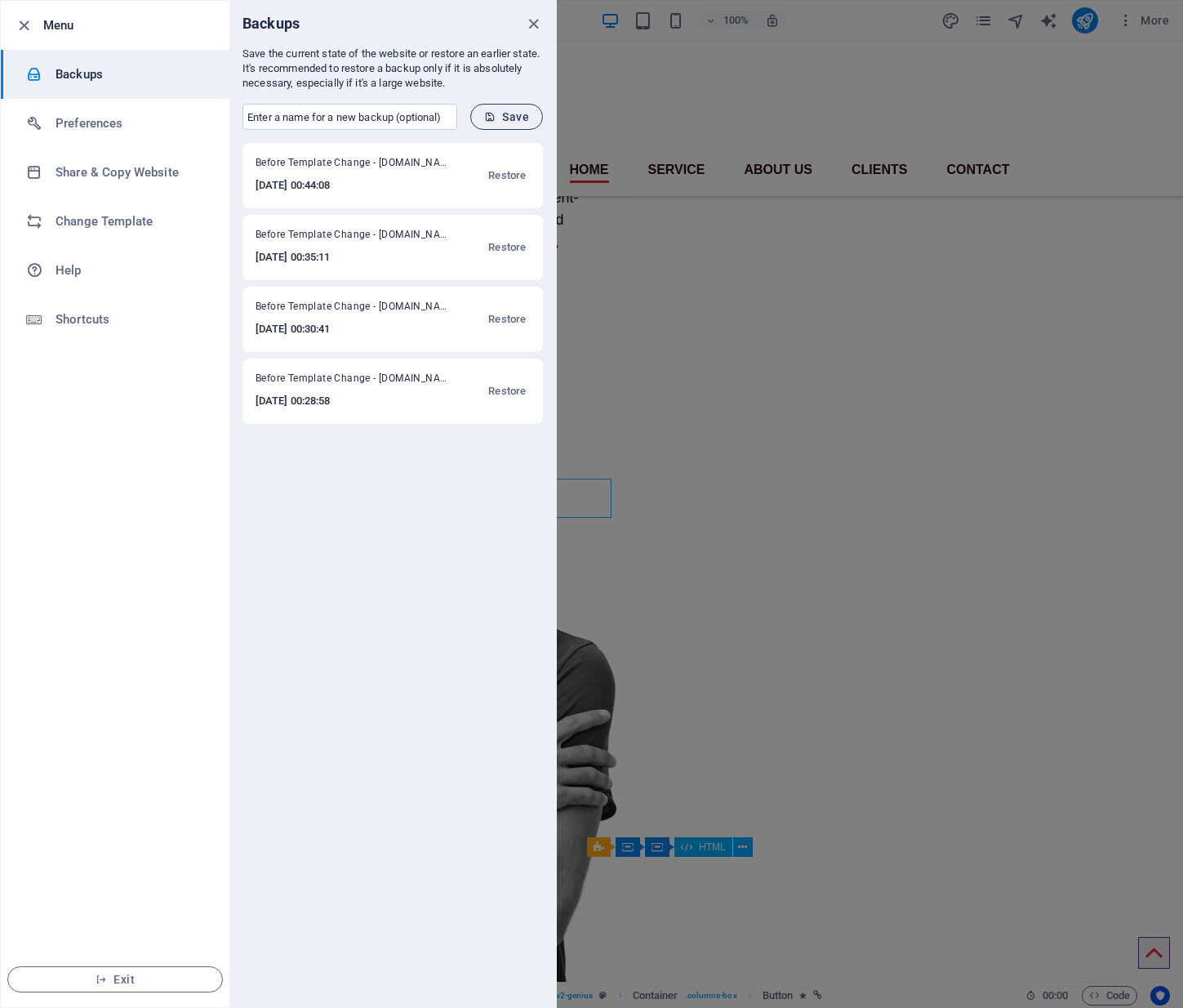
click at [525, 114] on span "Save" at bounding box center [506, 117] width 45 height 13
